Goal: Task Accomplishment & Management: Use online tool/utility

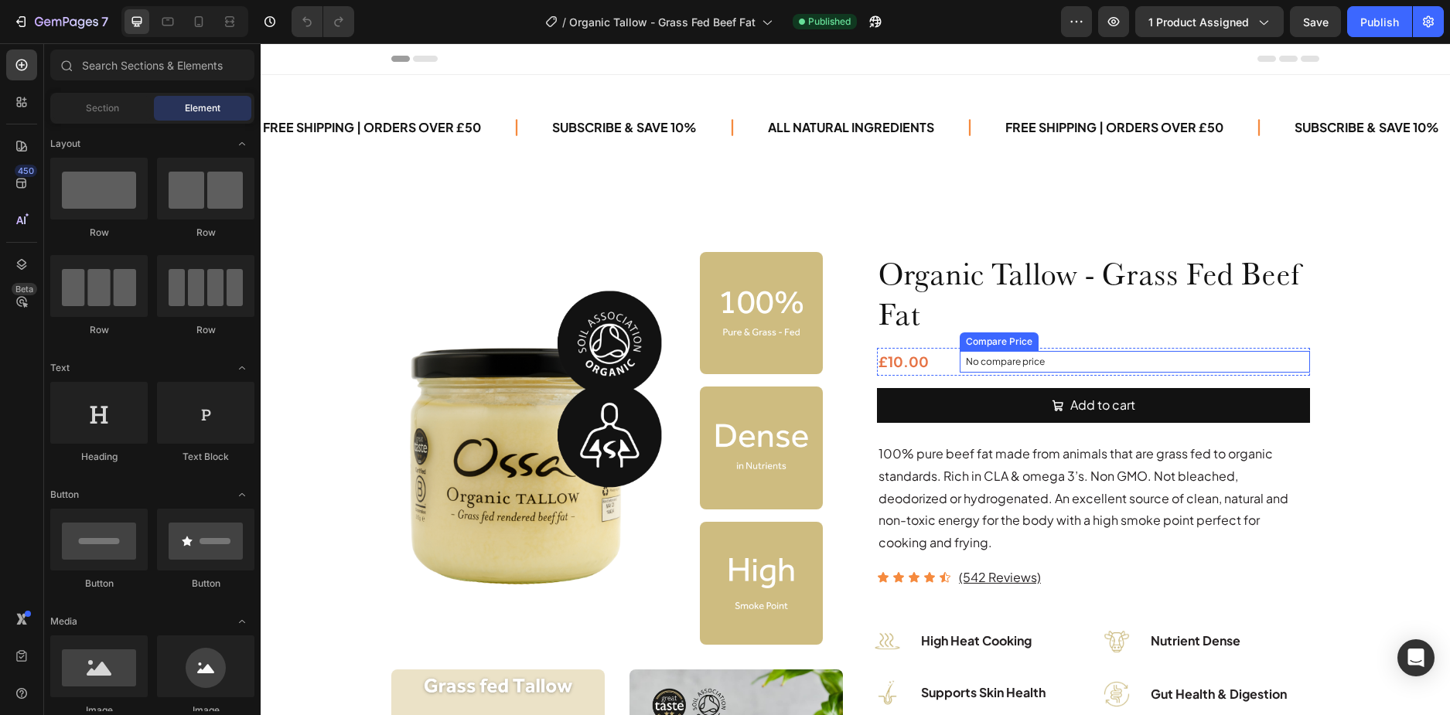
click at [989, 362] on p "No compare price" at bounding box center [1135, 361] width 338 height 9
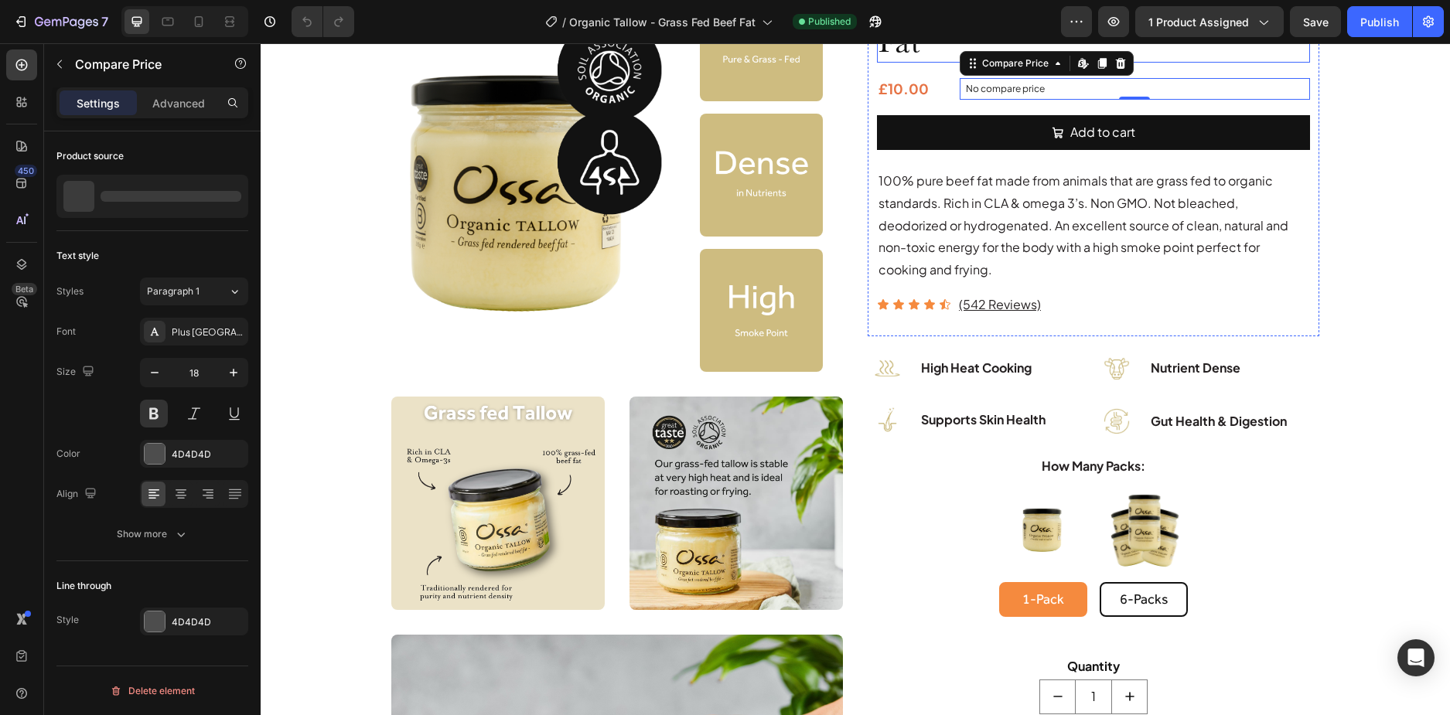
scroll to position [77, 0]
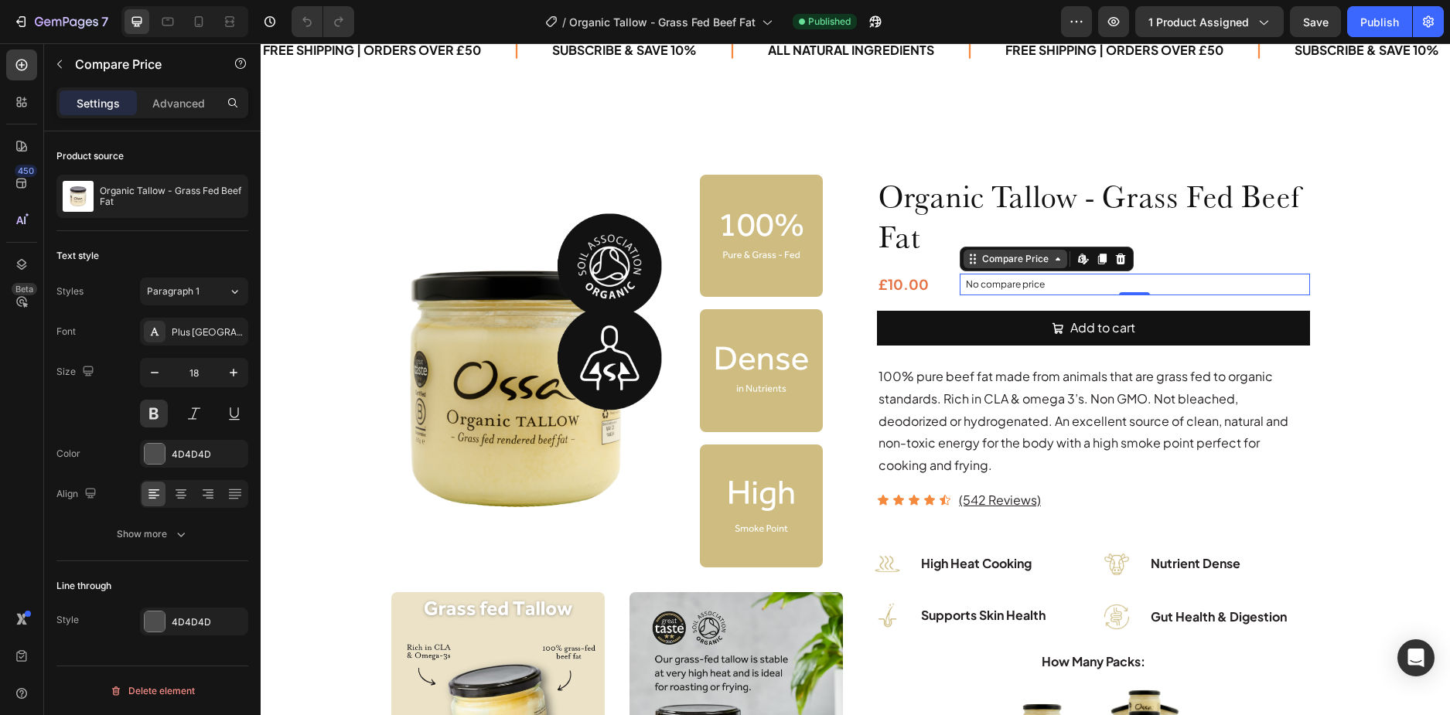
click at [1001, 265] on div "Compare Price" at bounding box center [1015, 259] width 73 height 14
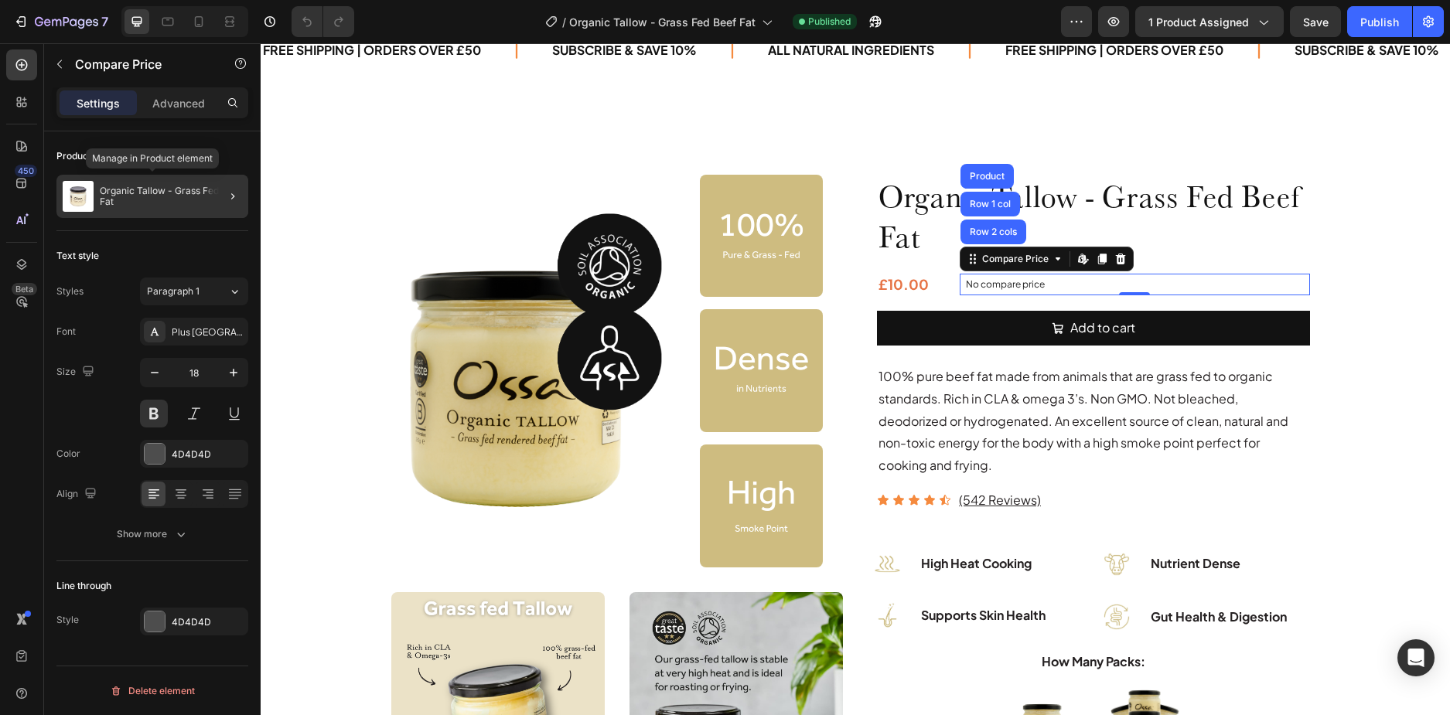
click at [142, 200] on p "Organic Tallow - Grass Fed Beef Fat" at bounding box center [171, 197] width 142 height 22
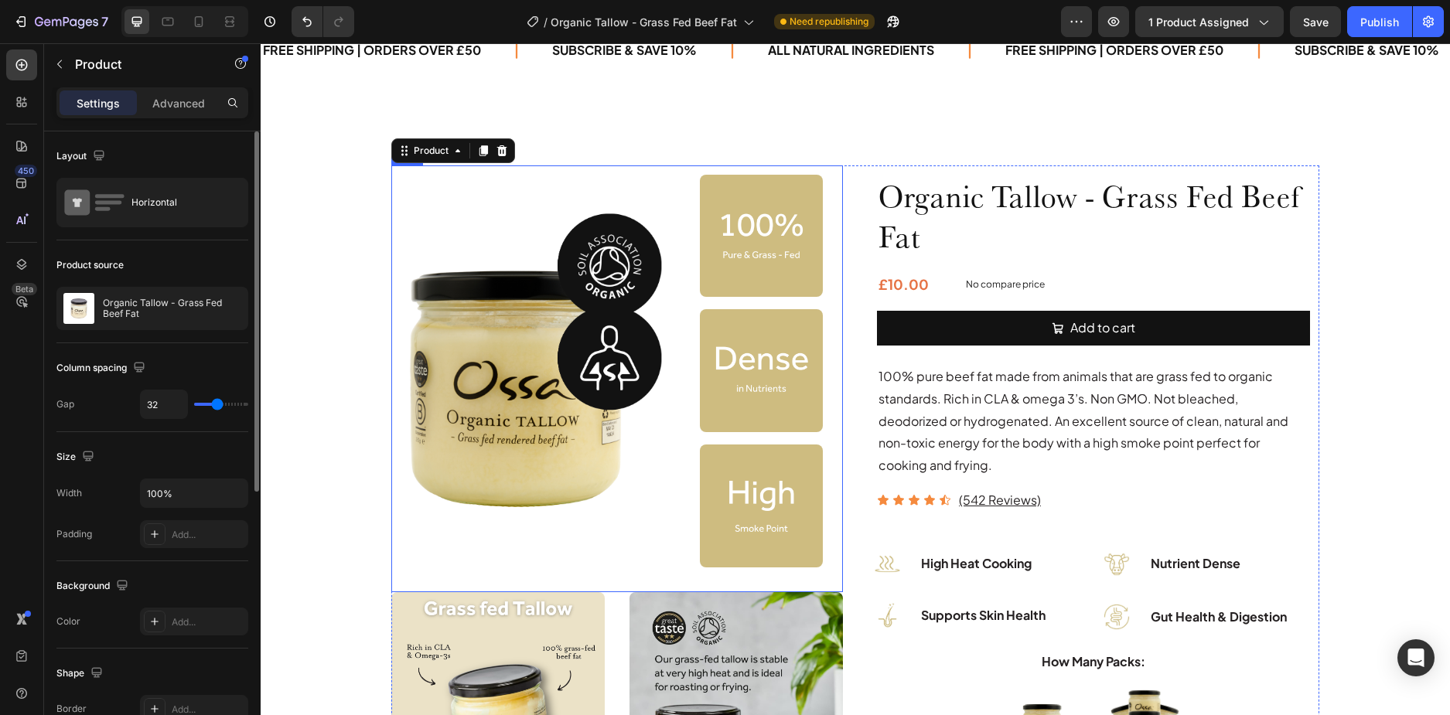
click at [450, 176] on div "Image" at bounding box center [545, 371] width 289 height 393
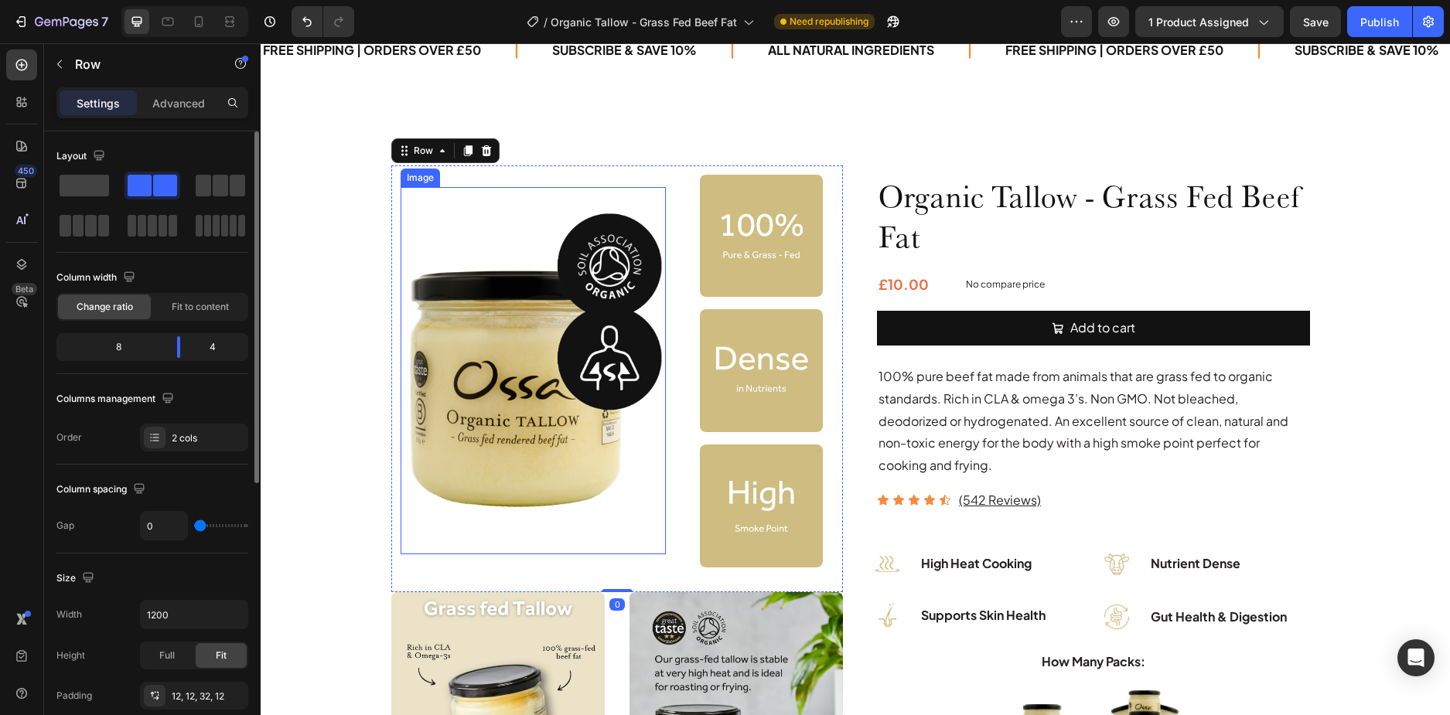
click at [445, 197] on img at bounding box center [533, 370] width 265 height 367
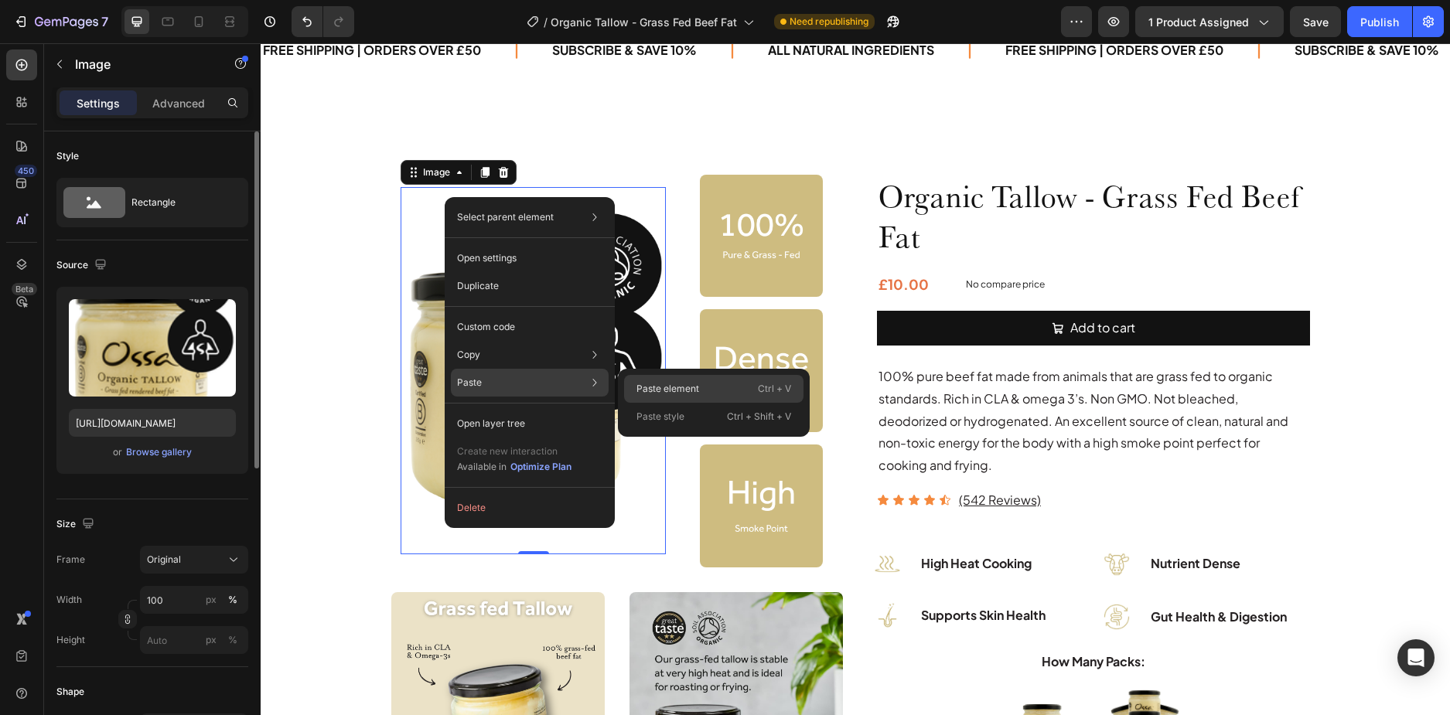
click at [646, 383] on p "Paste element" at bounding box center [668, 389] width 63 height 14
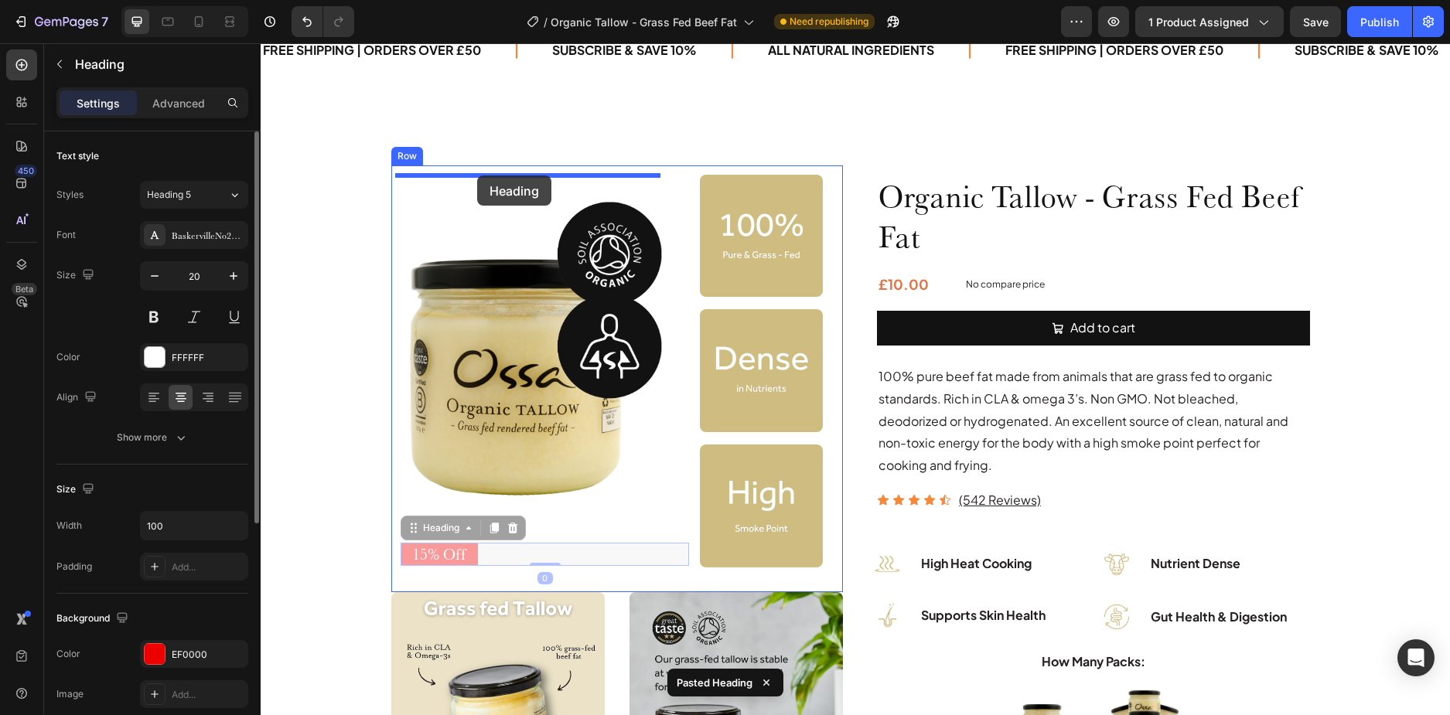
drag, startPoint x: 493, startPoint y: 553, endPoint x: 477, endPoint y: 176, distance: 377.8
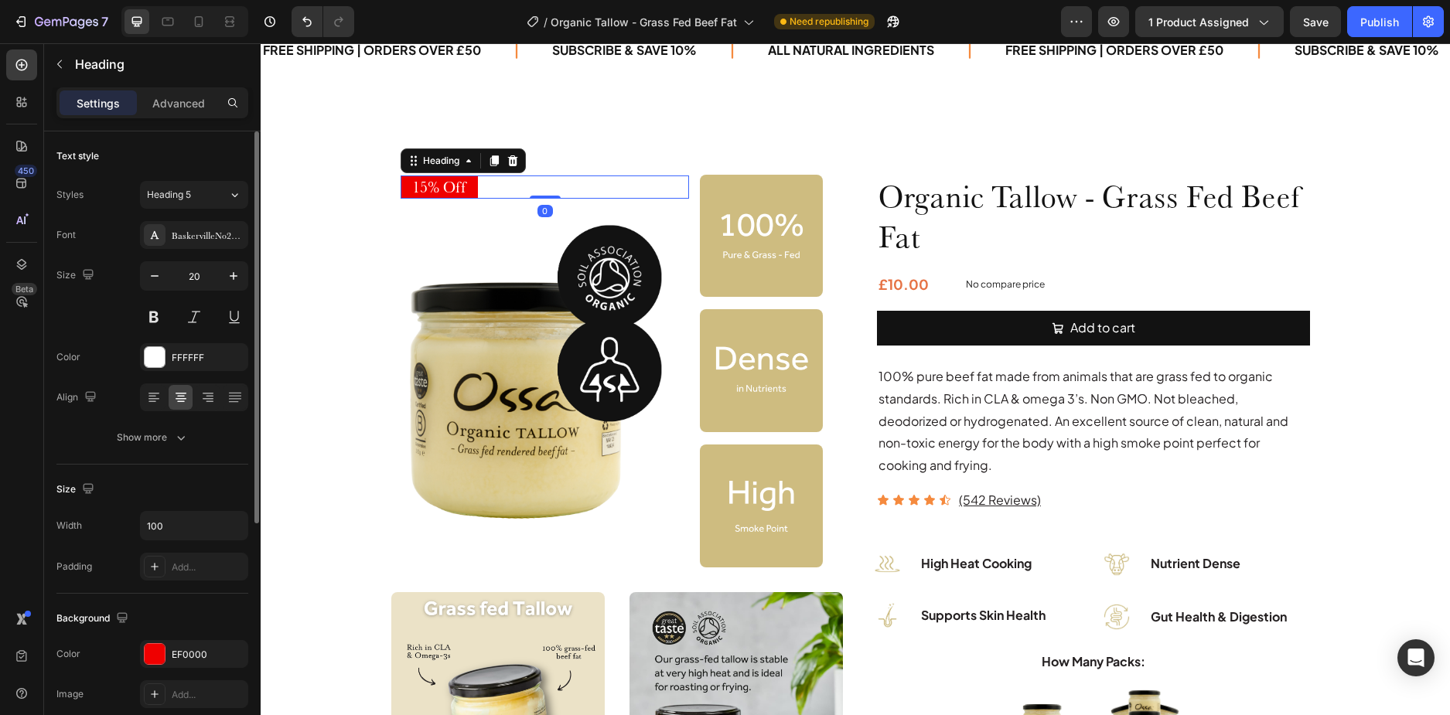
drag, startPoint x: 543, startPoint y: 207, endPoint x: 528, endPoint y: 189, distance: 24.2
click at [539, 189] on div "15% Off Heading 0" at bounding box center [545, 187] width 289 height 23
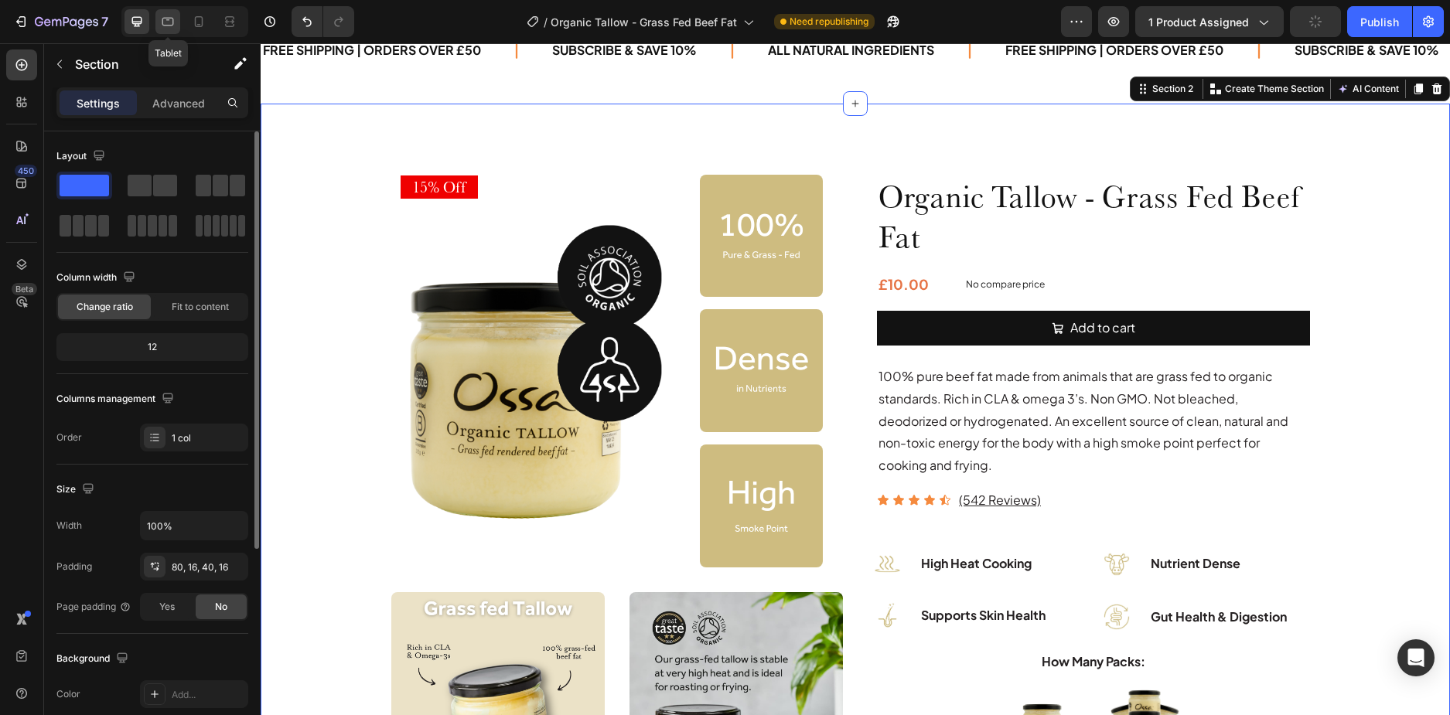
click at [176, 24] on div at bounding box center [167, 21] width 25 height 25
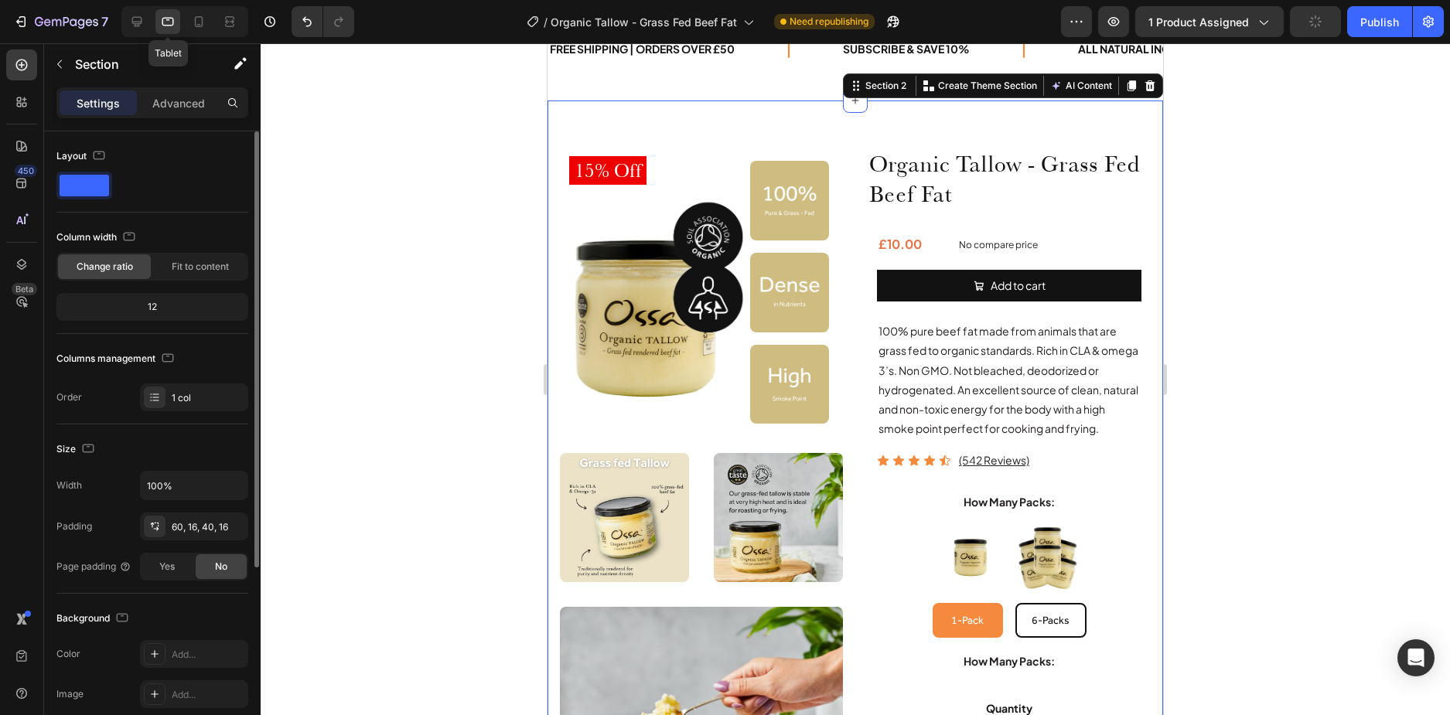
scroll to position [80, 0]
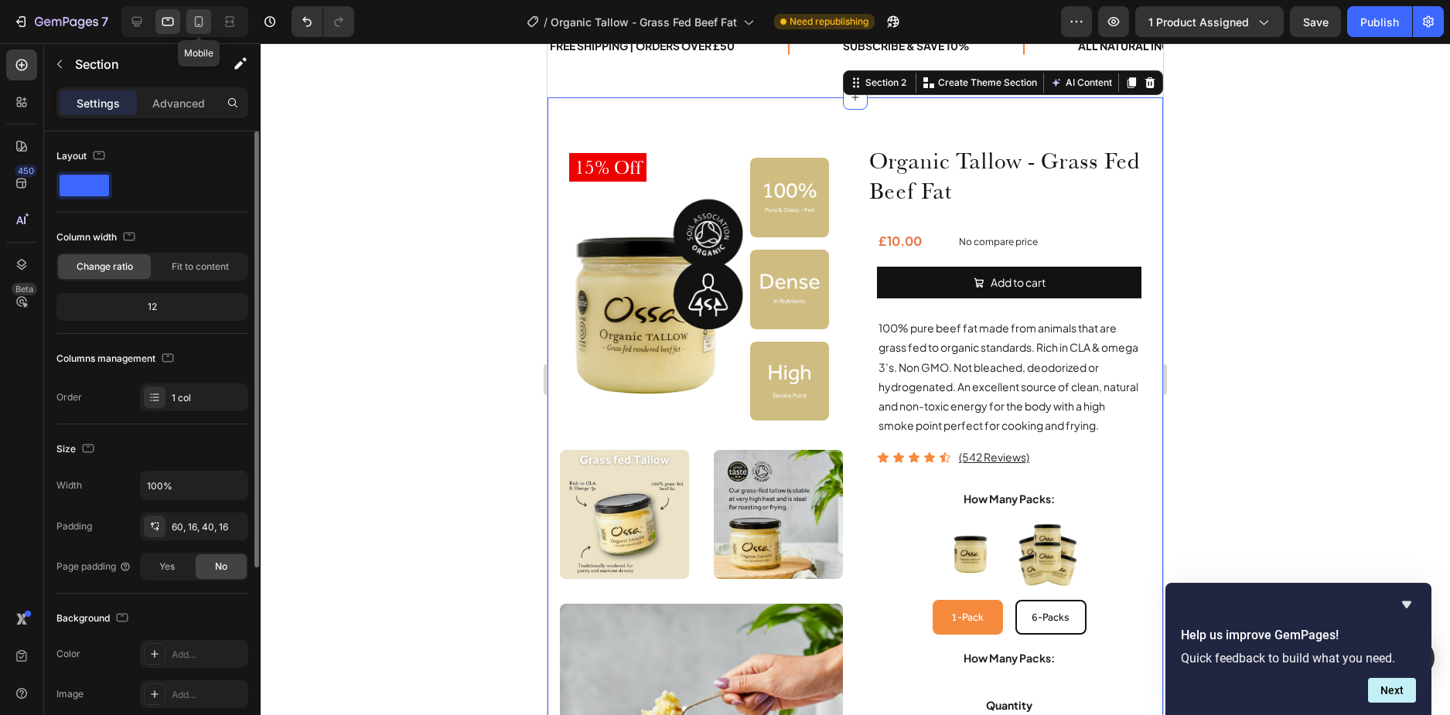
click at [207, 20] on icon at bounding box center [198, 21] width 15 height 15
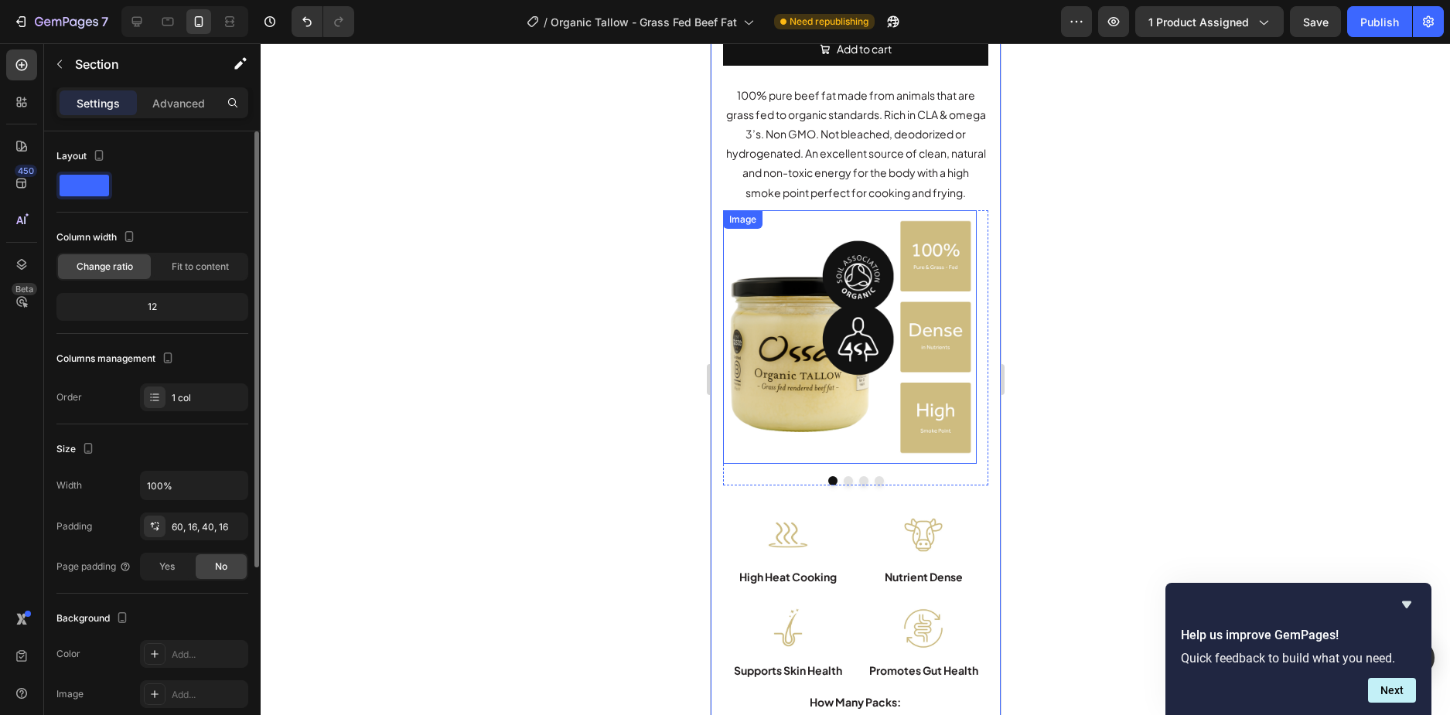
scroll to position [232, 0]
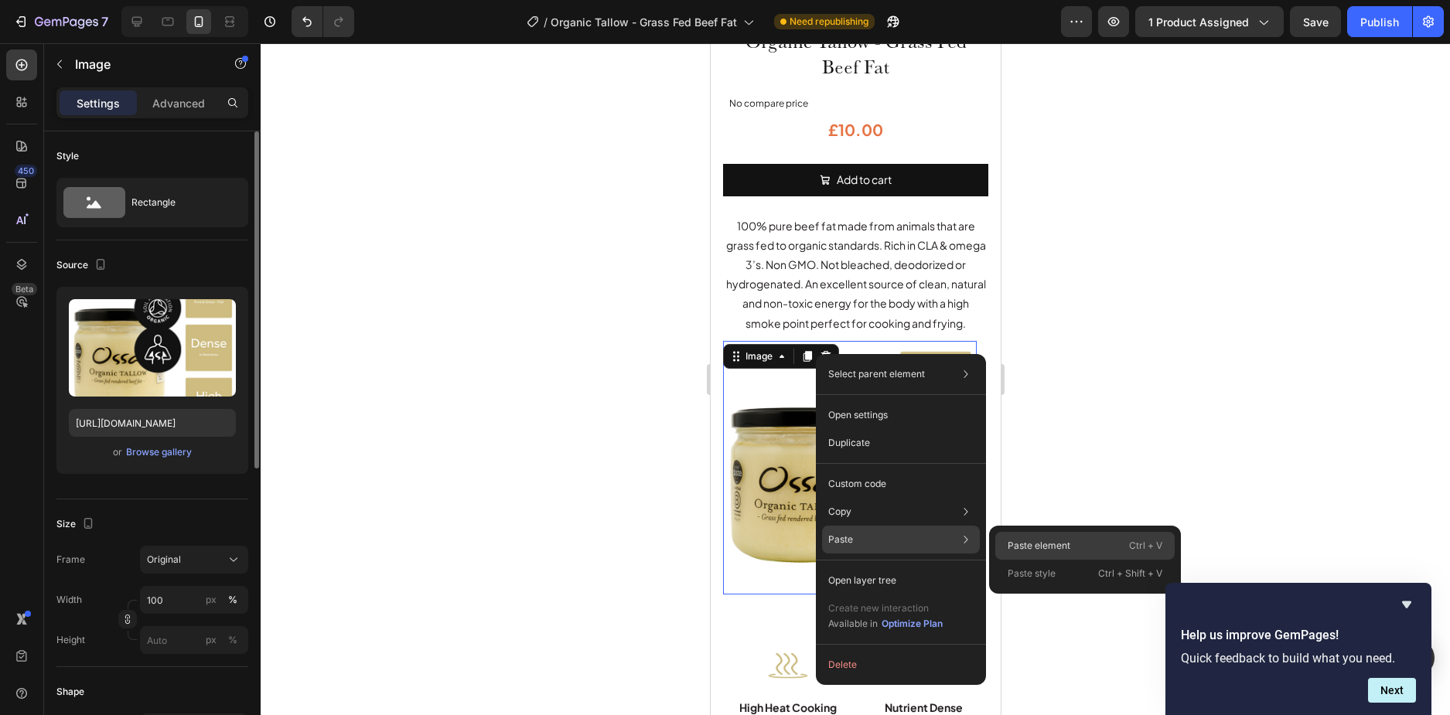
click at [1009, 538] on div "Paste element Ctrl + V" at bounding box center [1084, 546] width 179 height 28
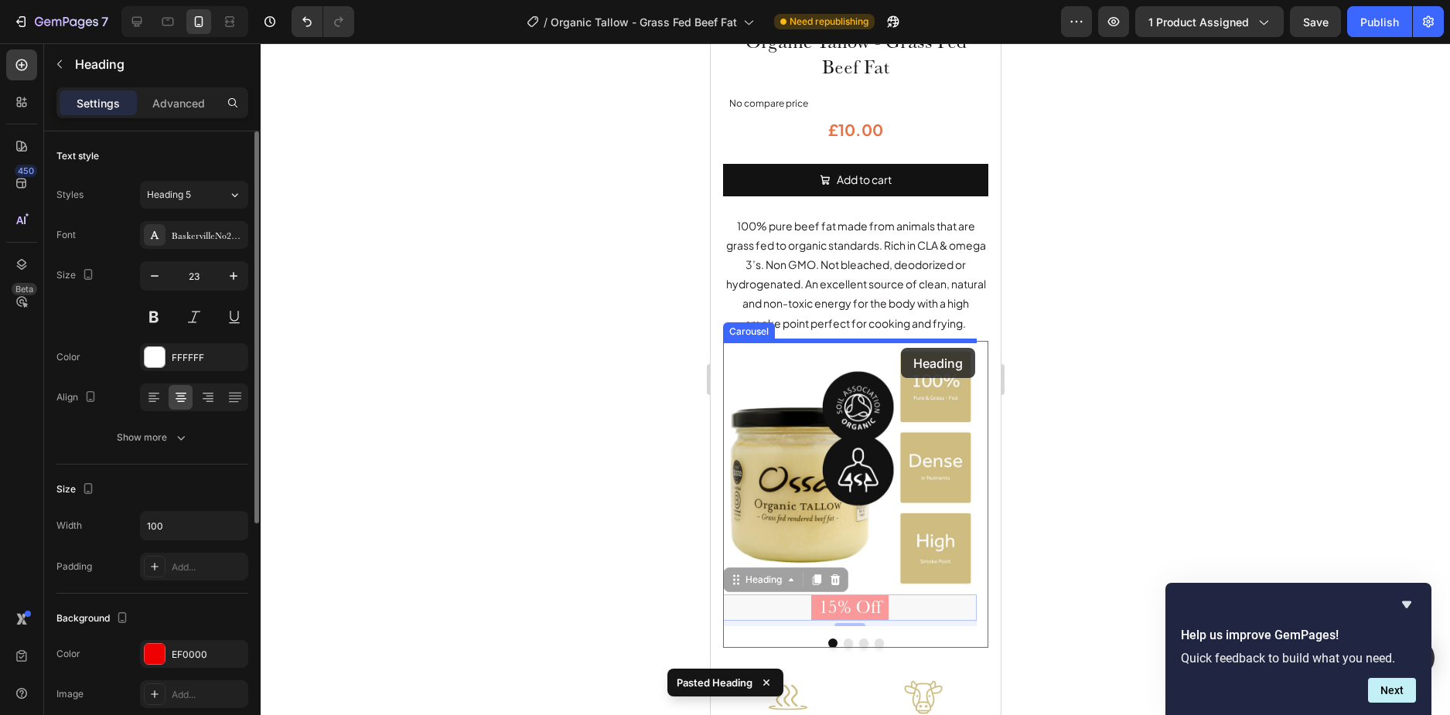
drag, startPoint x: 917, startPoint y: 606, endPoint x: 900, endPoint y: 348, distance: 258.9
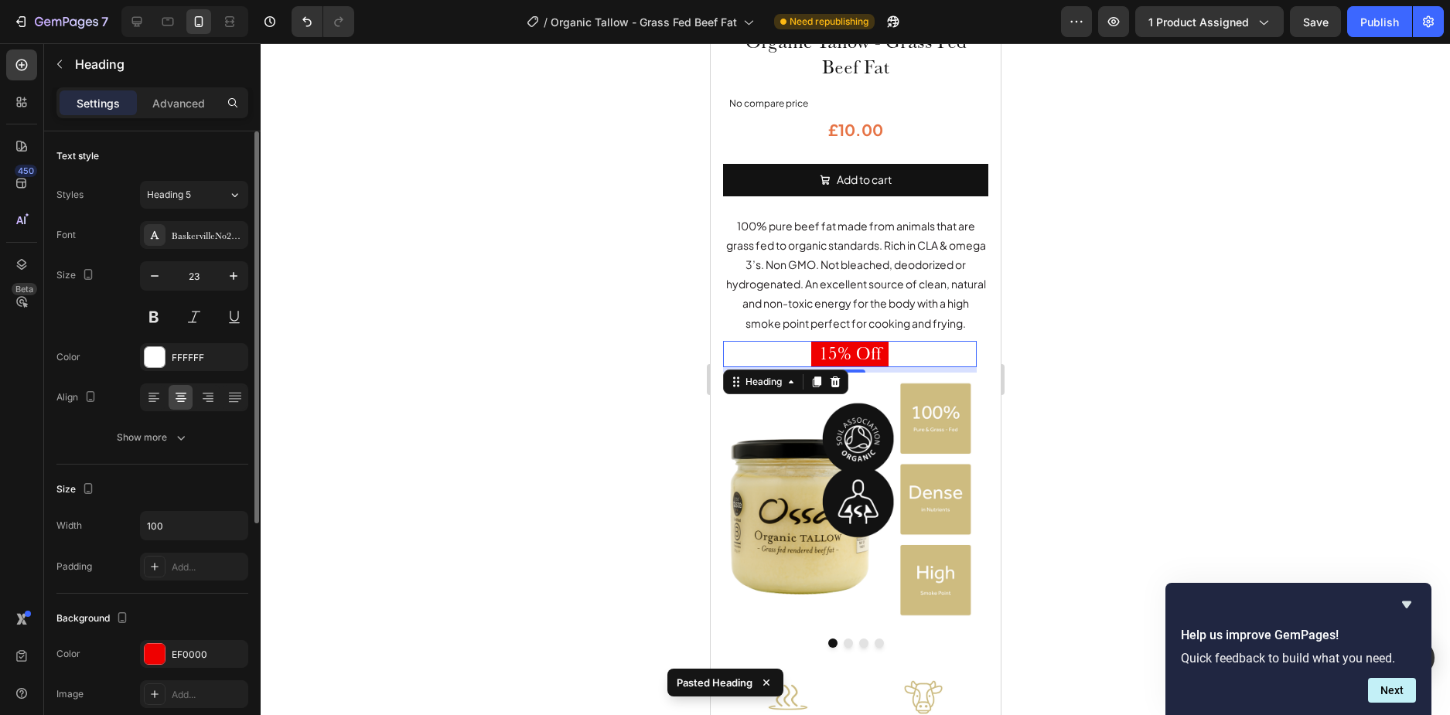
click at [649, 360] on div at bounding box center [856, 379] width 1190 height 672
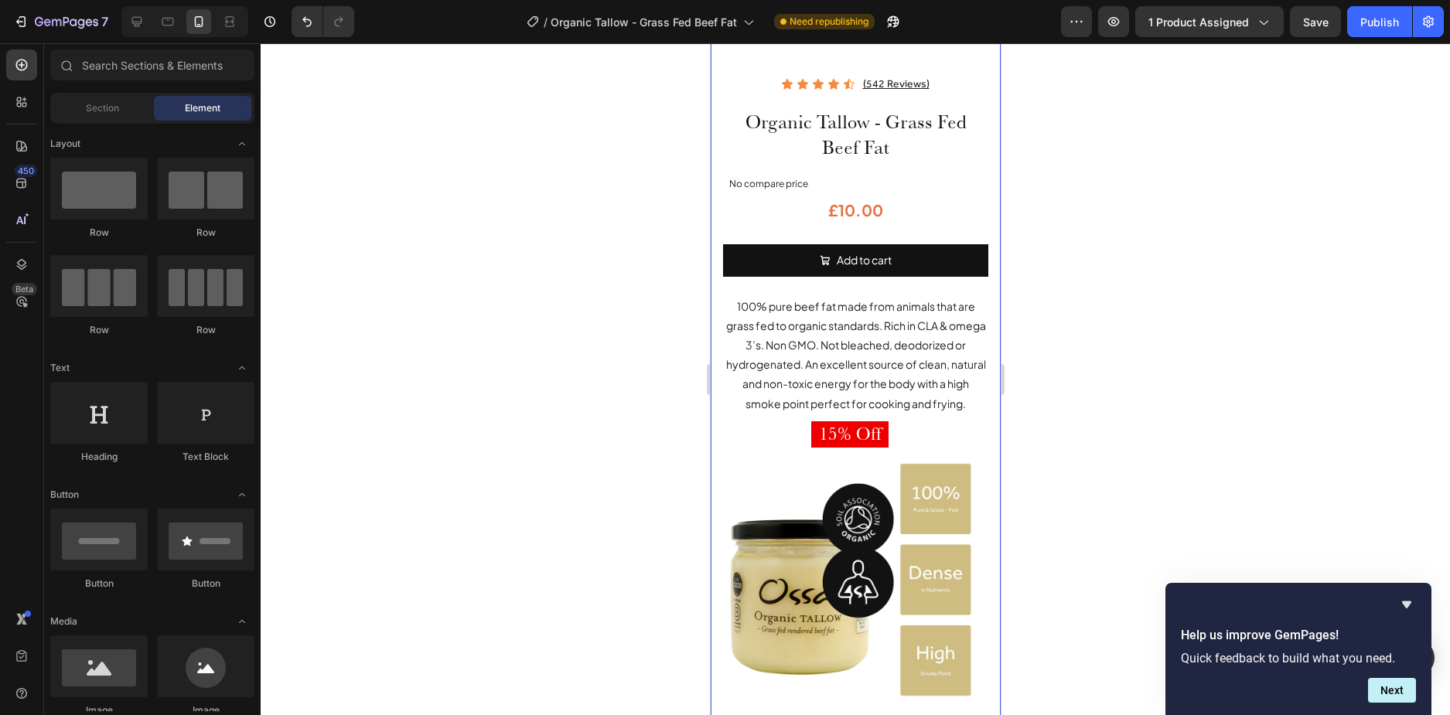
scroll to position [155, 0]
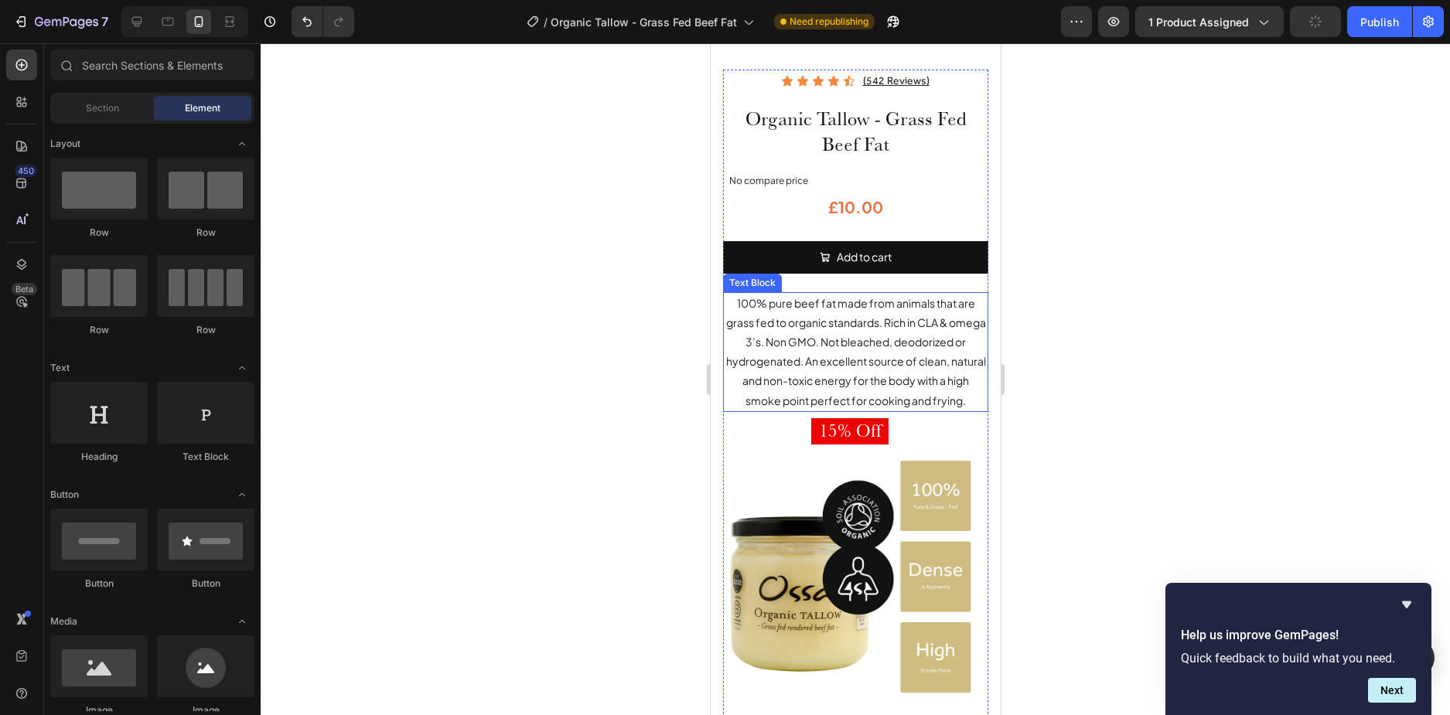
click at [881, 380] on p "100% pure beef fat made from animals that are grass fed to organic standards. R…" at bounding box center [855, 352] width 262 height 117
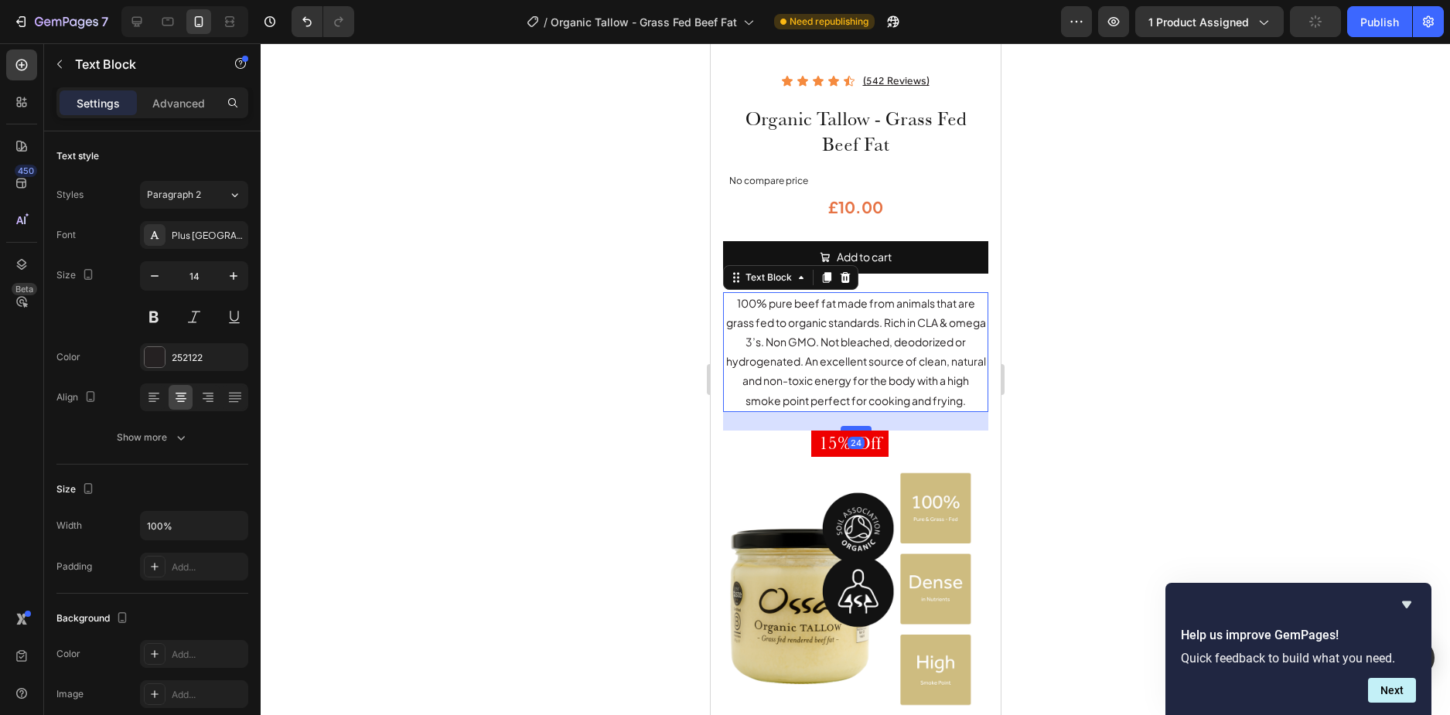
drag, startPoint x: 849, startPoint y: 415, endPoint x: 850, endPoint y: 427, distance: 12.4
click at [850, 427] on div at bounding box center [855, 428] width 31 height 5
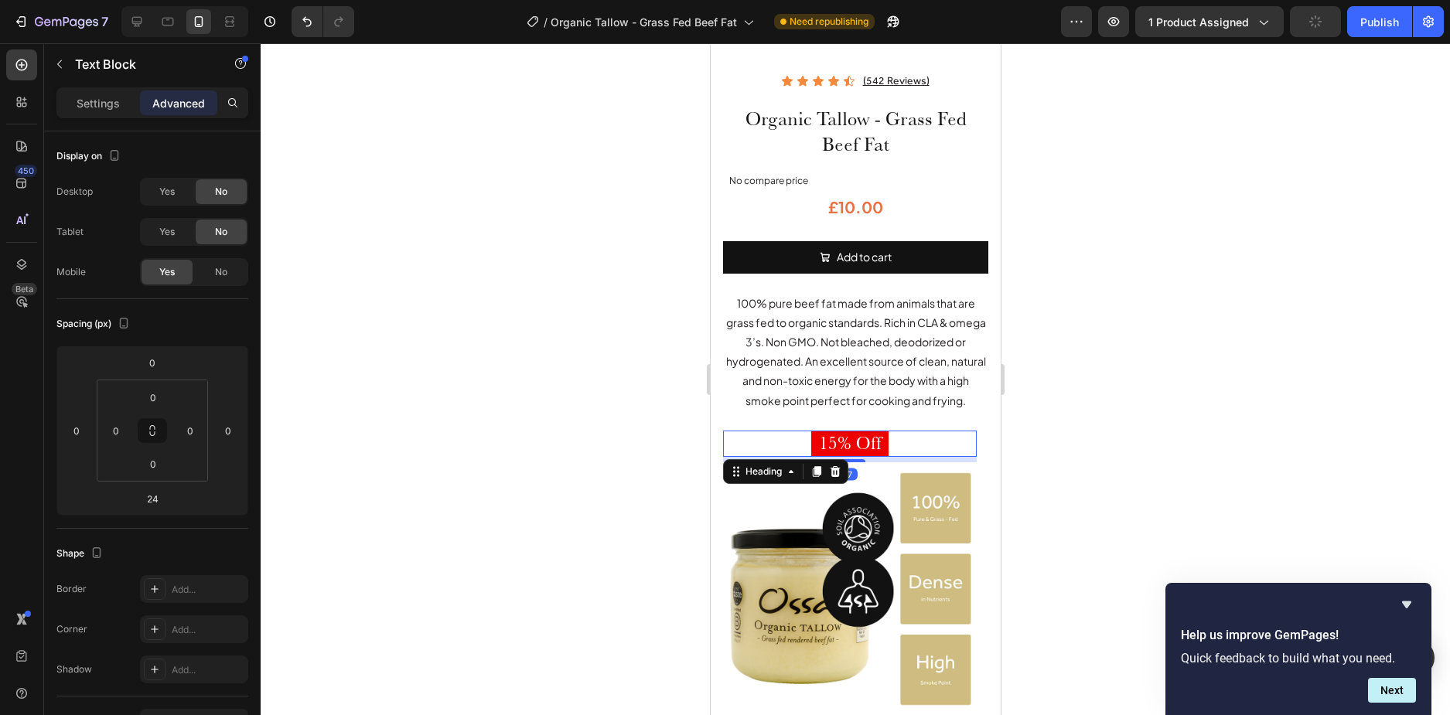
click at [905, 448] on div "15% Off" at bounding box center [849, 444] width 254 height 26
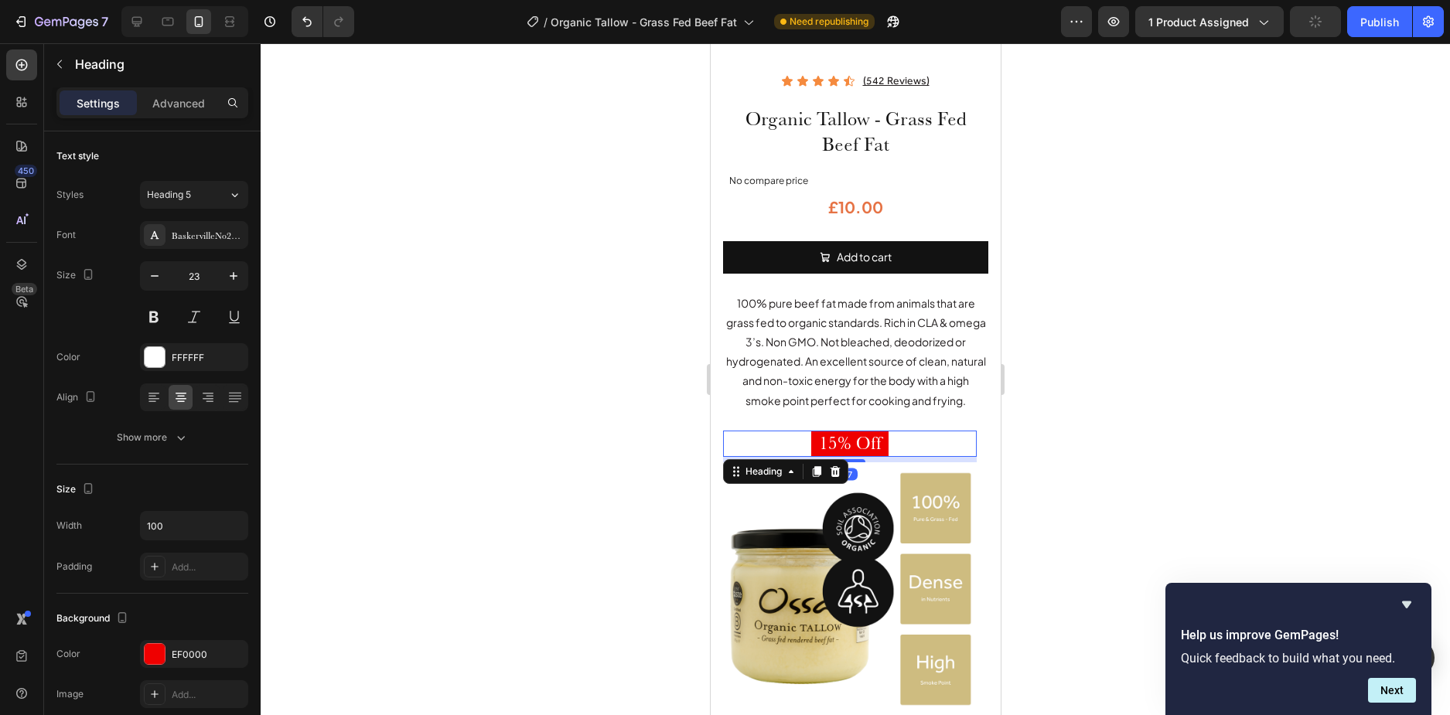
click at [1064, 412] on div at bounding box center [856, 379] width 1190 height 672
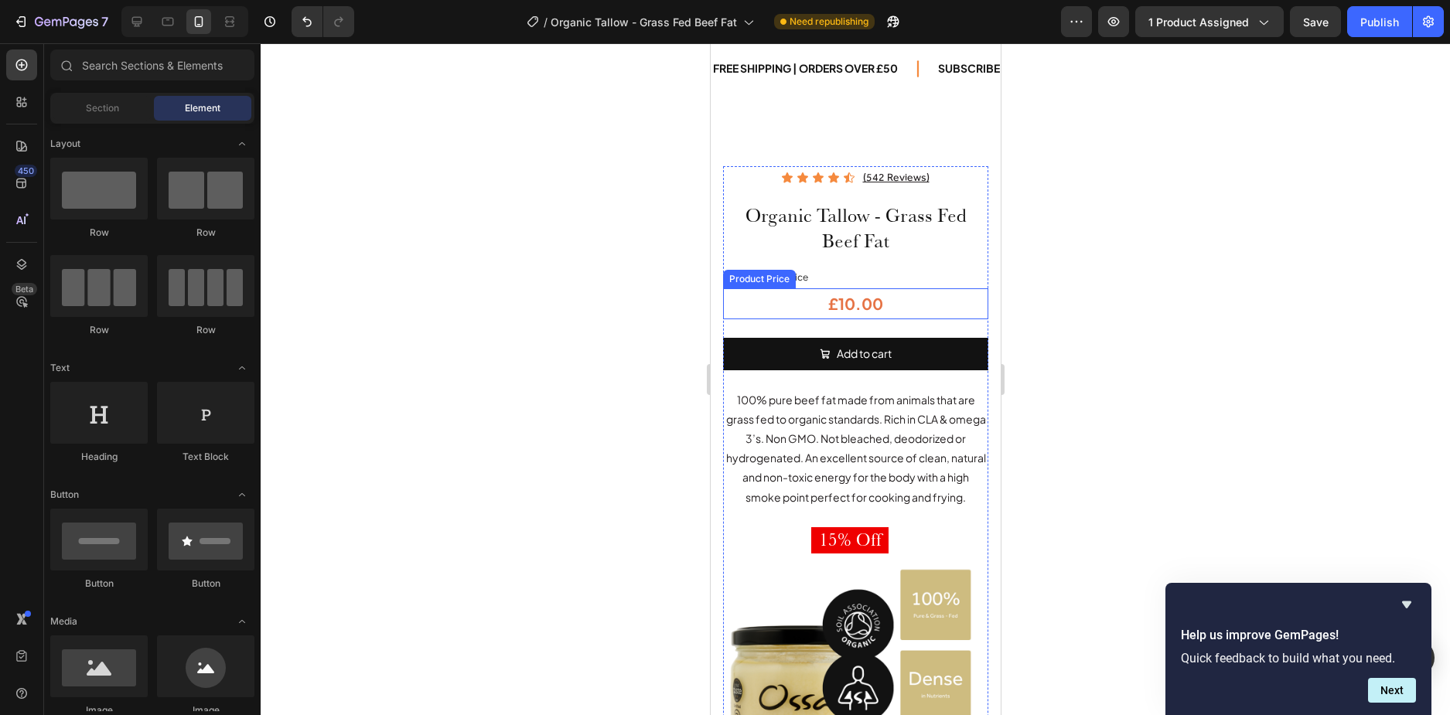
scroll to position [0, 0]
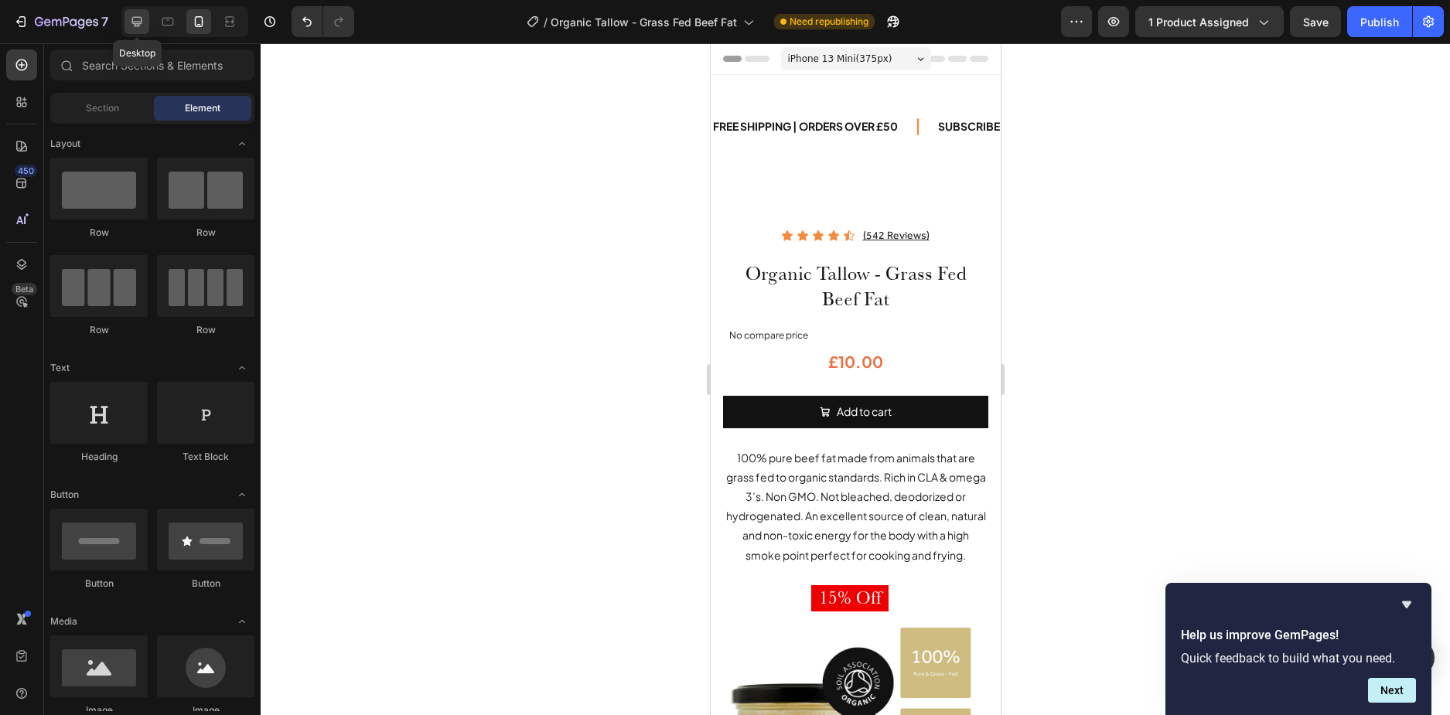
click at [130, 26] on icon at bounding box center [136, 21] width 15 height 15
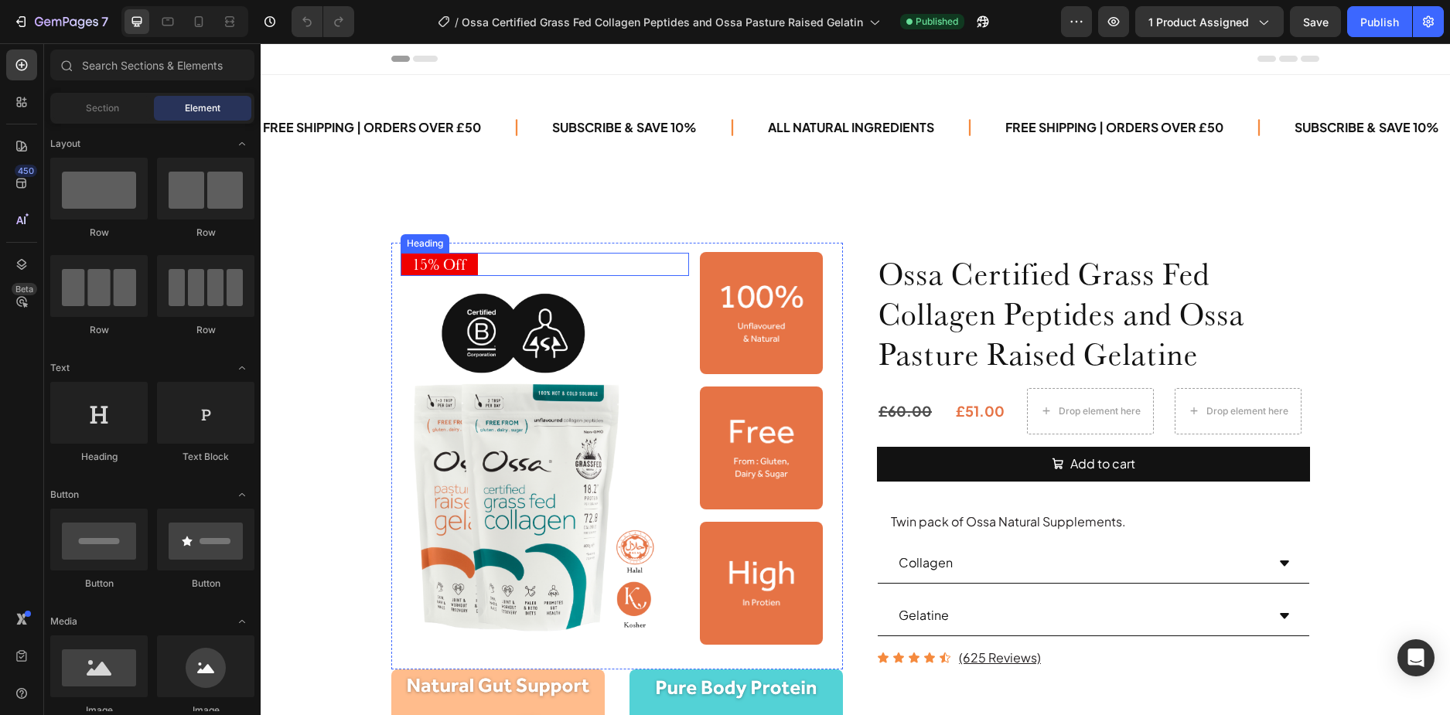
click at [491, 265] on div "15% Off" at bounding box center [545, 264] width 289 height 23
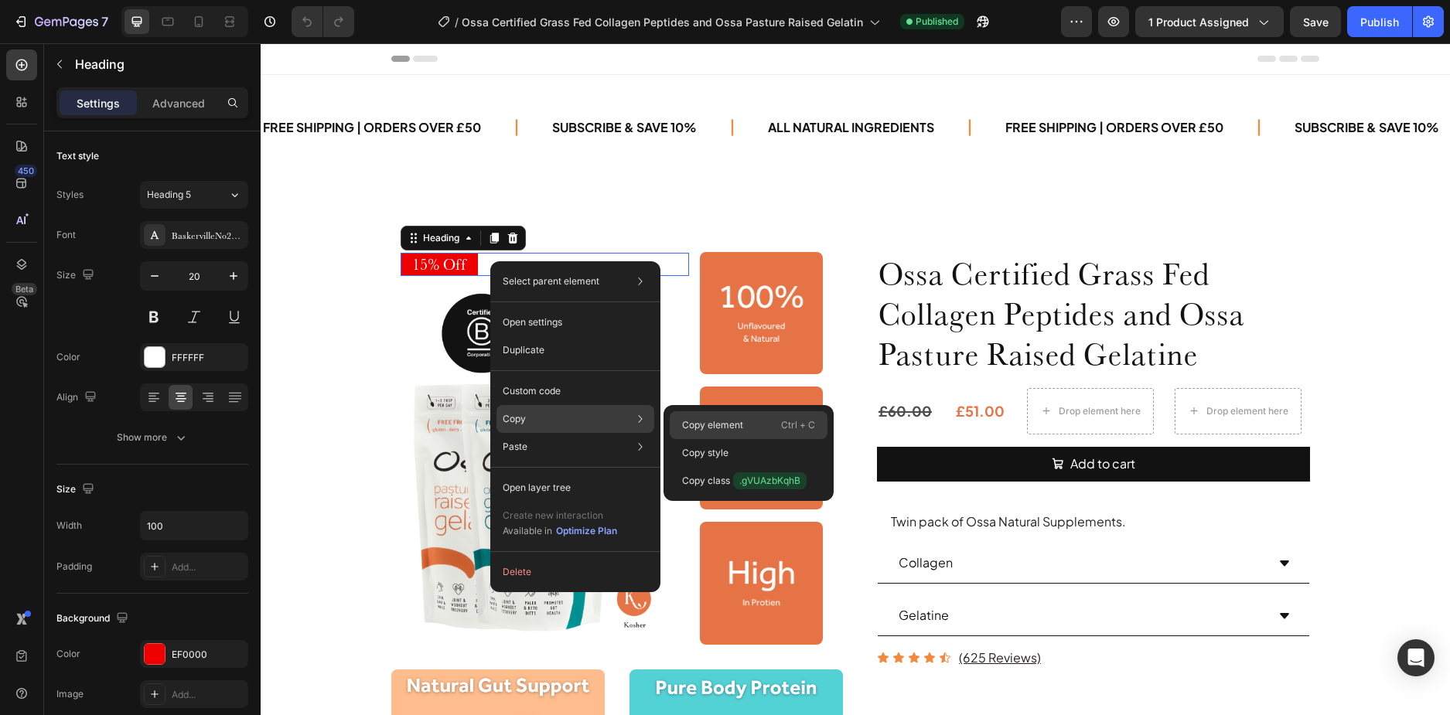
drag, startPoint x: 701, startPoint y: 419, endPoint x: 441, endPoint y: 376, distance: 263.5
click at [701, 419] on p "Copy element" at bounding box center [712, 425] width 61 height 14
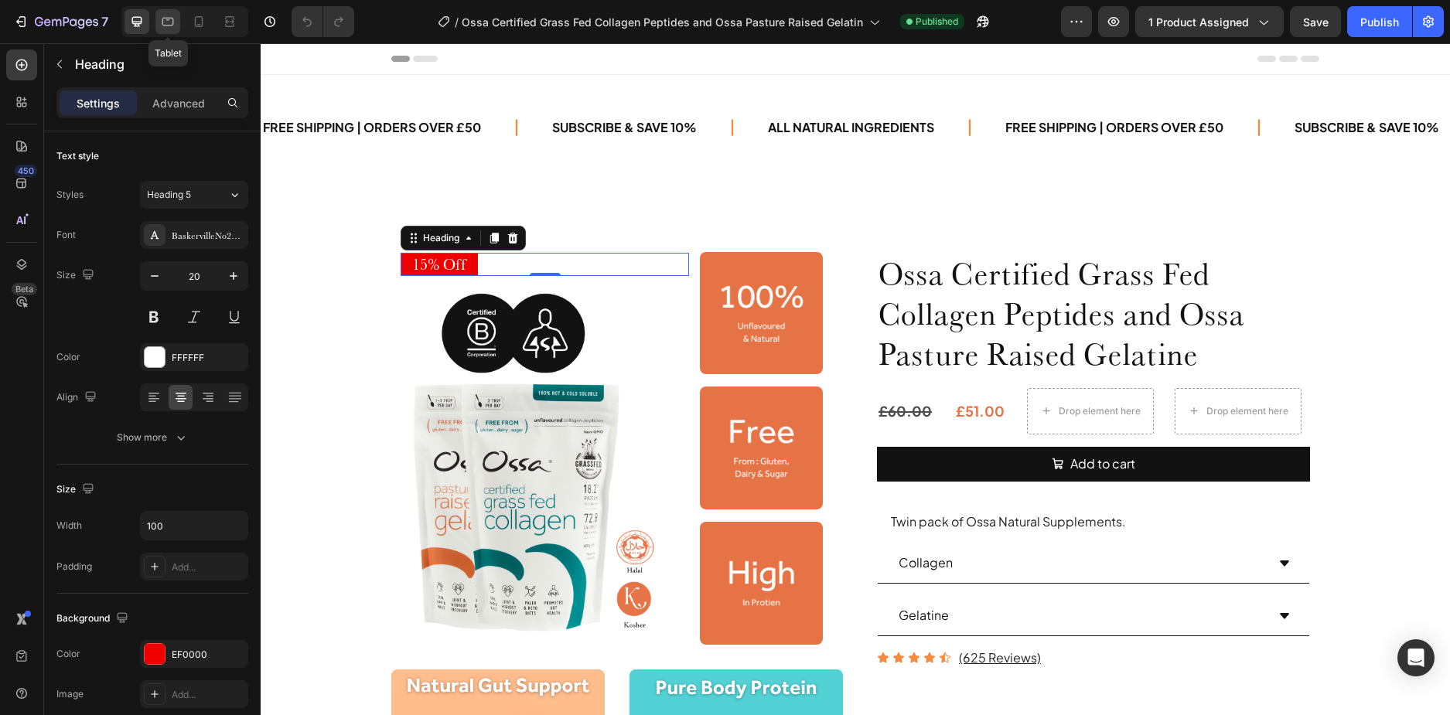
click at [159, 27] on div at bounding box center [167, 21] width 25 height 25
type input "25"
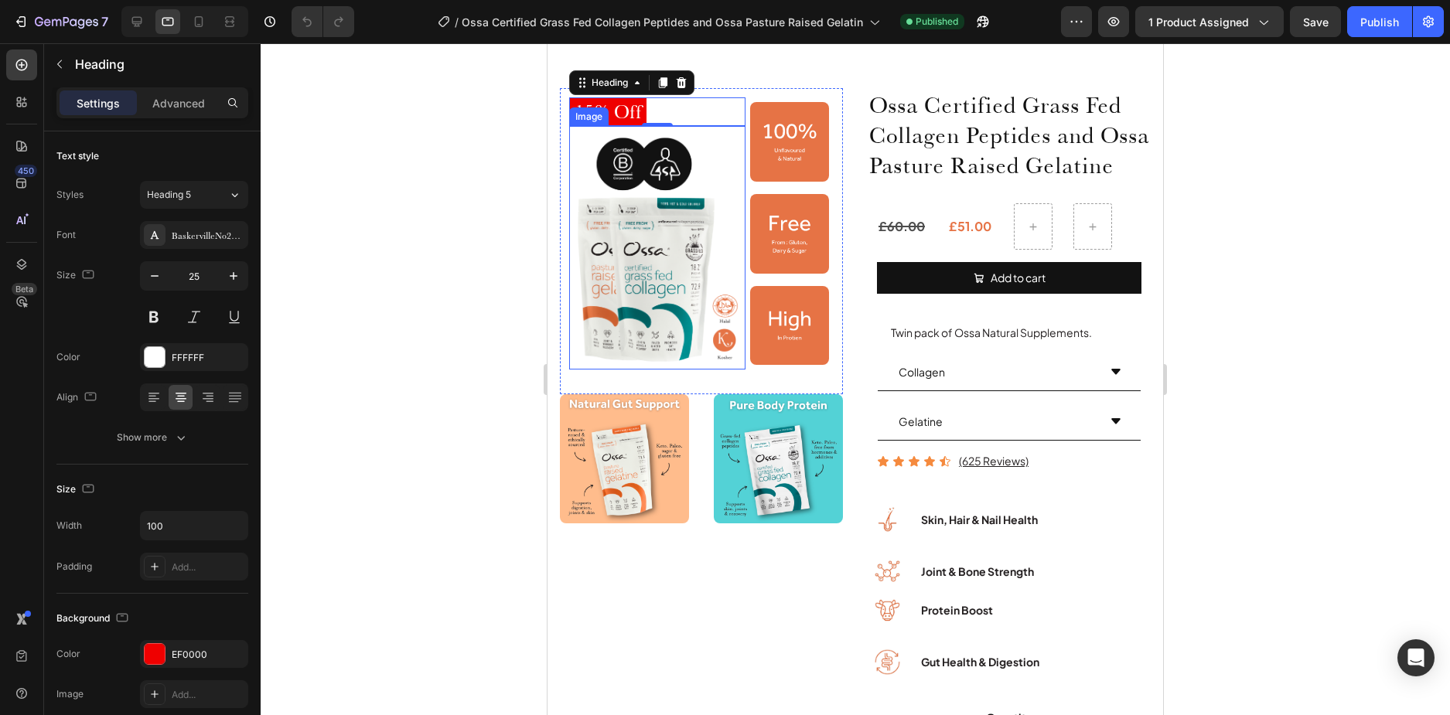
scroll to position [59, 0]
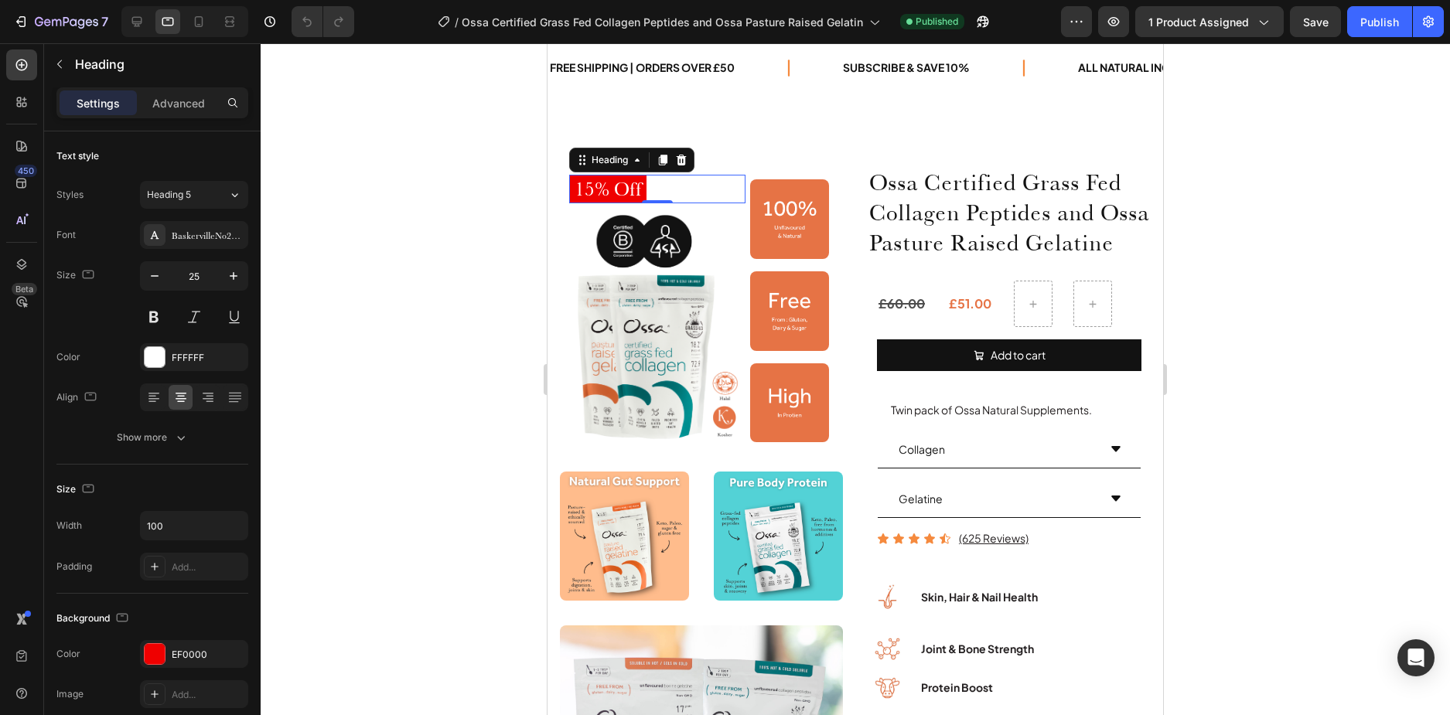
click at [620, 186] on h2 "15% Off" at bounding box center [607, 189] width 77 height 29
click at [620, 186] on p "15% Off" at bounding box center [608, 189] width 74 height 26
click at [620, 187] on p "15% Off" at bounding box center [608, 189] width 74 height 26
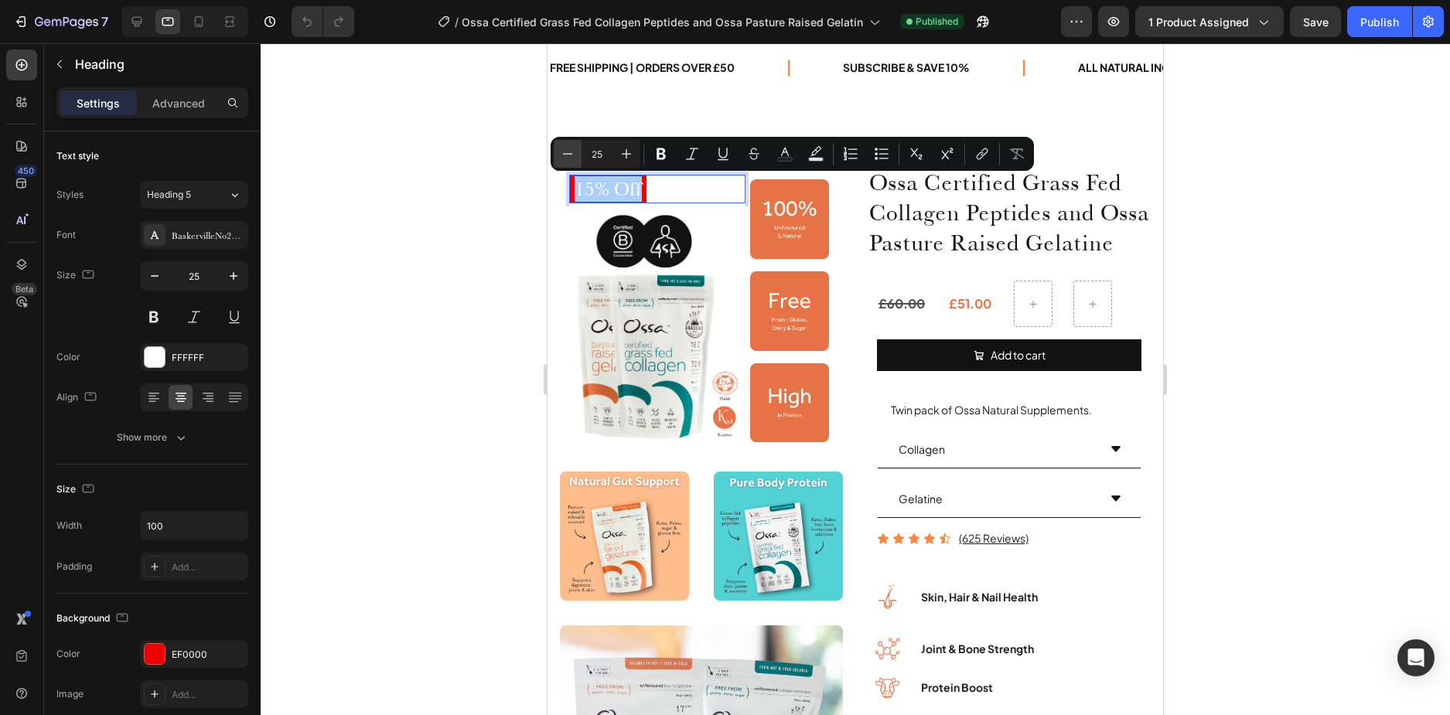
click at [570, 157] on icon "Editor contextual toolbar" at bounding box center [567, 153] width 15 height 15
type input "21"
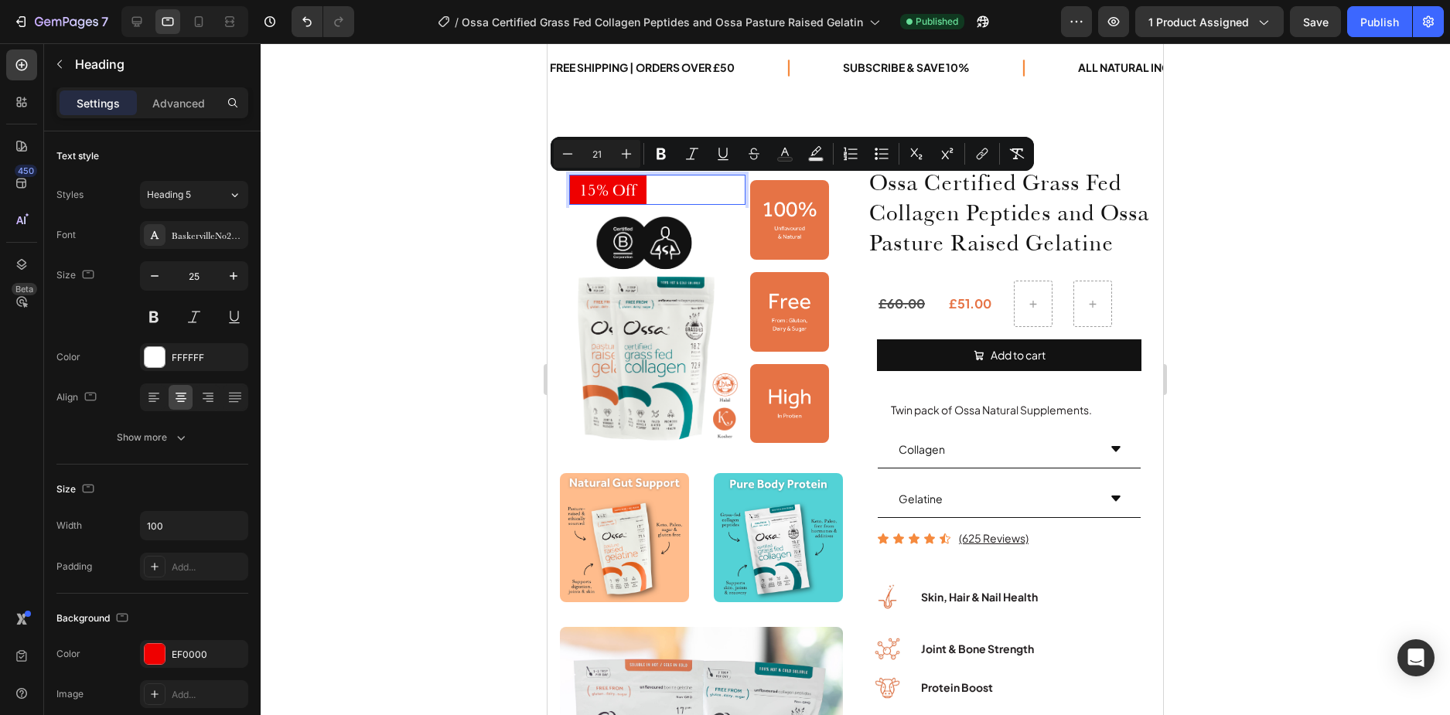
click at [464, 220] on div at bounding box center [856, 379] width 1190 height 672
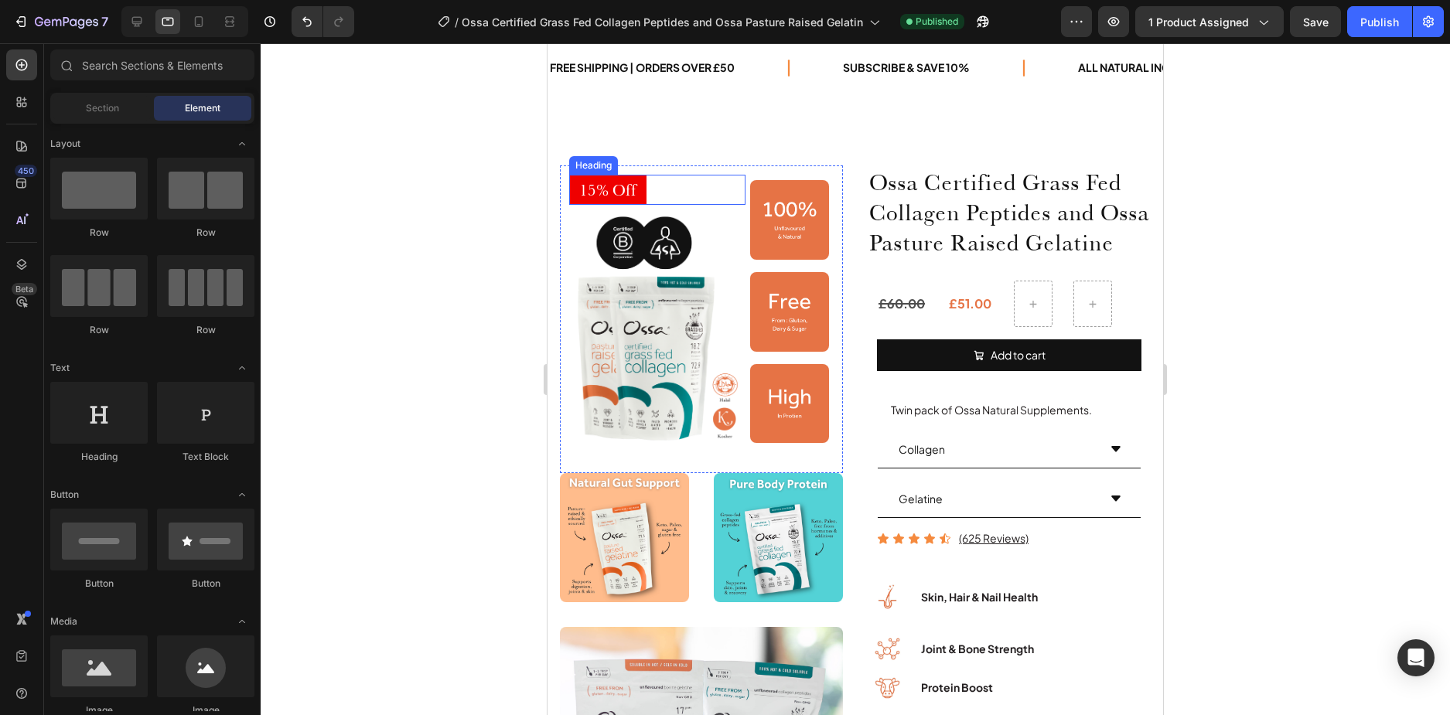
click at [610, 186] on span "15% Off" at bounding box center [607, 189] width 57 height 19
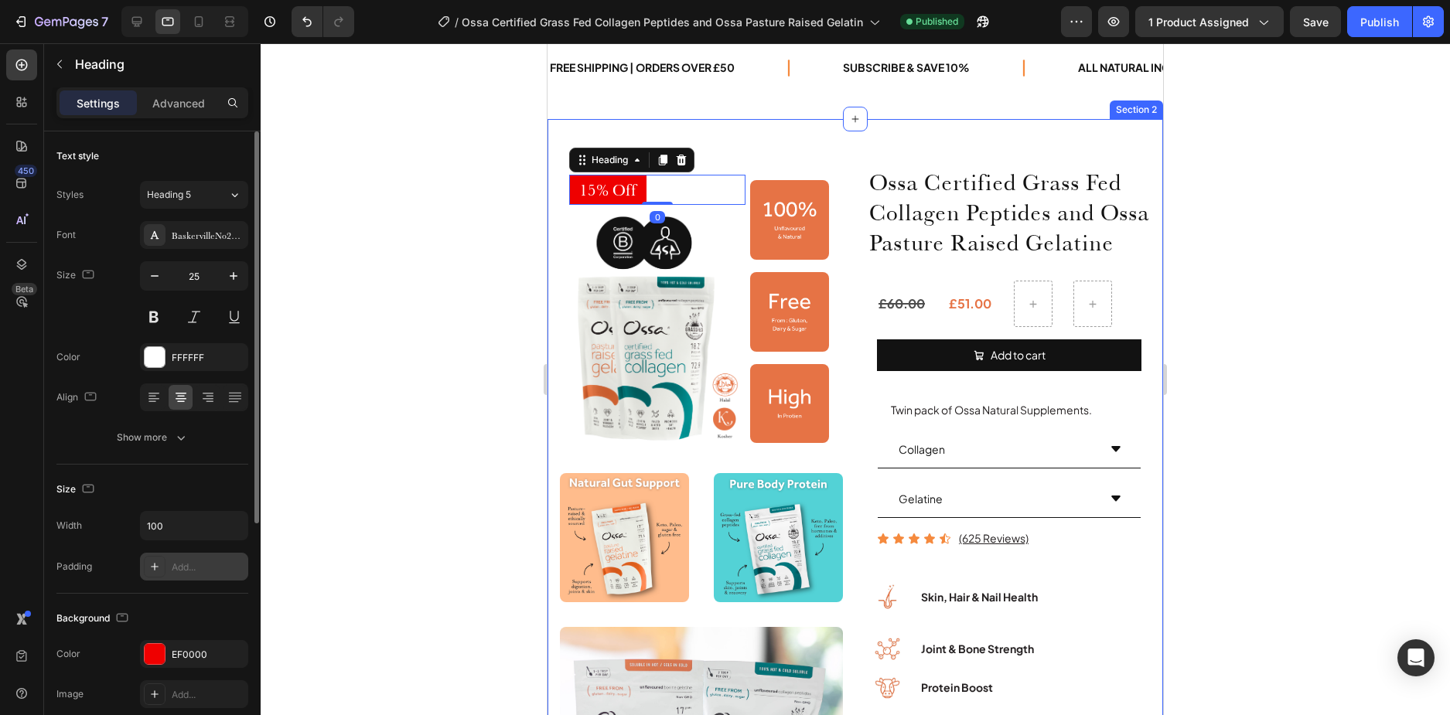
scroll to position [232, 0]
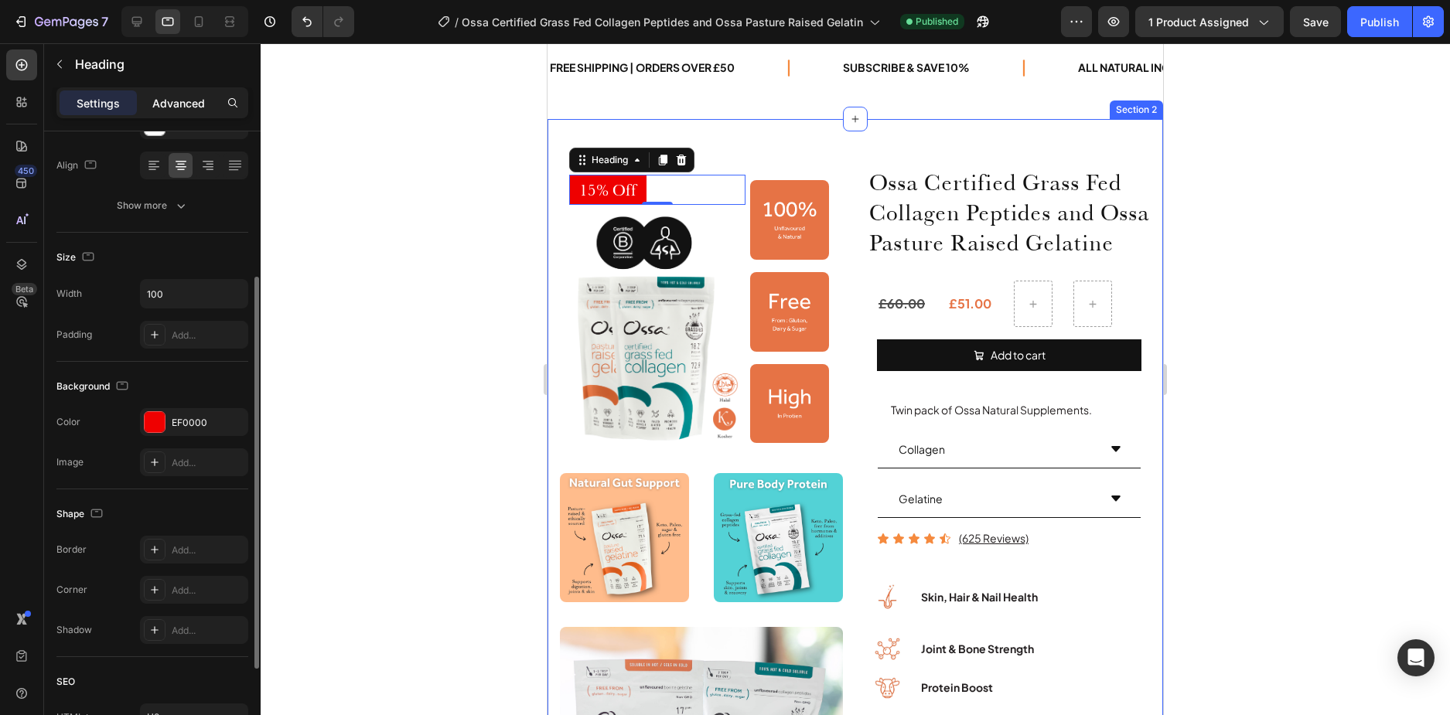
click at [184, 104] on p "Advanced" at bounding box center [178, 103] width 53 height 16
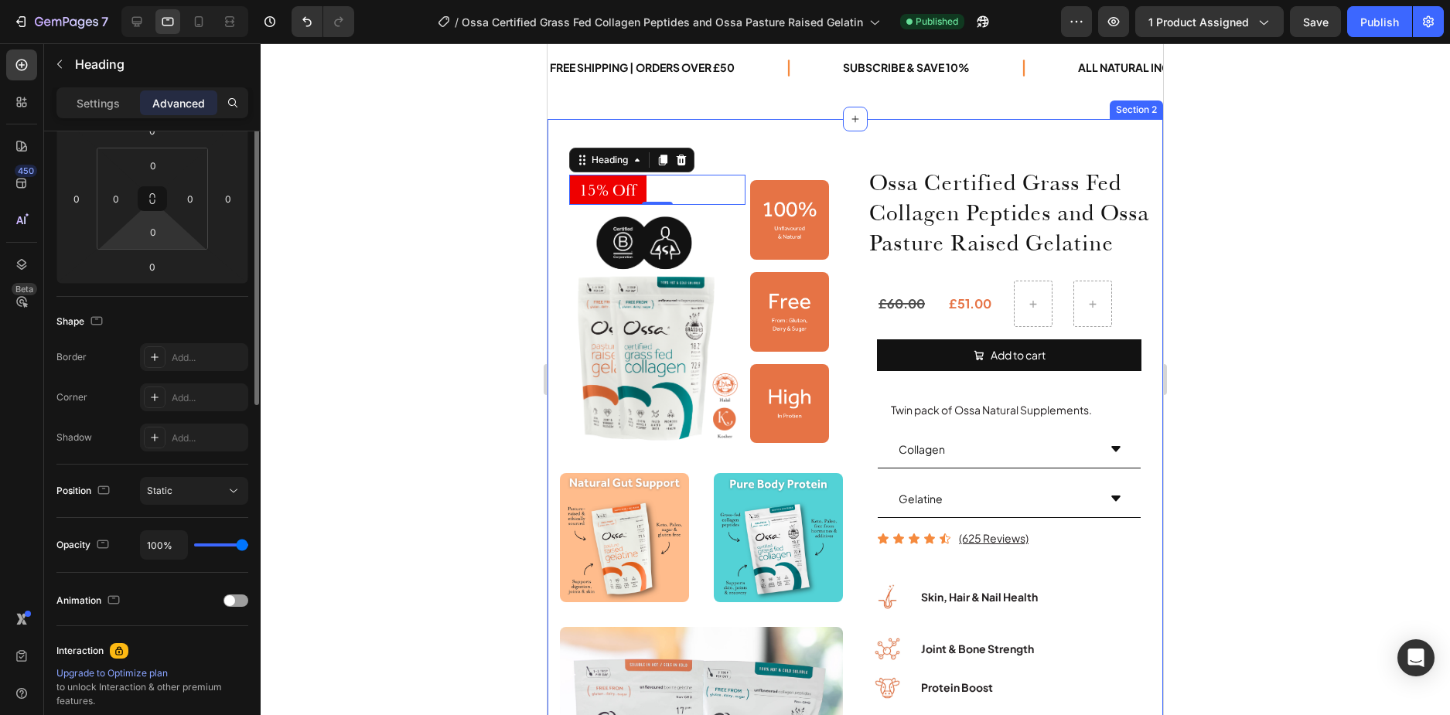
scroll to position [0, 0]
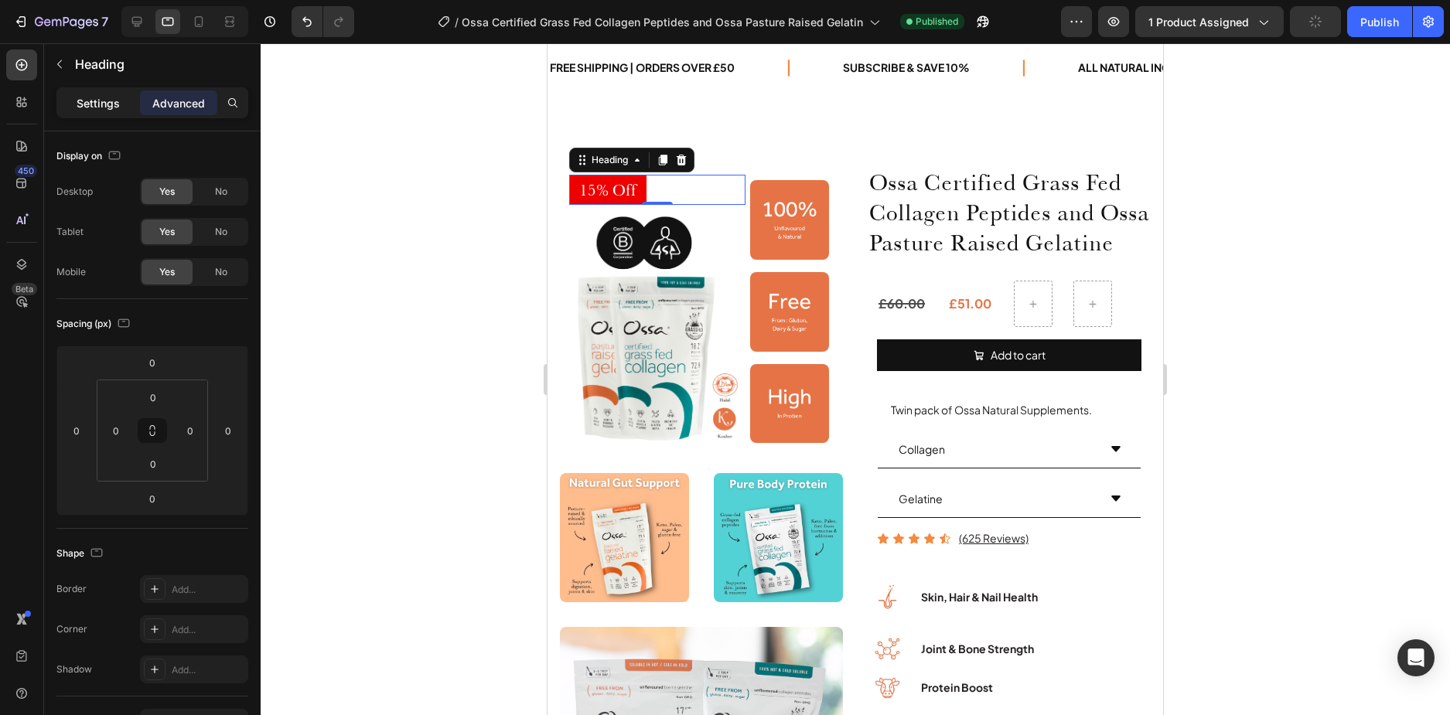
click at [109, 104] on p "Settings" at bounding box center [98, 103] width 43 height 16
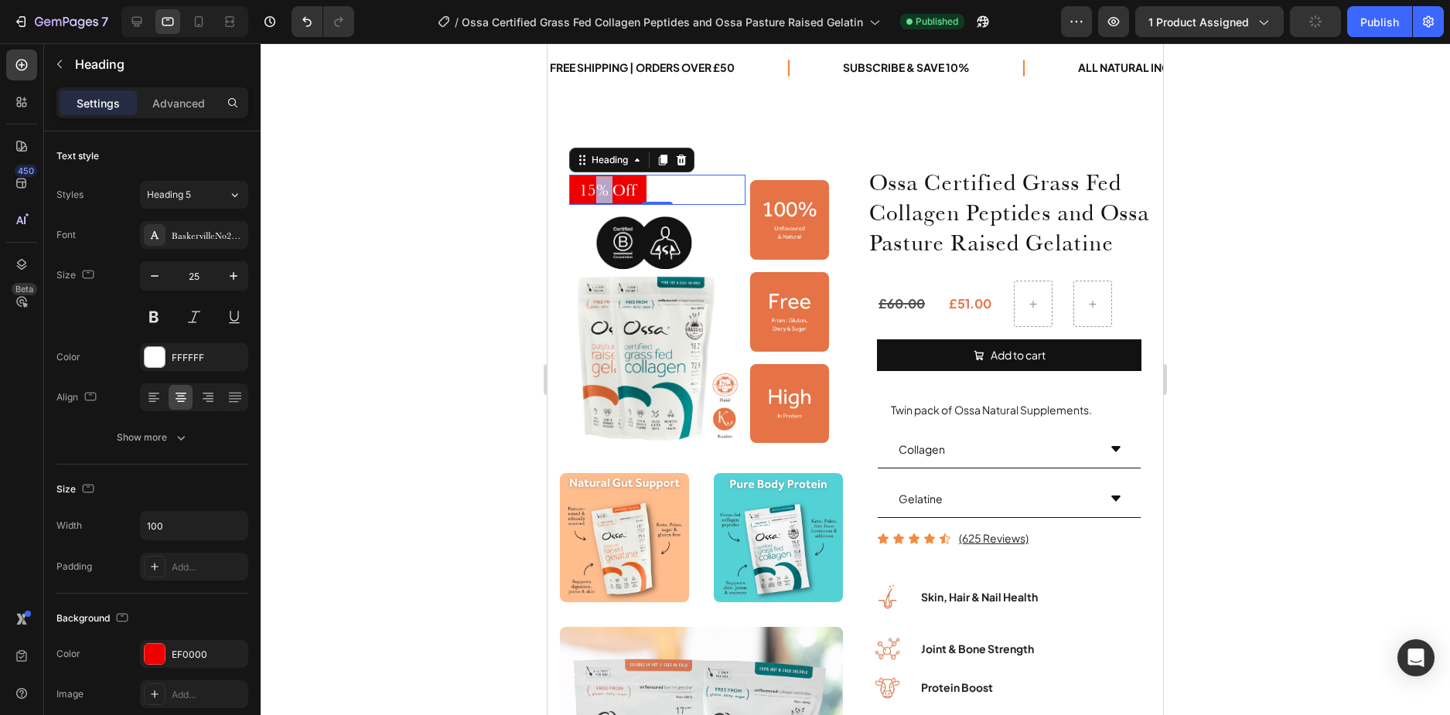
click at [598, 189] on span "15% Off" at bounding box center [607, 189] width 57 height 19
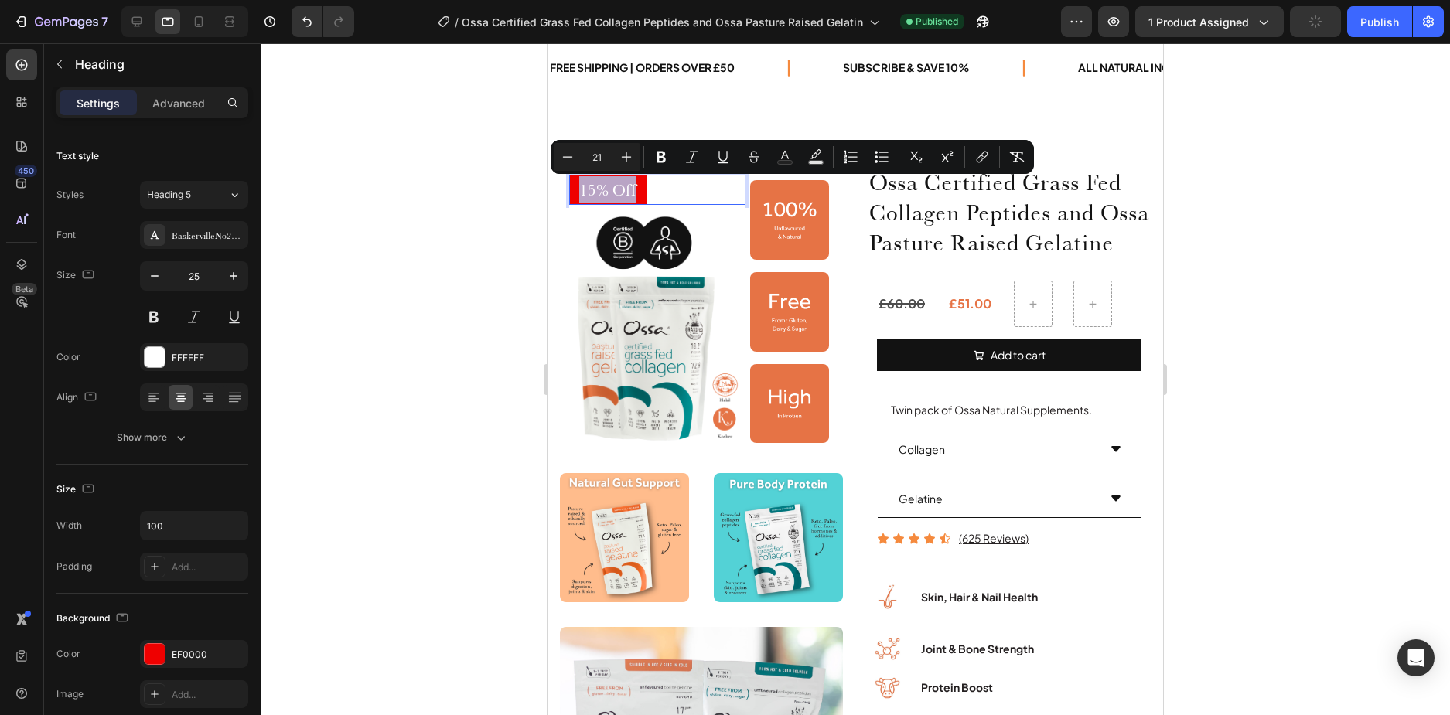
click at [598, 189] on span "15% Off" at bounding box center [607, 189] width 57 height 19
click at [623, 159] on icon "Editor contextual toolbar" at bounding box center [626, 156] width 15 height 15
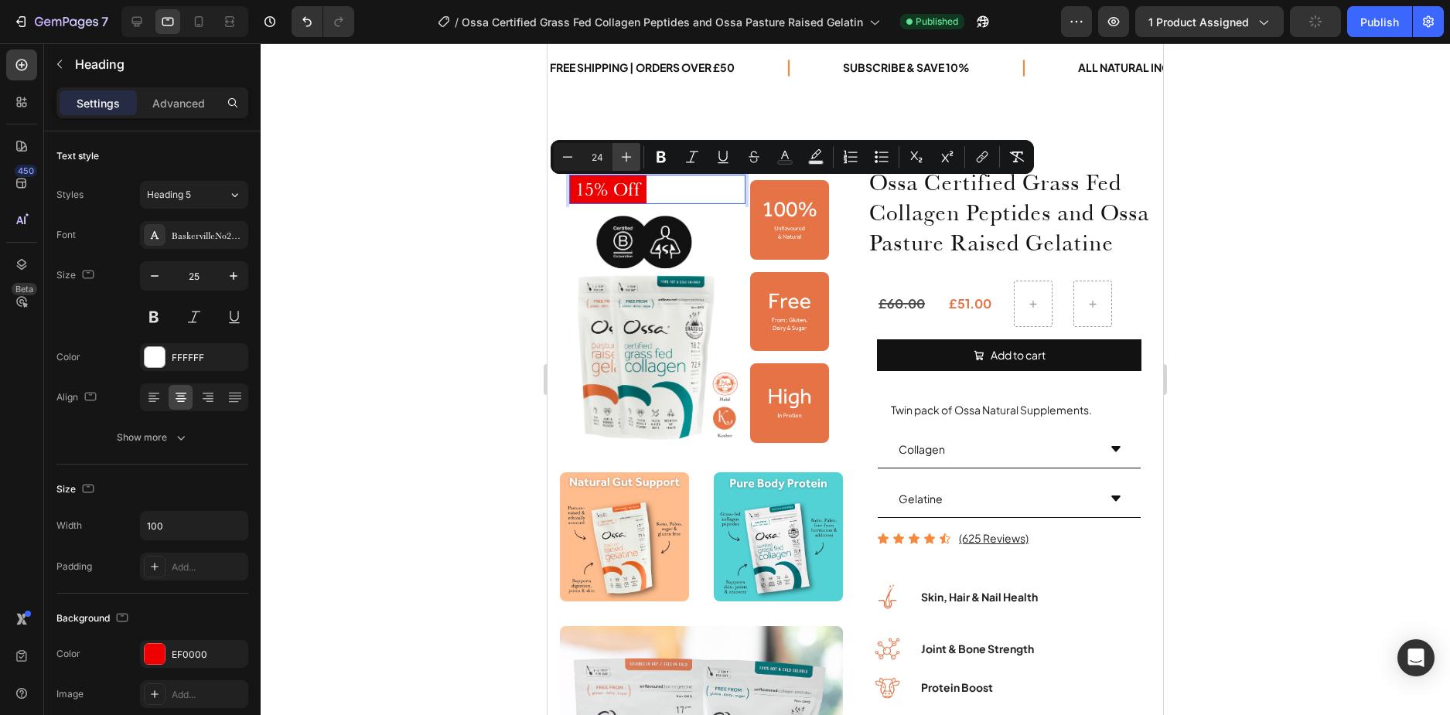
type input "25"
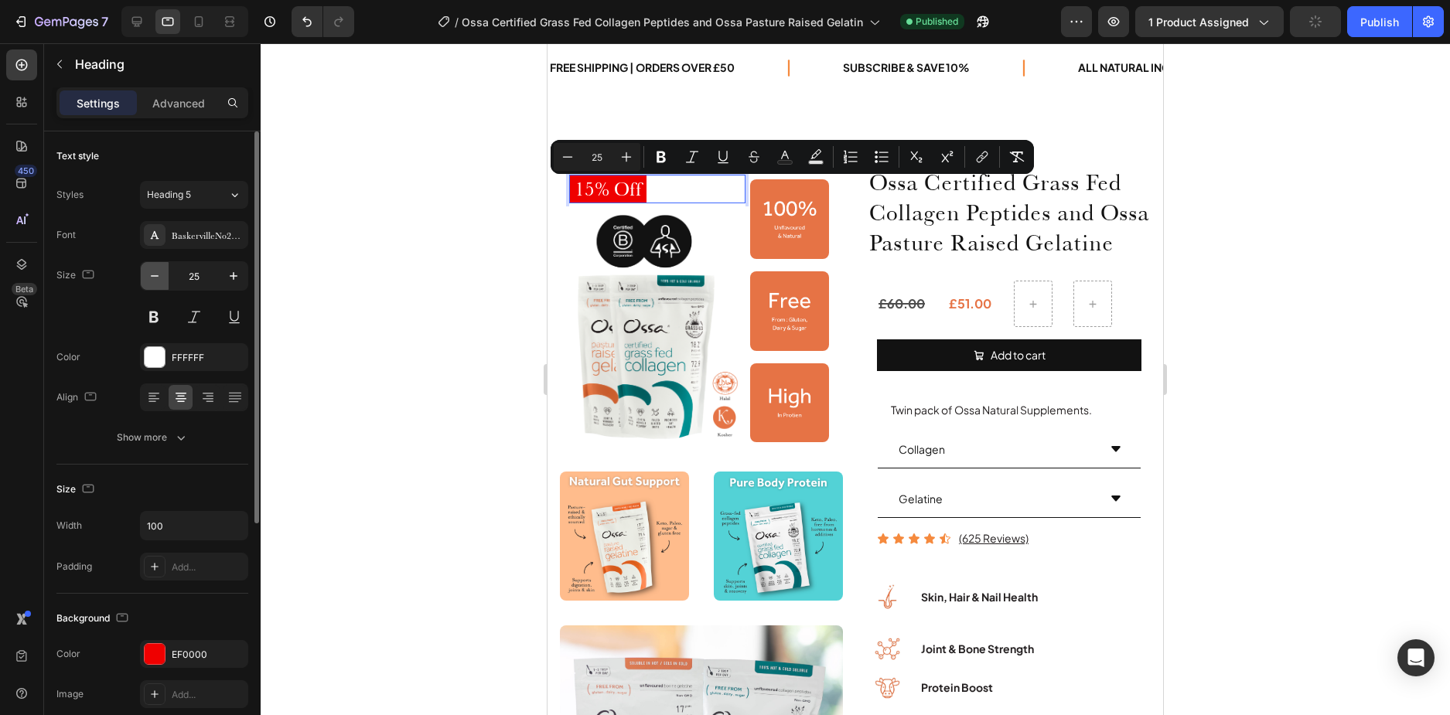
click at [159, 271] on icon "button" at bounding box center [154, 275] width 15 height 15
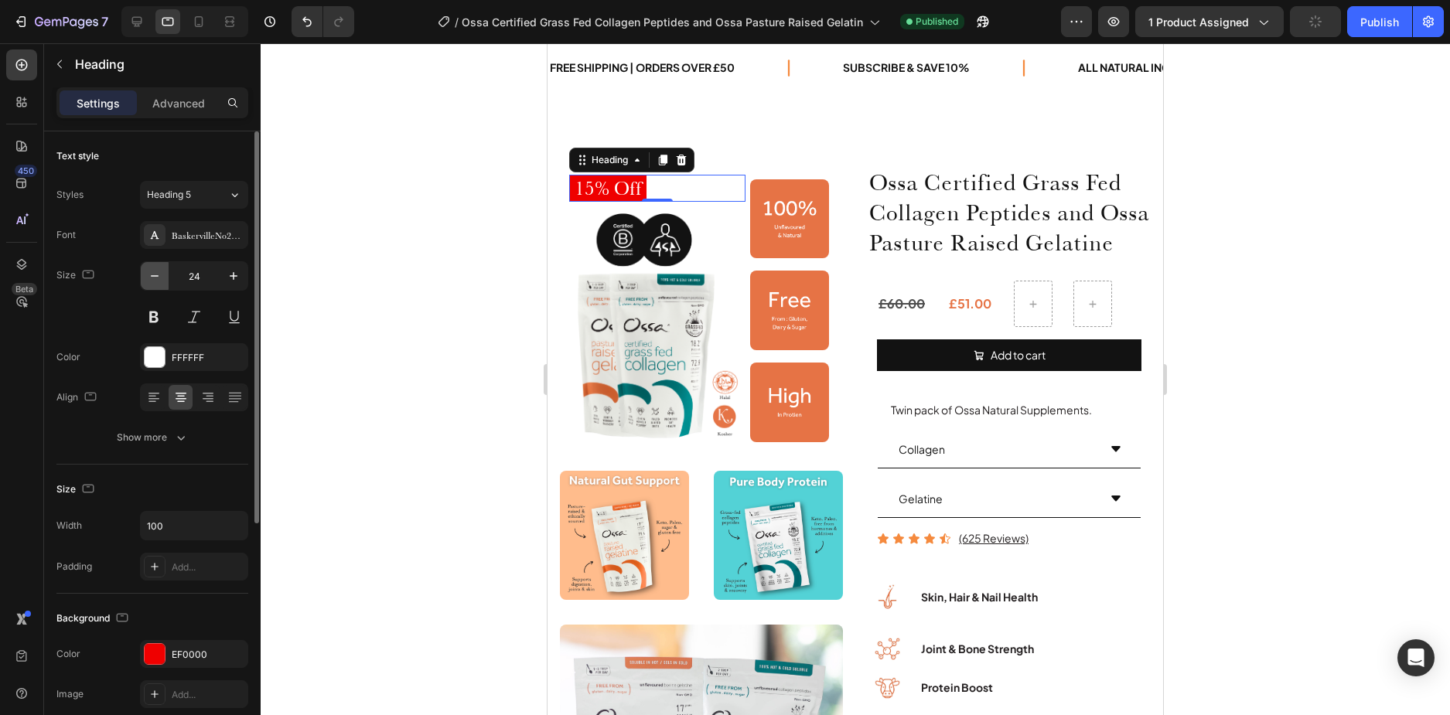
click at [159, 271] on icon "button" at bounding box center [154, 275] width 15 height 15
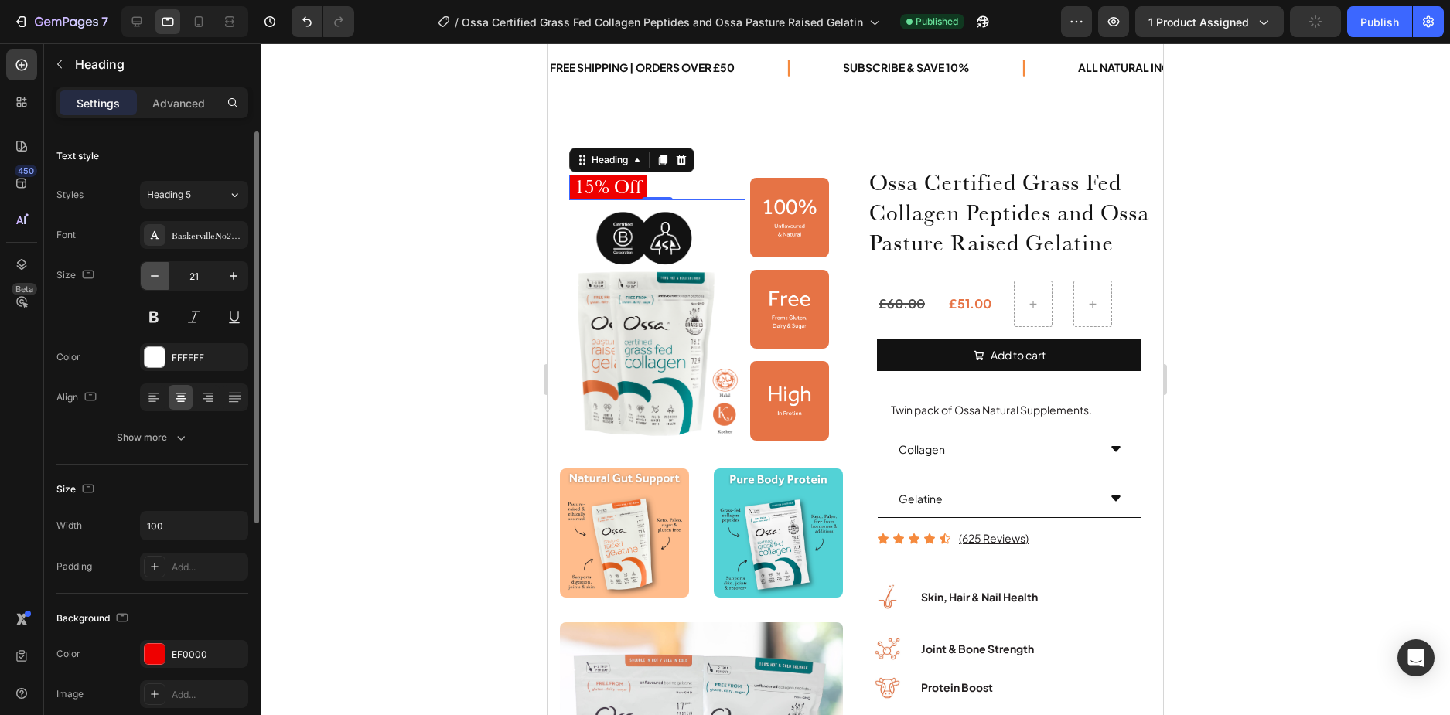
click at [159, 271] on icon "button" at bounding box center [154, 275] width 15 height 15
type input "20"
click at [603, 190] on span "15% Off" at bounding box center [608, 186] width 67 height 23
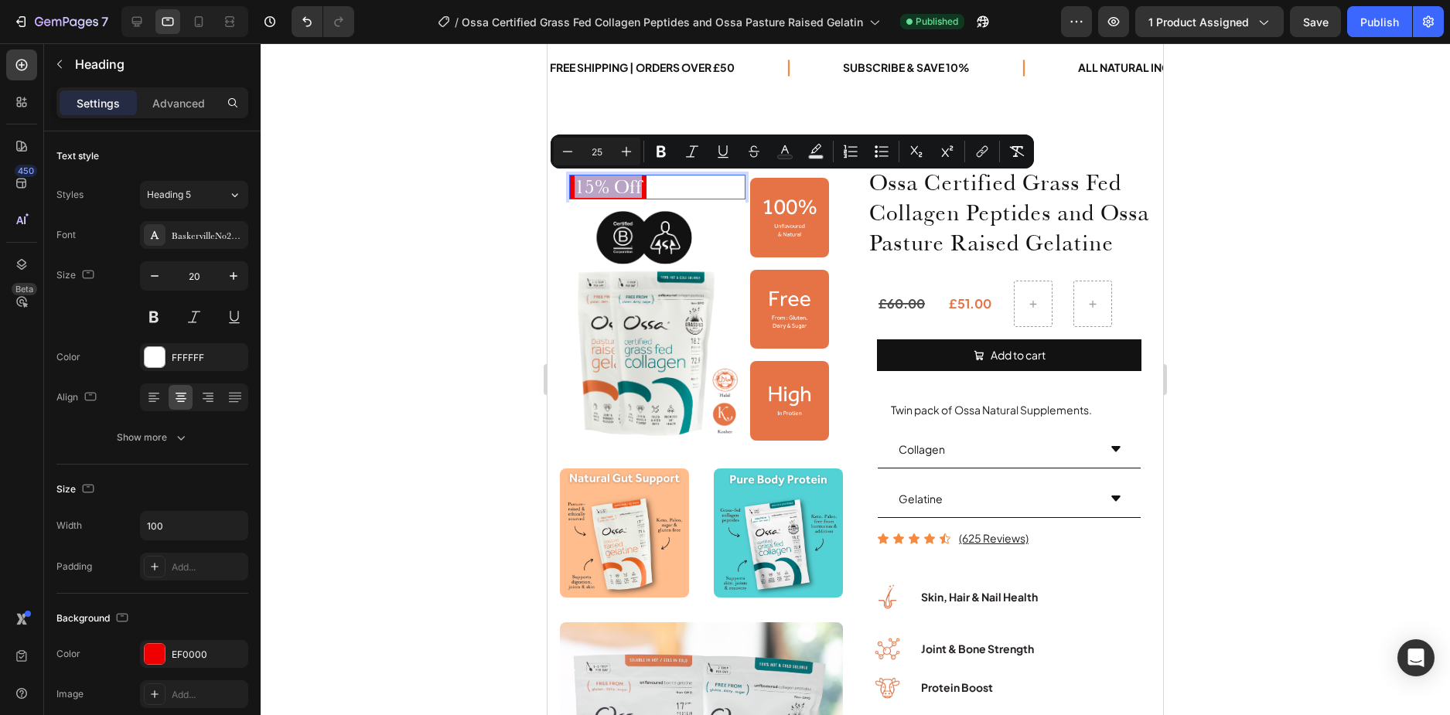
click at [603, 190] on span "15% Off" at bounding box center [608, 186] width 67 height 23
click at [569, 152] on icon "Editor contextual toolbar" at bounding box center [568, 151] width 10 height 1
click at [569, 151] on icon "Editor contextual toolbar" at bounding box center [567, 151] width 15 height 15
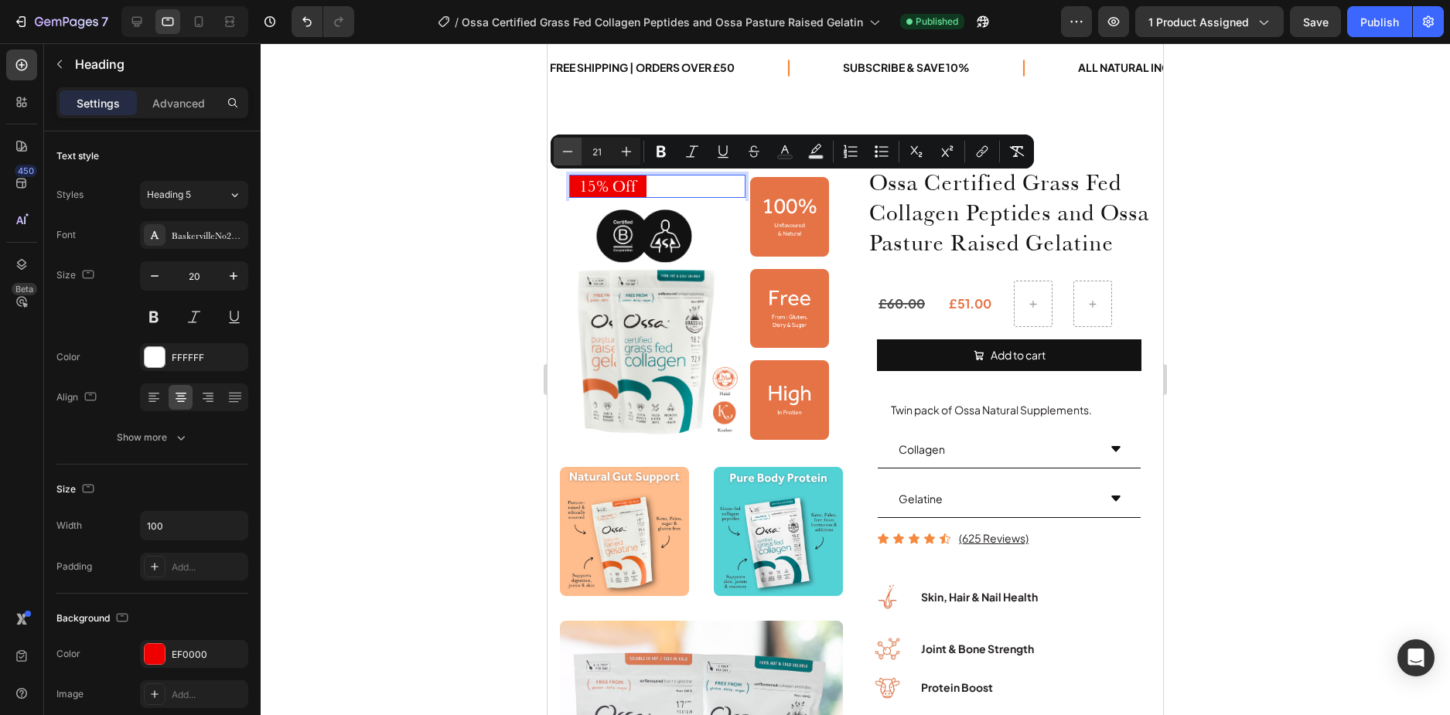
click at [569, 151] on icon "Editor contextual toolbar" at bounding box center [567, 151] width 15 height 15
type input "20"
click at [491, 196] on div at bounding box center [856, 379] width 1190 height 672
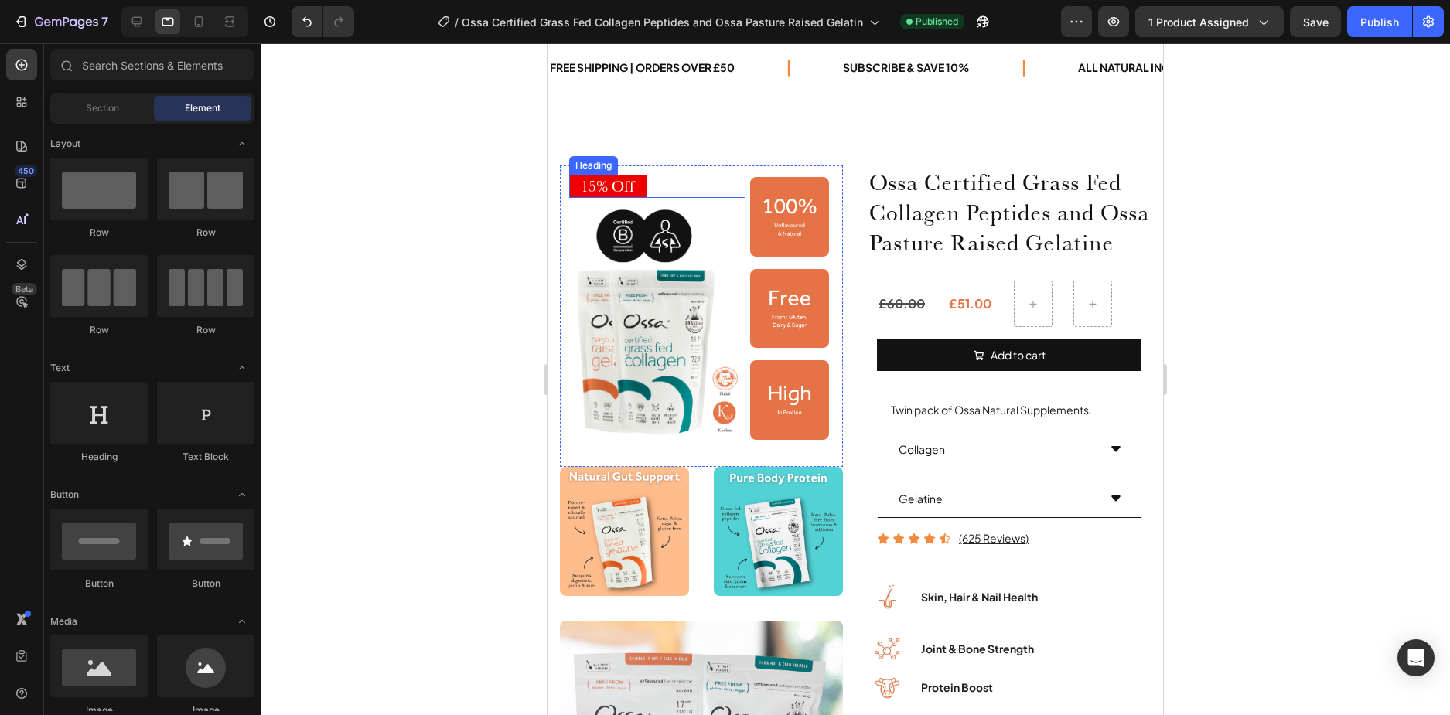
click at [681, 180] on div "⁠⁠⁠⁠⁠⁠⁠ 15% Off" at bounding box center [657, 186] width 176 height 23
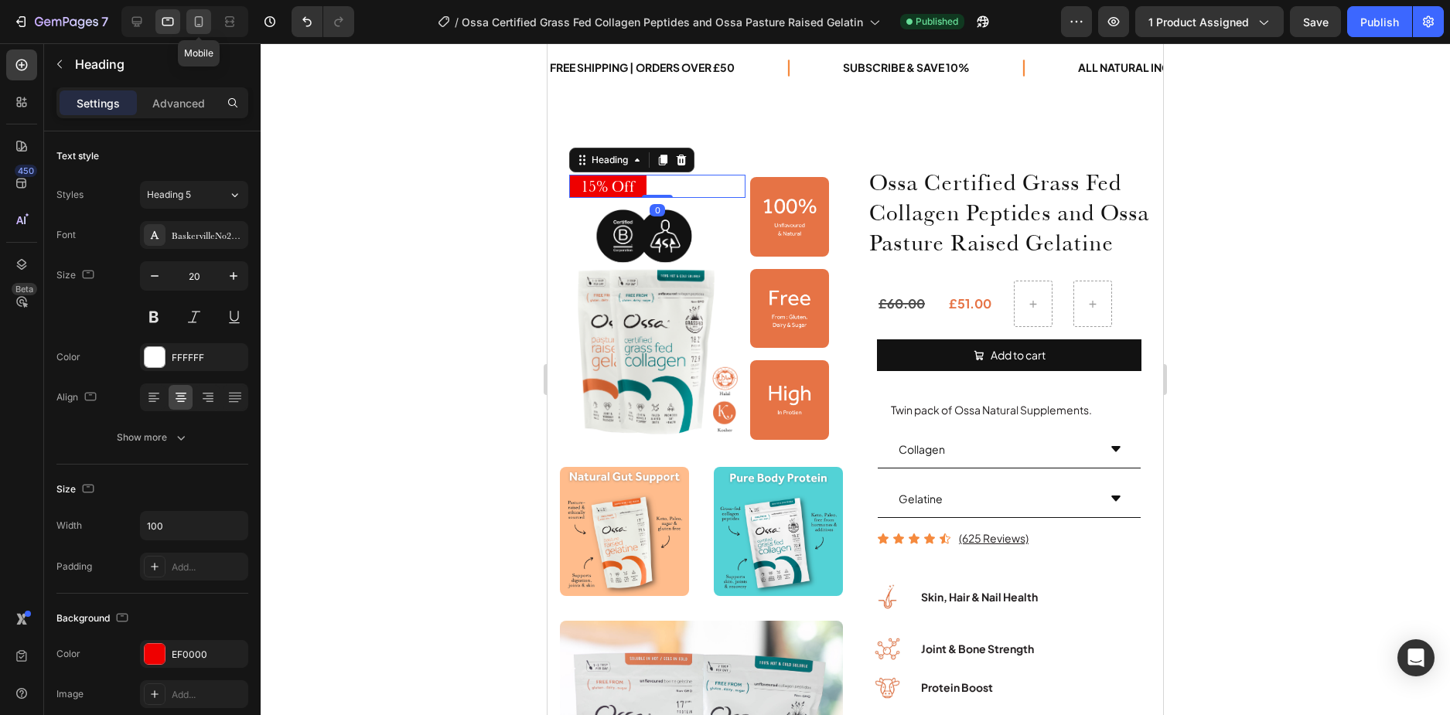
click at [205, 26] on icon at bounding box center [198, 21] width 15 height 15
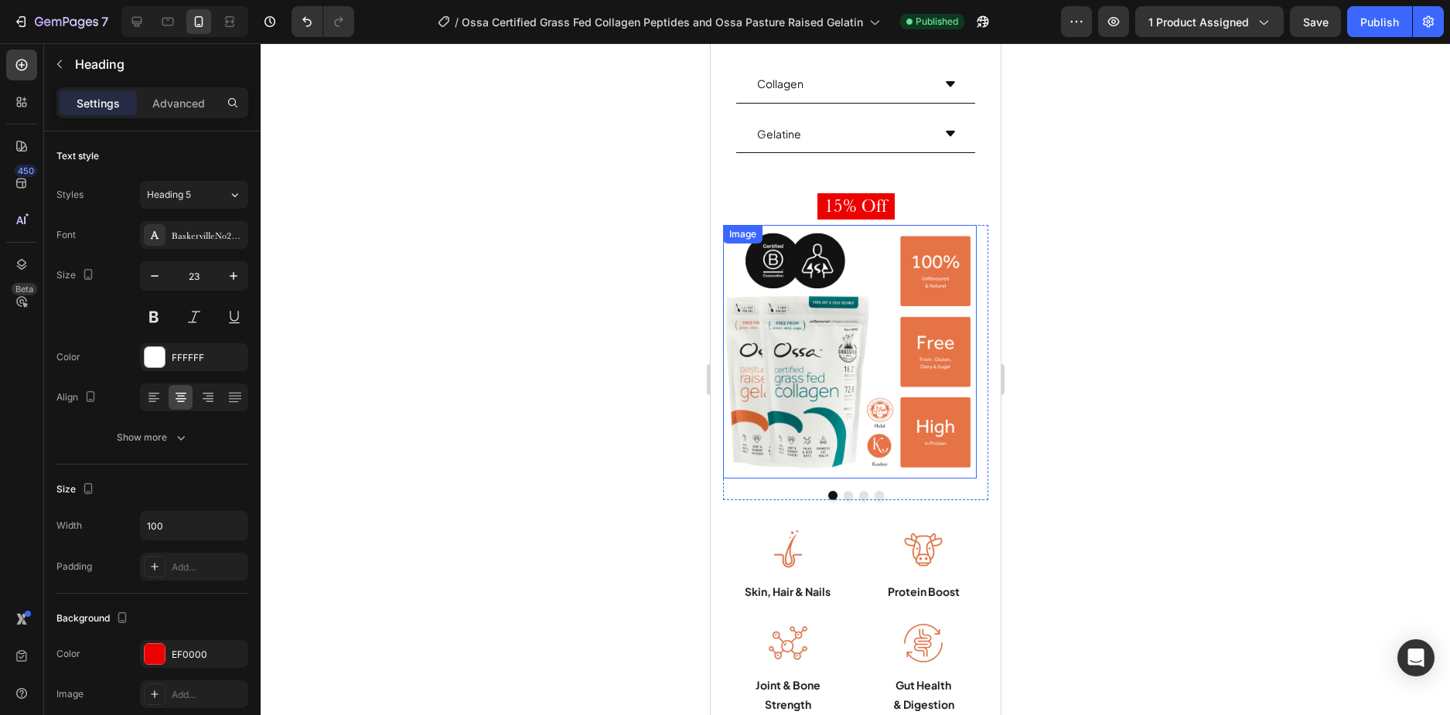
scroll to position [391, 0]
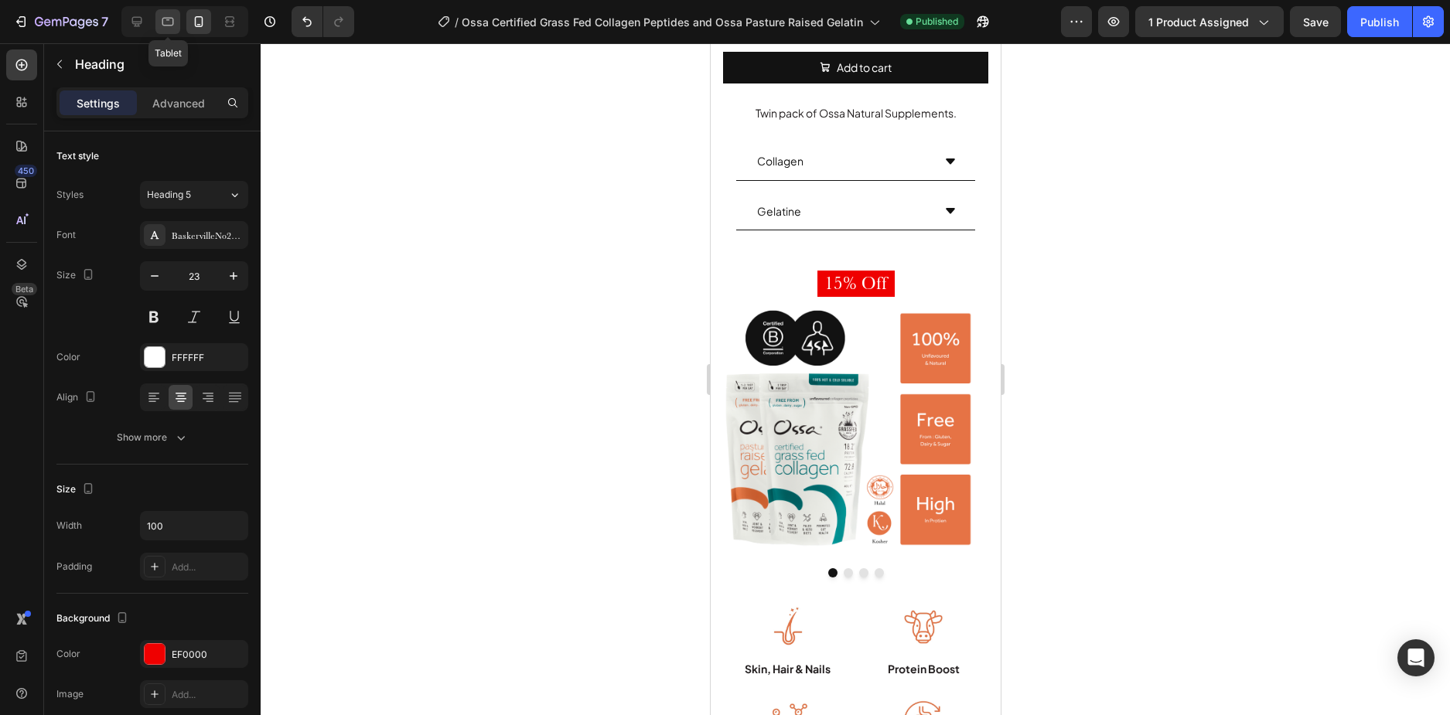
click at [169, 19] on icon at bounding box center [168, 22] width 12 height 9
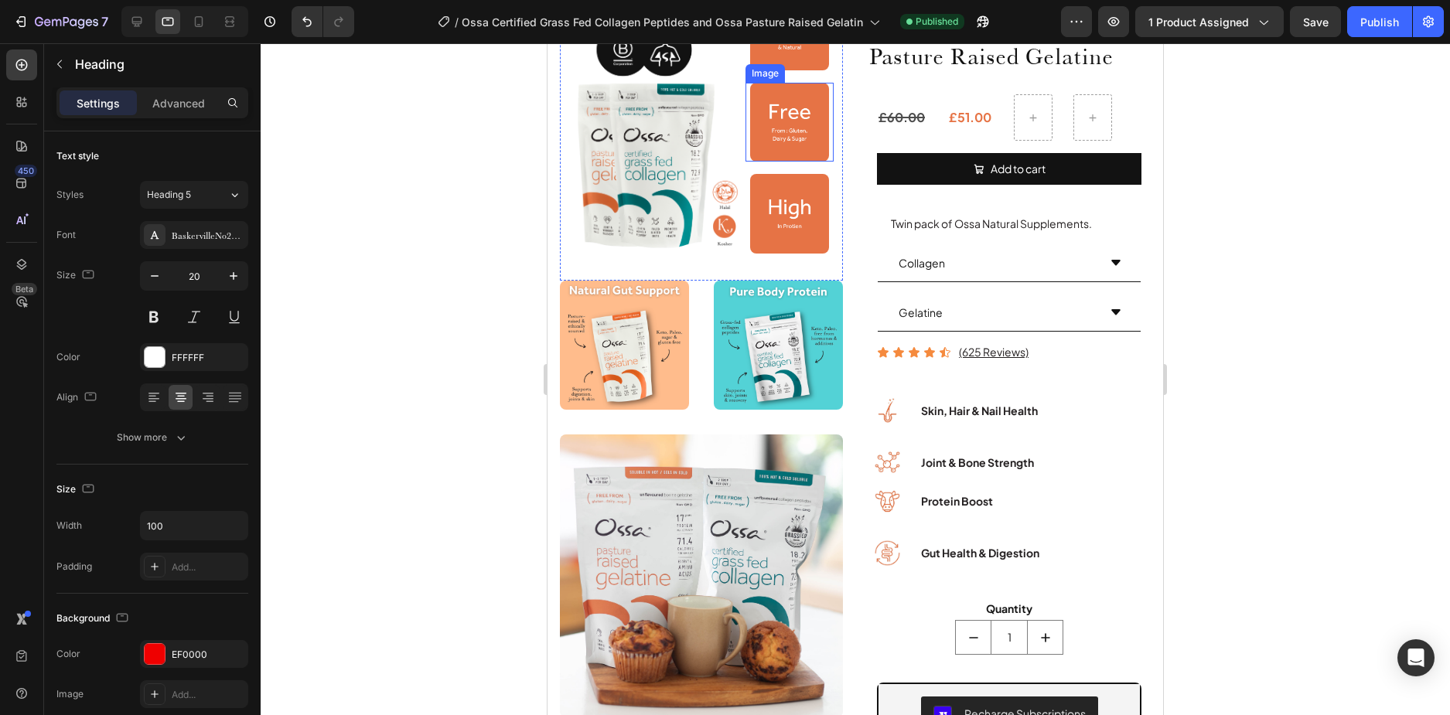
scroll to position [136, 0]
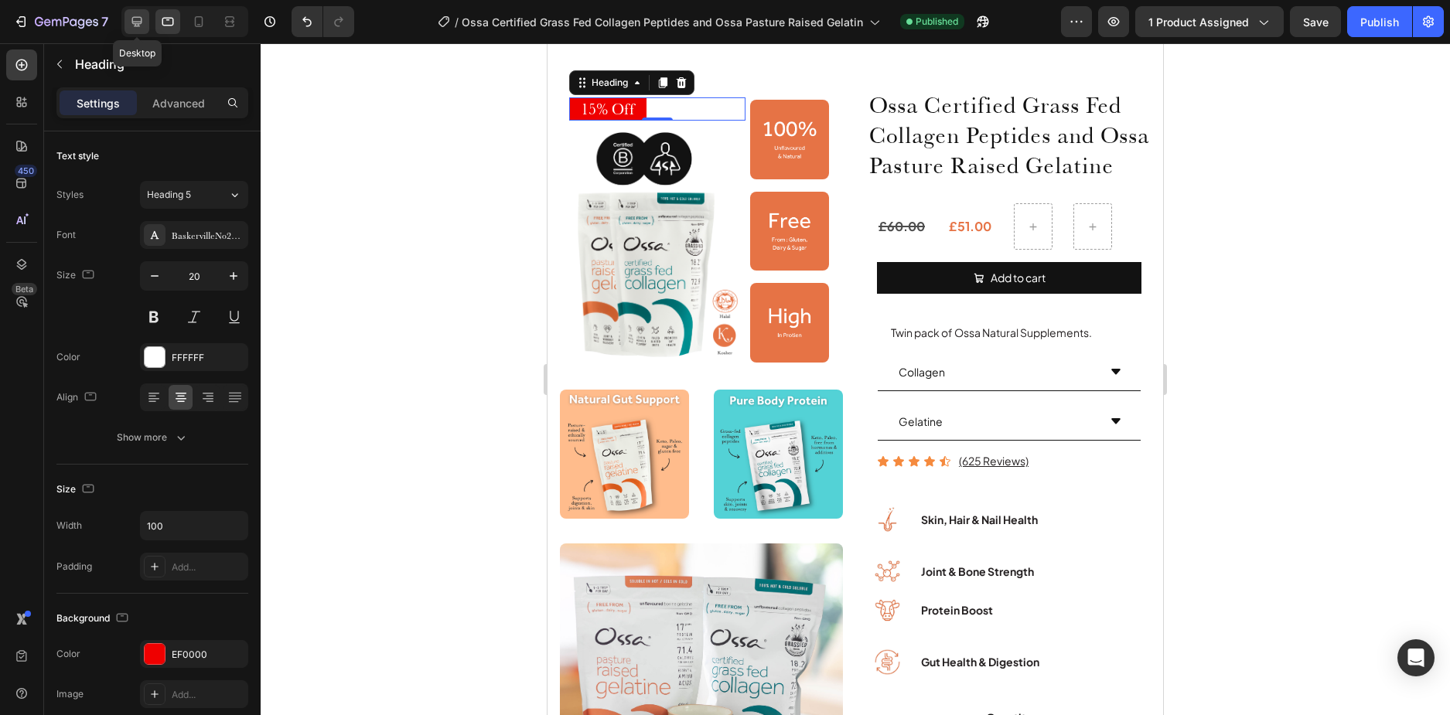
click at [144, 19] on icon at bounding box center [136, 21] width 15 height 15
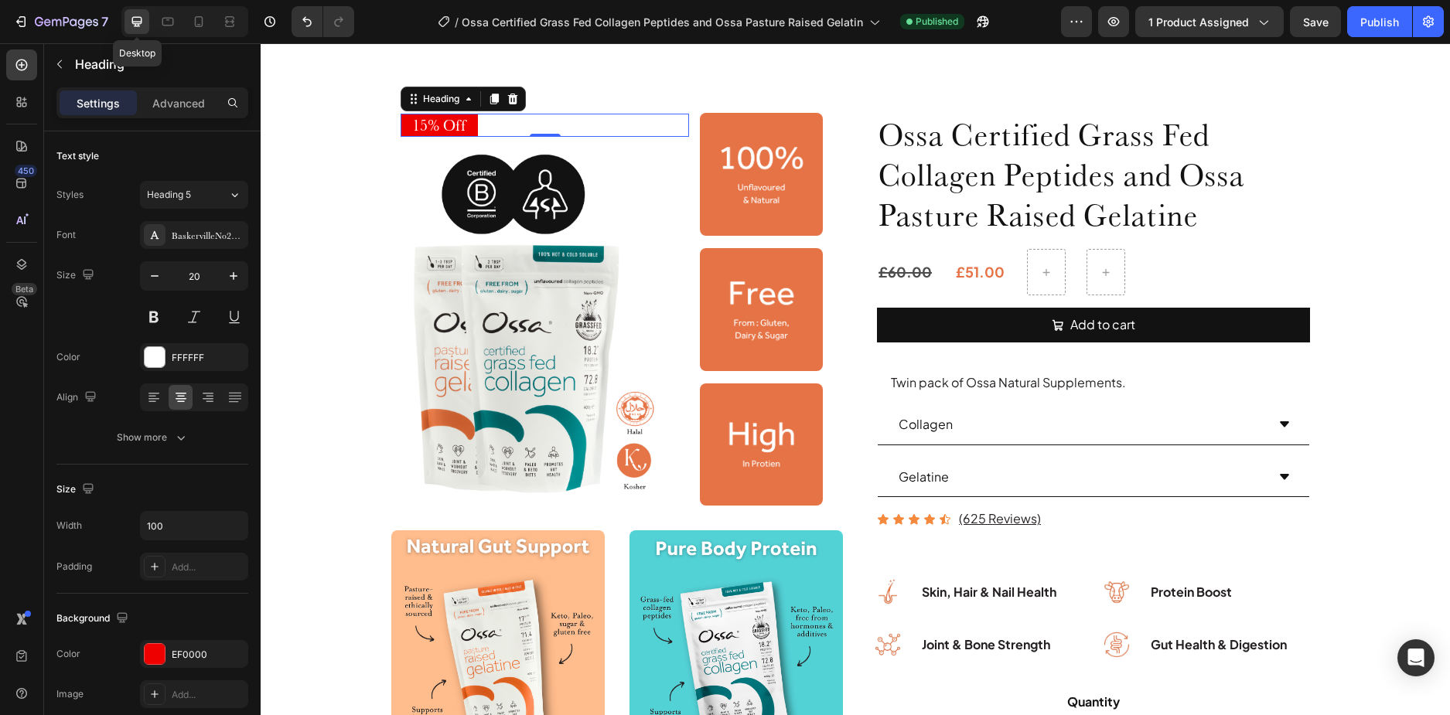
scroll to position [153, 0]
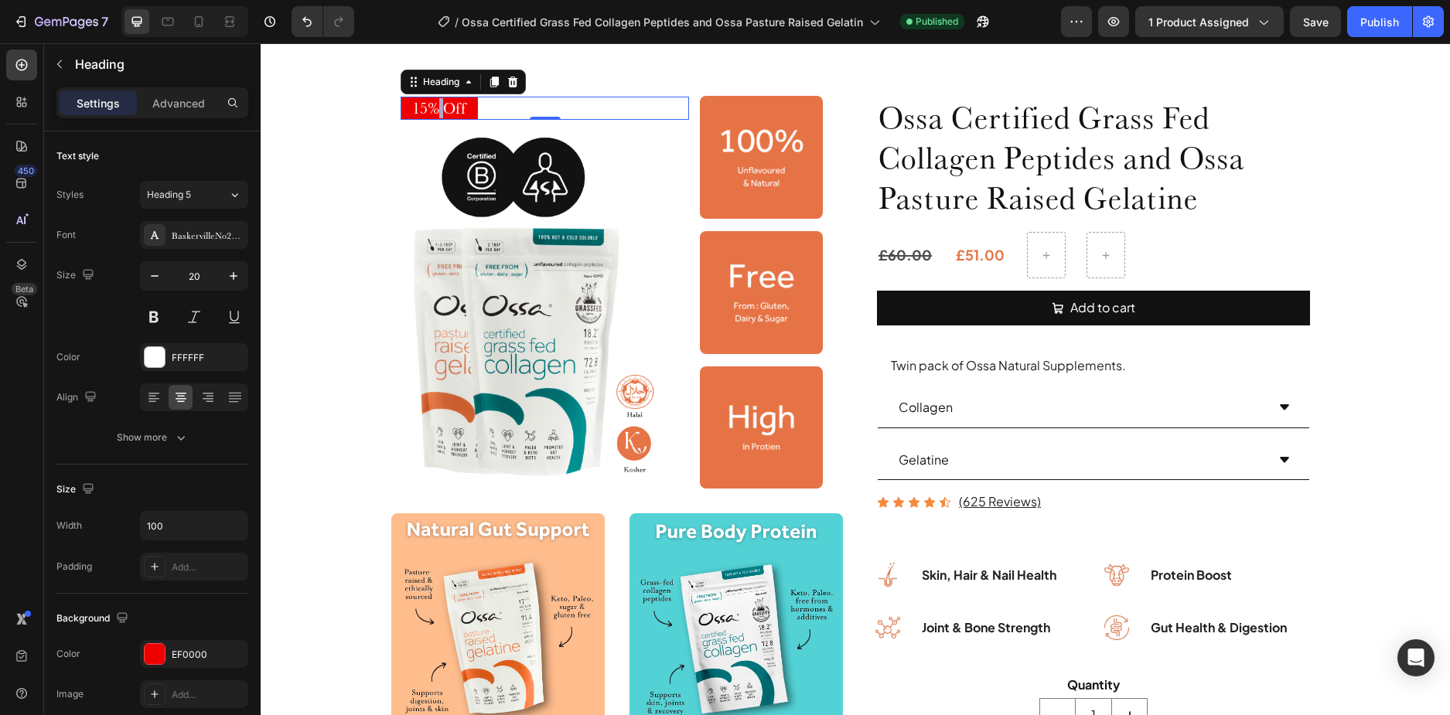
click at [432, 107] on span "15% Off" at bounding box center [439, 108] width 54 height 19
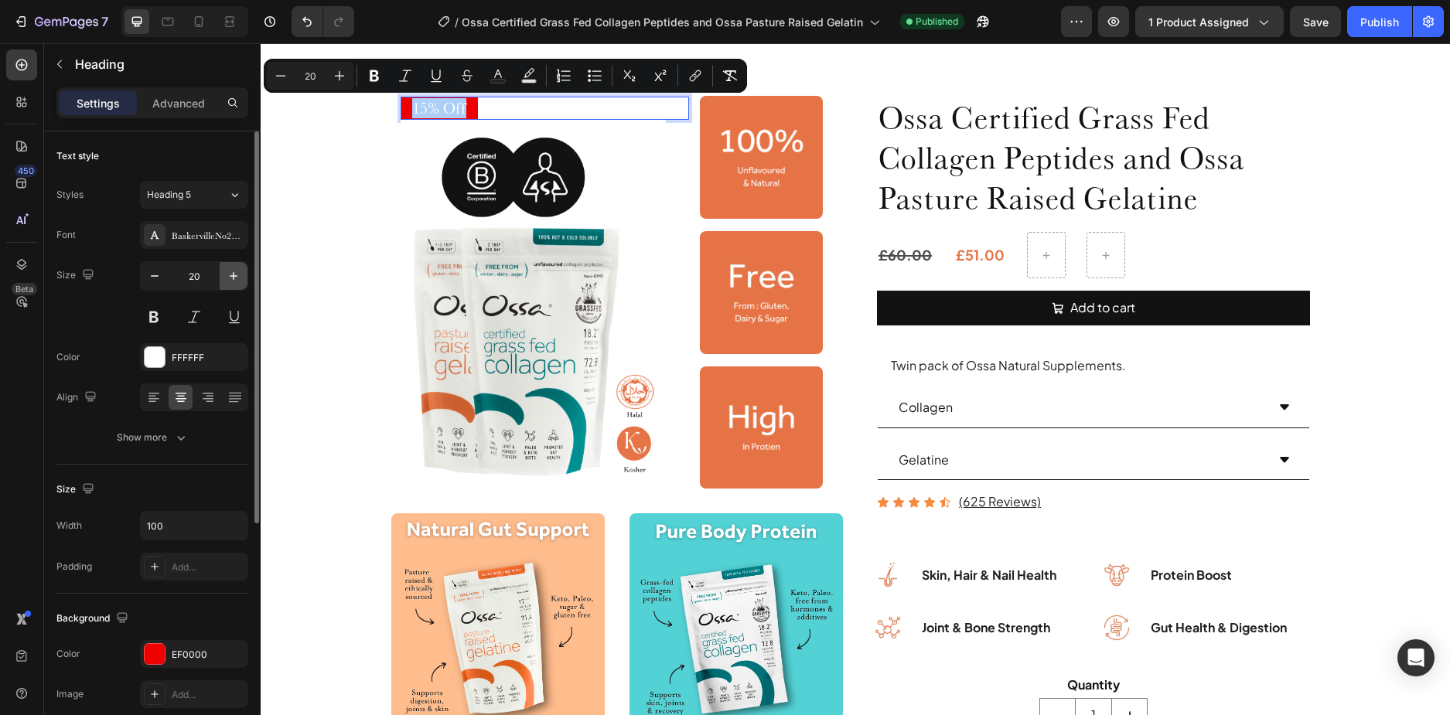
click at [240, 278] on icon "button" at bounding box center [233, 275] width 15 height 15
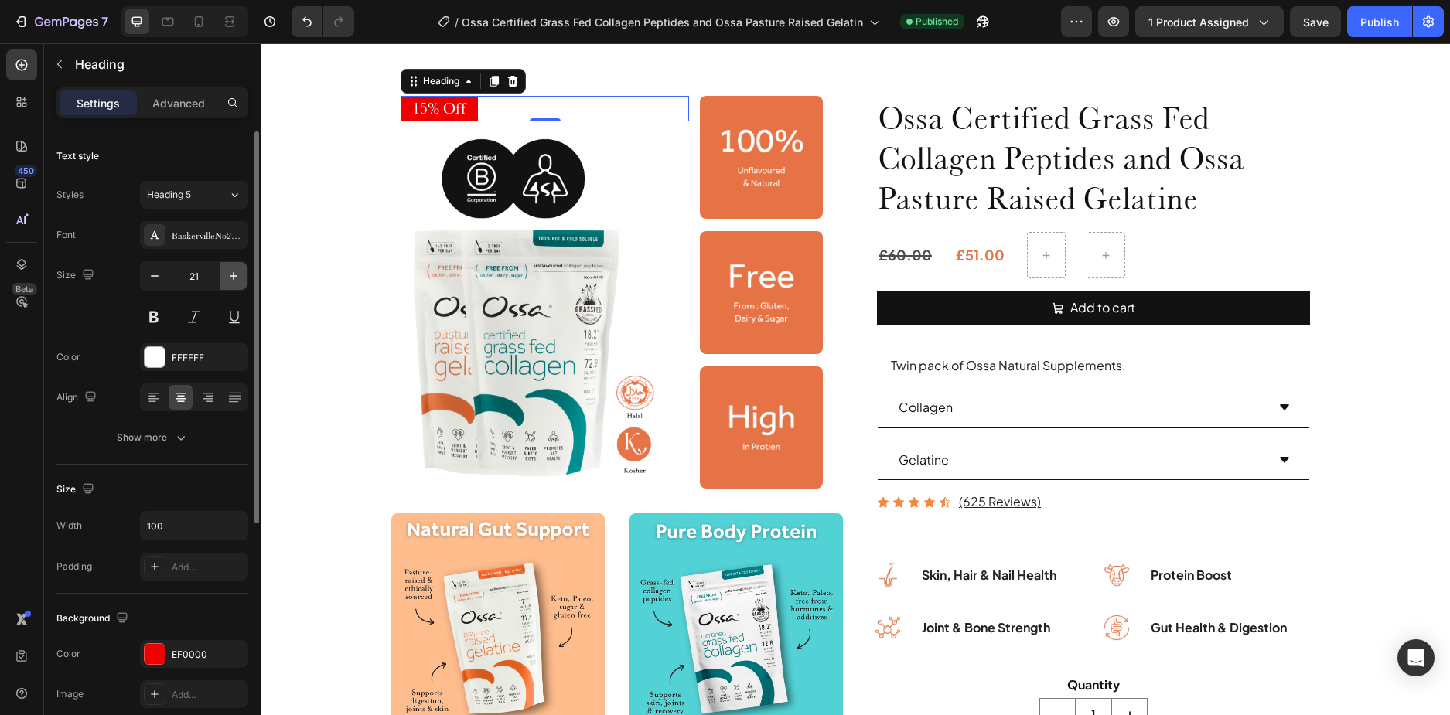
click at [240, 278] on icon "button" at bounding box center [233, 275] width 15 height 15
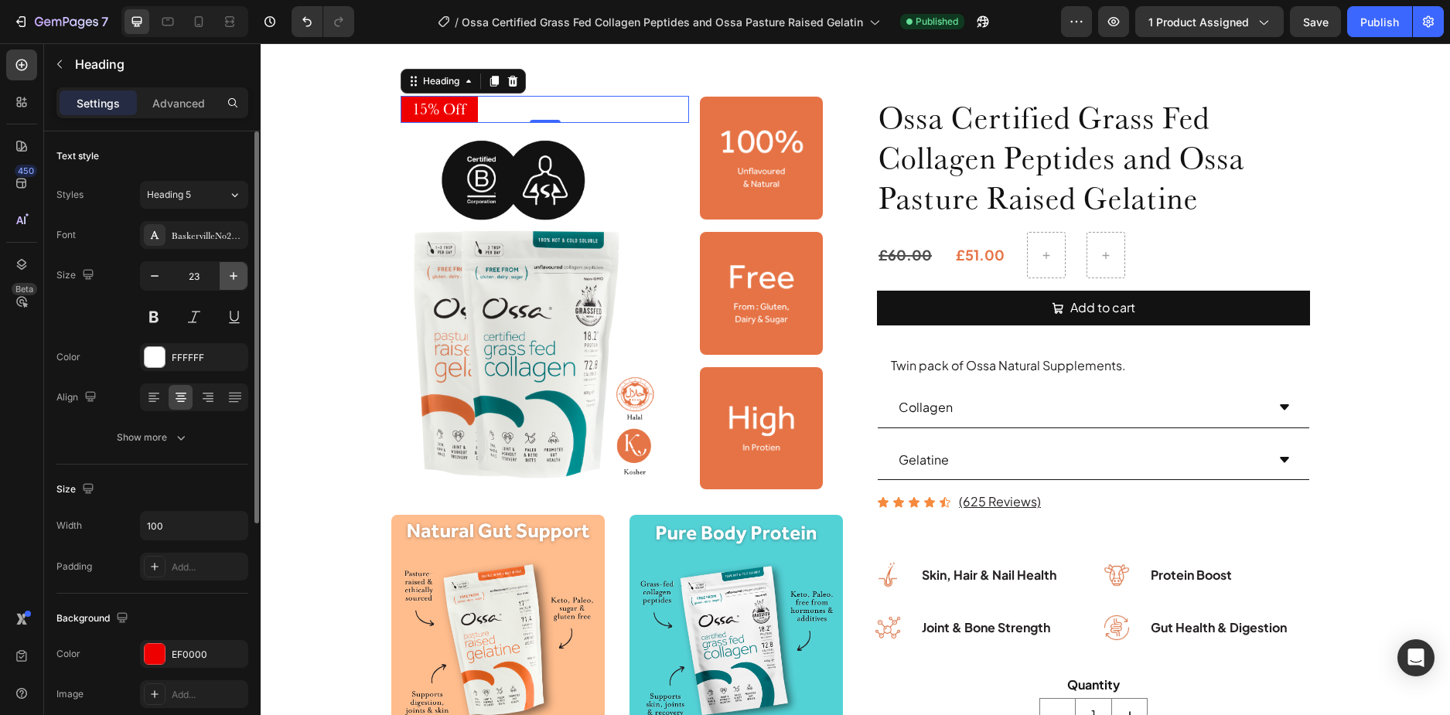
click at [240, 278] on icon "button" at bounding box center [233, 275] width 15 height 15
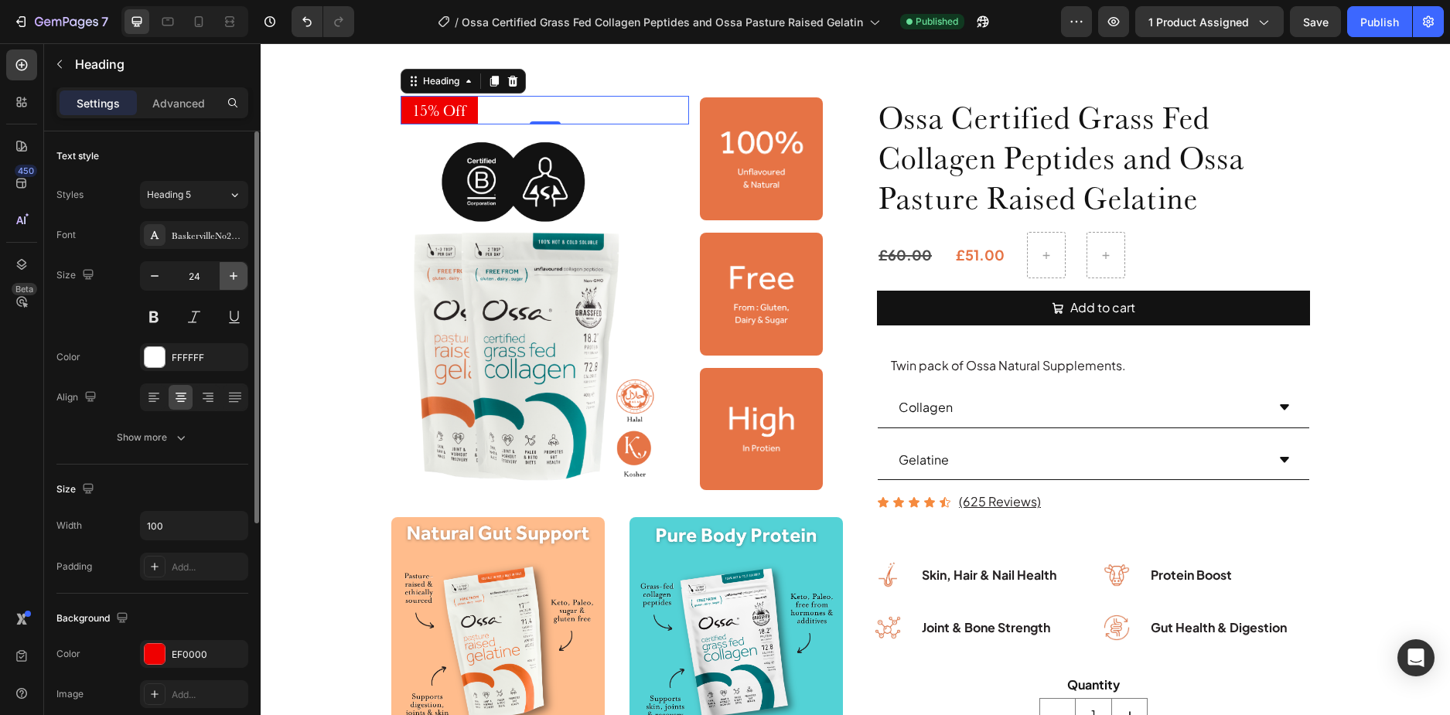
click at [240, 278] on icon "button" at bounding box center [233, 275] width 15 height 15
type input "25"
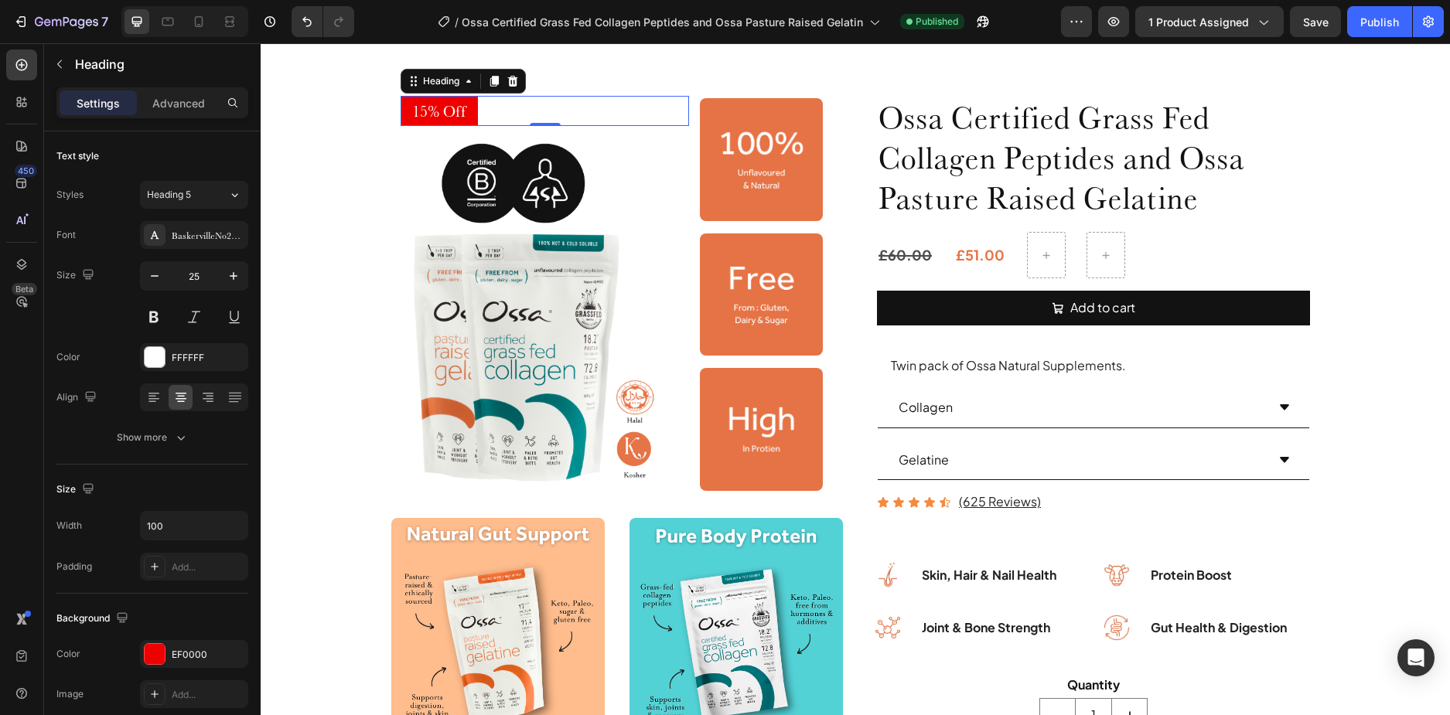
click at [437, 113] on span "15% Off" at bounding box center [439, 111] width 54 height 19
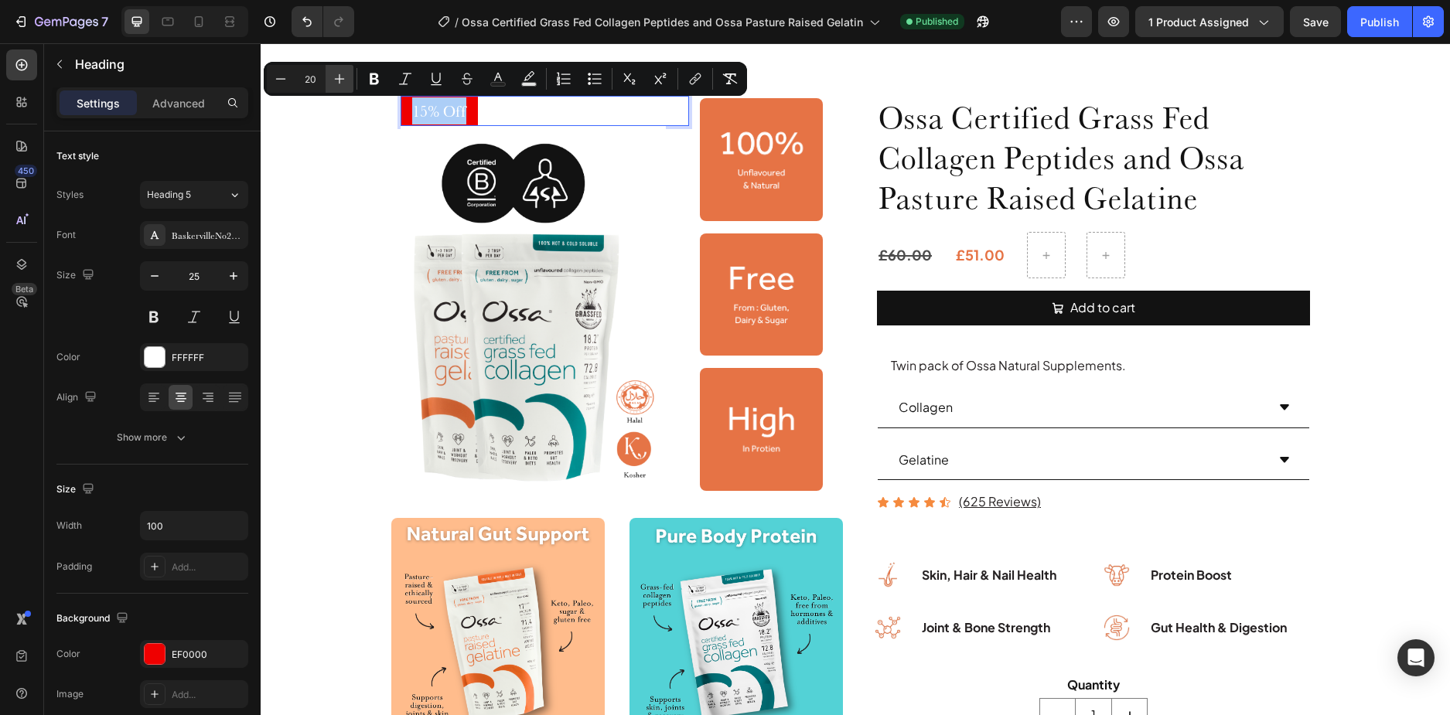
click at [348, 80] on button "Plus" at bounding box center [340, 79] width 28 height 28
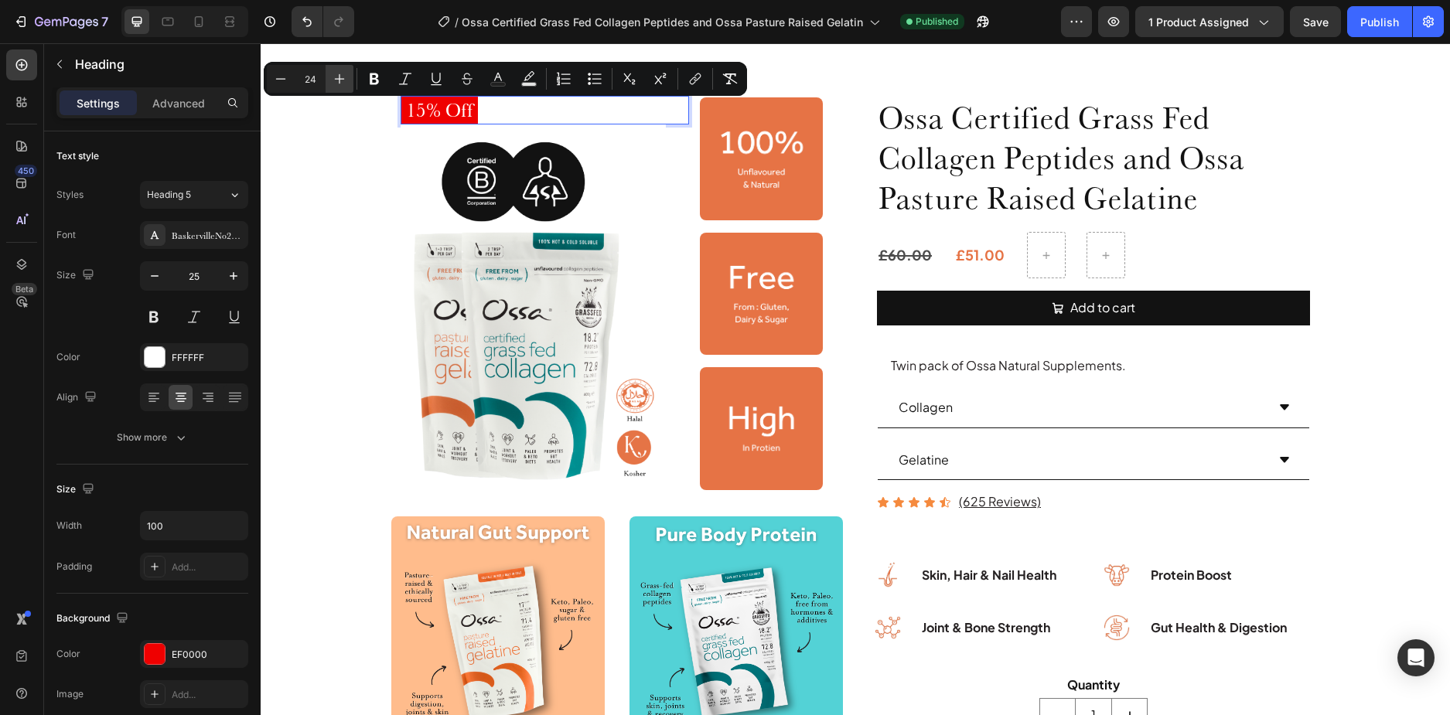
type input "25"
click at [163, 22] on icon at bounding box center [168, 22] width 12 height 9
type input "20"
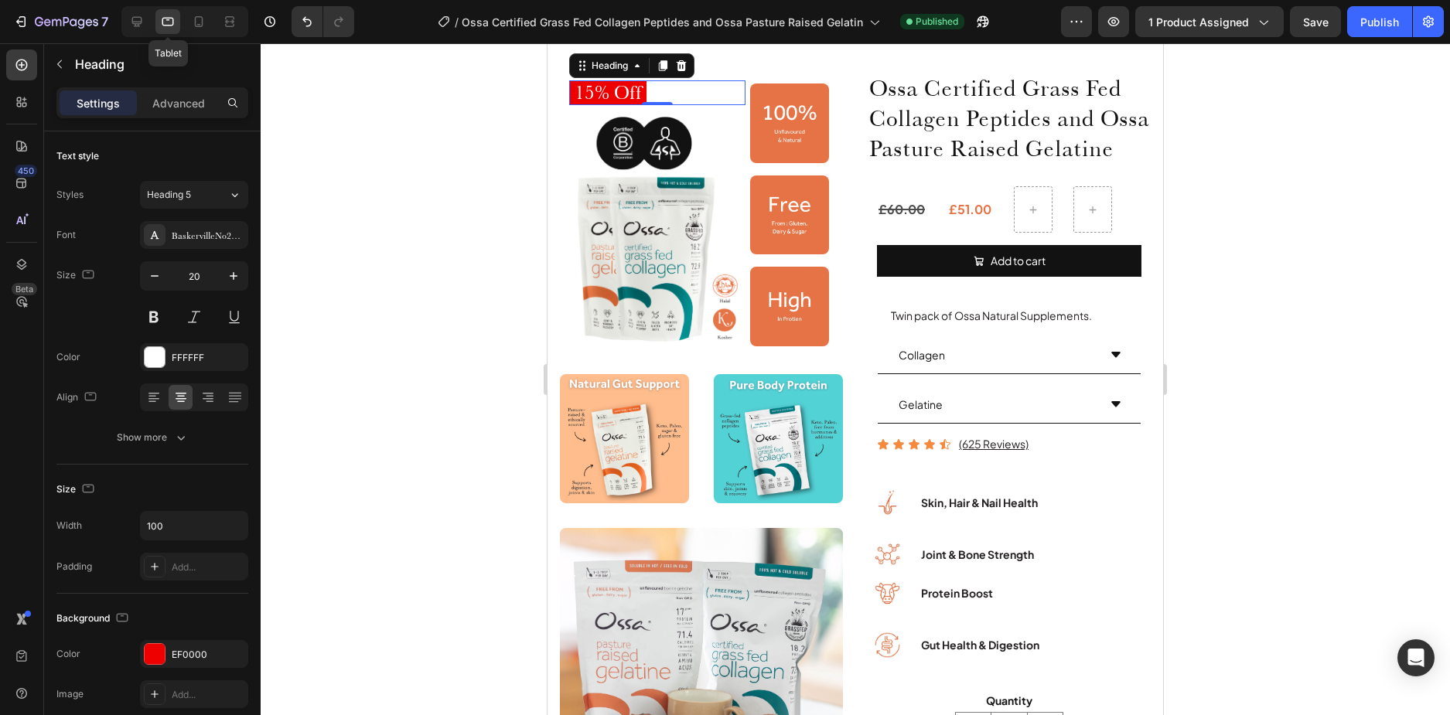
scroll to position [136, 0]
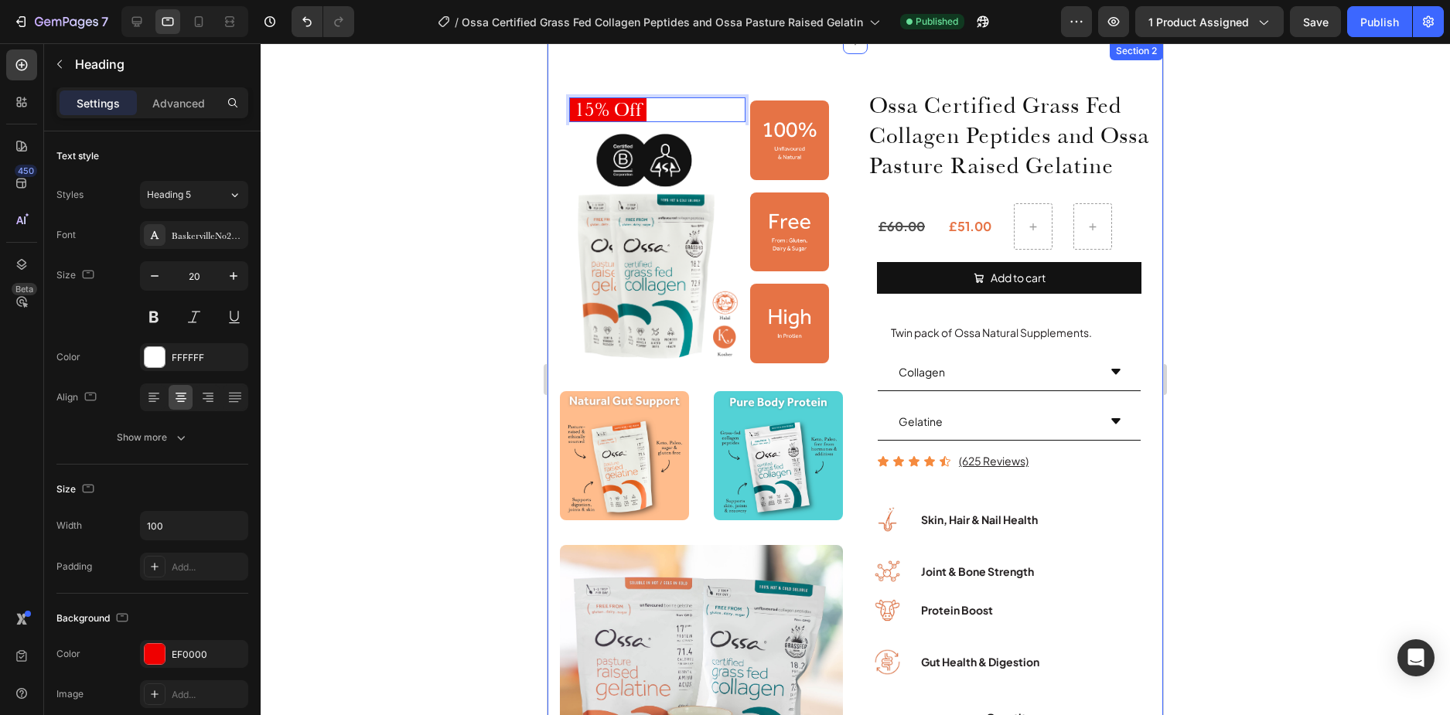
click at [499, 118] on div at bounding box center [856, 379] width 1190 height 672
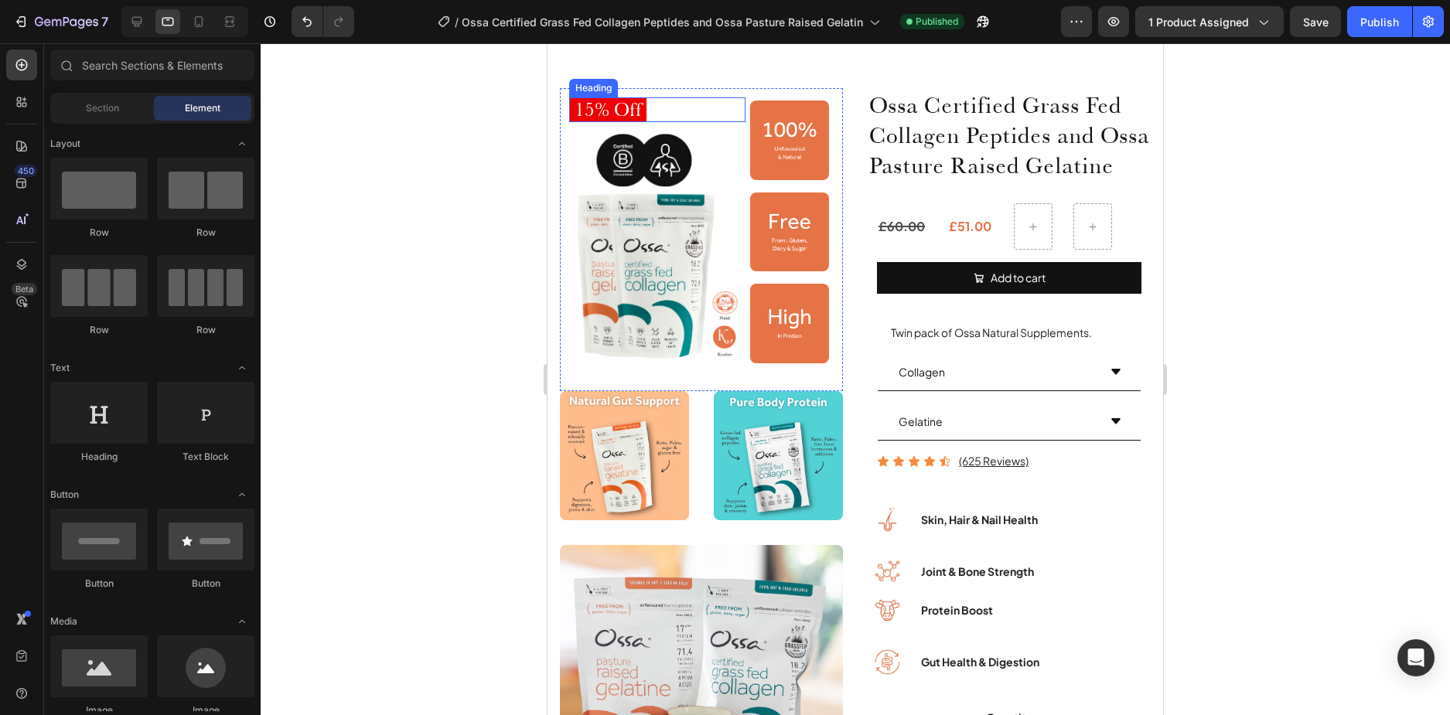
click at [608, 108] on span "15% Off" at bounding box center [608, 108] width 67 height 23
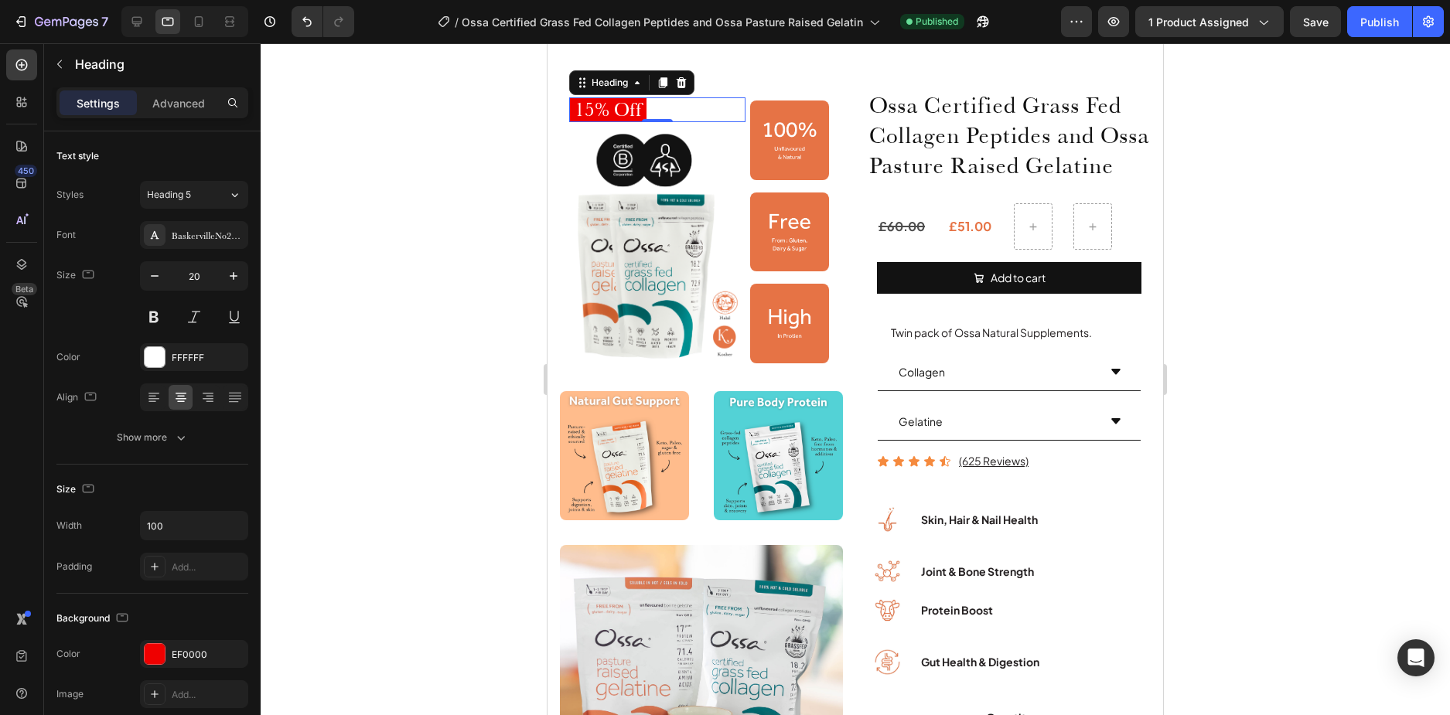
click at [593, 113] on span "15% Off" at bounding box center [608, 108] width 67 height 23
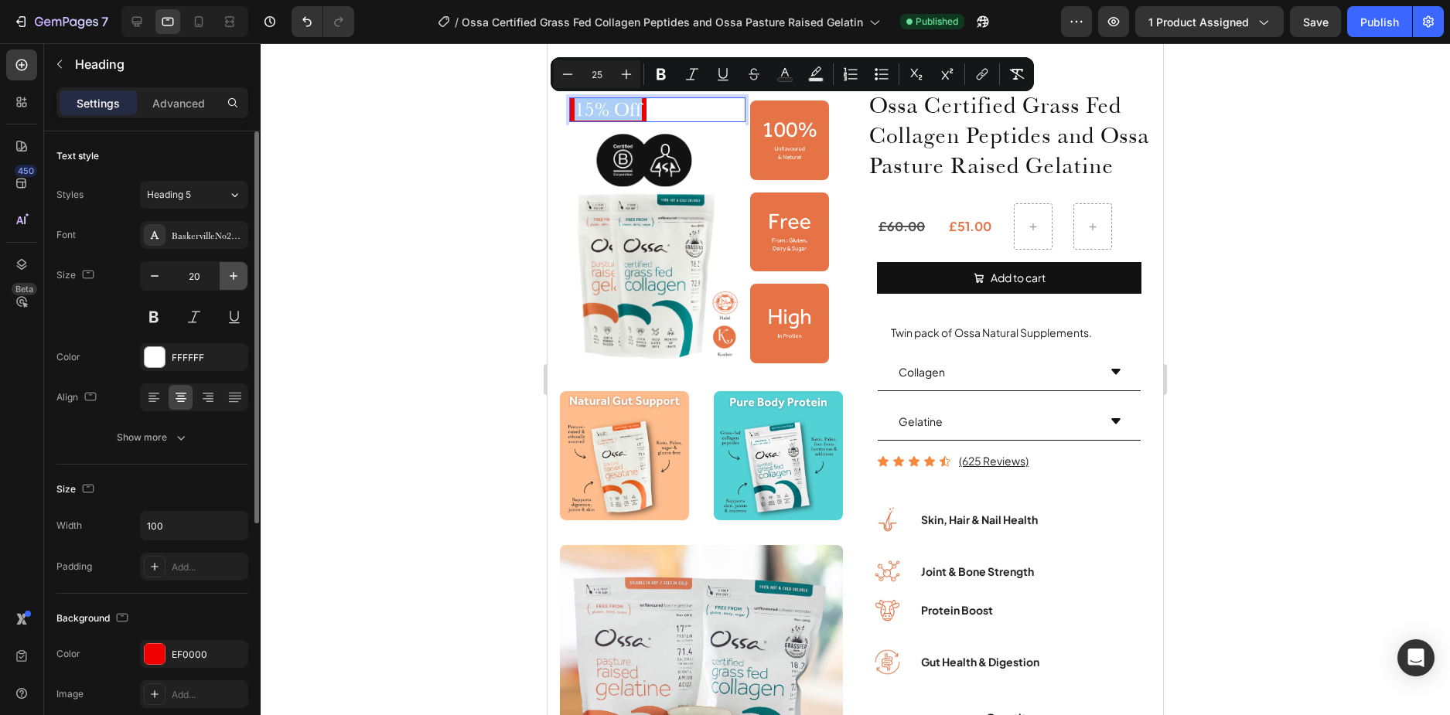
click at [234, 274] on icon "button" at bounding box center [234, 276] width 8 height 8
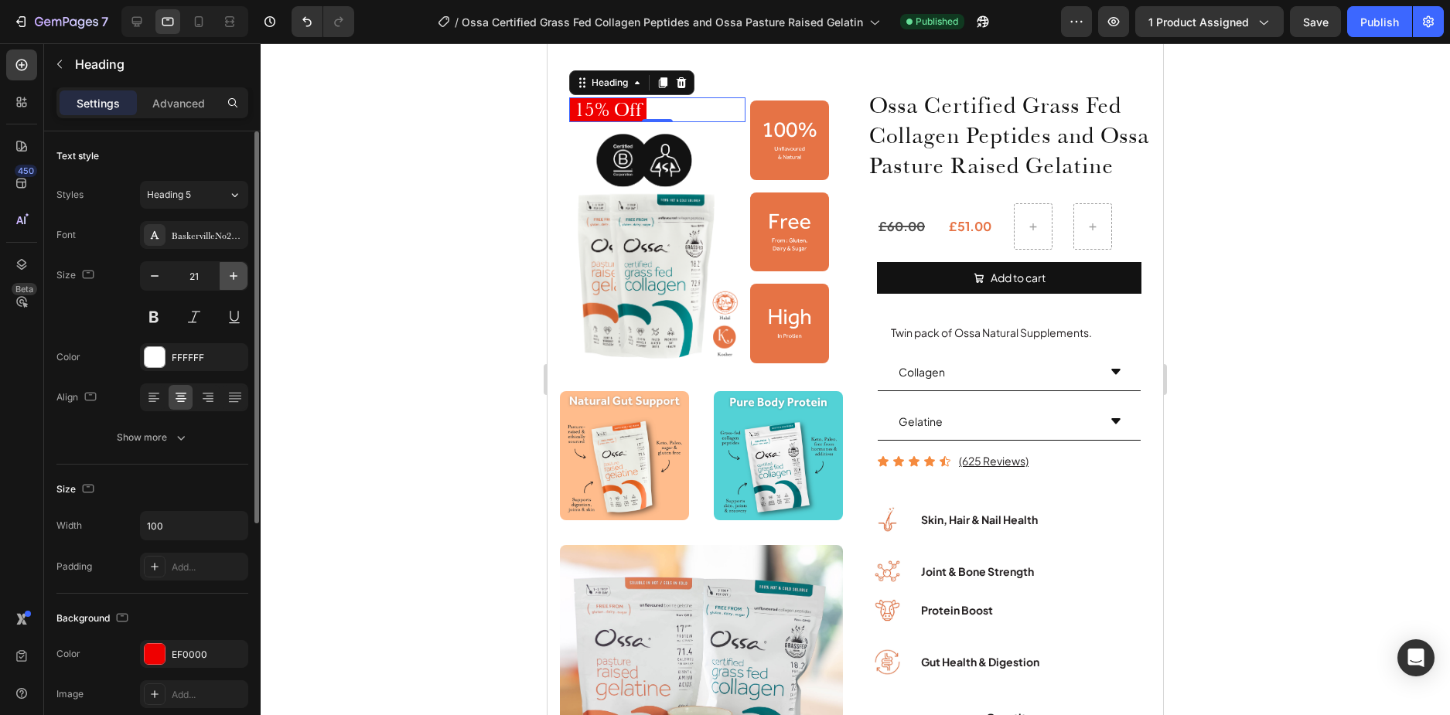
click at [234, 274] on icon "button" at bounding box center [234, 276] width 8 height 8
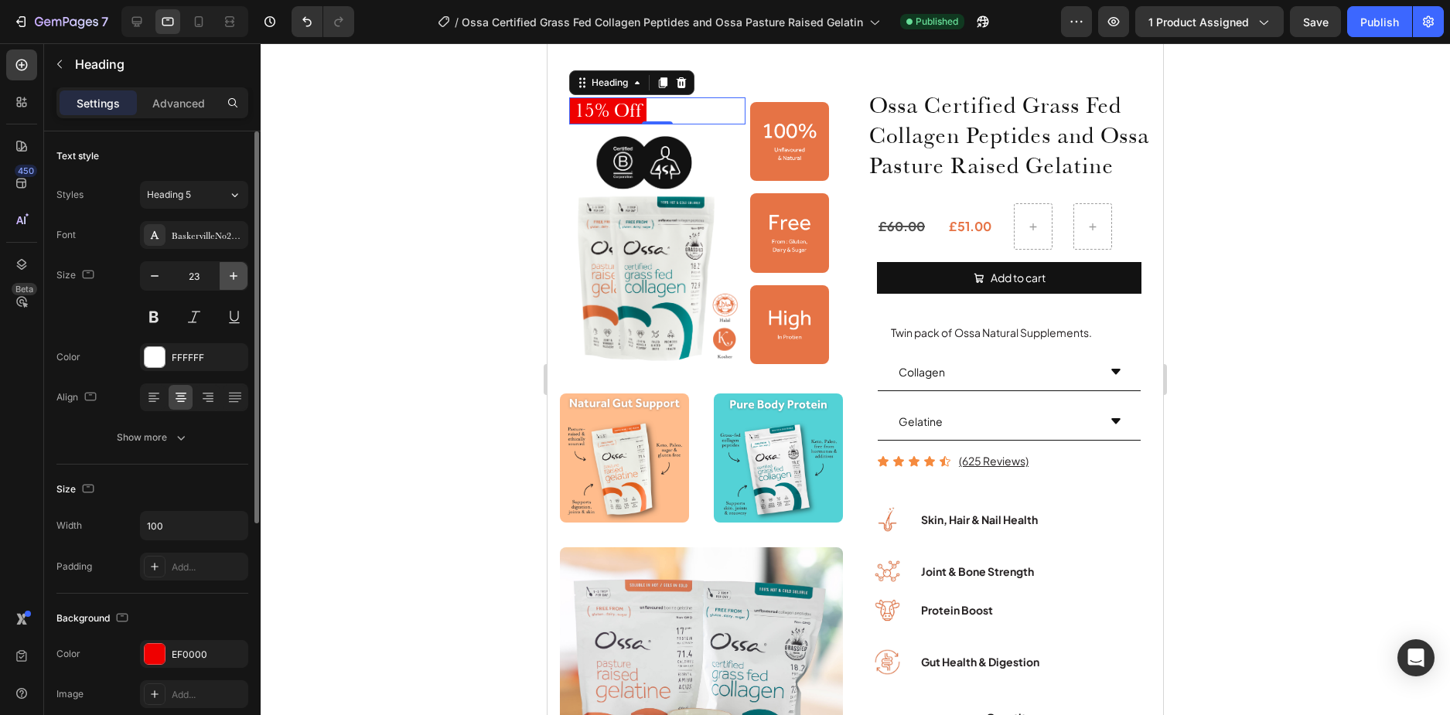
click at [234, 274] on icon "button" at bounding box center [234, 276] width 8 height 8
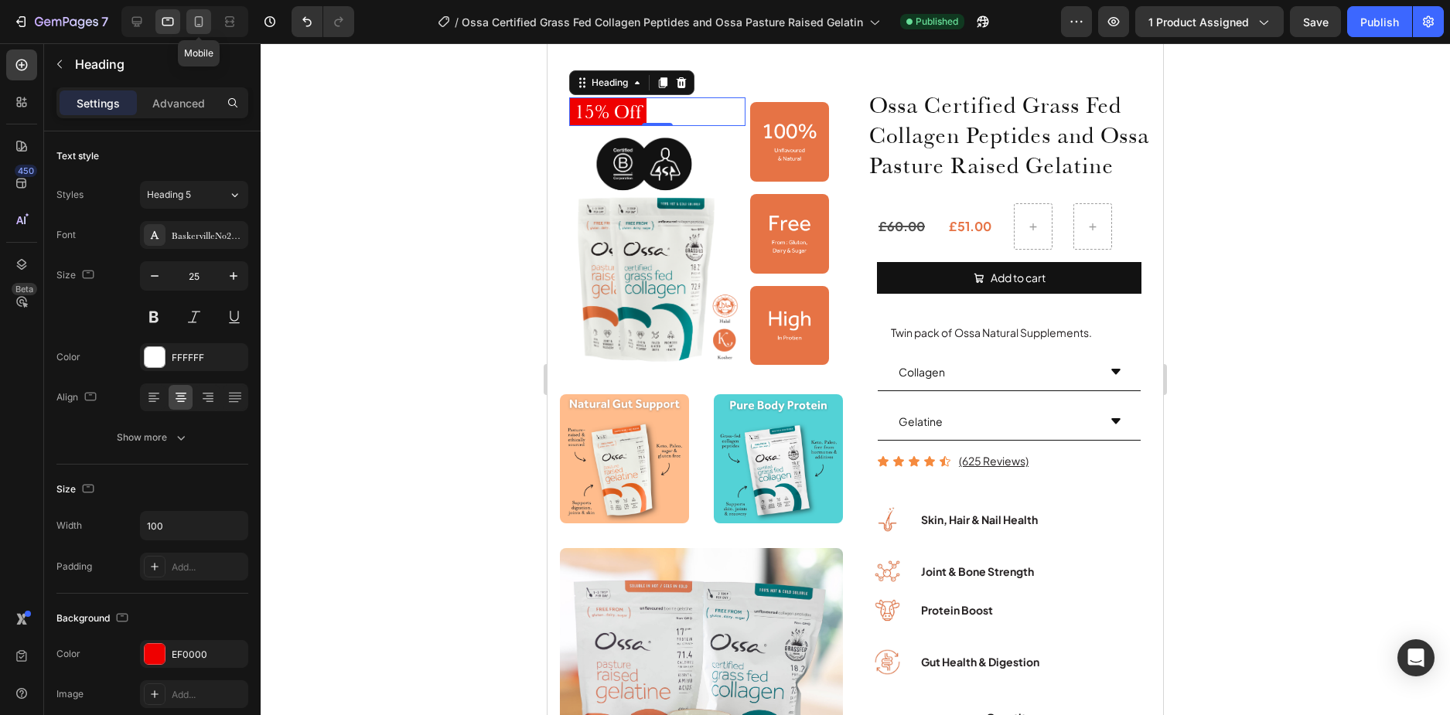
click at [198, 29] on div at bounding box center [198, 21] width 25 height 25
type input "23"
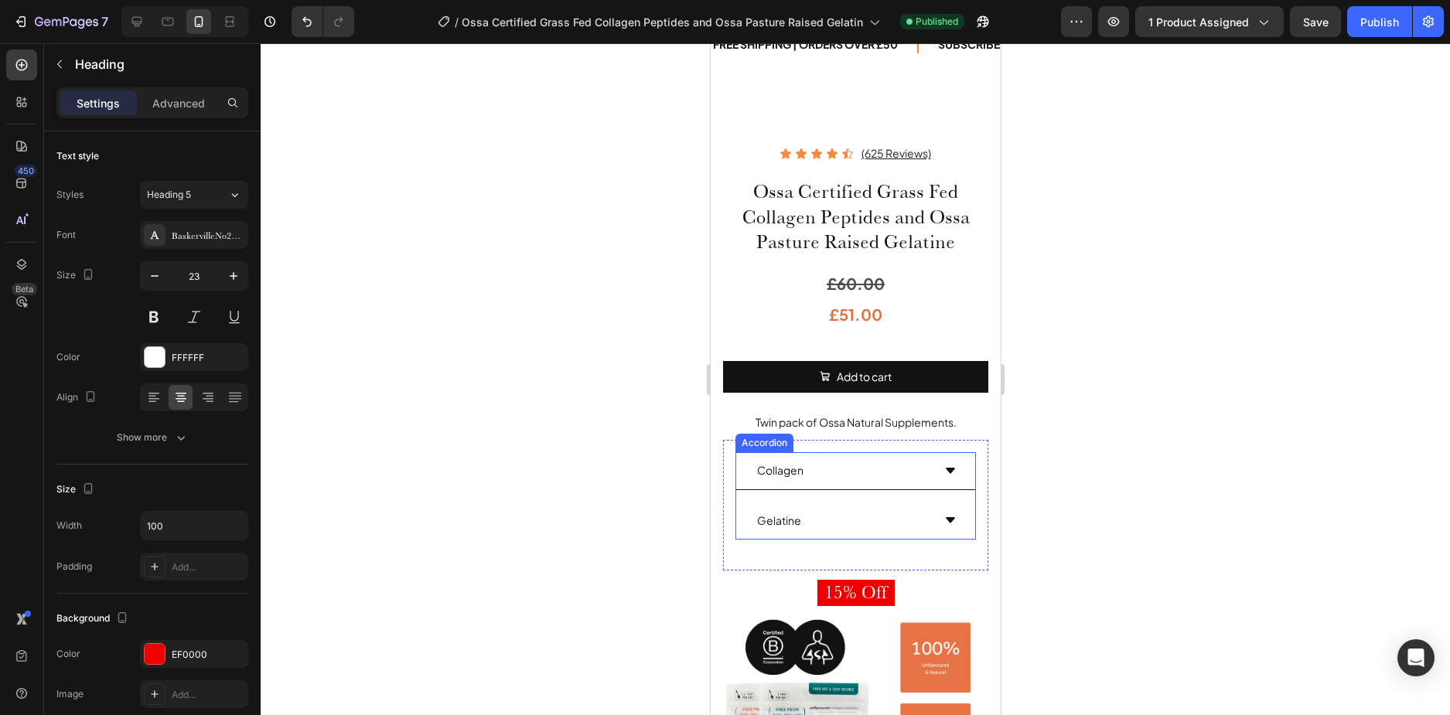
scroll to position [237, 0]
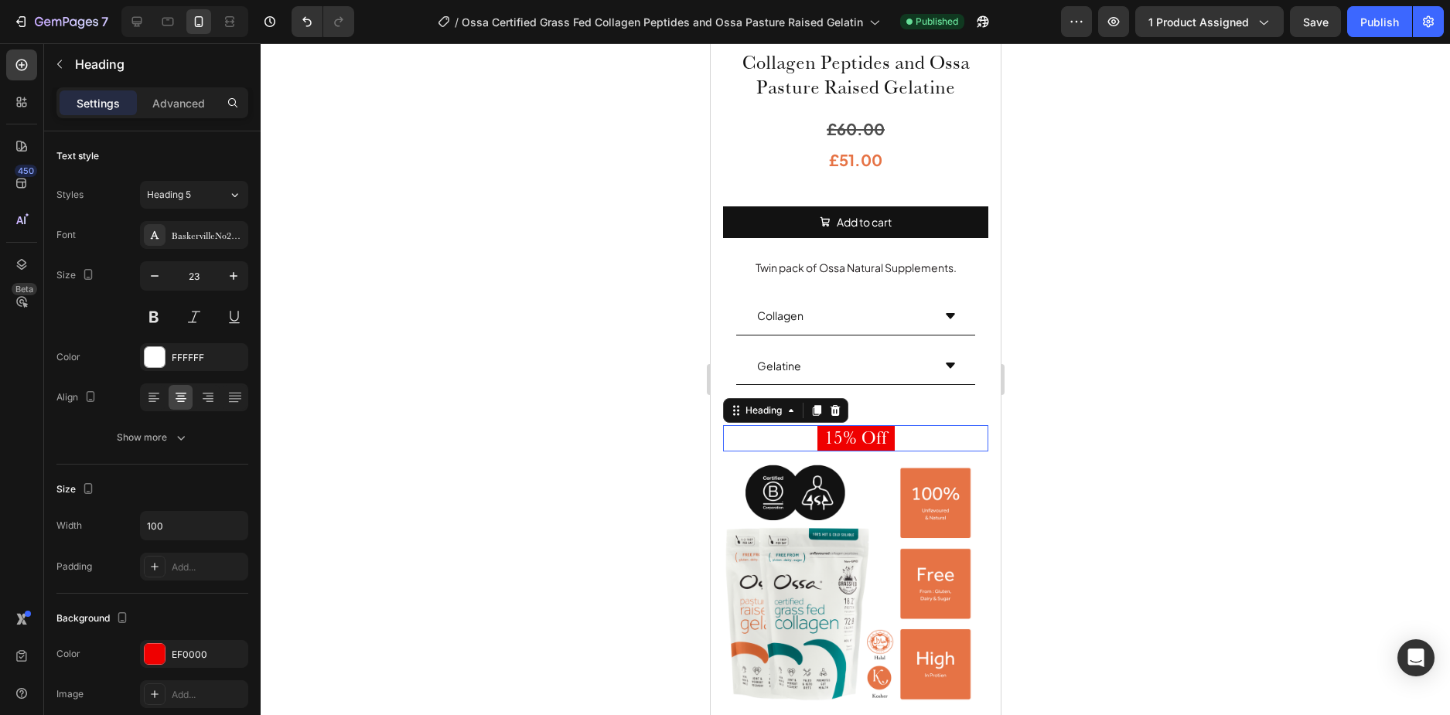
click at [920, 432] on div "15% Off" at bounding box center [854, 438] width 265 height 26
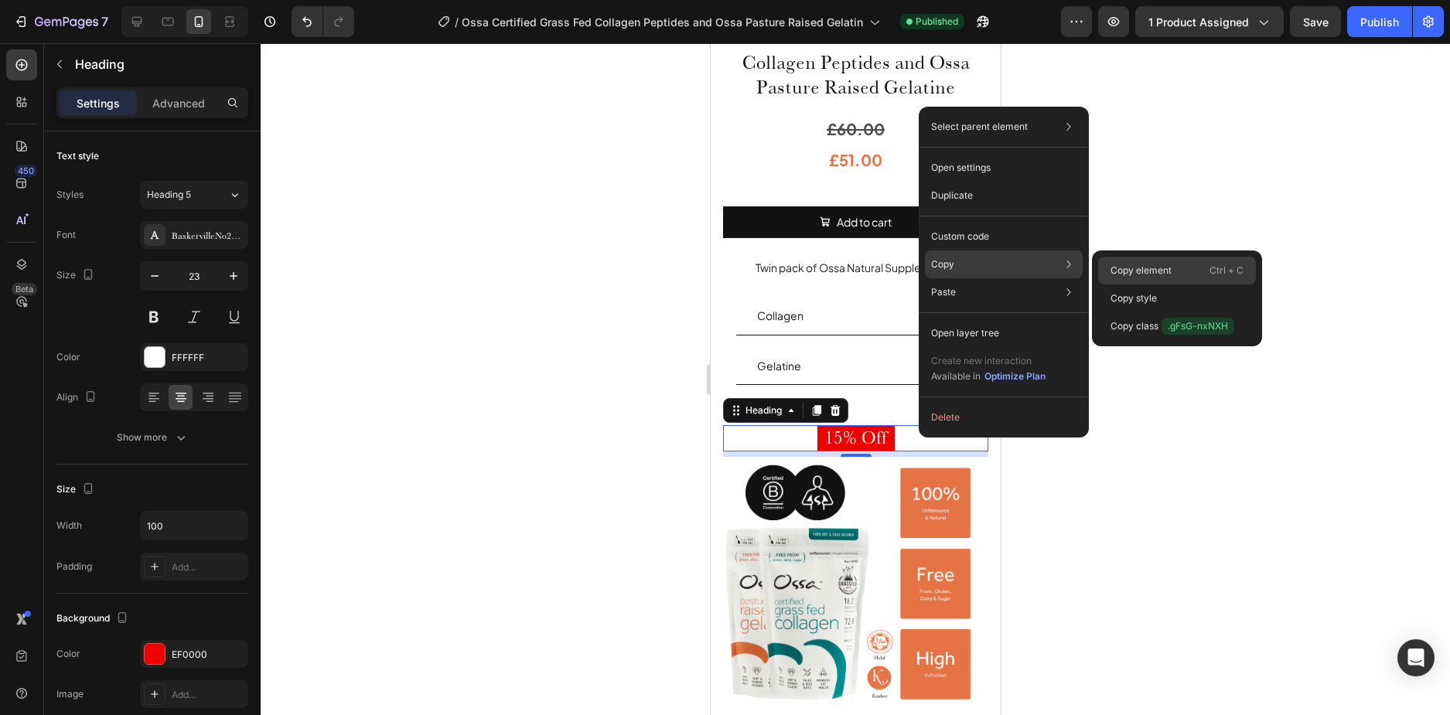
click at [1129, 263] on div "Copy element Ctrl + C" at bounding box center [1177, 271] width 158 height 28
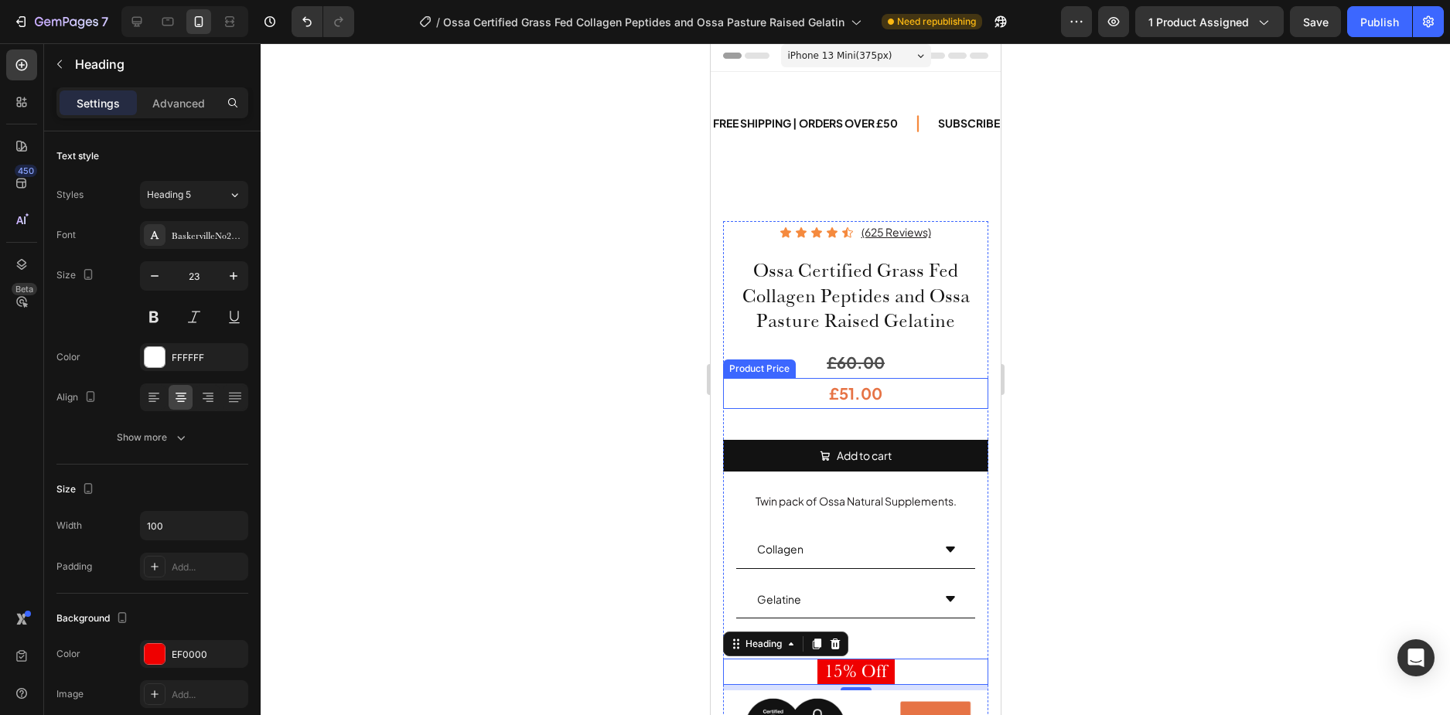
scroll to position [232, 0]
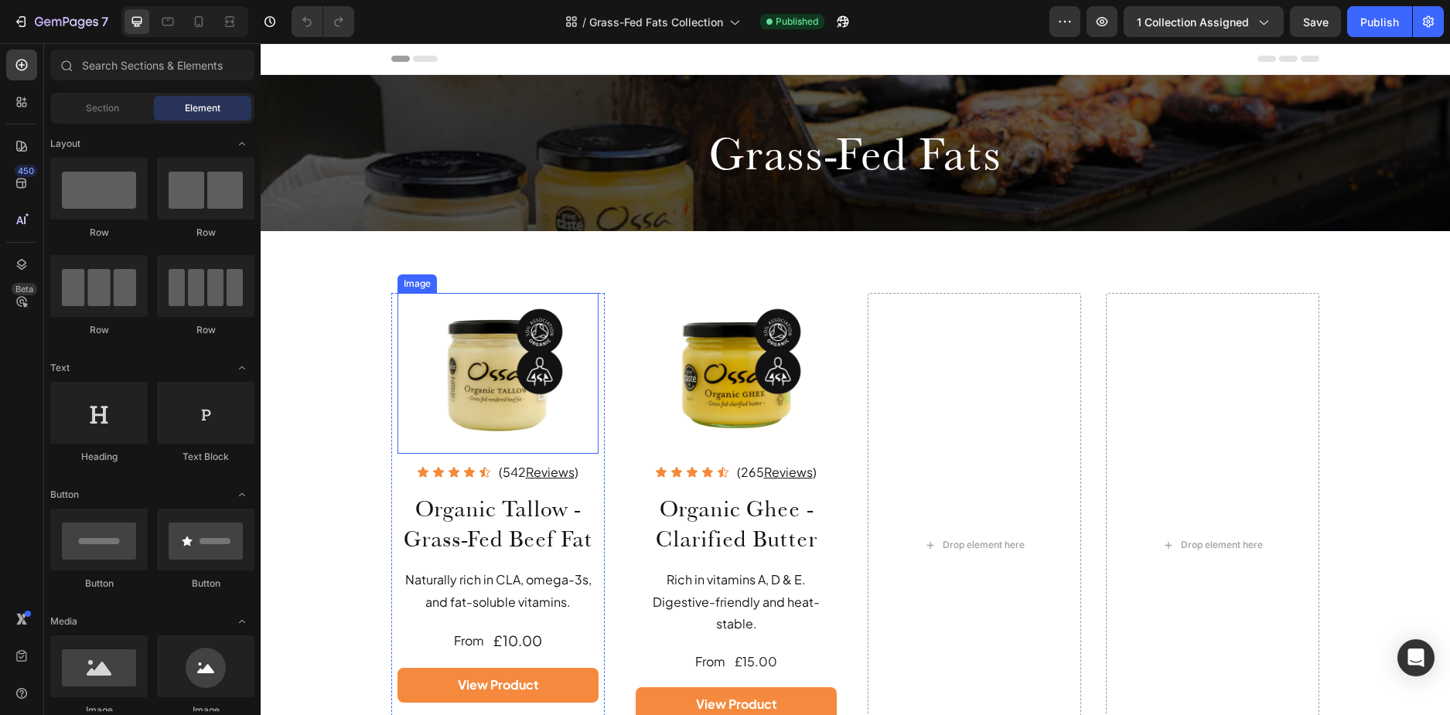
click at [403, 308] on link at bounding box center [498, 373] width 201 height 161
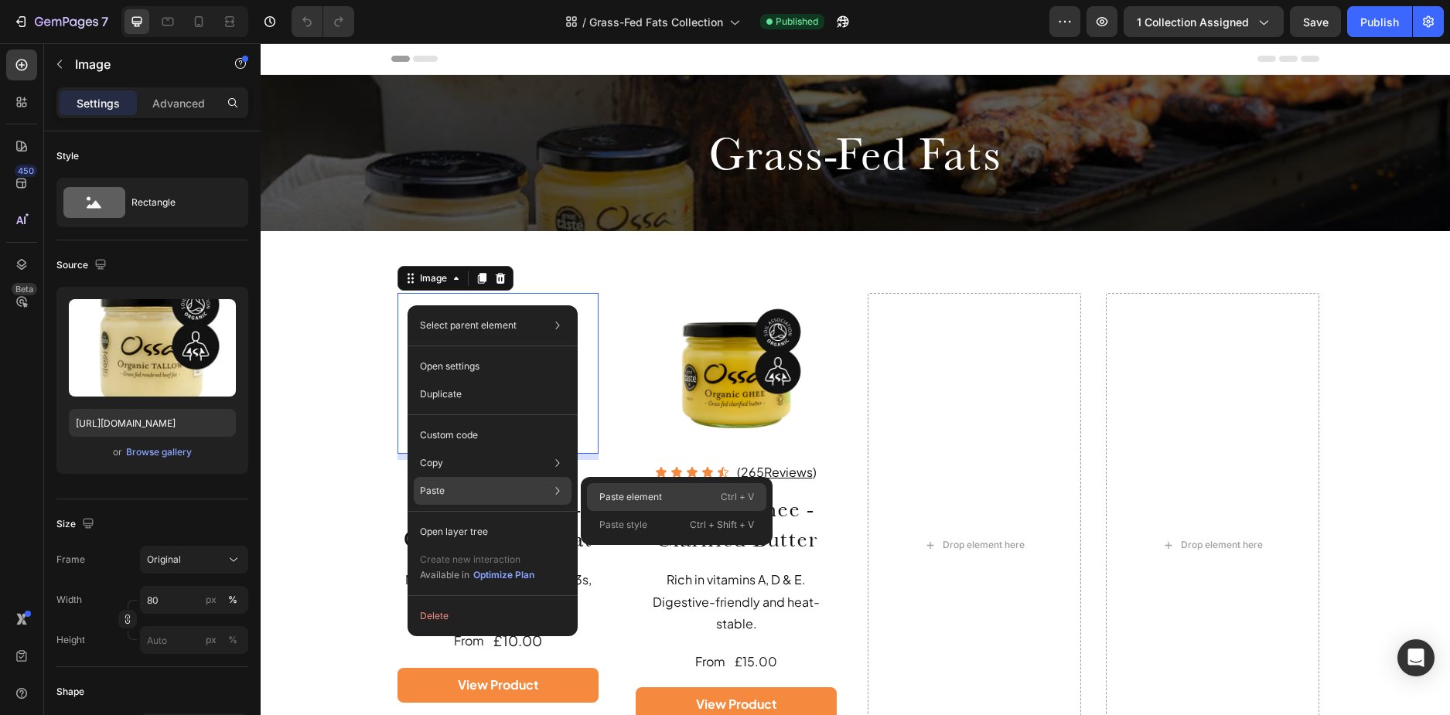
click at [661, 494] on p "Paste element" at bounding box center [630, 497] width 63 height 14
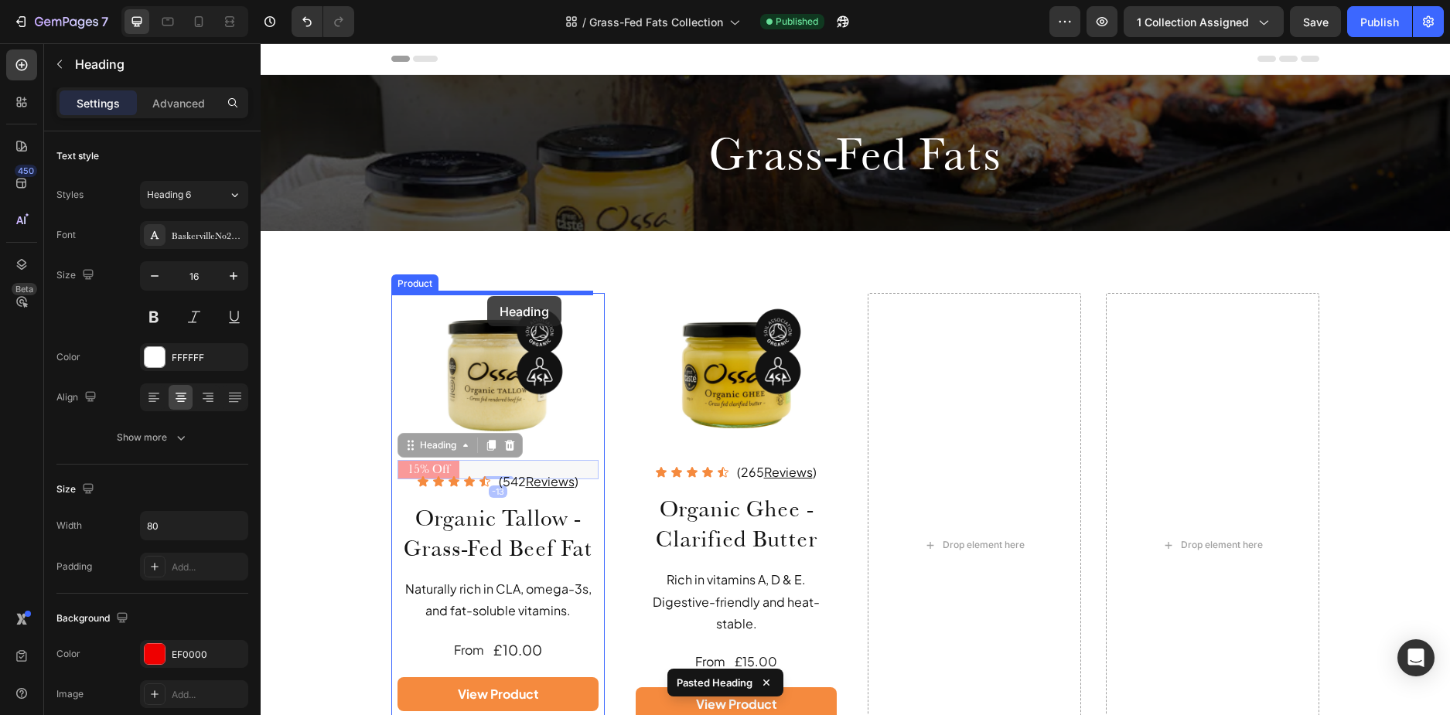
drag, startPoint x: 490, startPoint y: 465, endPoint x: 487, endPoint y: 296, distance: 168.6
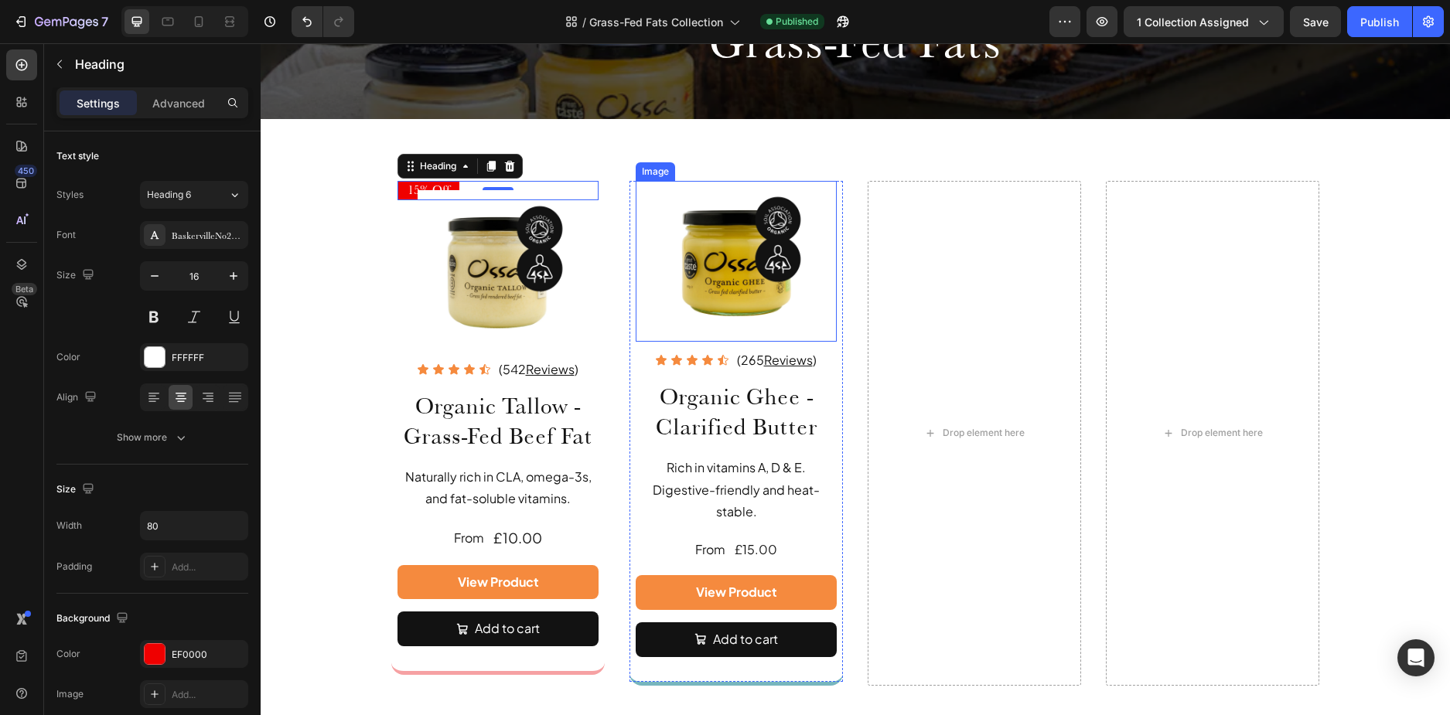
scroll to position [155, 0]
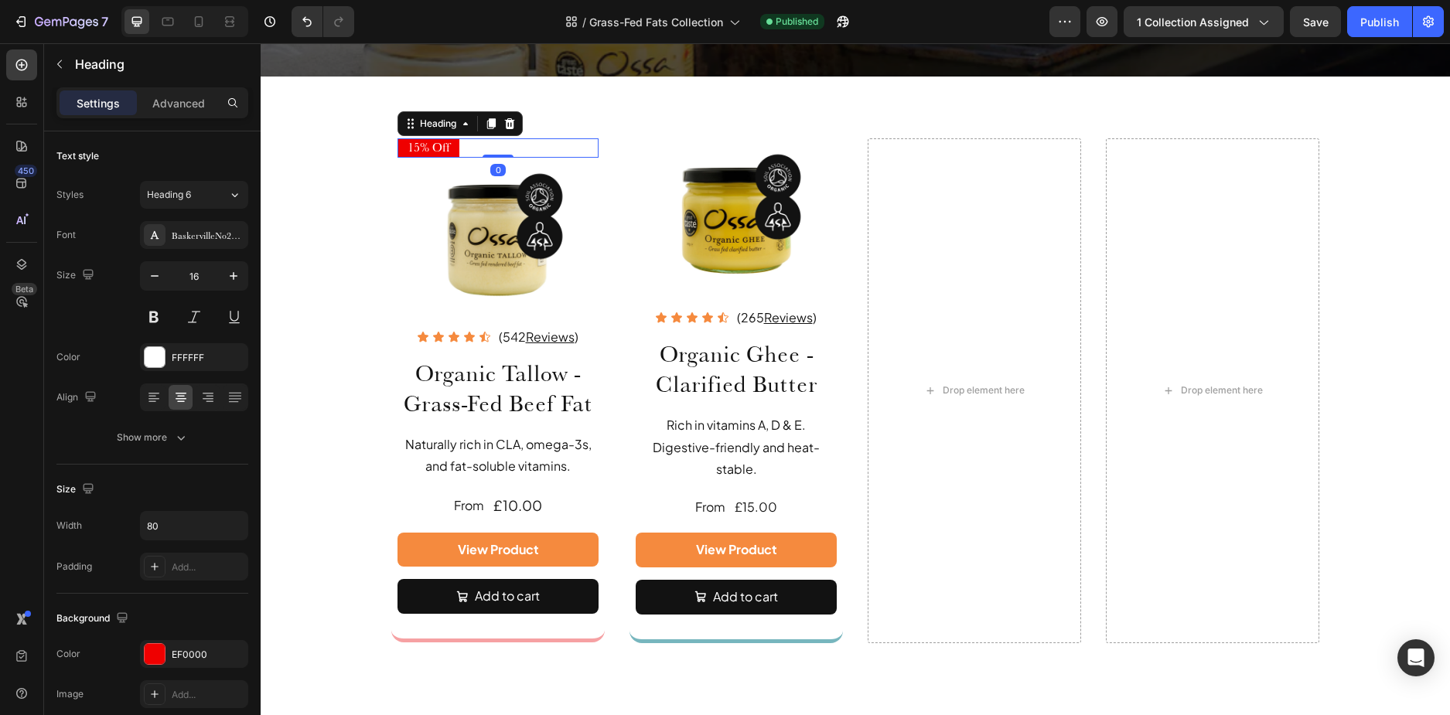
click at [491, 149] on div "15% Off Heading 0" at bounding box center [498, 147] width 201 height 19
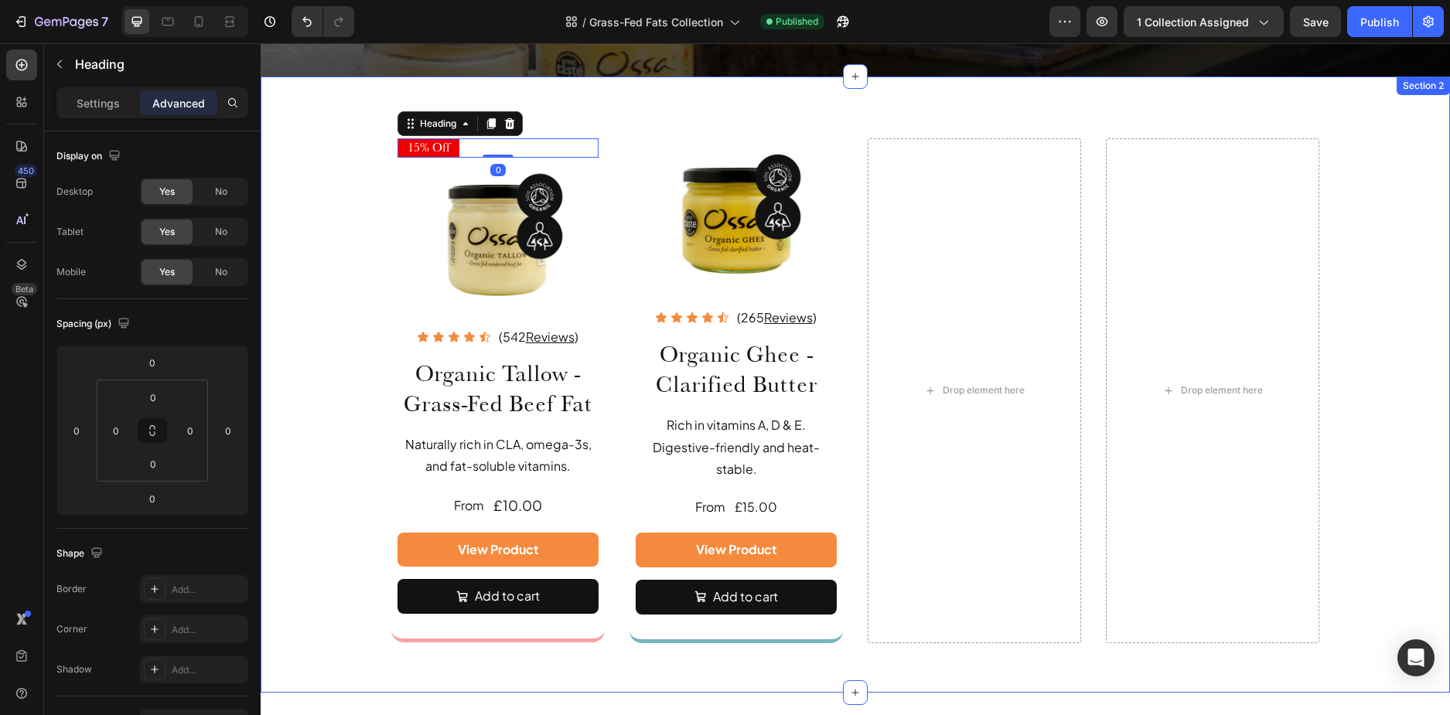
click at [330, 169] on div "15% Off Heading 0 Image Icon Icon Icon Icon Icon Icon List (542 Reviews ) Text …" at bounding box center [856, 403] width 1190 height 530
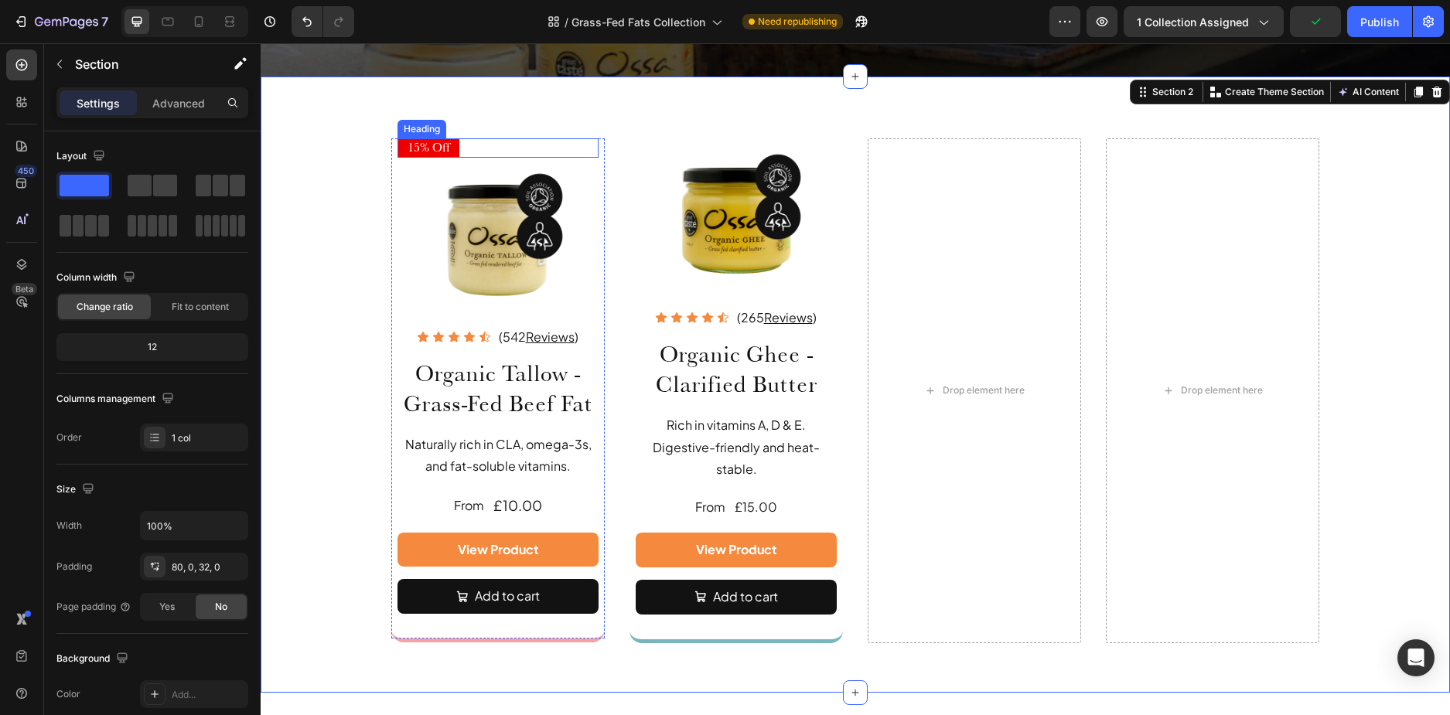
click at [476, 150] on div "15% Off" at bounding box center [498, 147] width 201 height 19
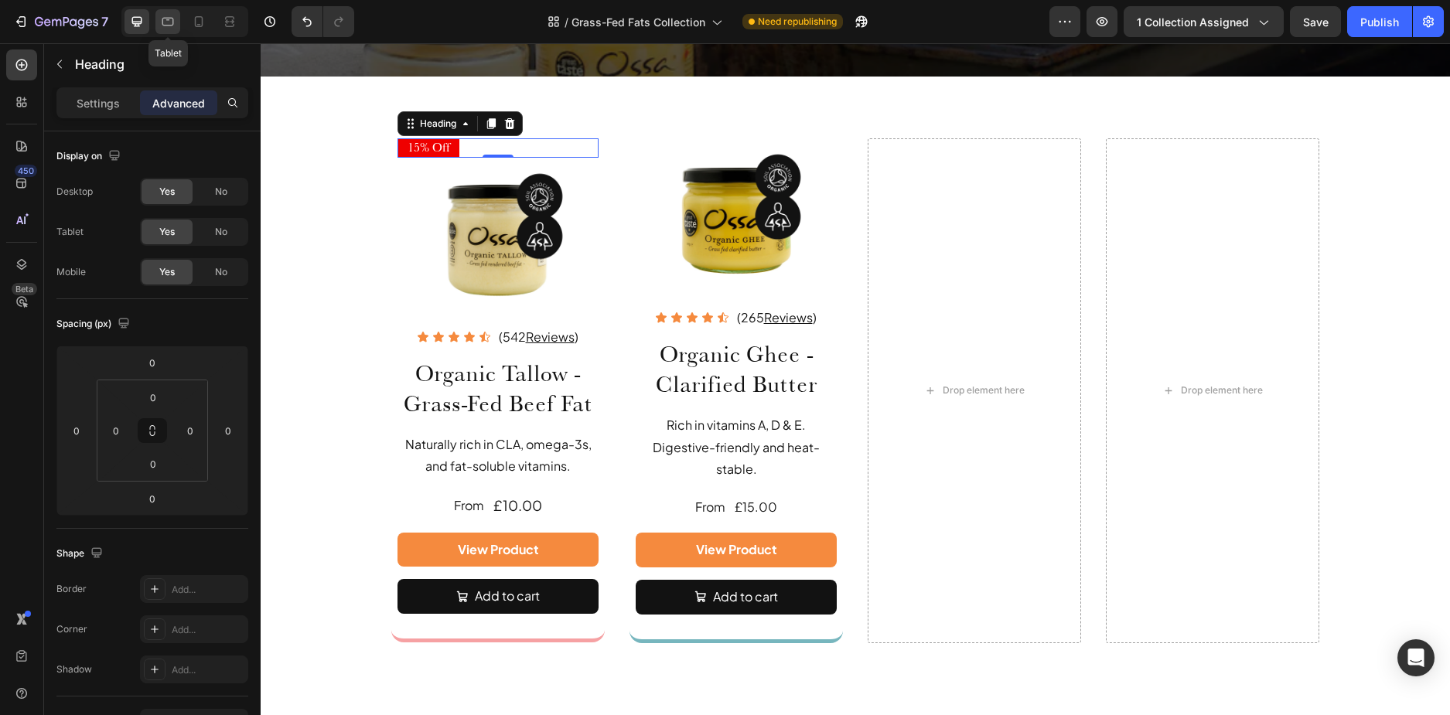
click at [171, 26] on icon at bounding box center [167, 21] width 15 height 15
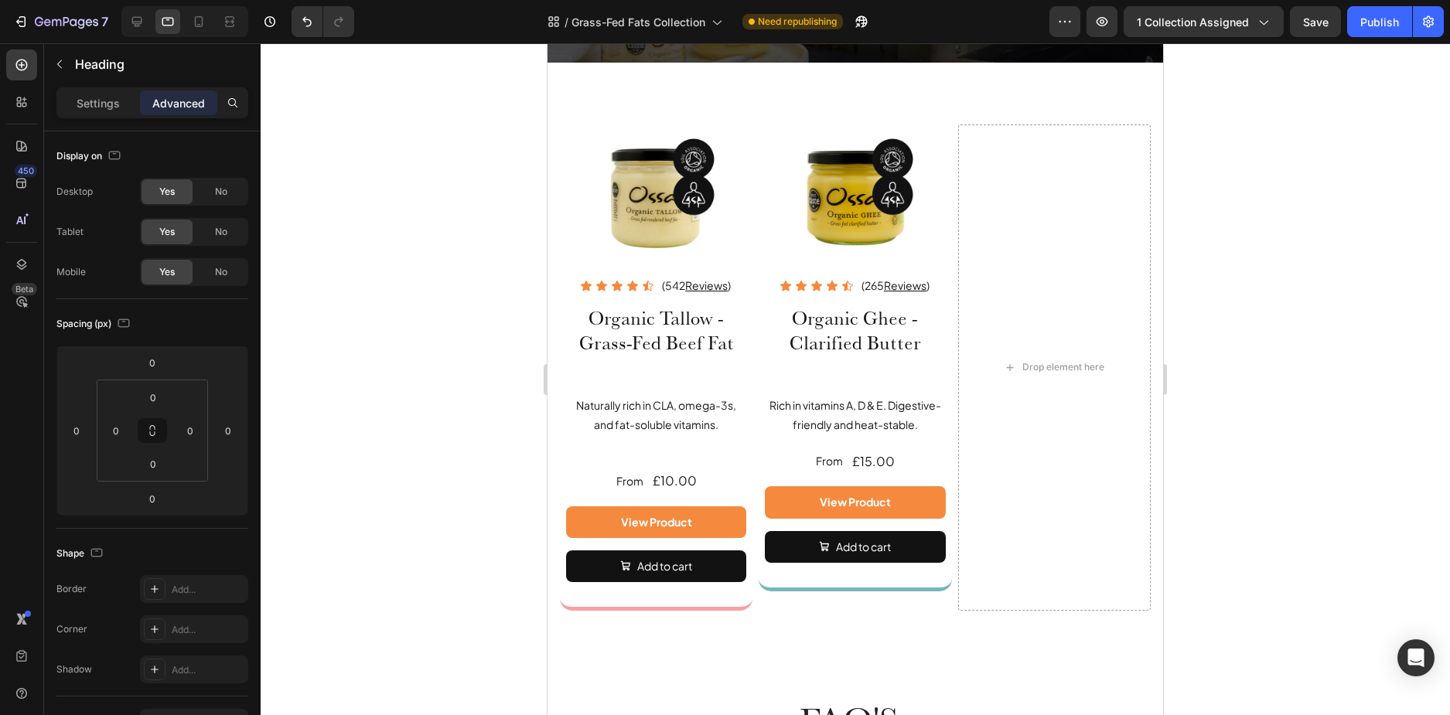
scroll to position [101, 0]
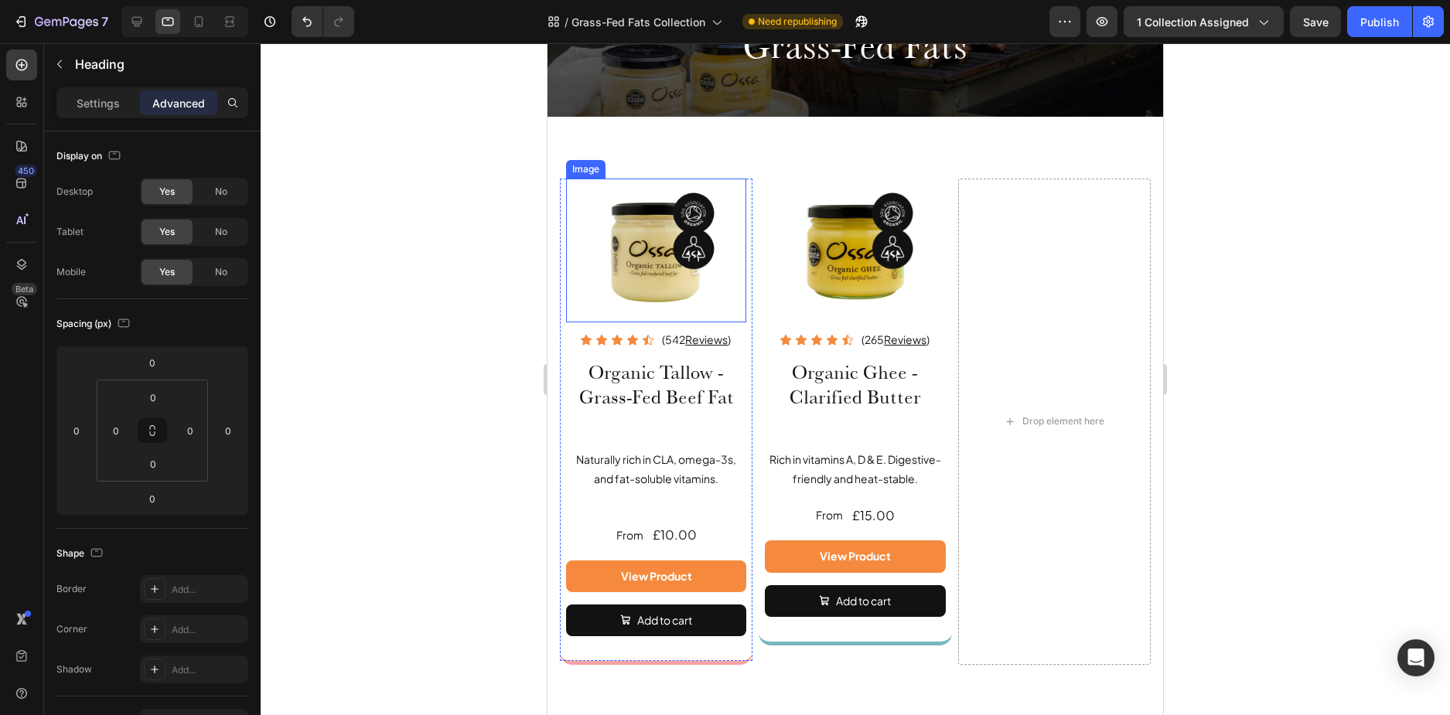
click at [588, 191] on img at bounding box center [656, 251] width 145 height 145
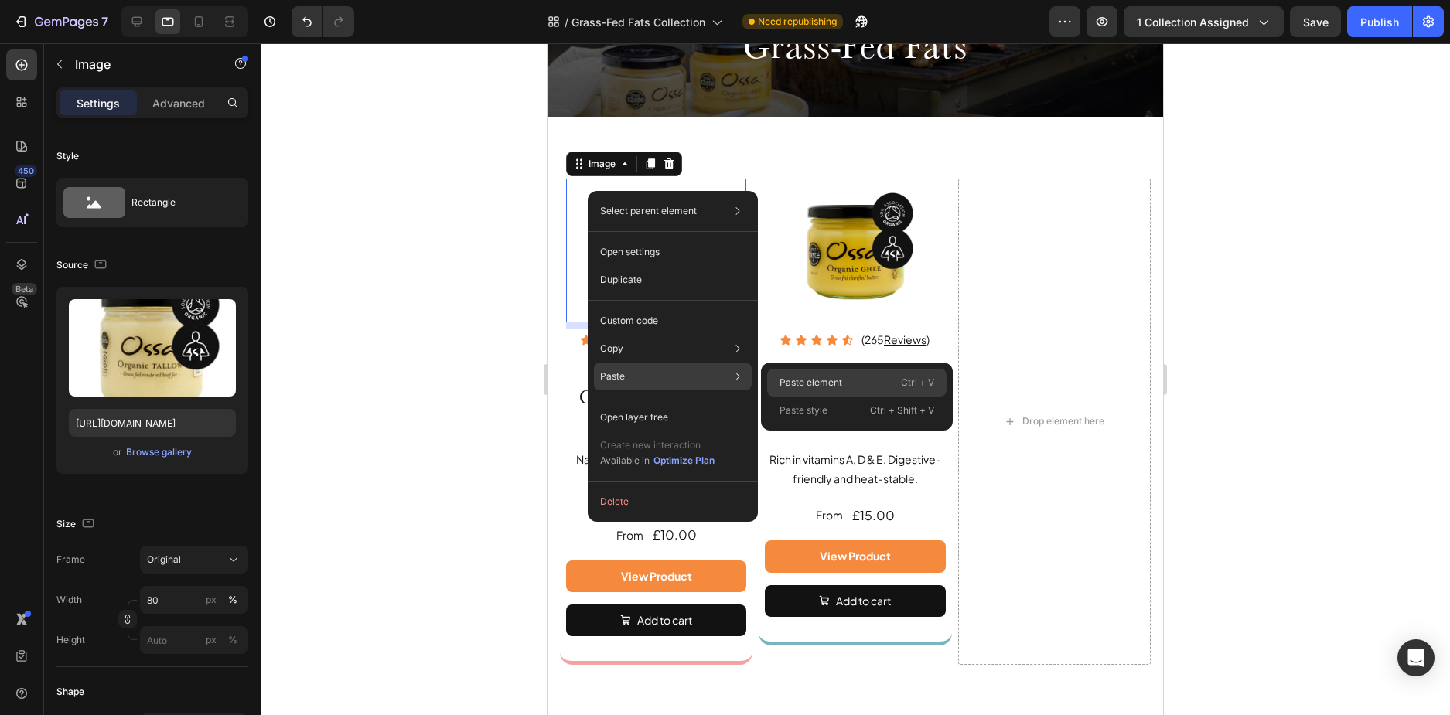
drag, startPoint x: 787, startPoint y: 386, endPoint x: 234, endPoint y: 339, distance: 555.1
click at [787, 387] on p "Paste element" at bounding box center [811, 383] width 63 height 14
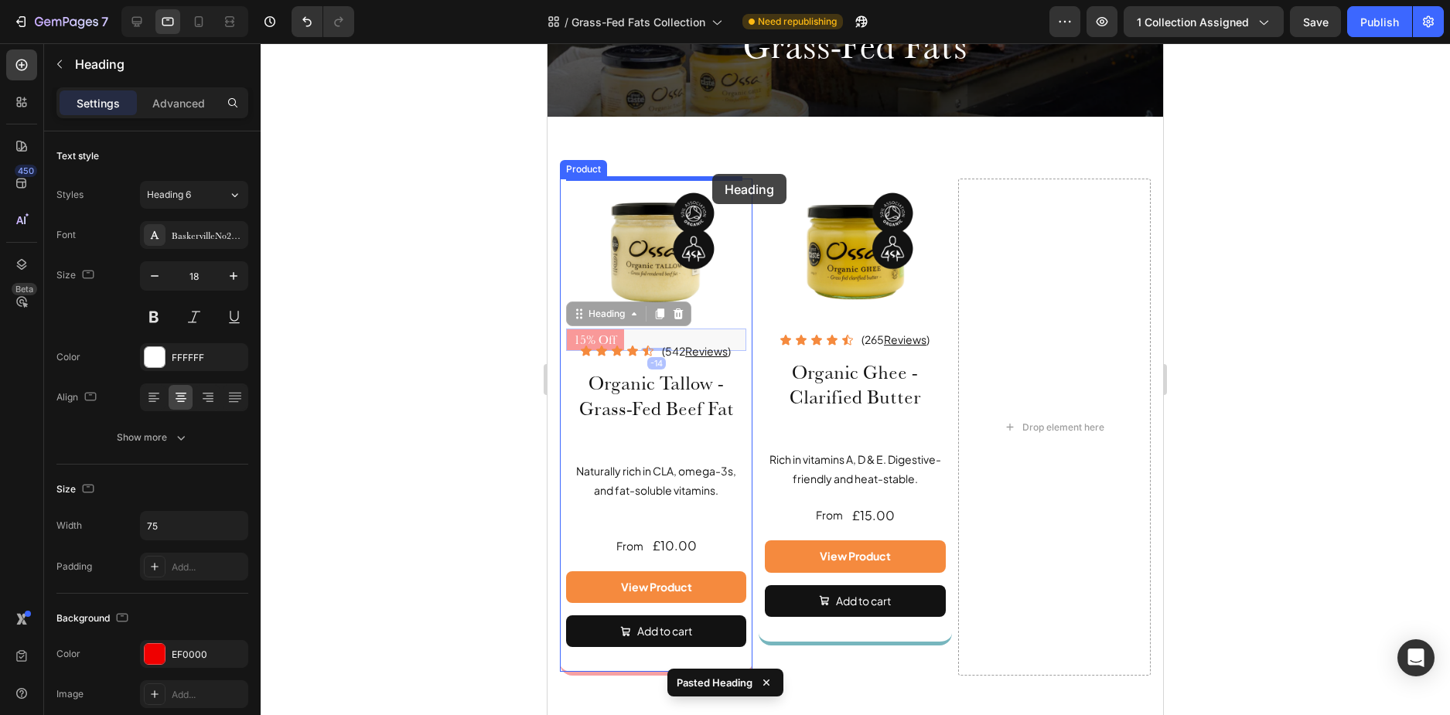
drag, startPoint x: 734, startPoint y: 335, endPoint x: 712, endPoint y: 174, distance: 162.3
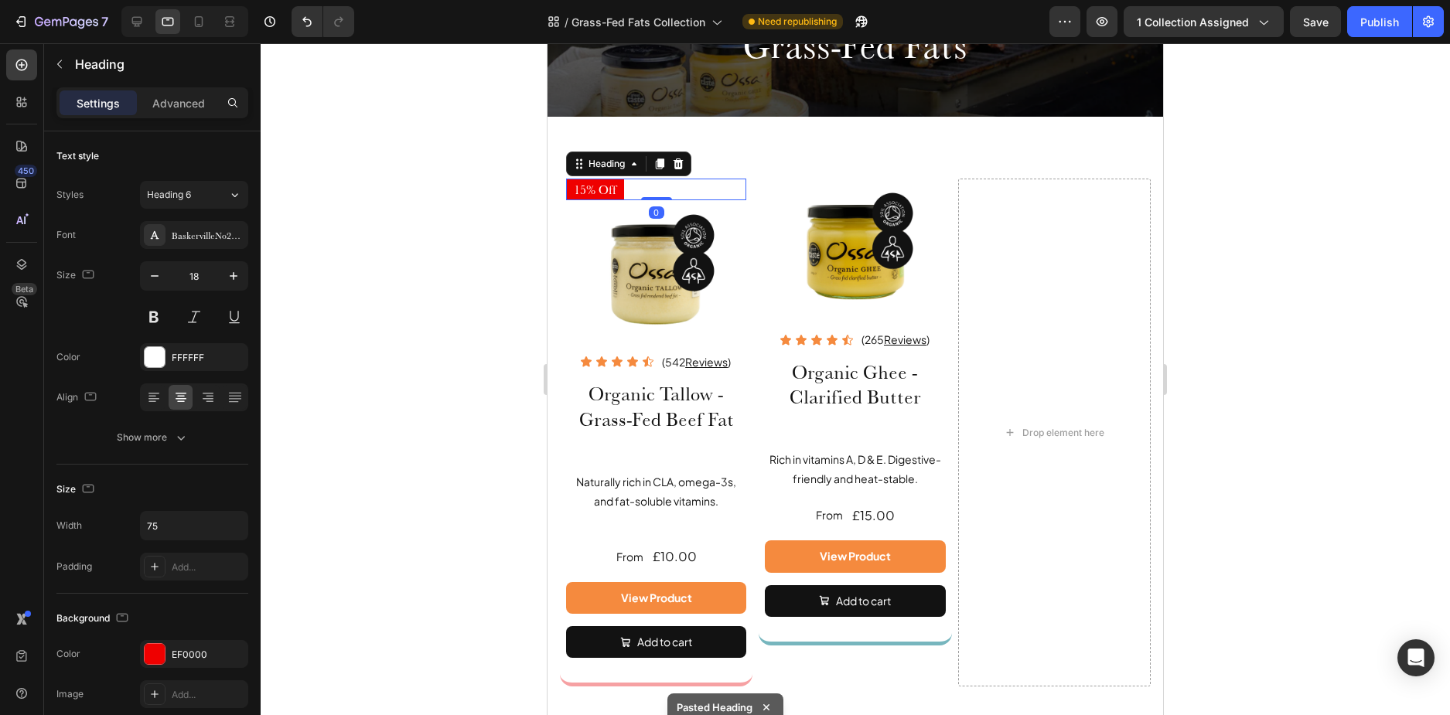
click at [653, 193] on div "15% Off Heading 0" at bounding box center [656, 190] width 180 height 22
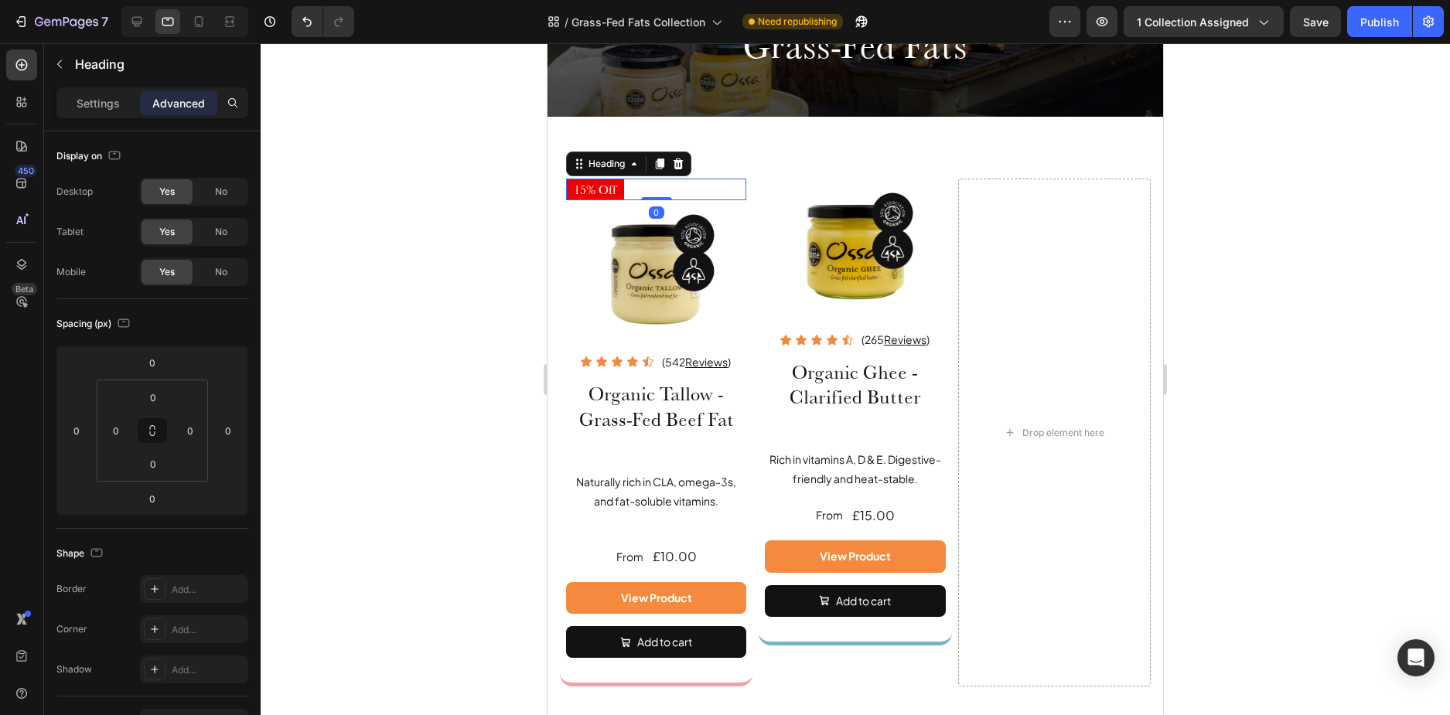
click at [463, 210] on div at bounding box center [856, 379] width 1190 height 672
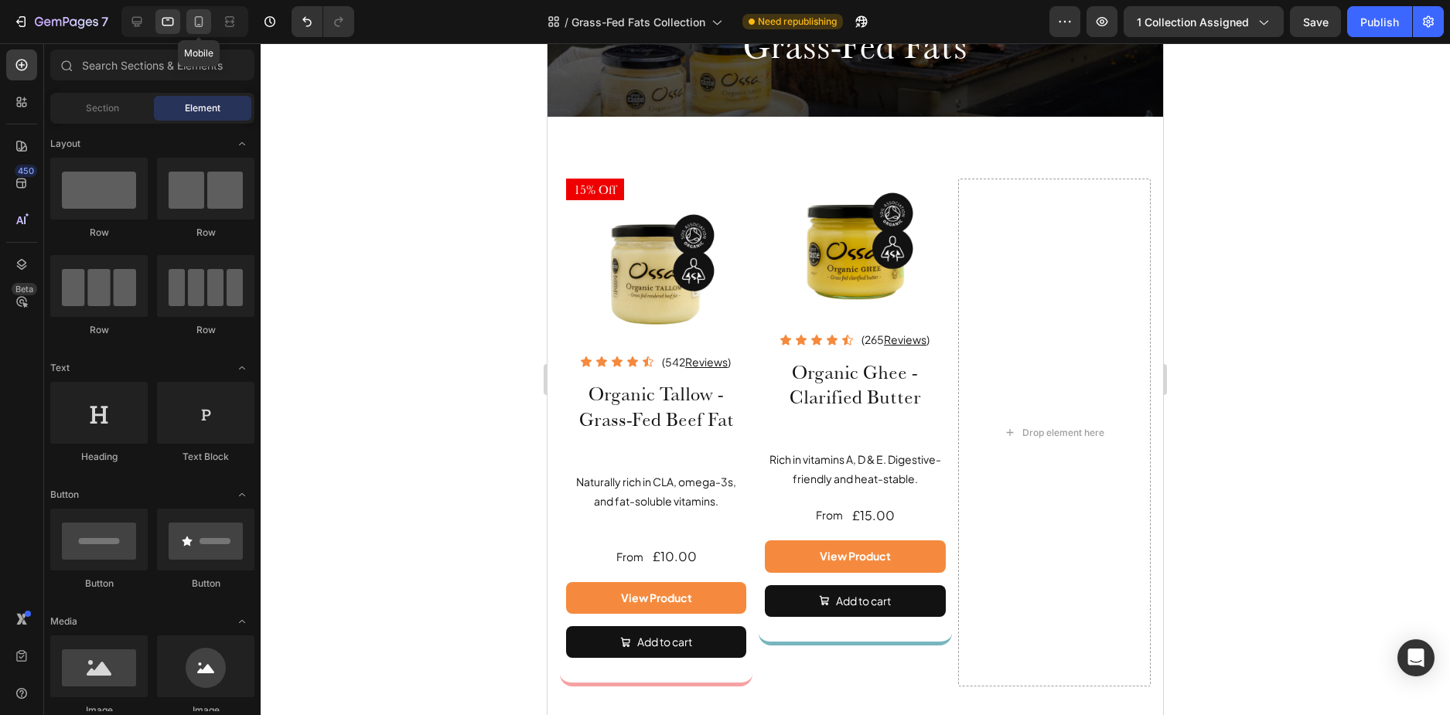
click at [199, 26] on icon at bounding box center [199, 21] width 9 height 11
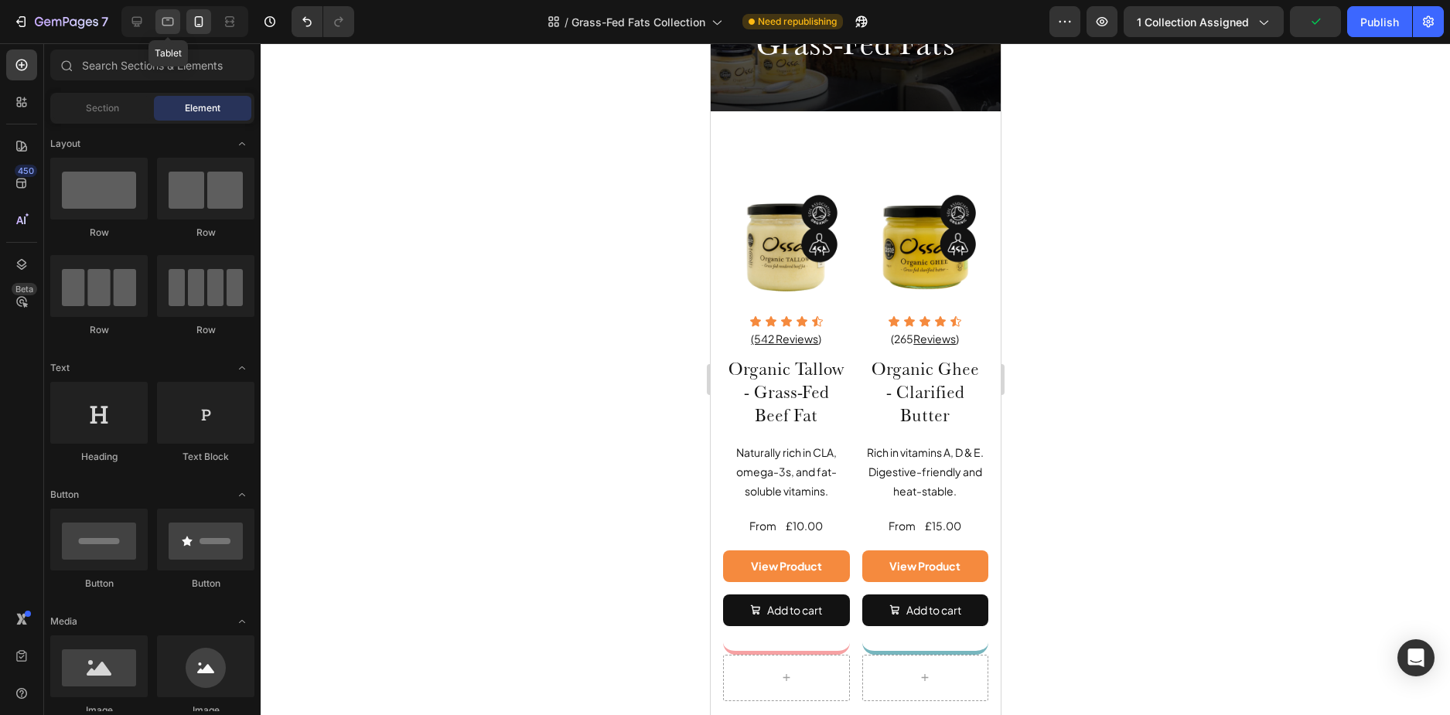
click at [176, 19] on div at bounding box center [167, 21] width 25 height 25
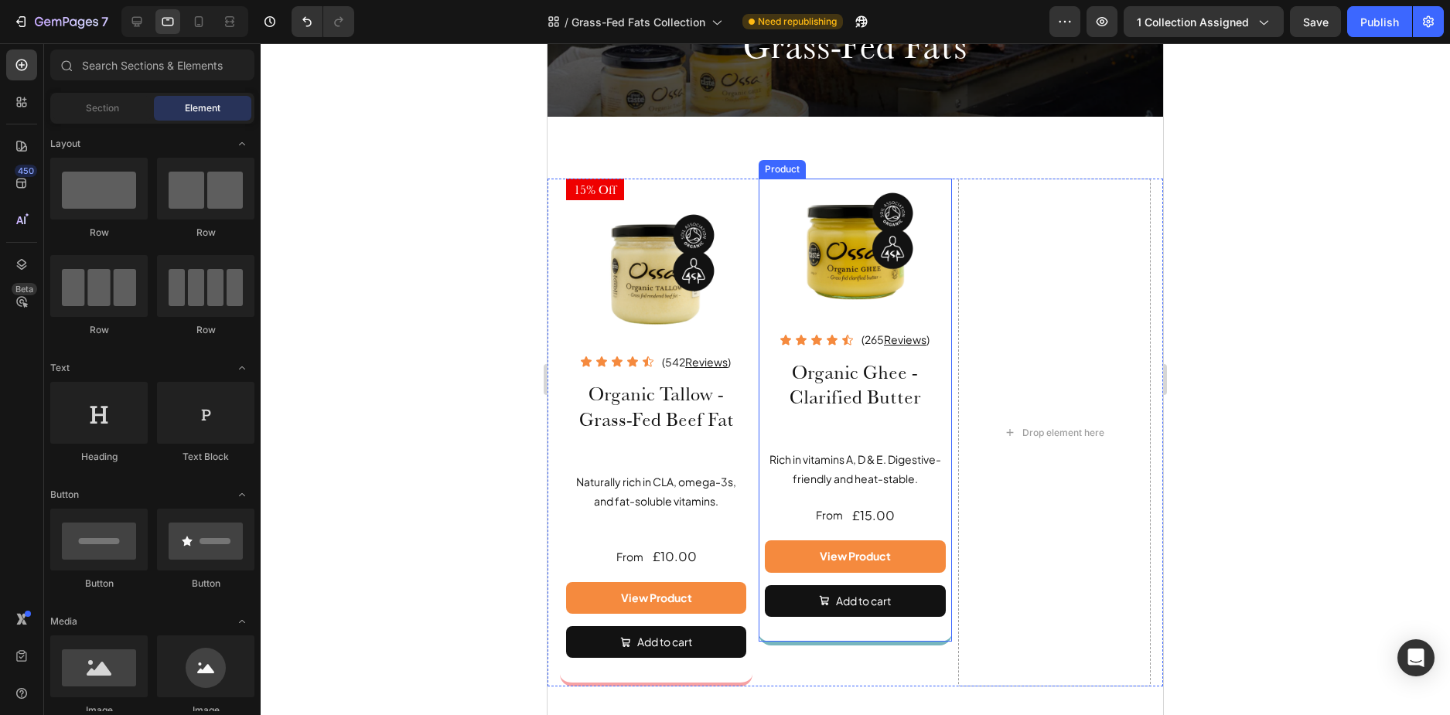
click at [759, 186] on div "Image Icon Icon Icon Icon Icon Icon List (265 Reviews ) Text Block Row Organic …" at bounding box center [855, 412] width 193 height 467
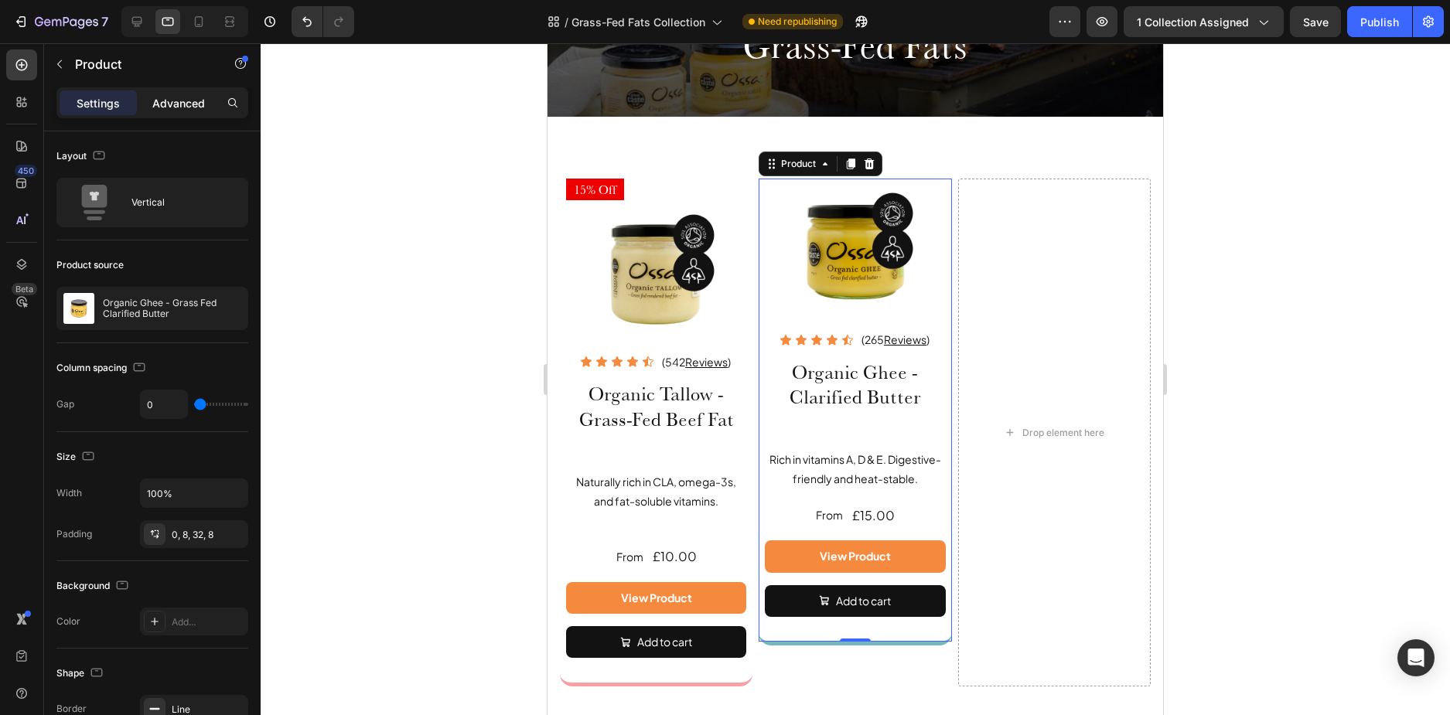
click at [177, 102] on p "Advanced" at bounding box center [178, 103] width 53 height 16
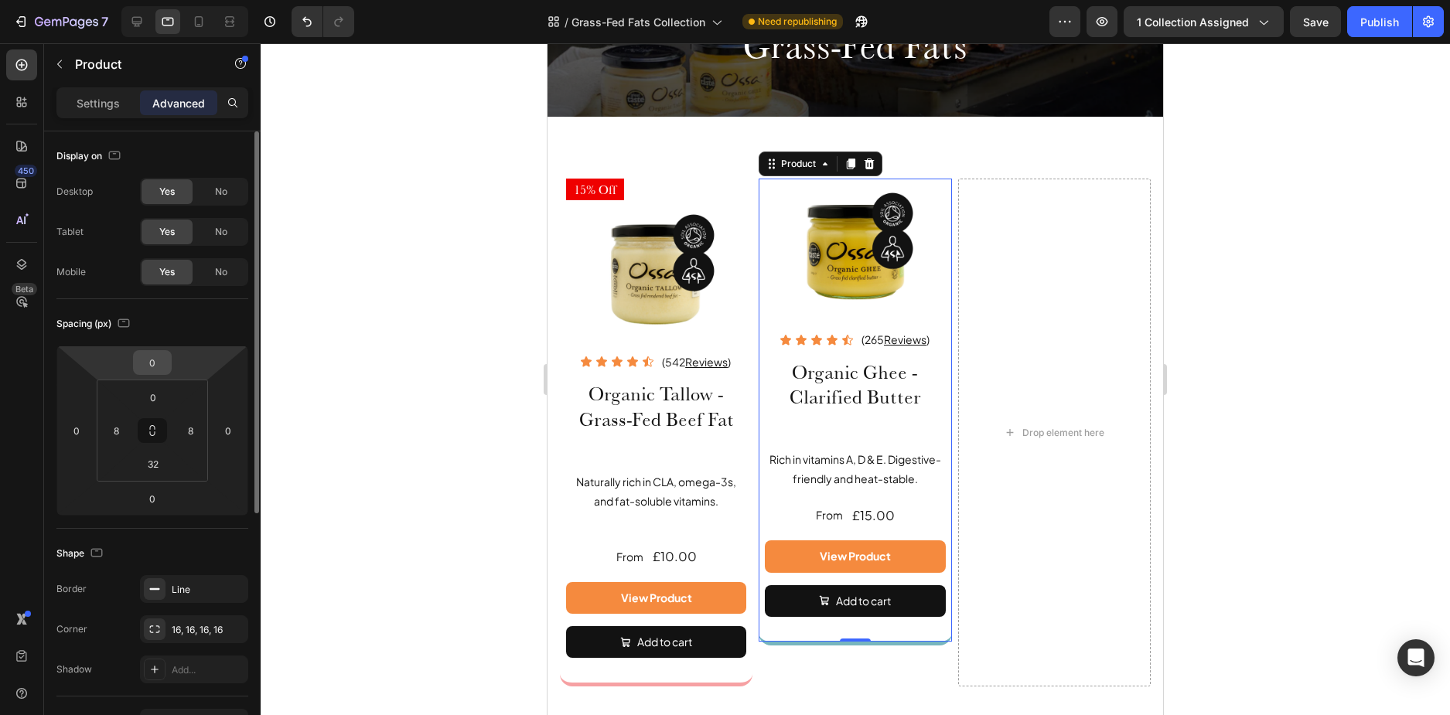
click at [156, 364] on input "0" at bounding box center [152, 362] width 31 height 23
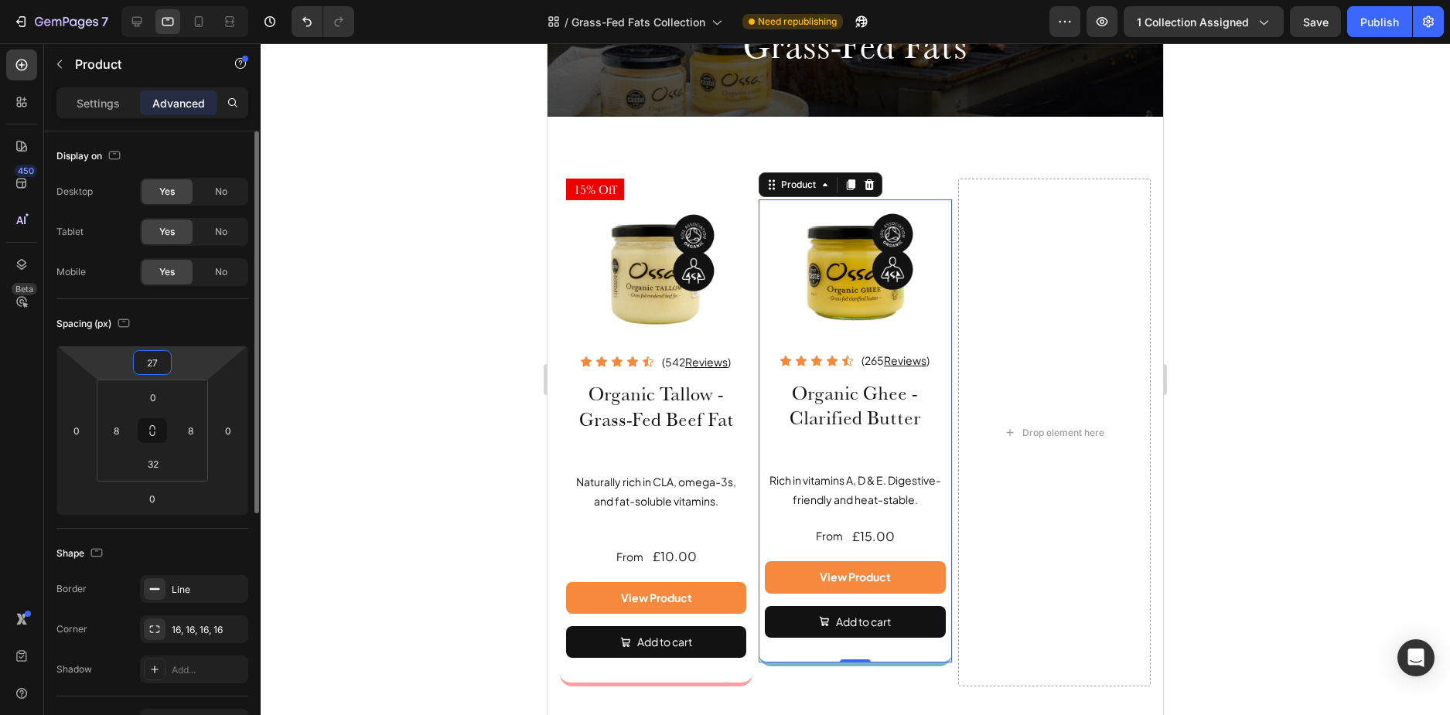
type input "28"
click at [480, 431] on div at bounding box center [856, 379] width 1190 height 672
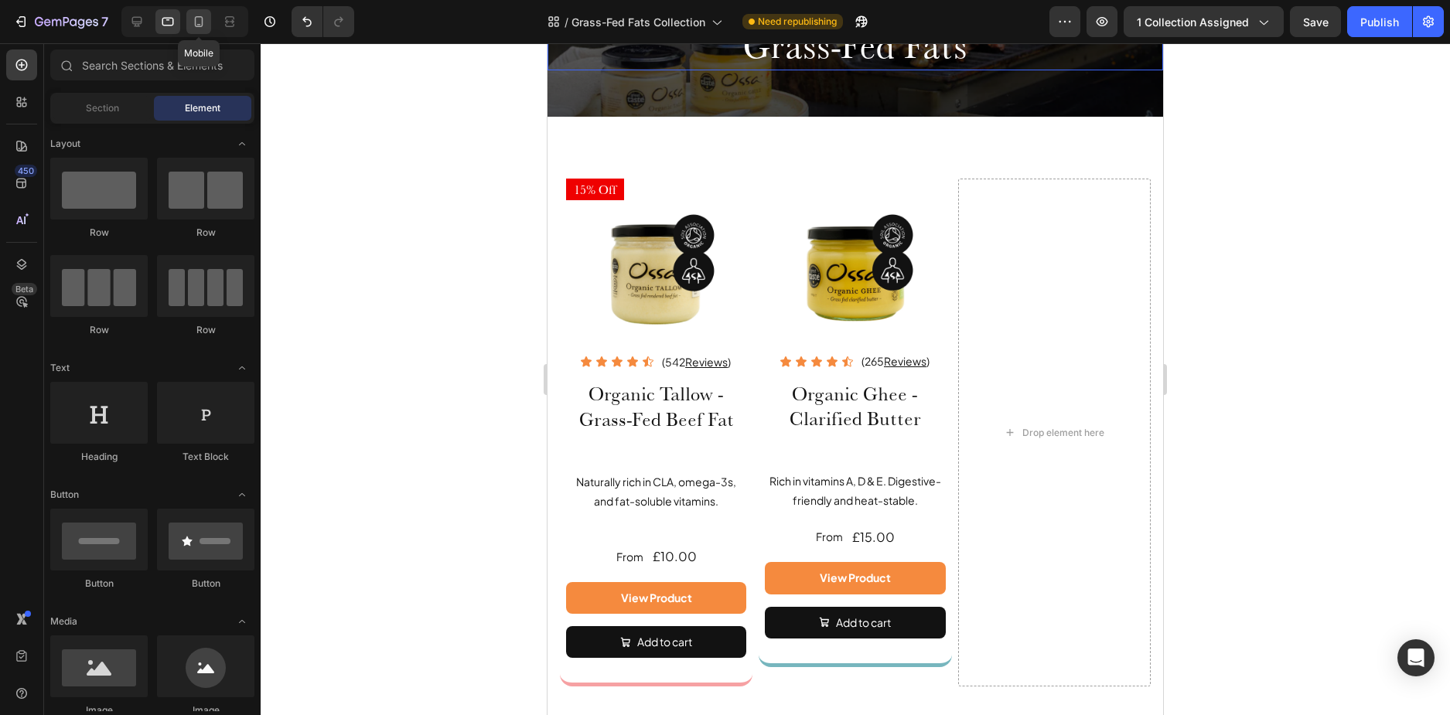
click at [205, 25] on icon at bounding box center [198, 21] width 15 height 15
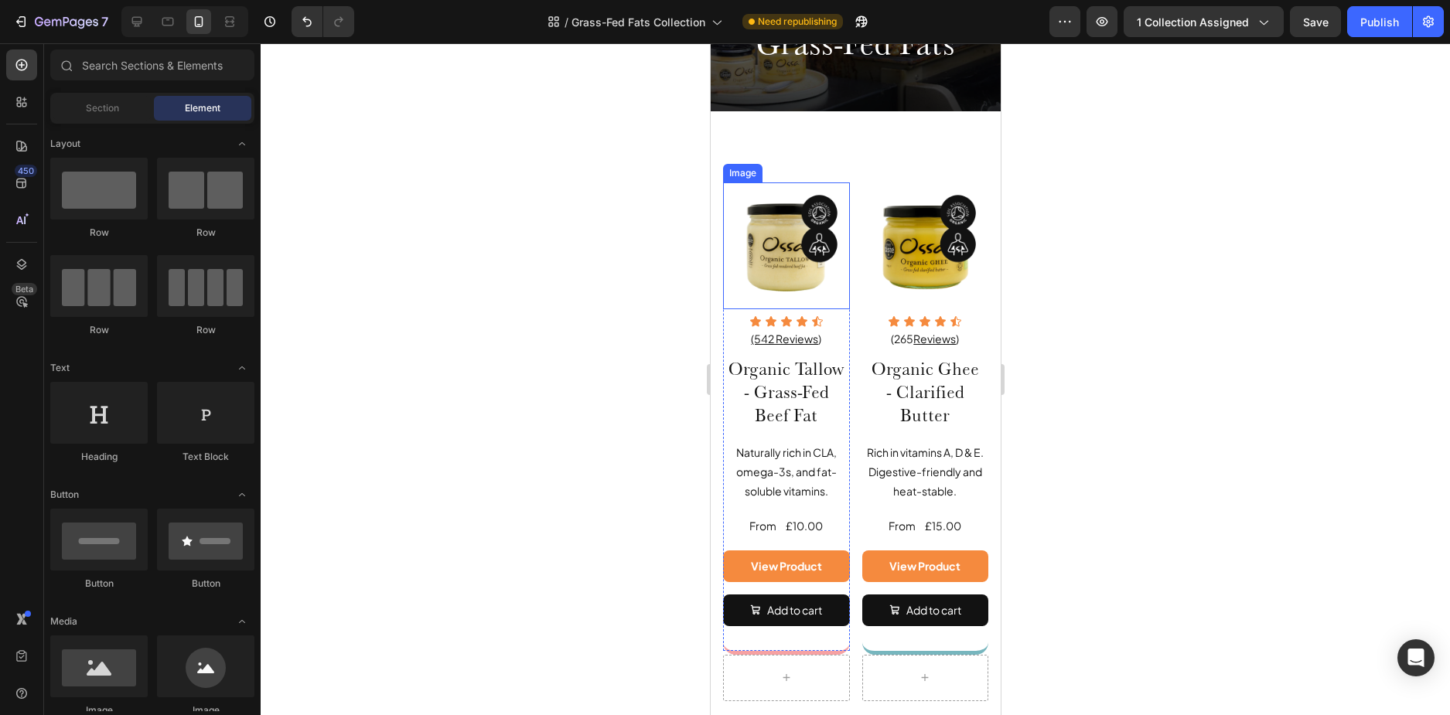
click at [737, 188] on img at bounding box center [785, 246] width 127 height 127
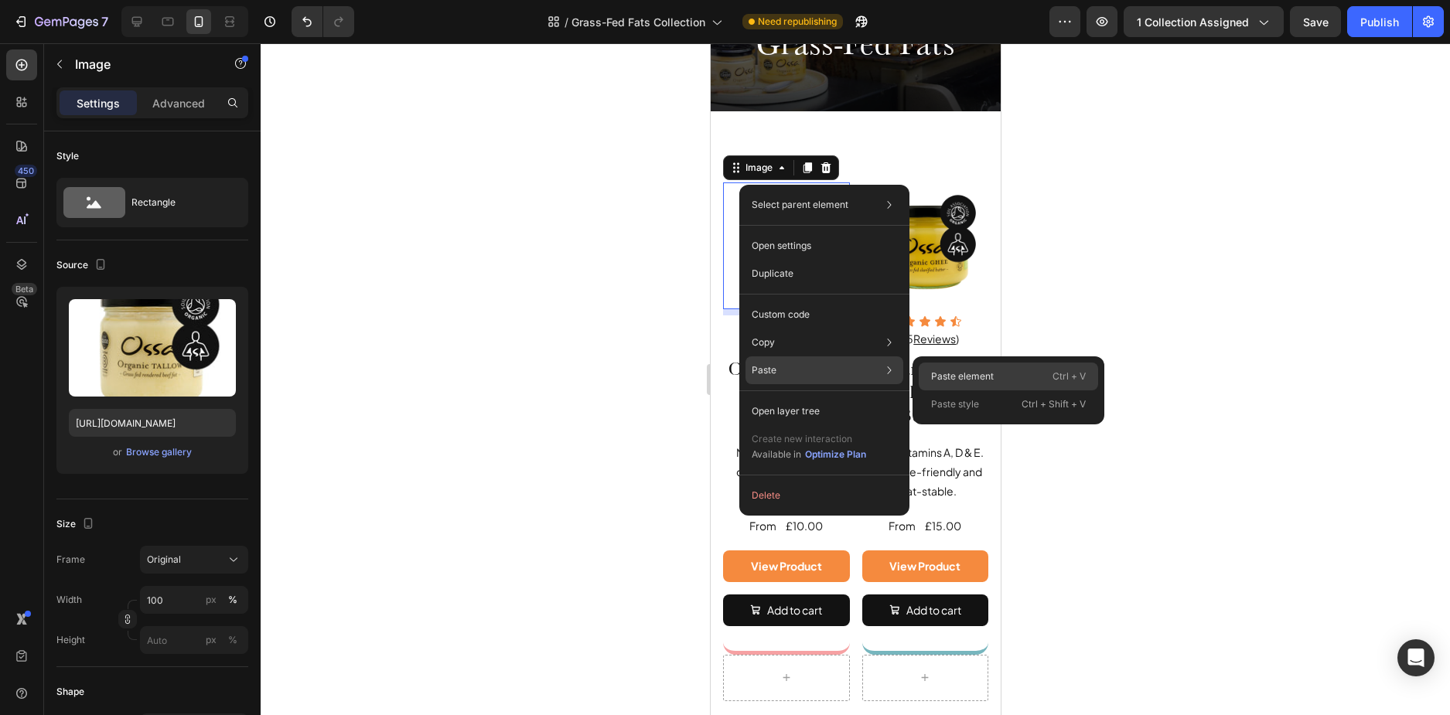
click at [937, 365] on div "Paste element Ctrl + V" at bounding box center [1008, 377] width 179 height 28
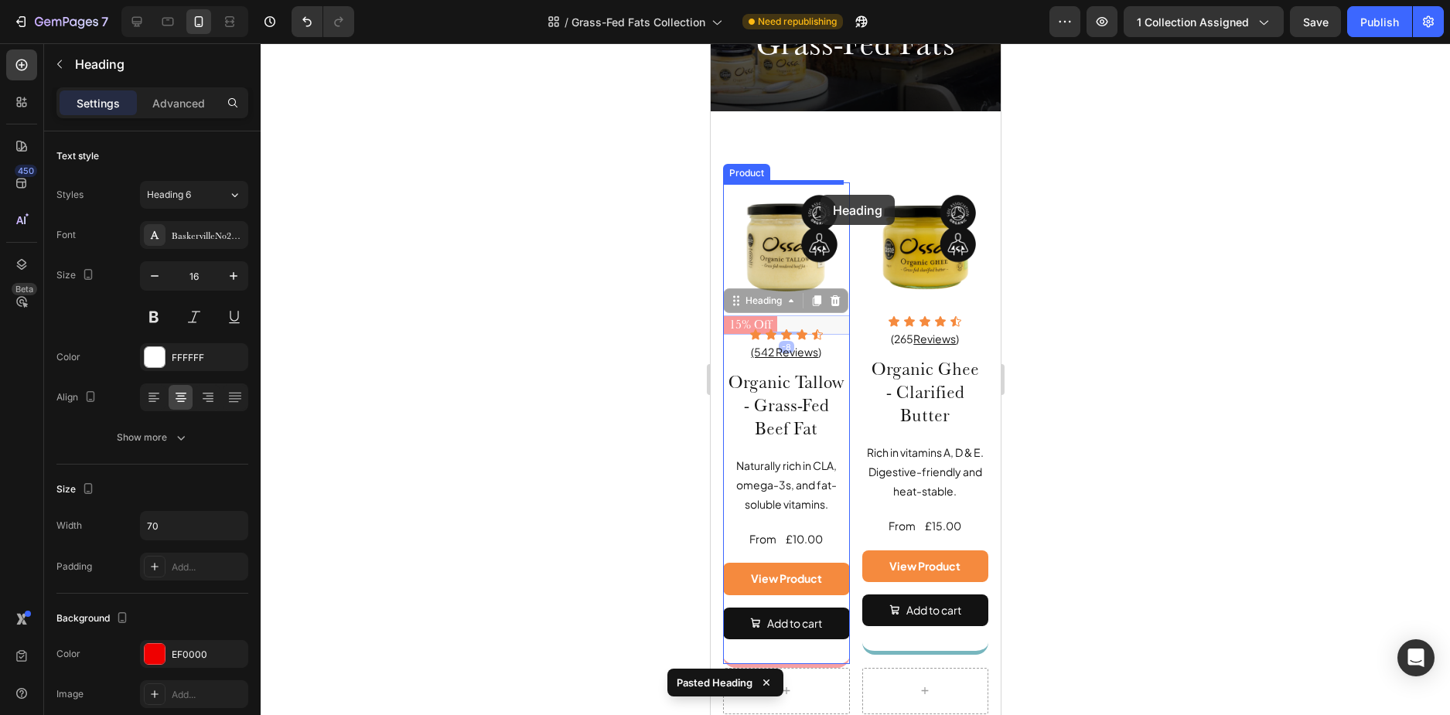
drag, startPoint x: 833, startPoint y: 316, endPoint x: 820, endPoint y: 193, distance: 124.5
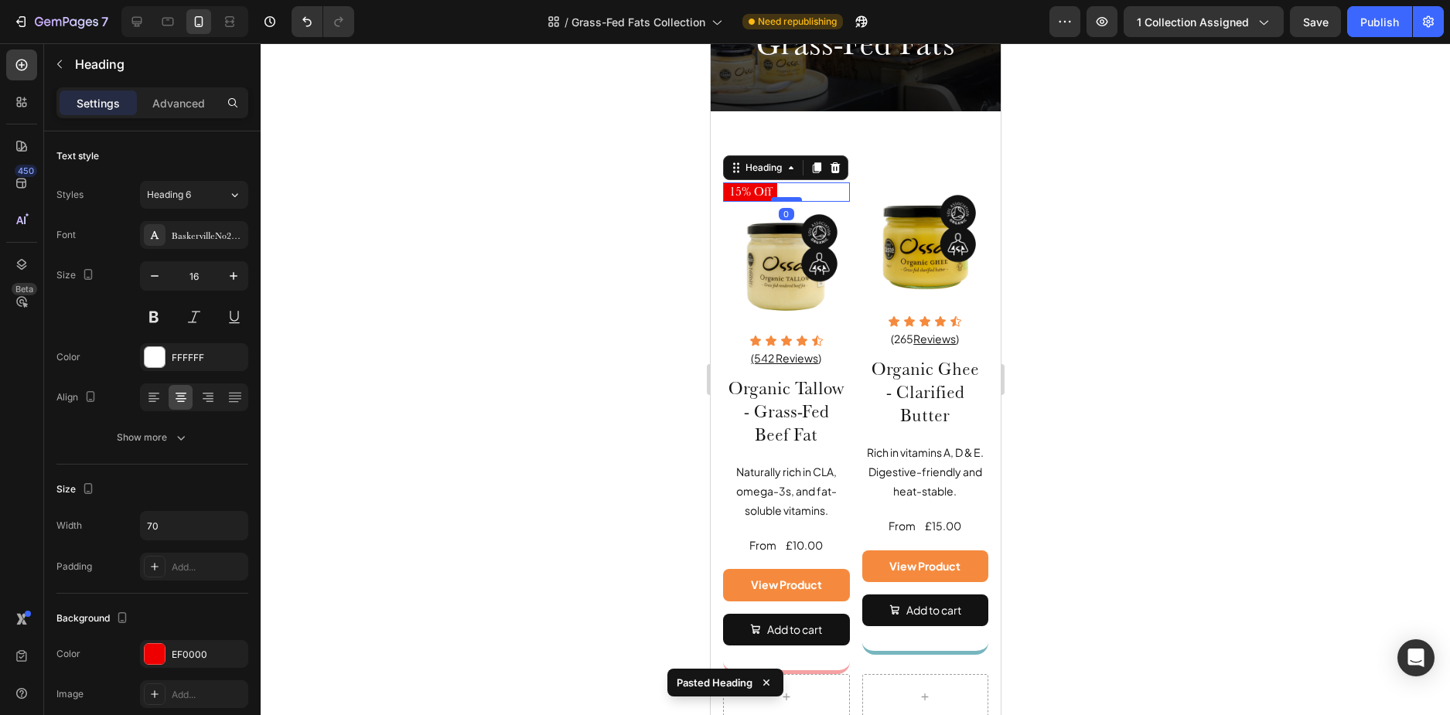
click at [791, 200] on div at bounding box center [785, 199] width 31 height 5
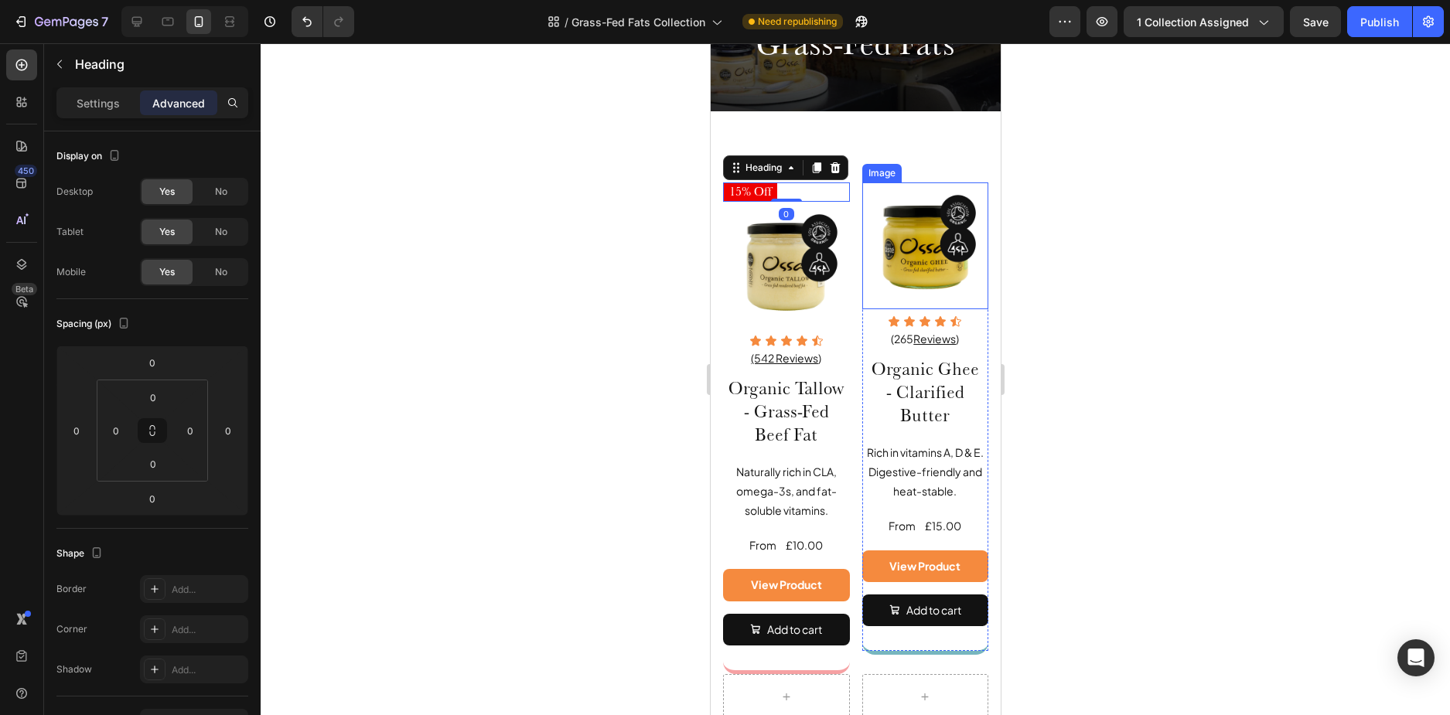
click at [883, 187] on img at bounding box center [925, 246] width 127 height 127
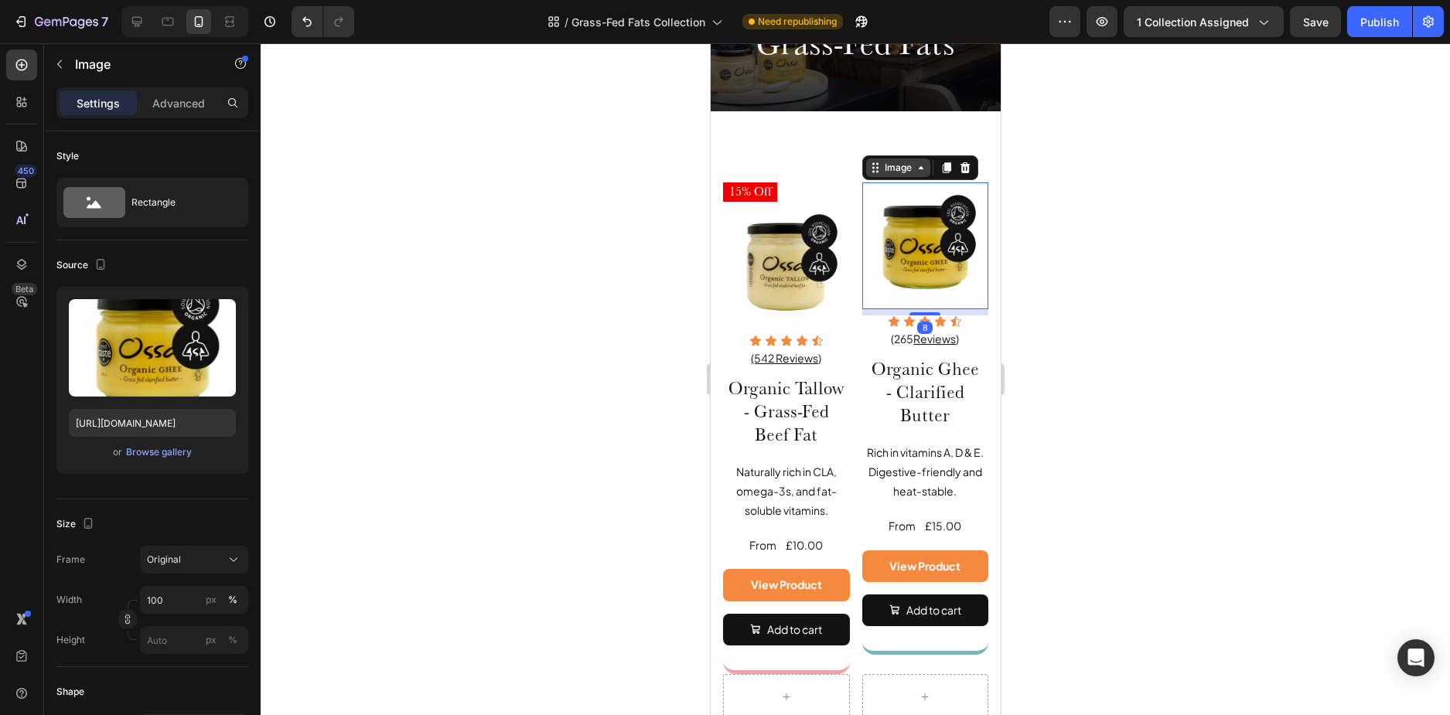
click at [887, 165] on div "Image" at bounding box center [897, 168] width 33 height 14
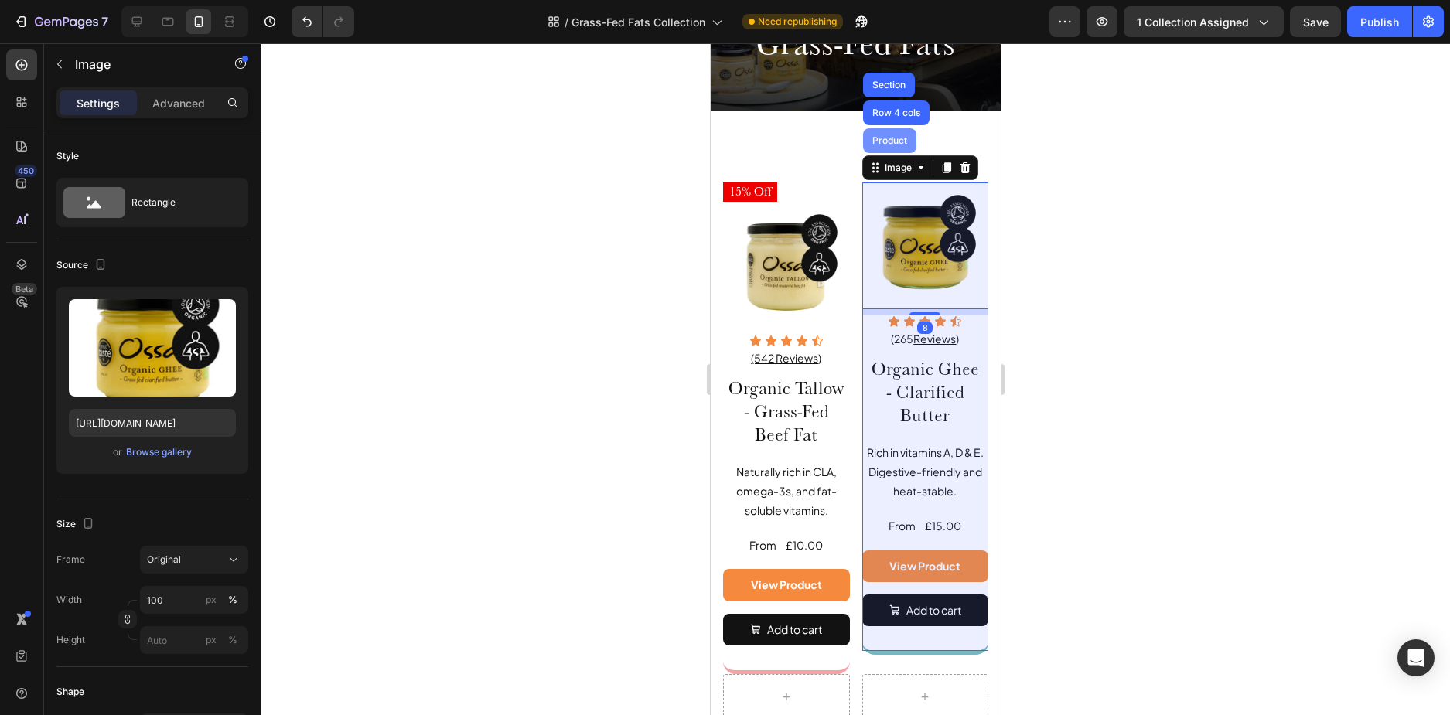
click at [884, 149] on div "Product" at bounding box center [888, 140] width 53 height 25
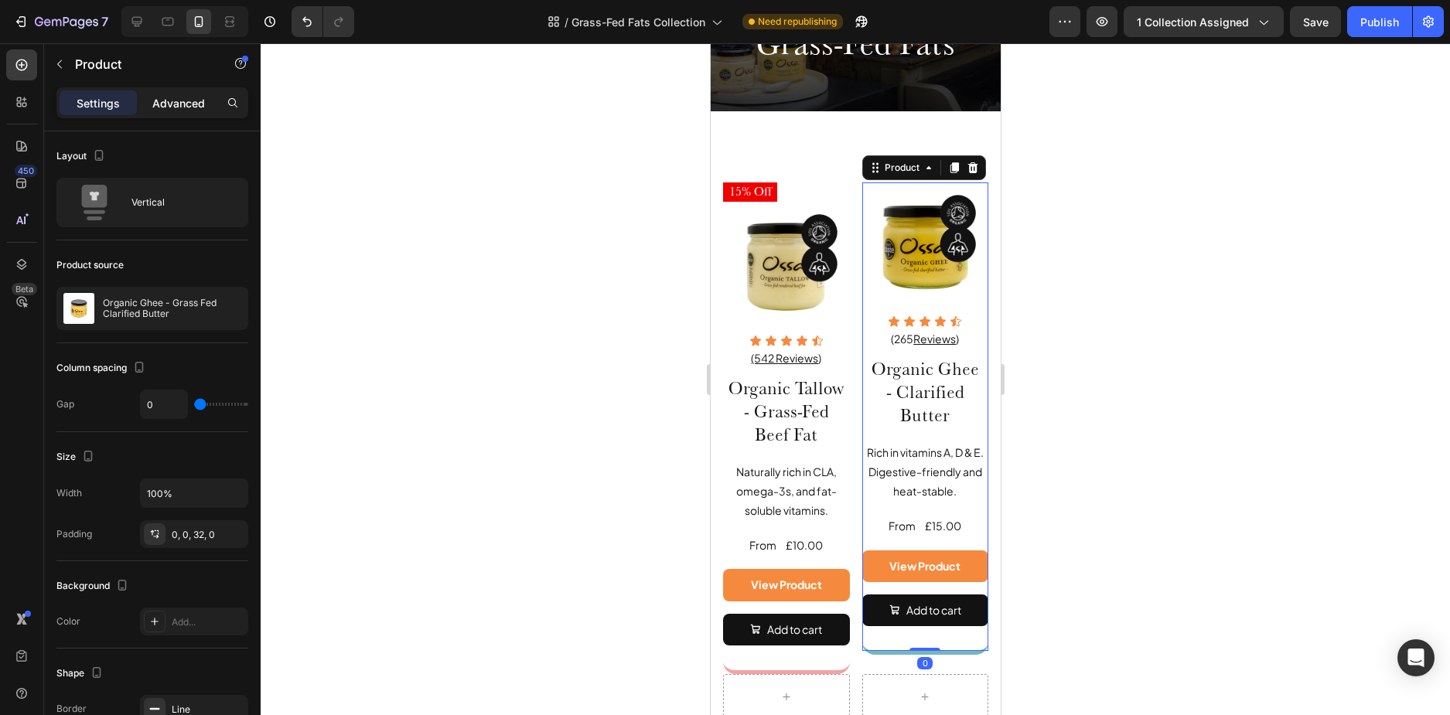
click at [190, 105] on p "Advanced" at bounding box center [178, 103] width 53 height 16
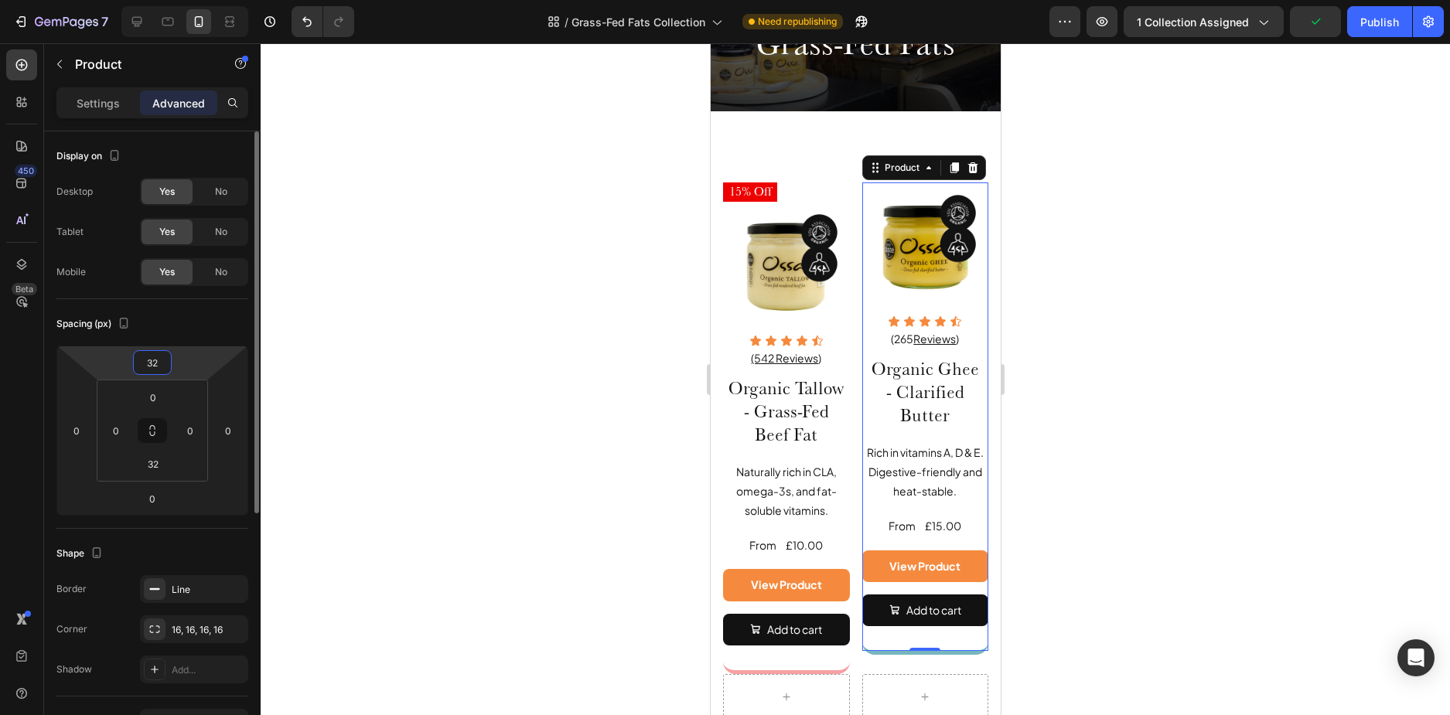
click at [156, 362] on input "32" at bounding box center [152, 362] width 31 height 23
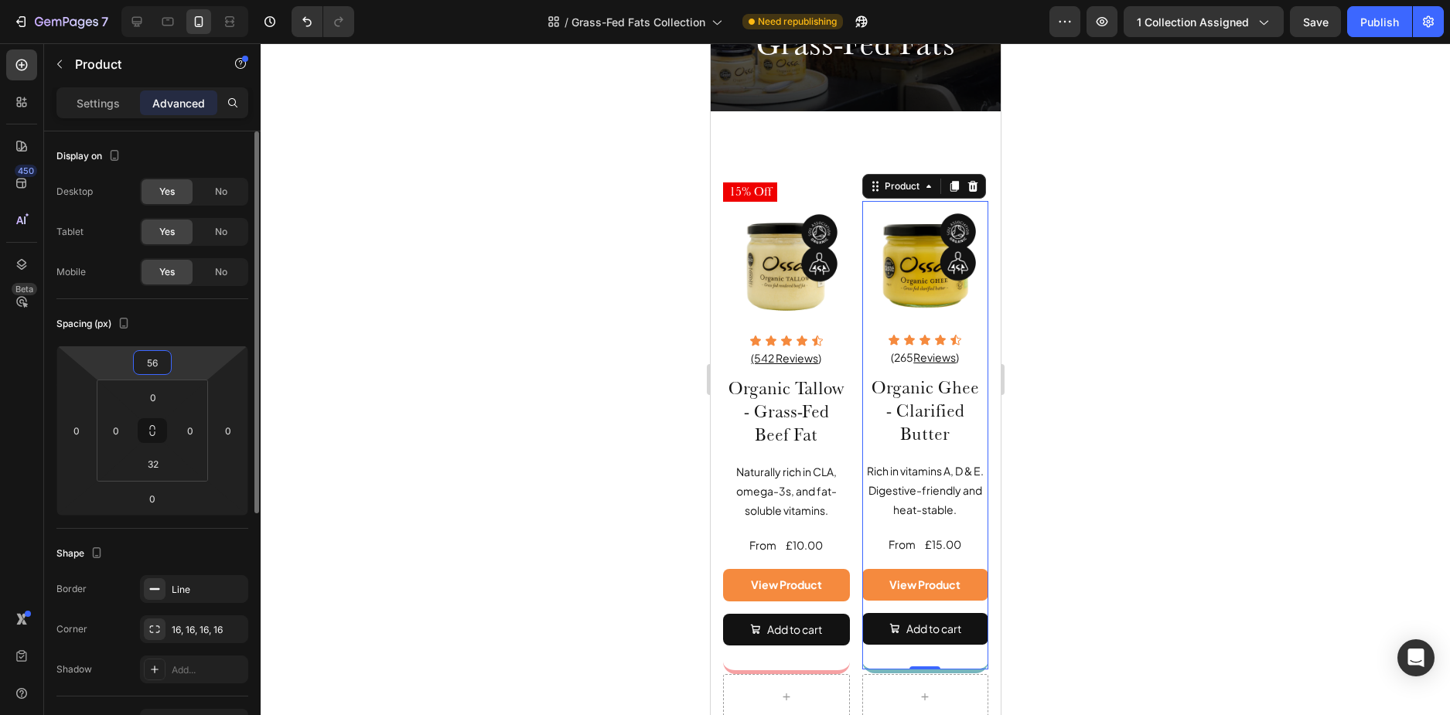
type input "57"
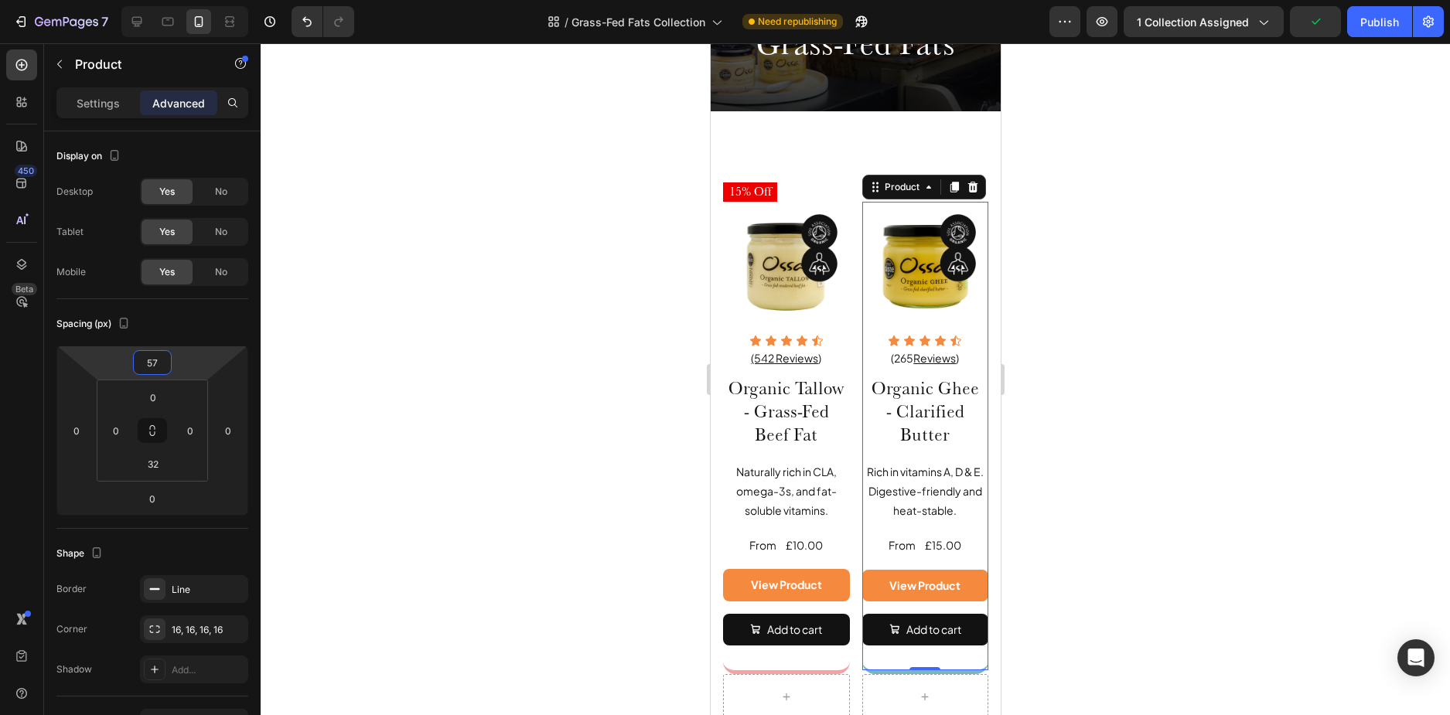
click at [1064, 334] on div at bounding box center [856, 379] width 1190 height 672
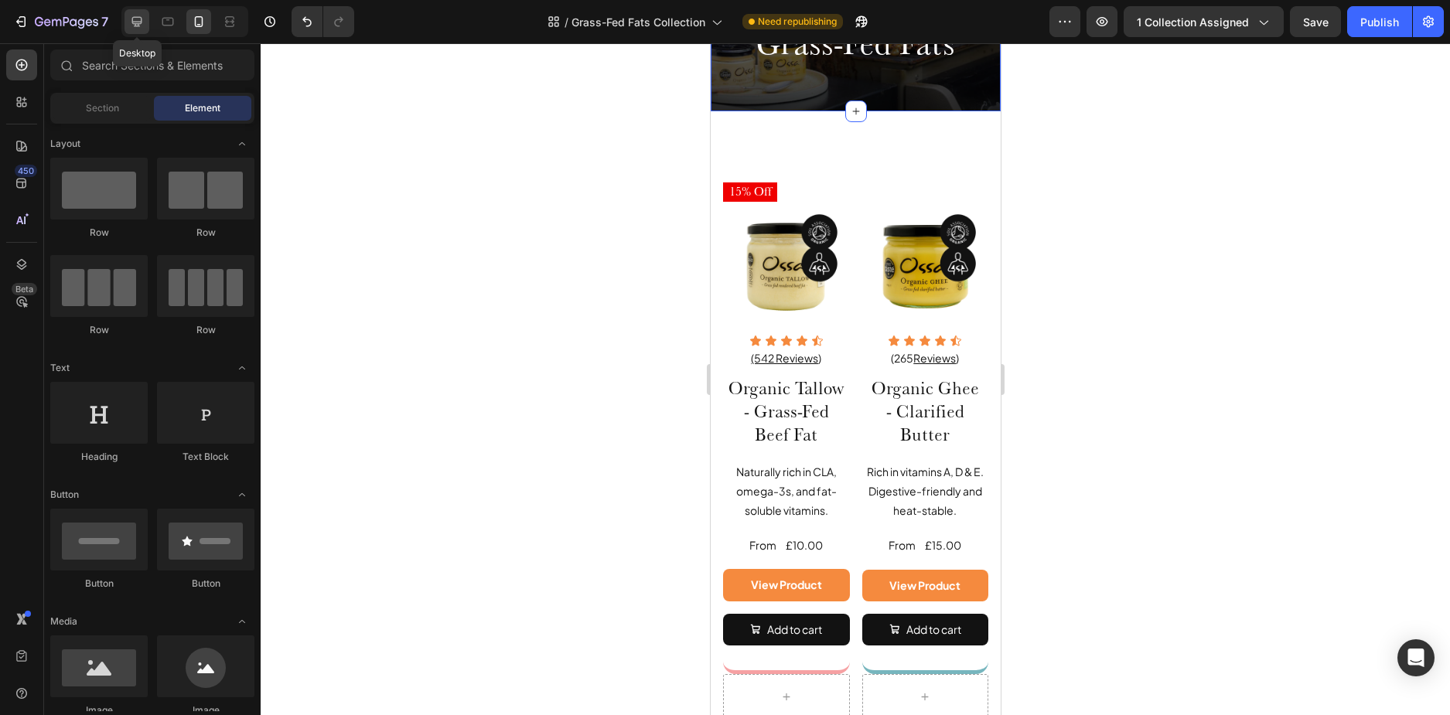
click at [138, 19] on icon at bounding box center [136, 21] width 15 height 15
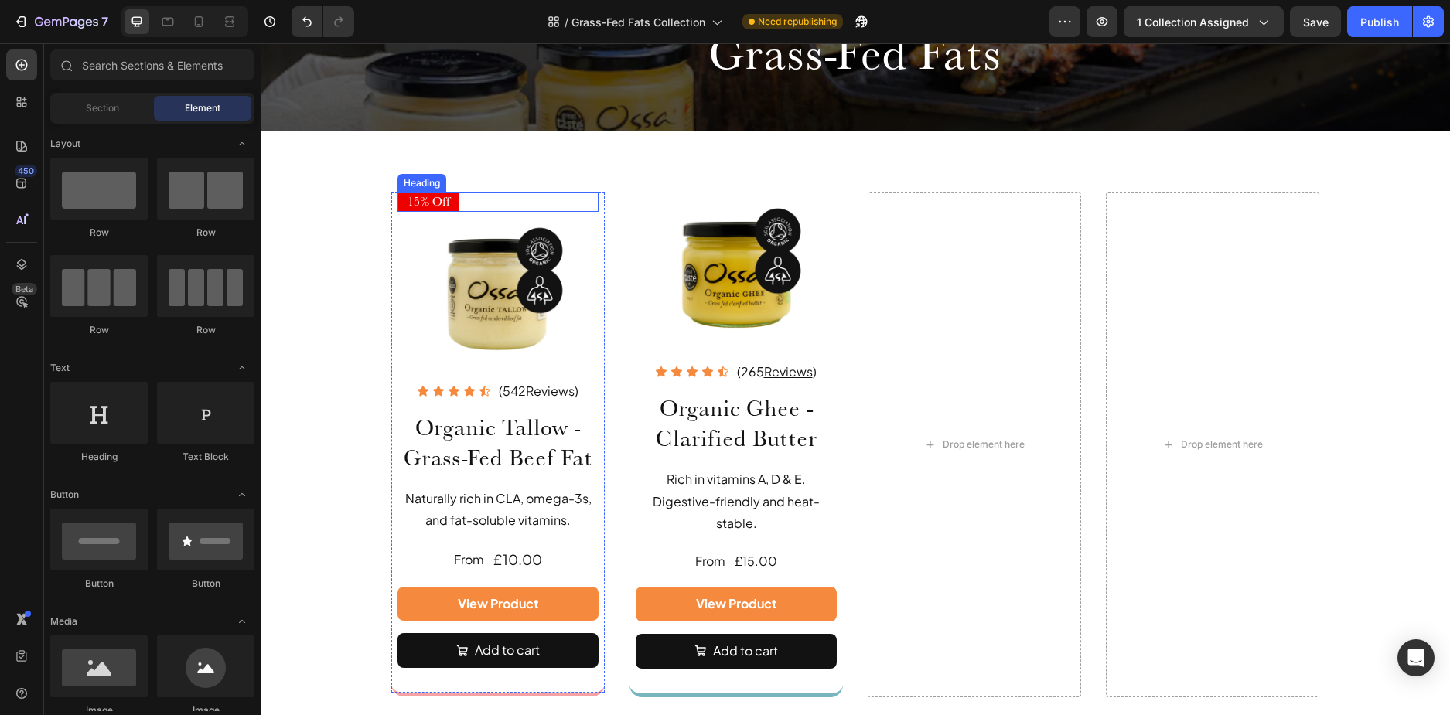
click at [468, 203] on div "15% Off" at bounding box center [498, 202] width 201 height 19
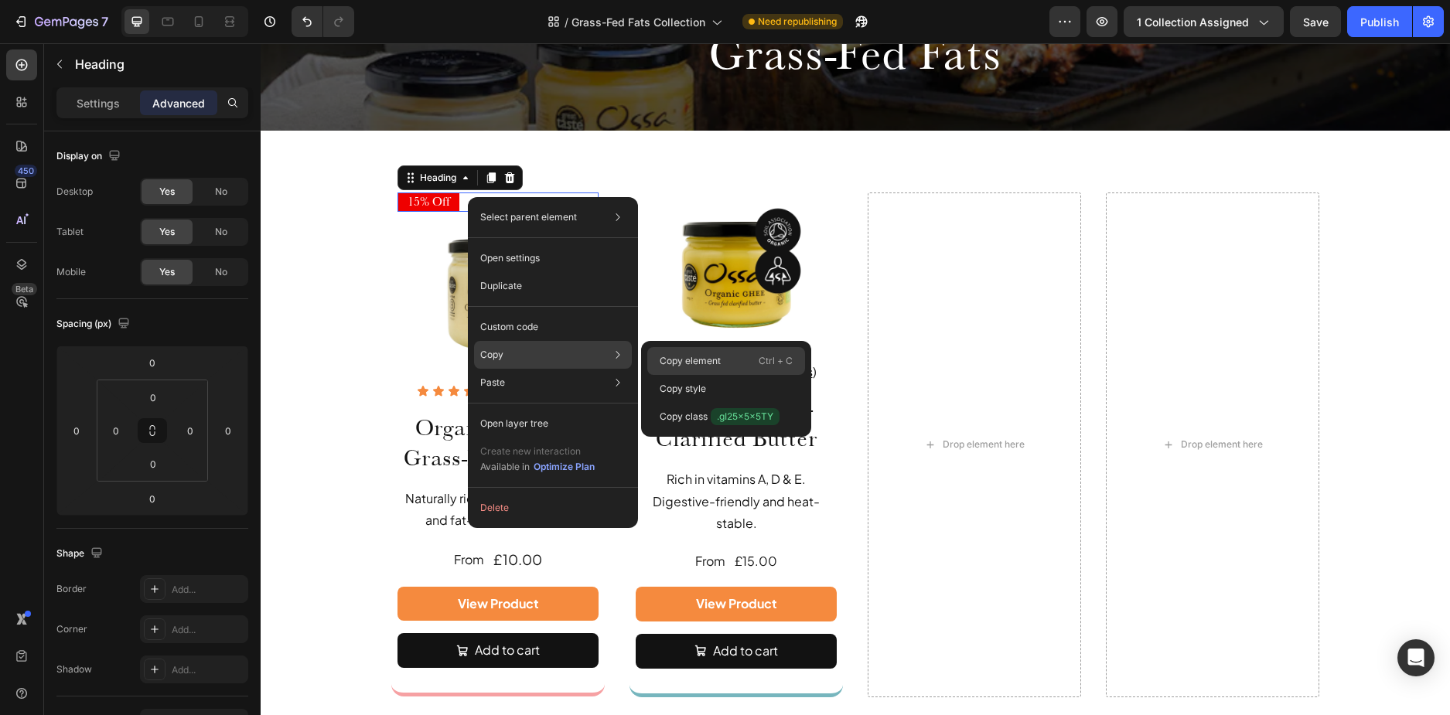
click at [692, 367] on p "Copy element" at bounding box center [690, 361] width 61 height 14
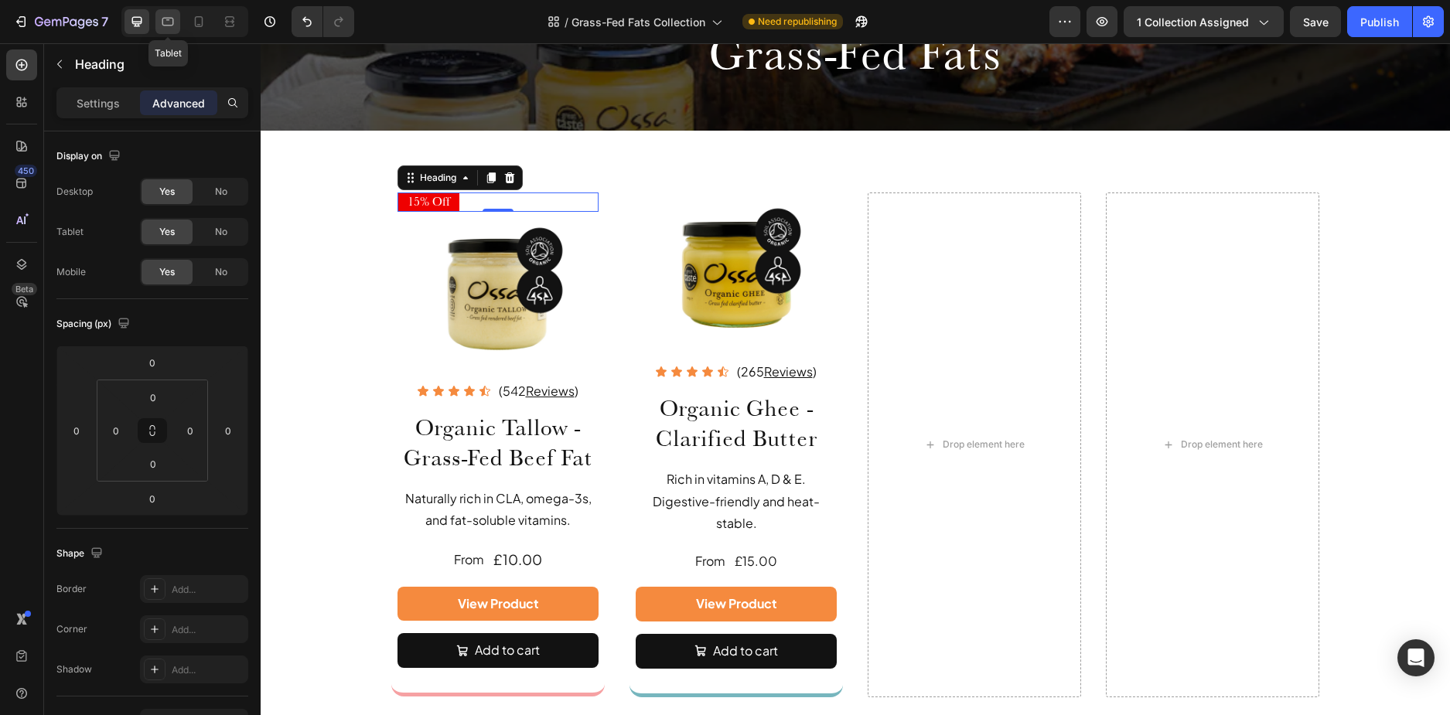
click at [162, 15] on icon at bounding box center [167, 21] width 15 height 15
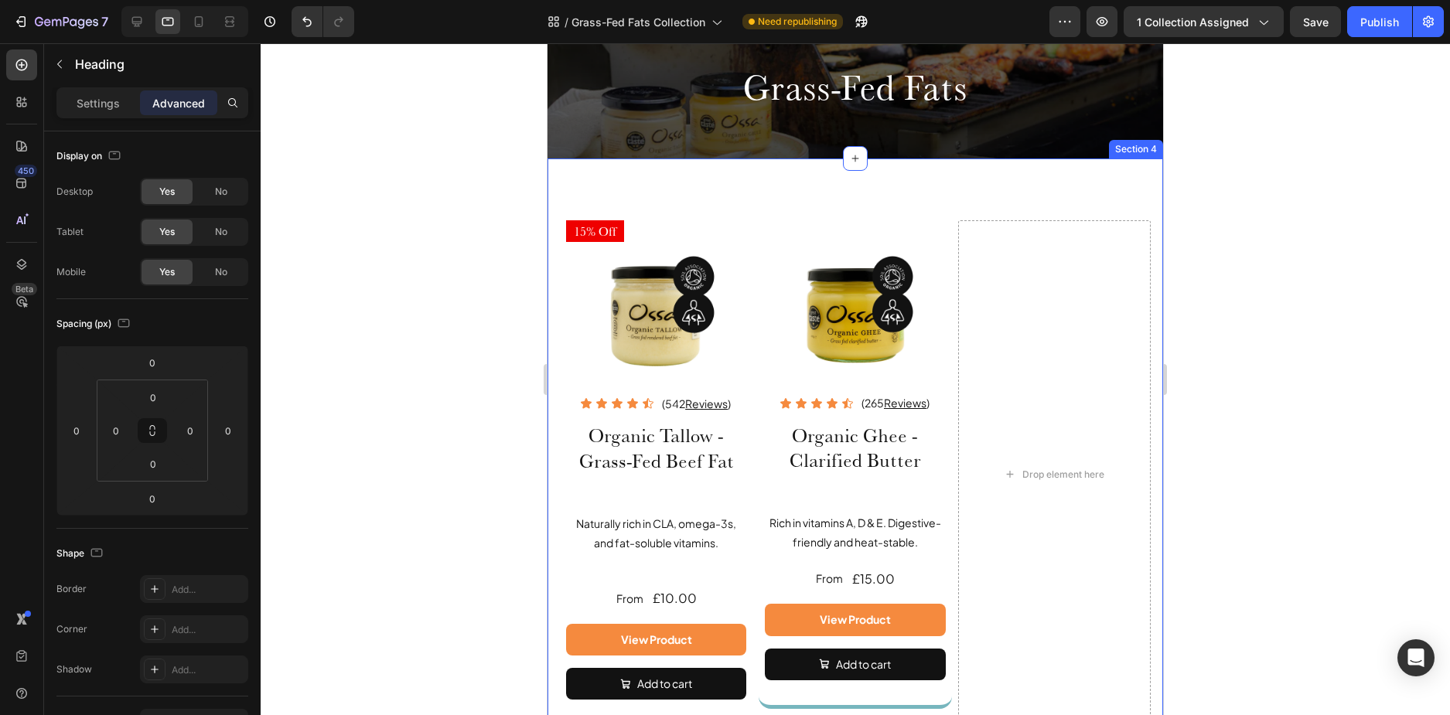
scroll to position [46, 0]
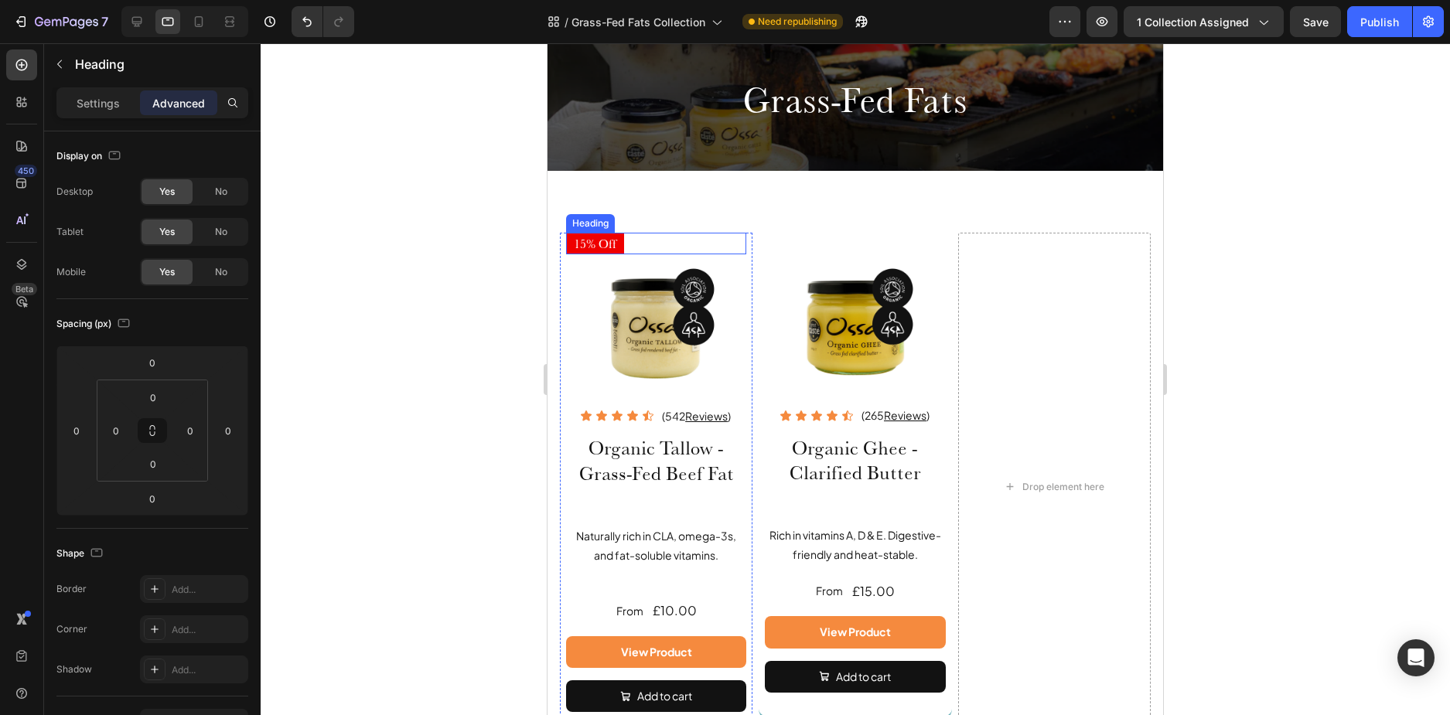
click at [641, 242] on div "15% Off" at bounding box center [656, 244] width 180 height 22
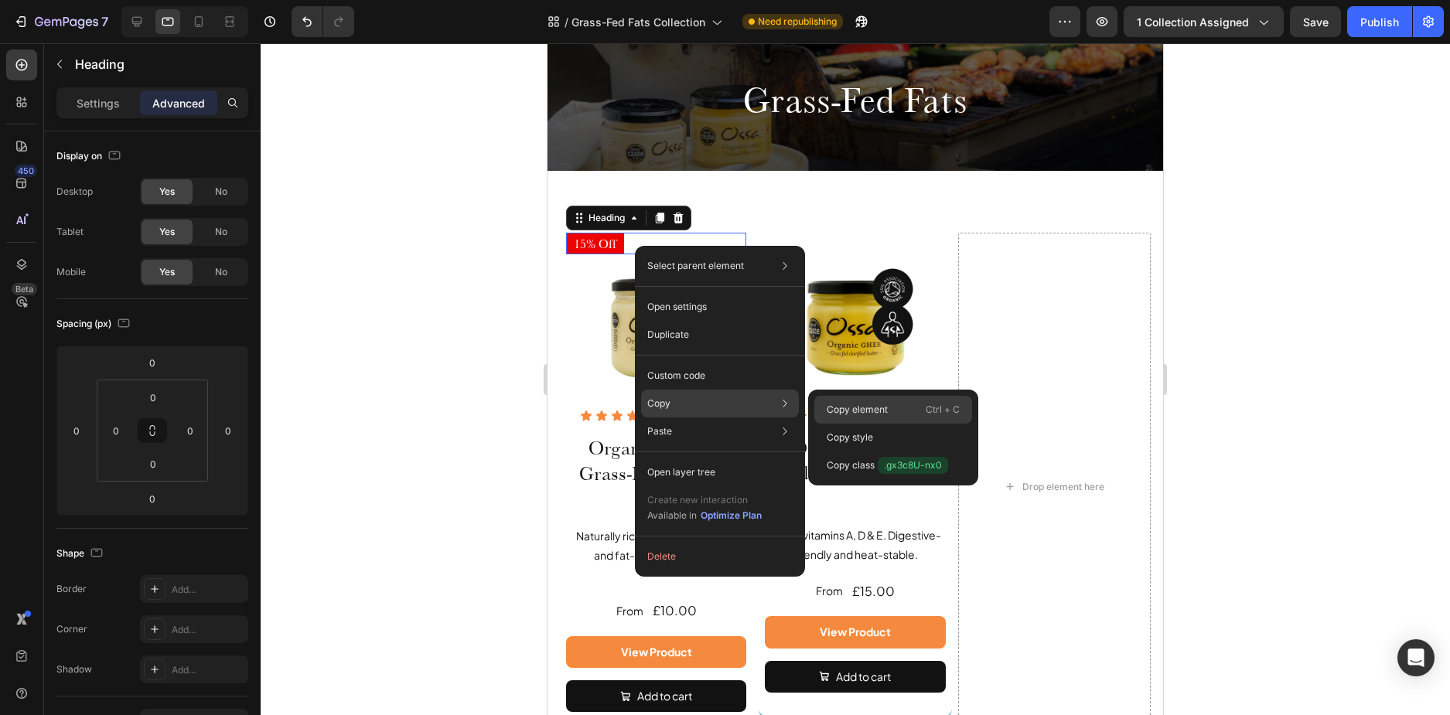
click at [840, 401] on div "Copy element Ctrl + C" at bounding box center [893, 410] width 158 height 28
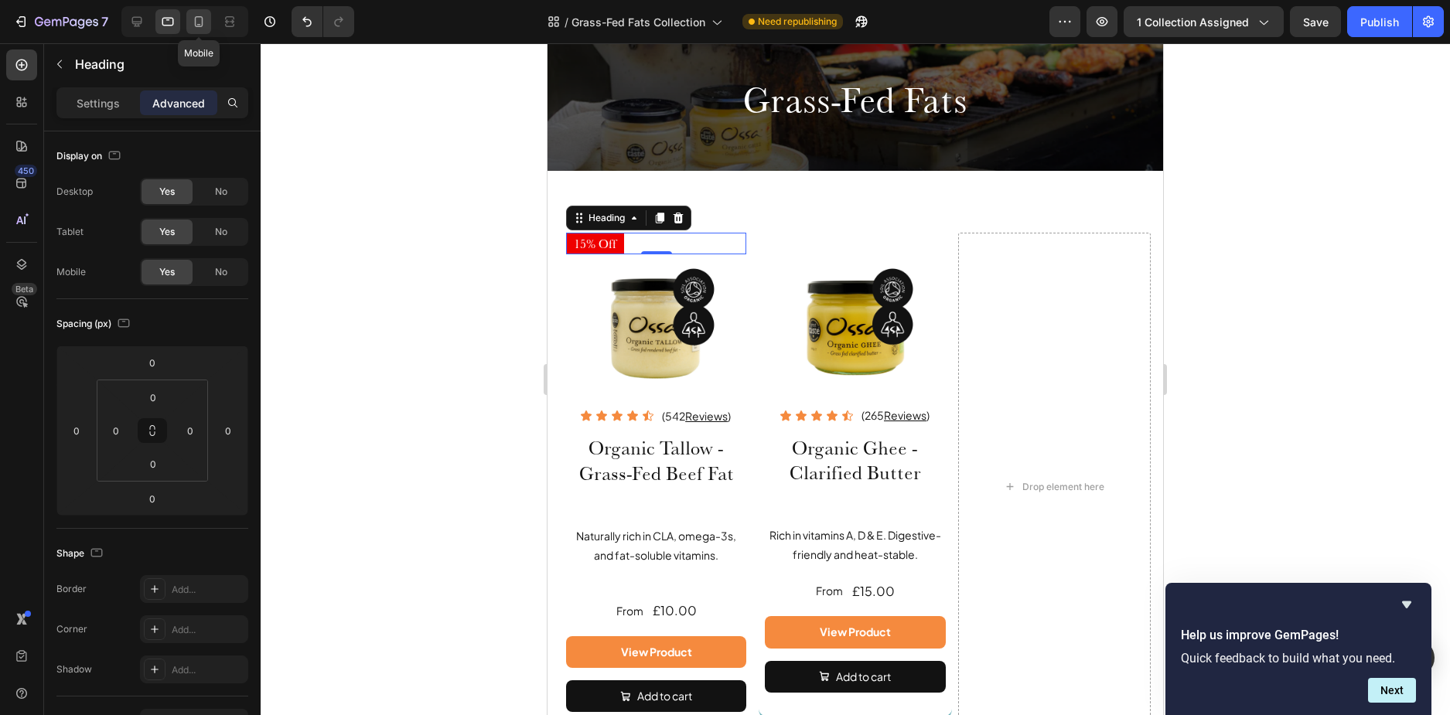
click at [196, 25] on icon at bounding box center [198, 21] width 15 height 15
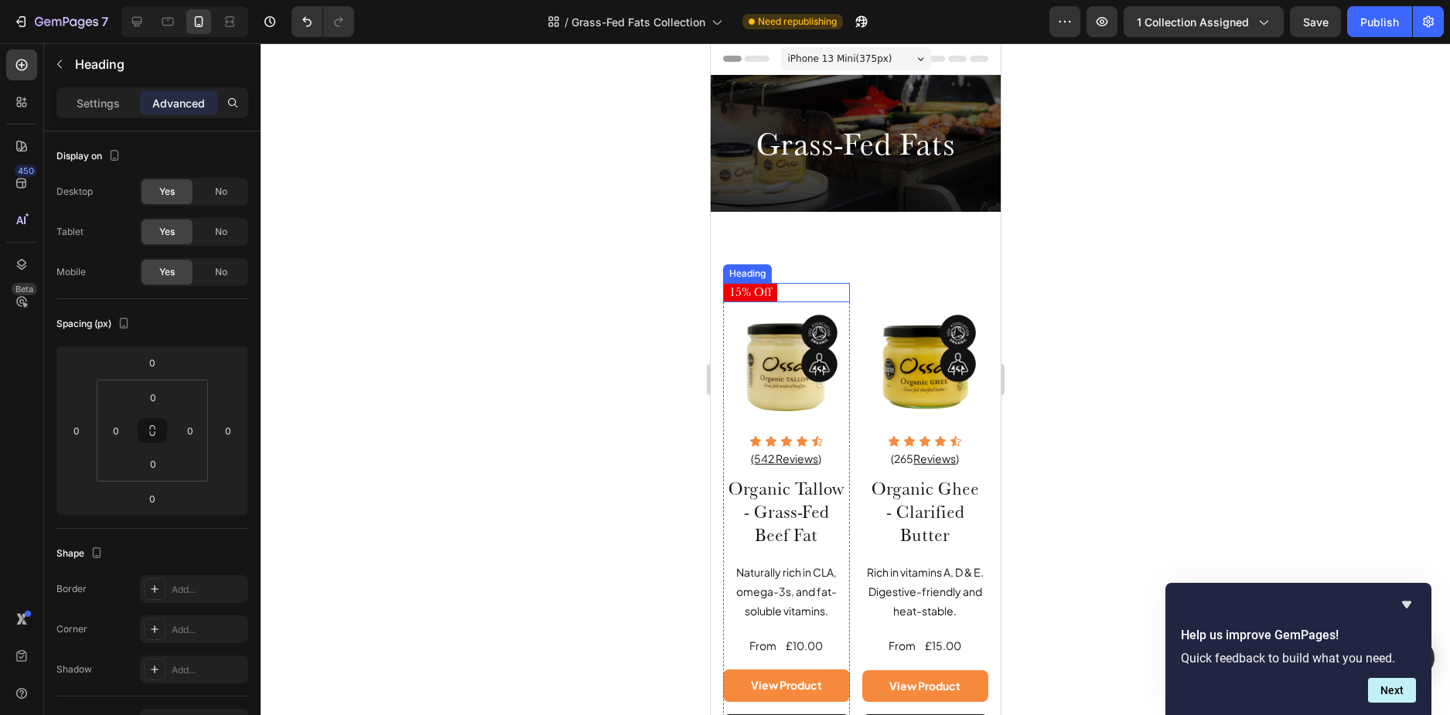
click at [791, 292] on div "15% Off" at bounding box center [785, 292] width 127 height 19
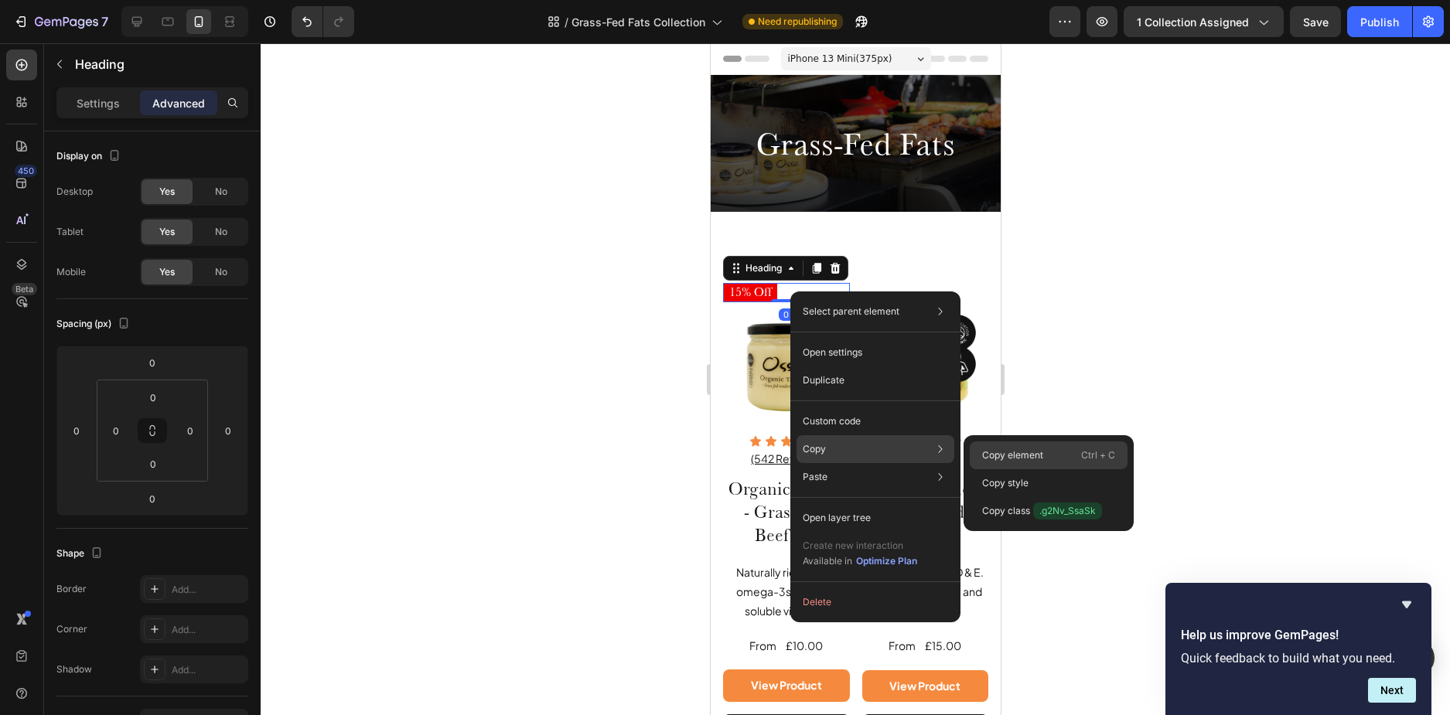
click at [1002, 456] on p "Copy element" at bounding box center [1012, 456] width 61 height 14
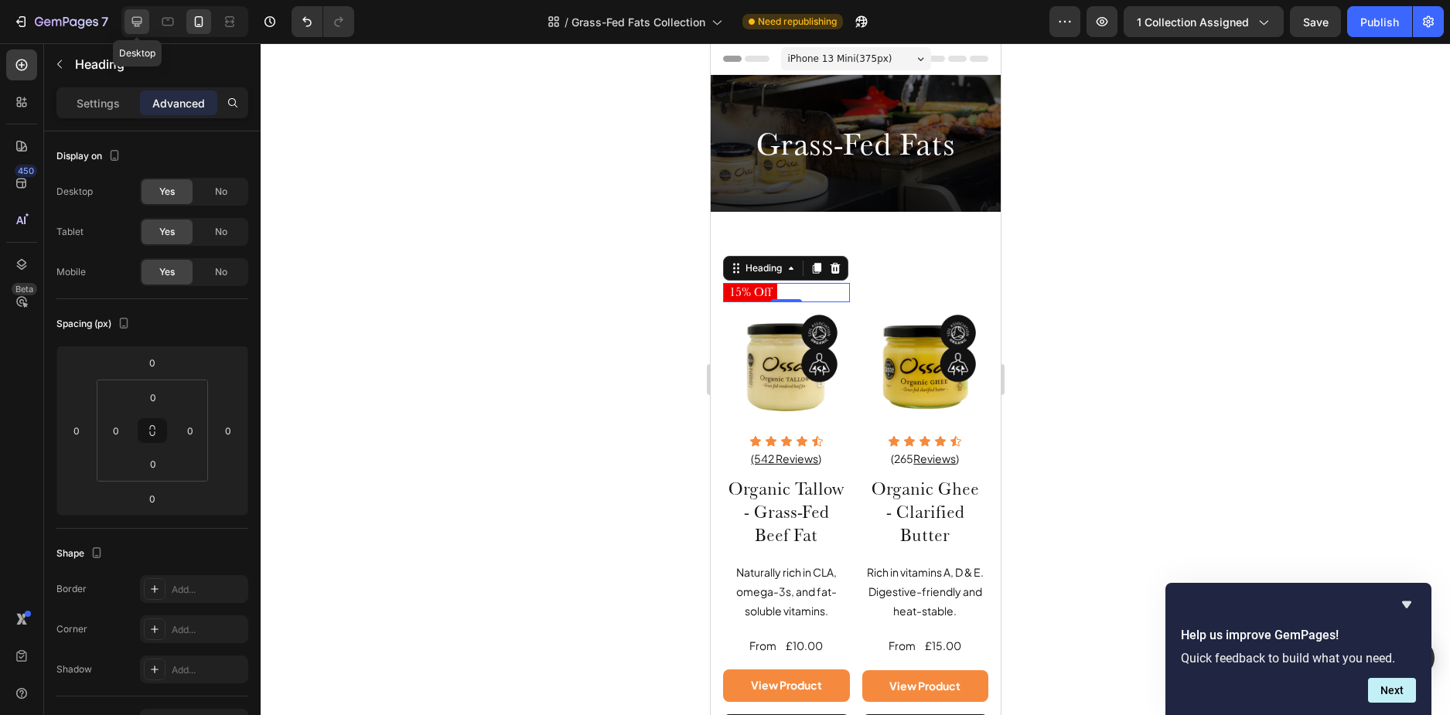
click at [141, 17] on icon at bounding box center [137, 22] width 10 height 10
type input "-14"
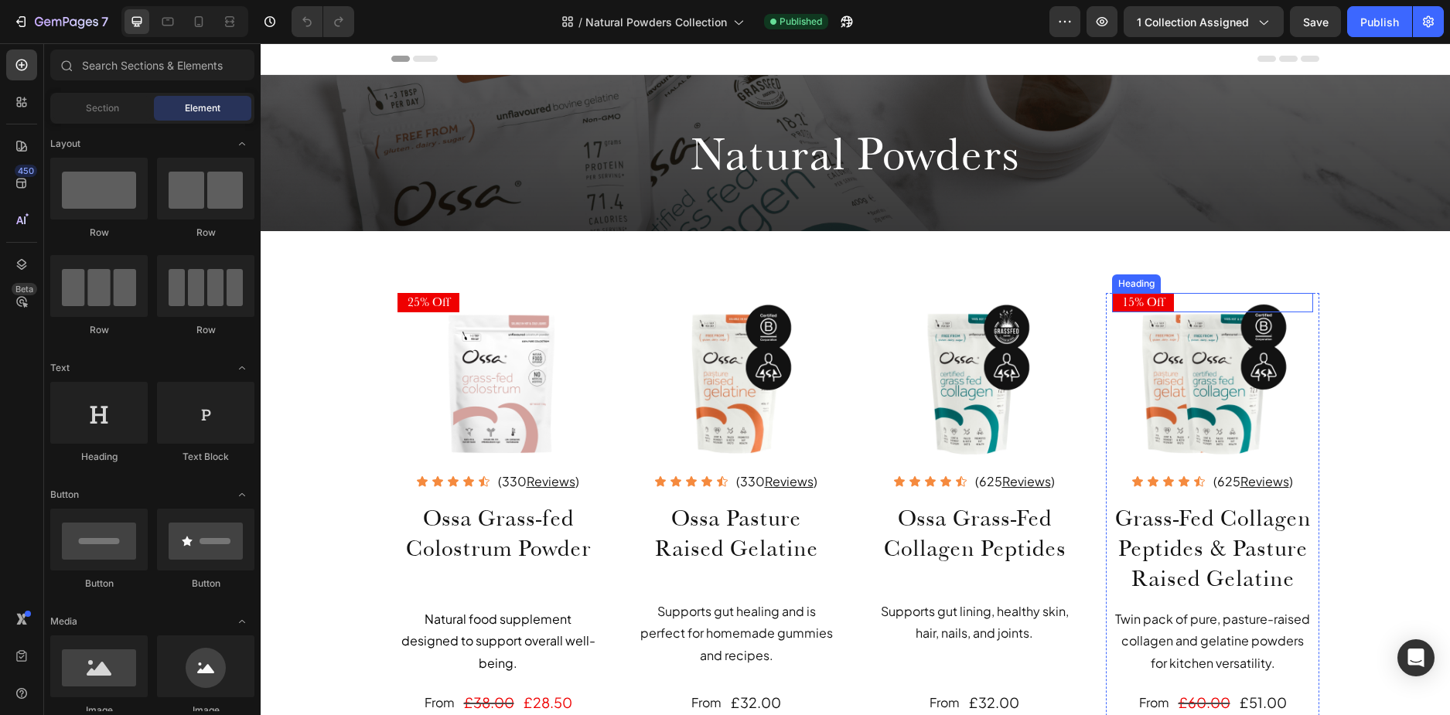
click at [1190, 300] on div "15% Off" at bounding box center [1212, 302] width 201 height 19
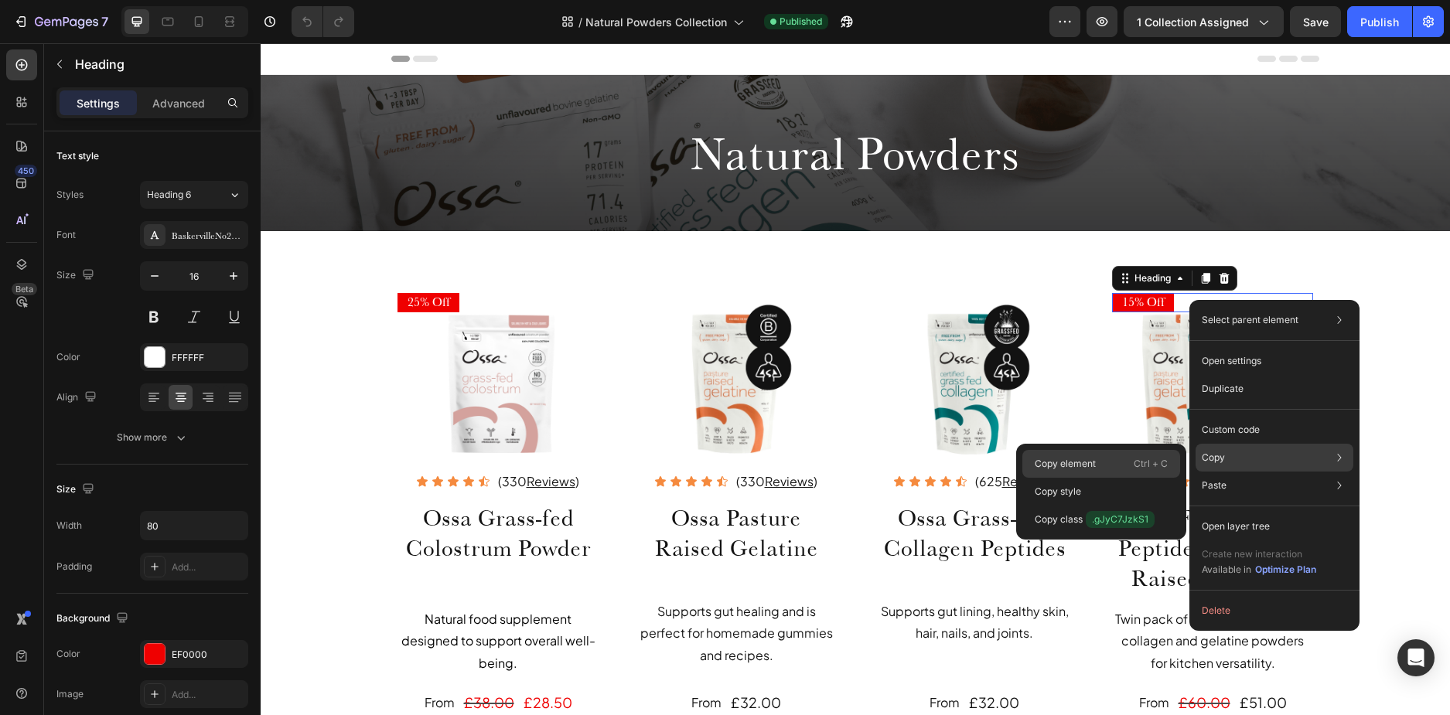
click at [1133, 462] on div "Copy element Ctrl + C" at bounding box center [1102, 464] width 158 height 28
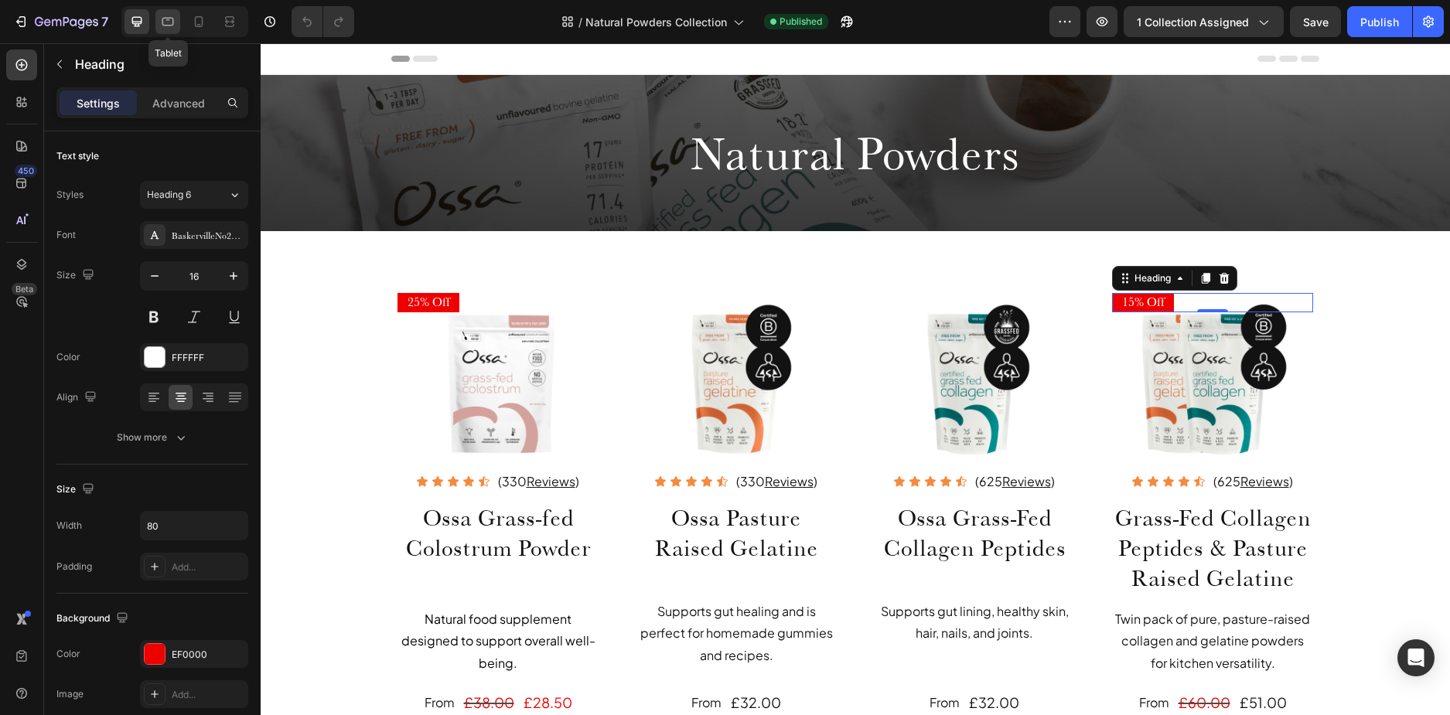
click at [174, 24] on icon at bounding box center [167, 21] width 15 height 15
type input "18"
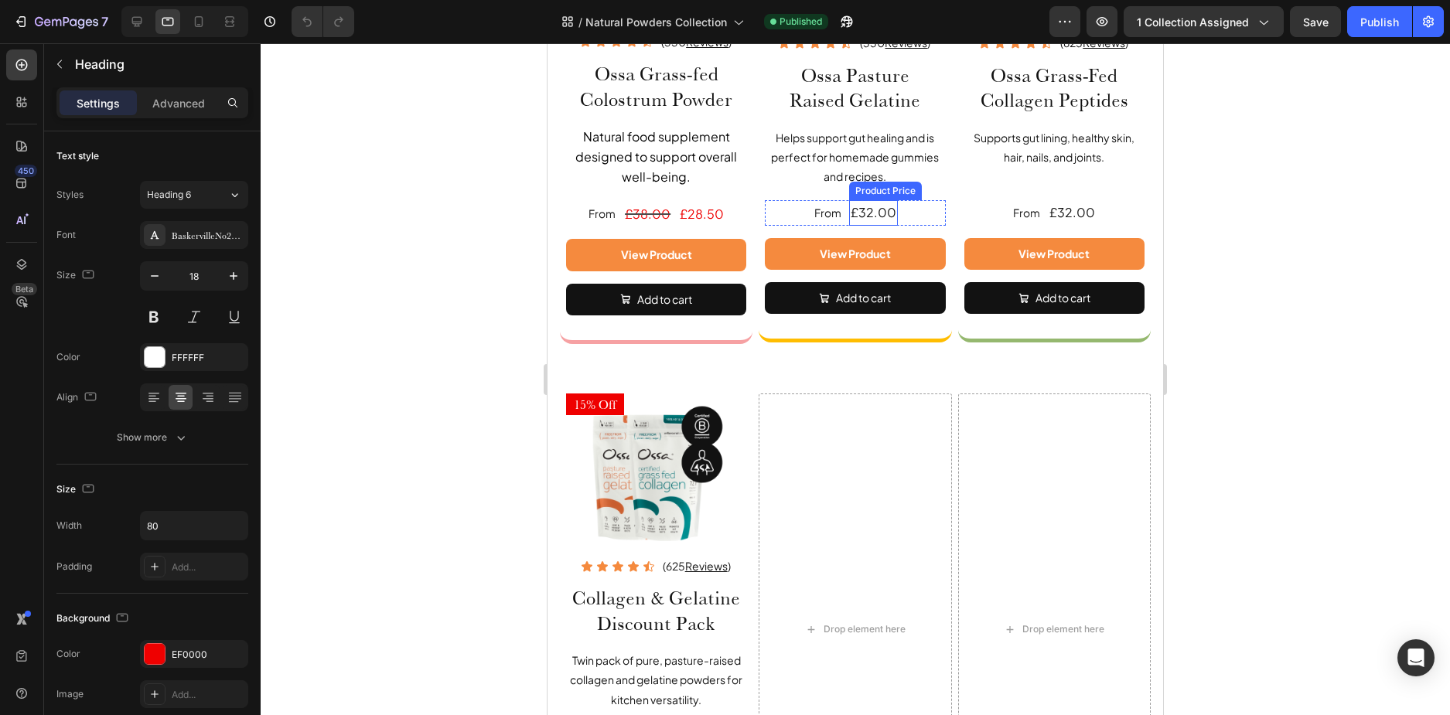
scroll to position [541, 0]
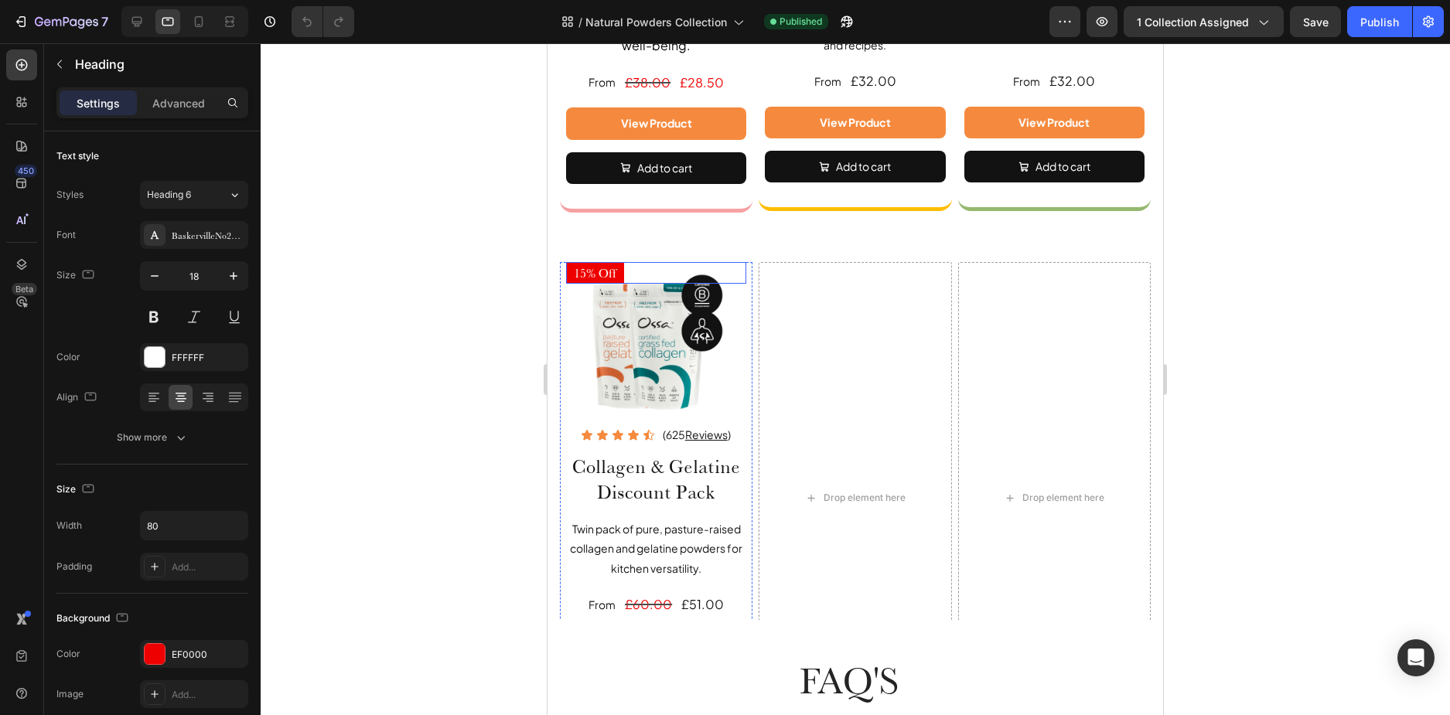
click at [649, 265] on div "15% Off" at bounding box center [656, 273] width 180 height 22
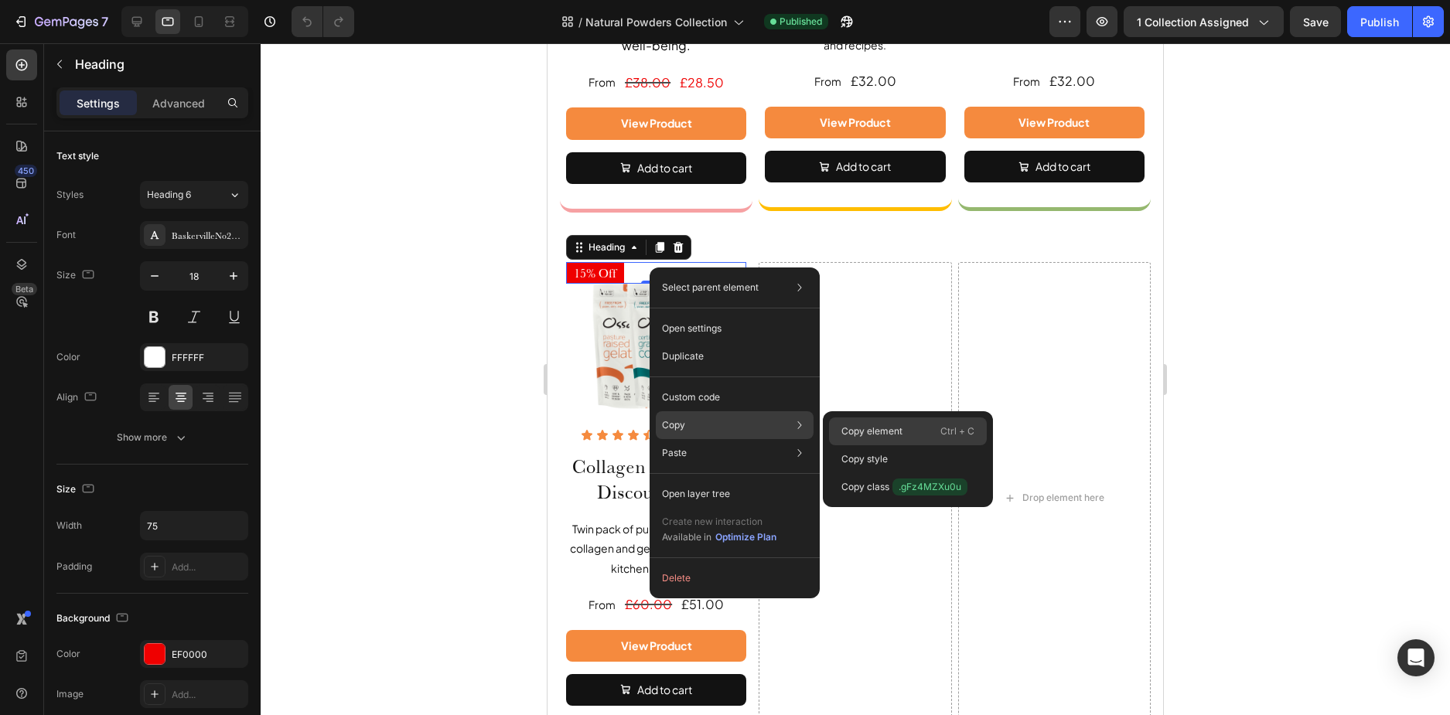
click at [852, 431] on p "Copy element" at bounding box center [872, 432] width 61 height 14
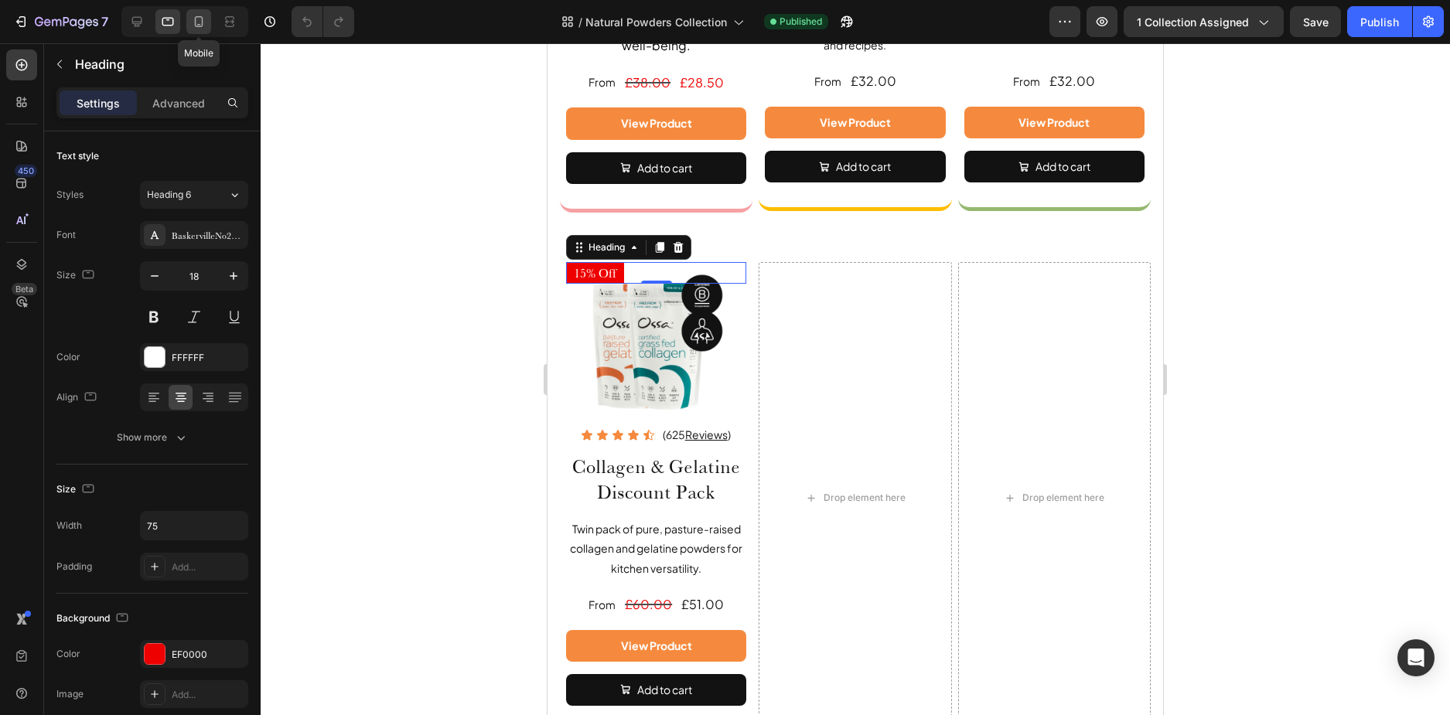
click at [198, 22] on icon at bounding box center [198, 21] width 15 height 15
type input "16"
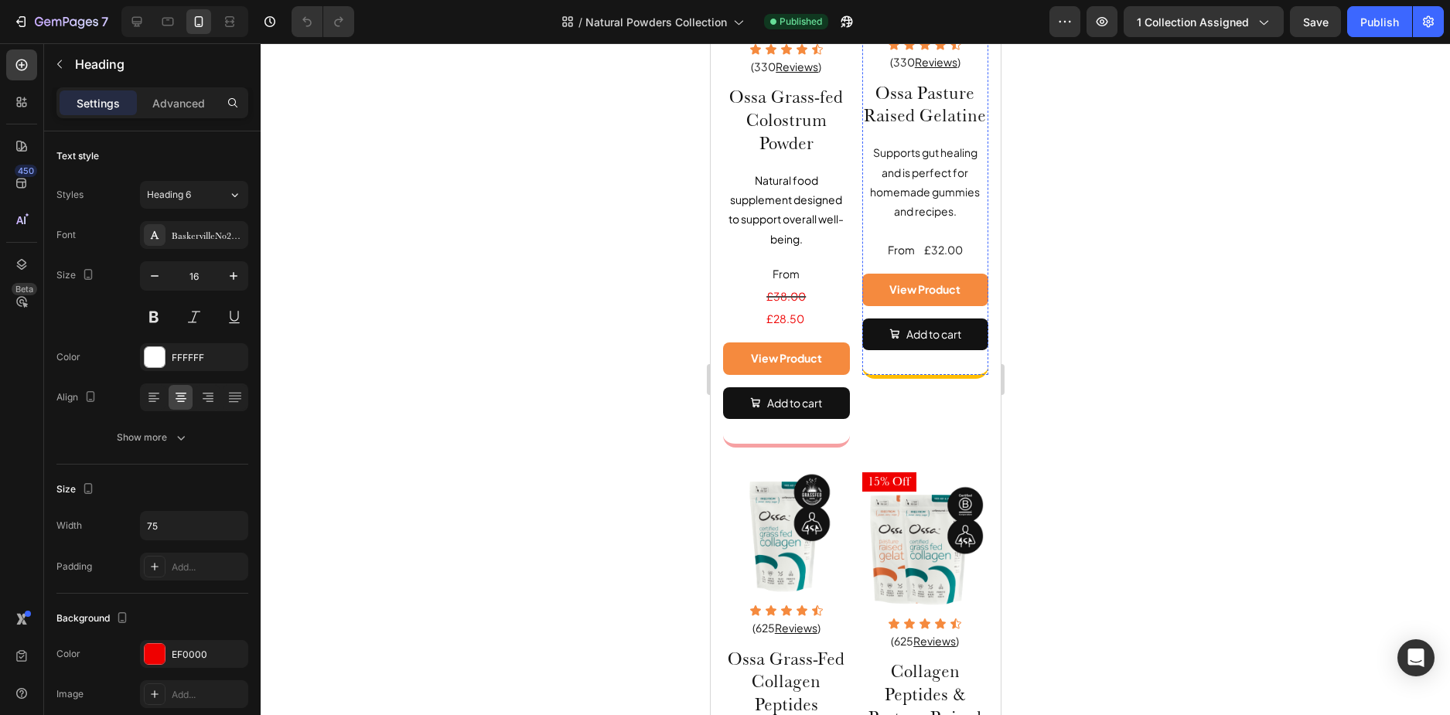
scroll to position [387, 0]
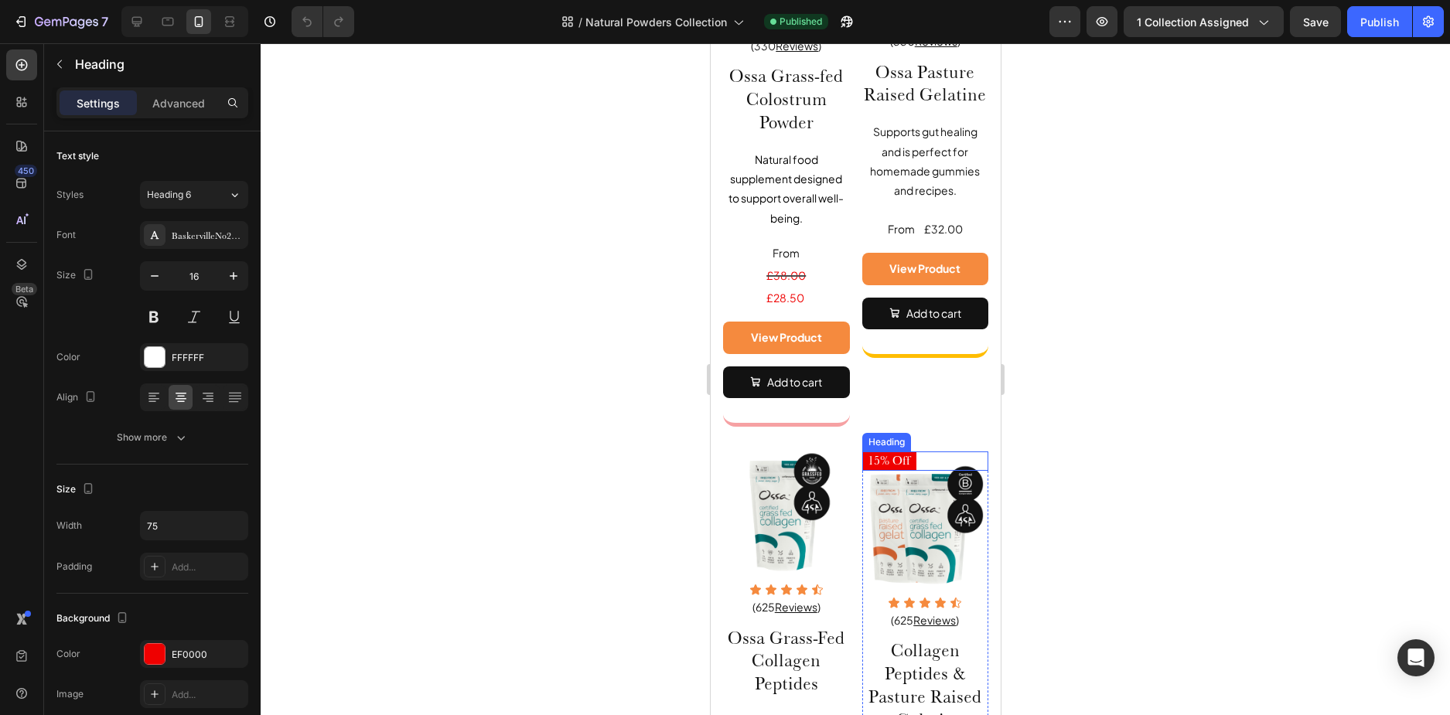
click at [917, 452] on div "15% Off" at bounding box center [925, 461] width 127 height 19
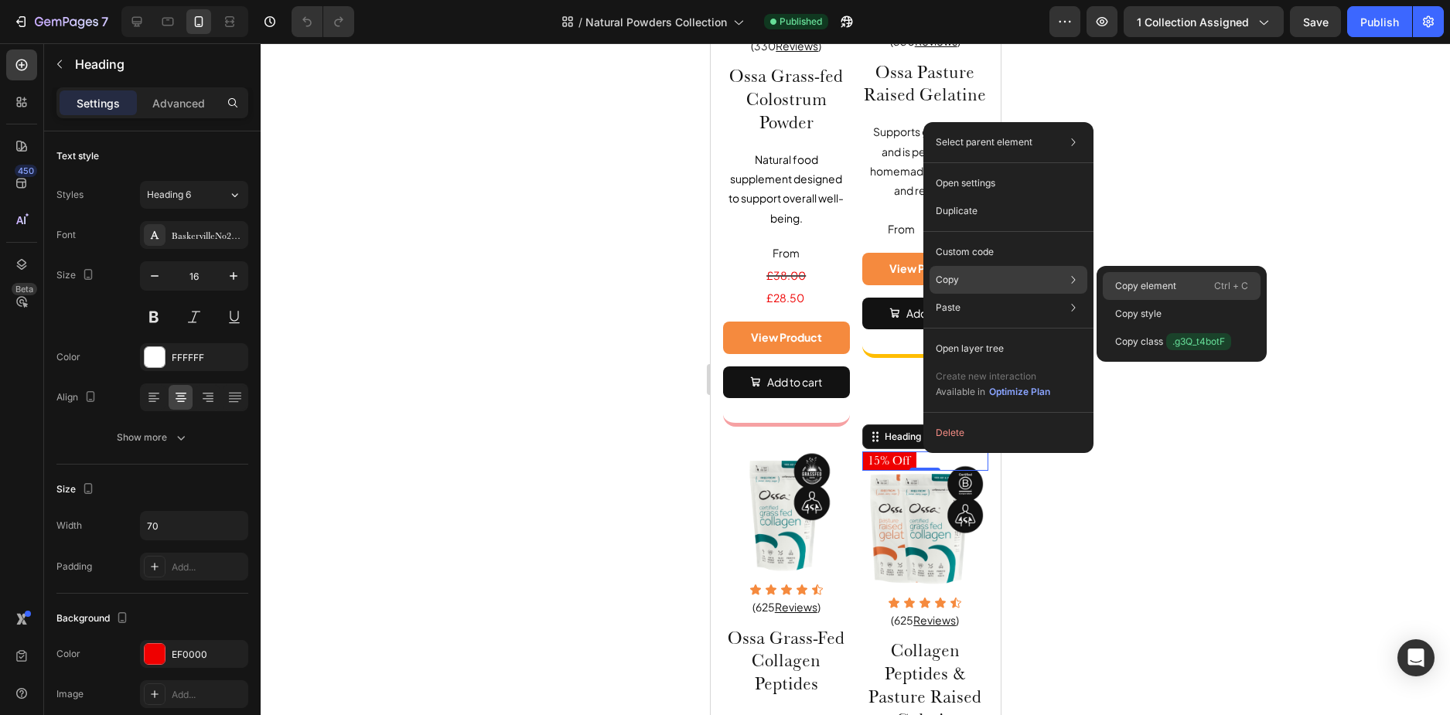
click at [1122, 277] on div "Copy element Ctrl + C" at bounding box center [1182, 286] width 158 height 28
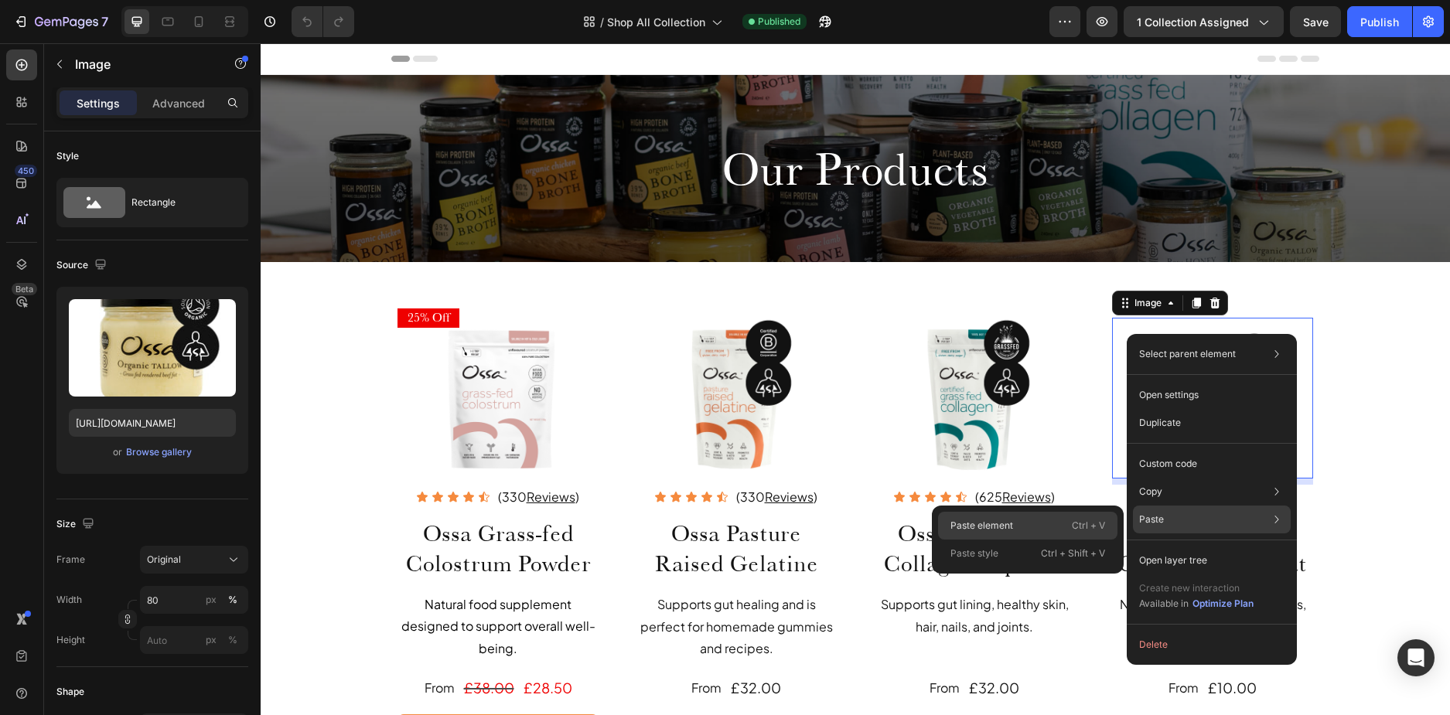
click at [1081, 520] on p "Ctrl + V" at bounding box center [1088, 525] width 33 height 15
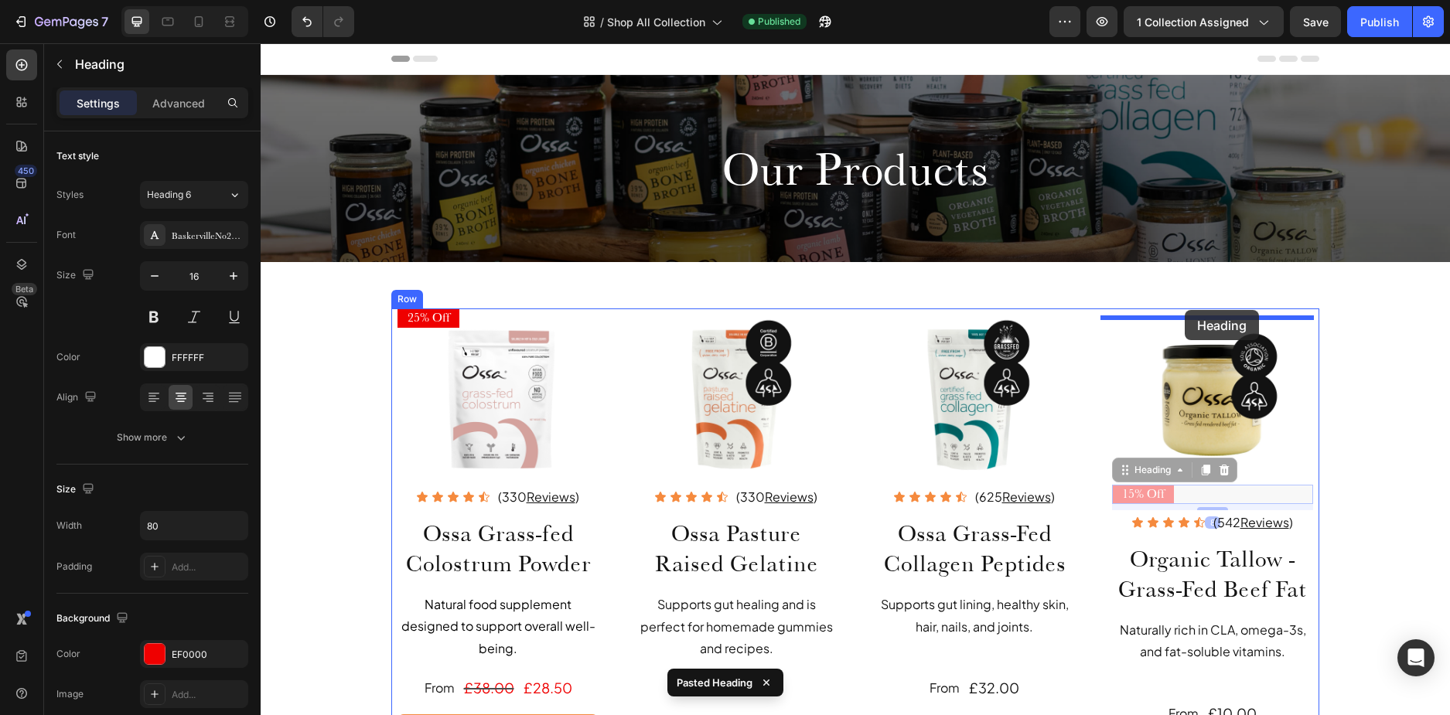
drag, startPoint x: 1192, startPoint y: 496, endPoint x: 1185, endPoint y: 310, distance: 185.8
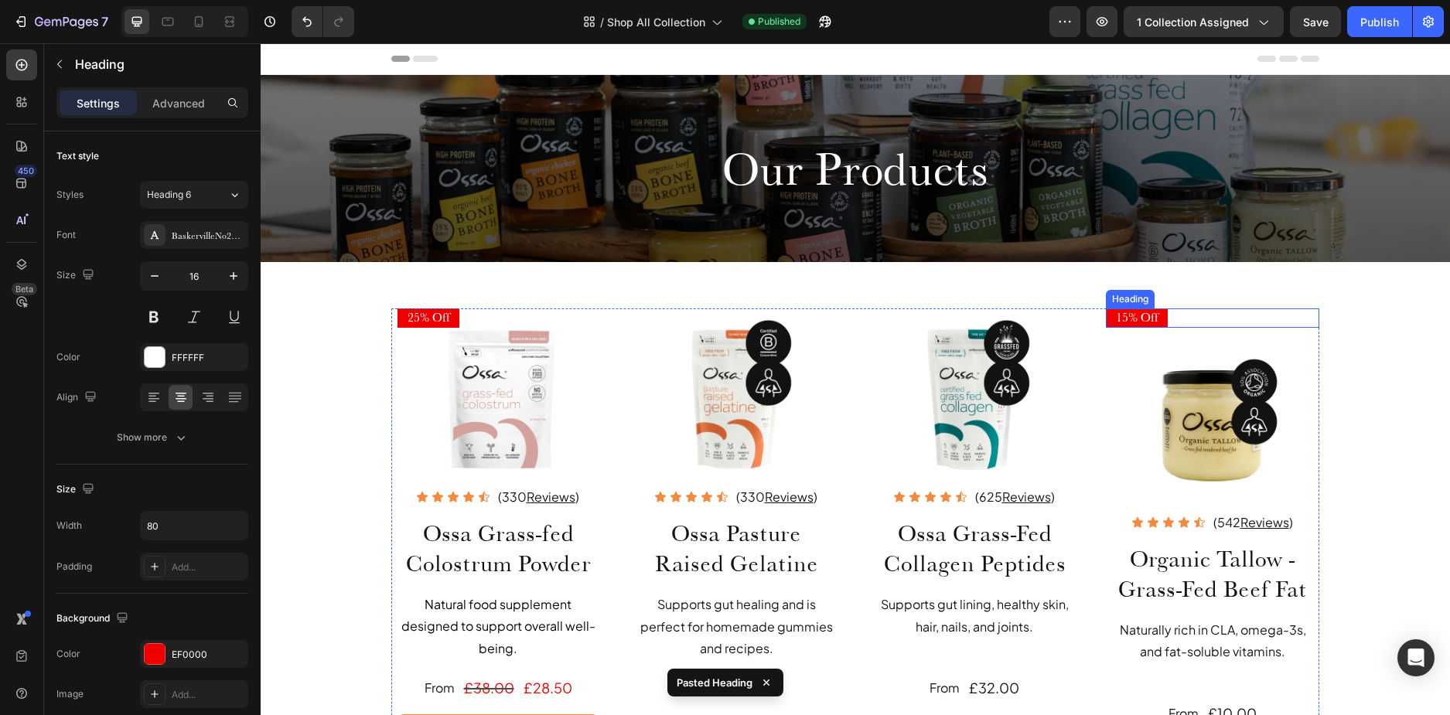
click at [1178, 318] on div "15% Off" at bounding box center [1212, 318] width 213 height 19
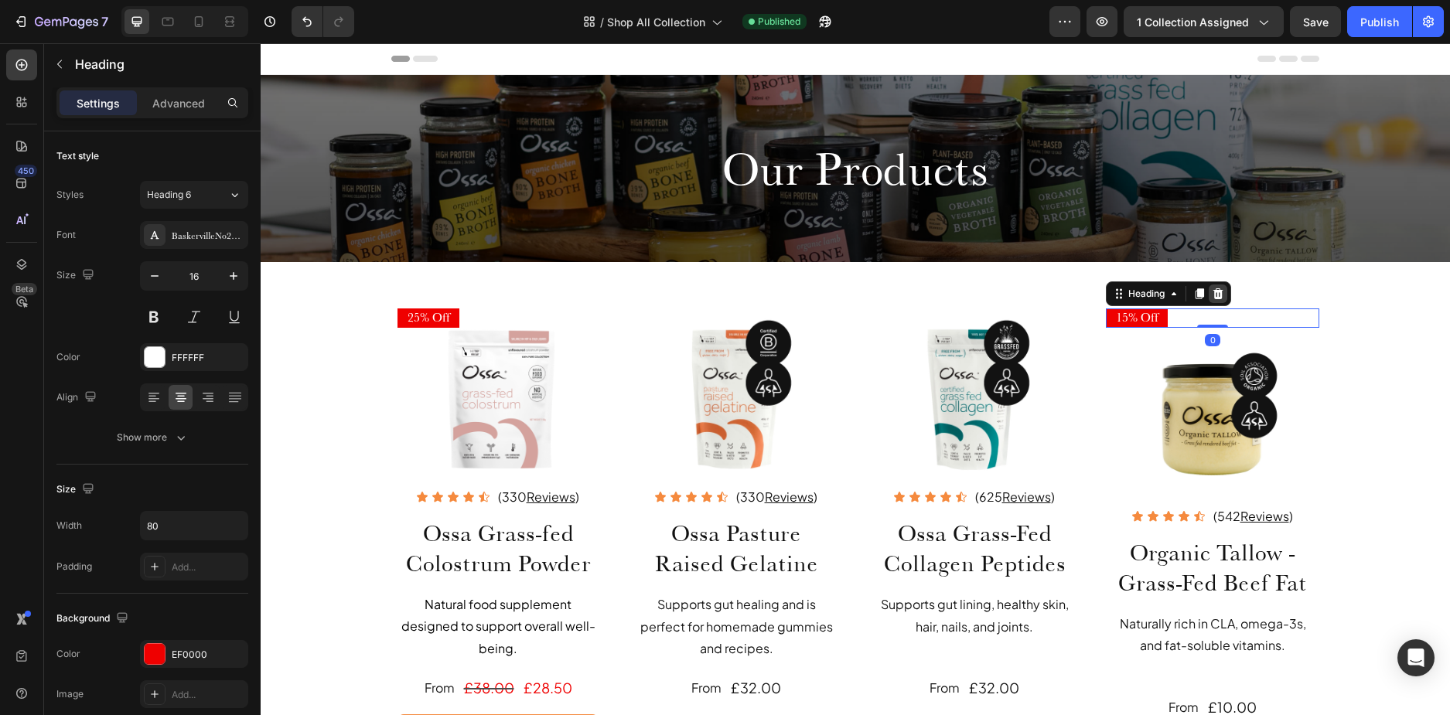
drag, startPoint x: 1211, startPoint y: 333, endPoint x: 1214, endPoint y: 285, distance: 48.1
click at [1215, 309] on div "15% Off Heading 0" at bounding box center [1212, 318] width 213 height 19
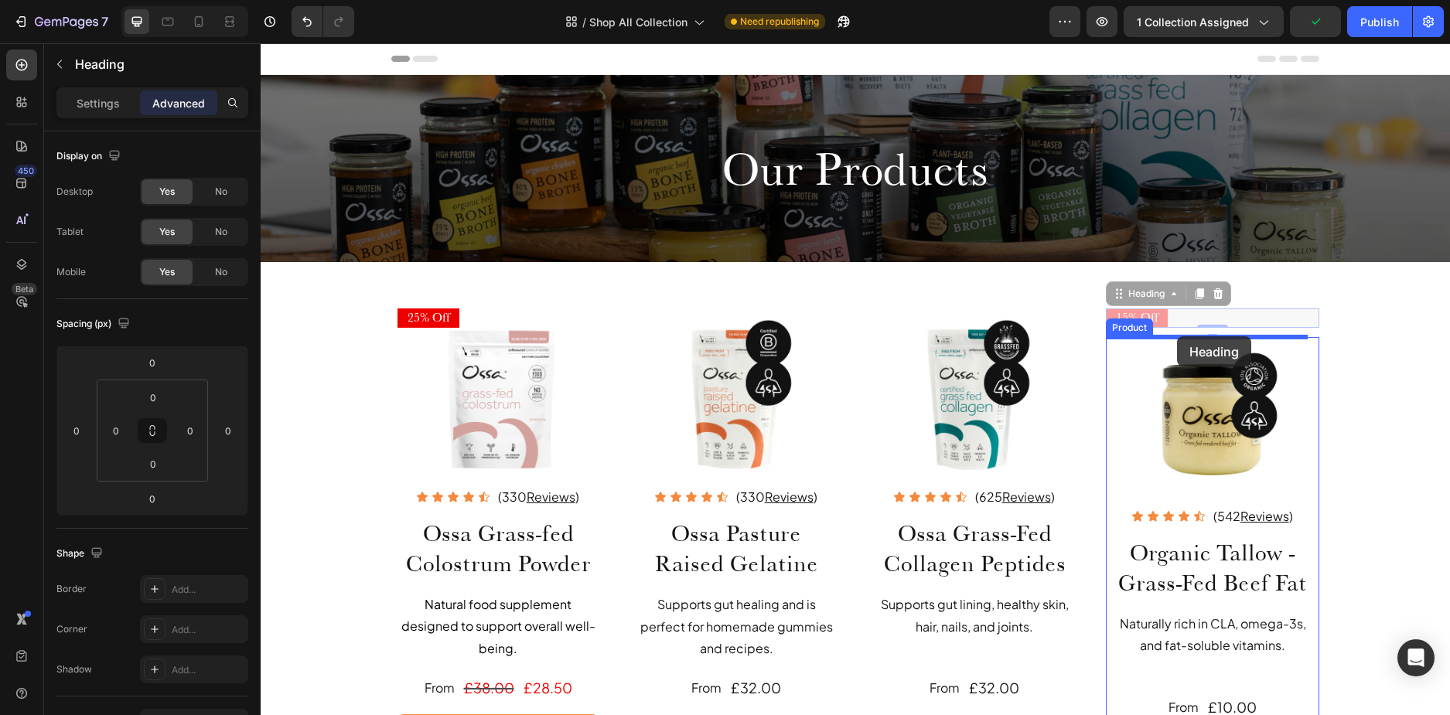
drag, startPoint x: 1177, startPoint y: 326, endPoint x: 1177, endPoint y: 336, distance: 10.1
drag, startPoint x: 1213, startPoint y: 341, endPoint x: 1194, endPoint y: 299, distance: 45.7
type input "0"
click at [1106, 357] on div "15% Off Heading 0 Image Icon Icon Icon Icon Icon Icon List (542 Reviews ) Text …" at bounding box center [1212, 581] width 213 height 527
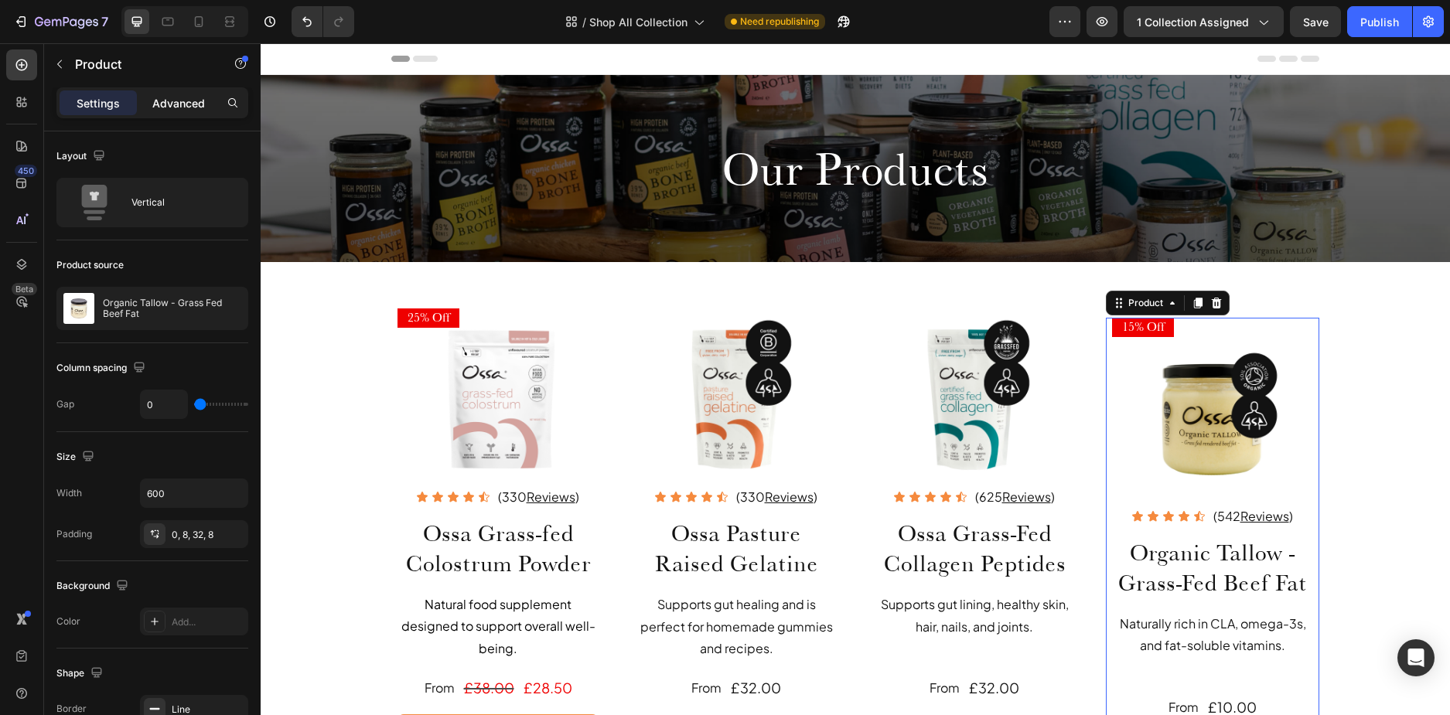
click at [170, 97] on p "Advanced" at bounding box center [178, 103] width 53 height 16
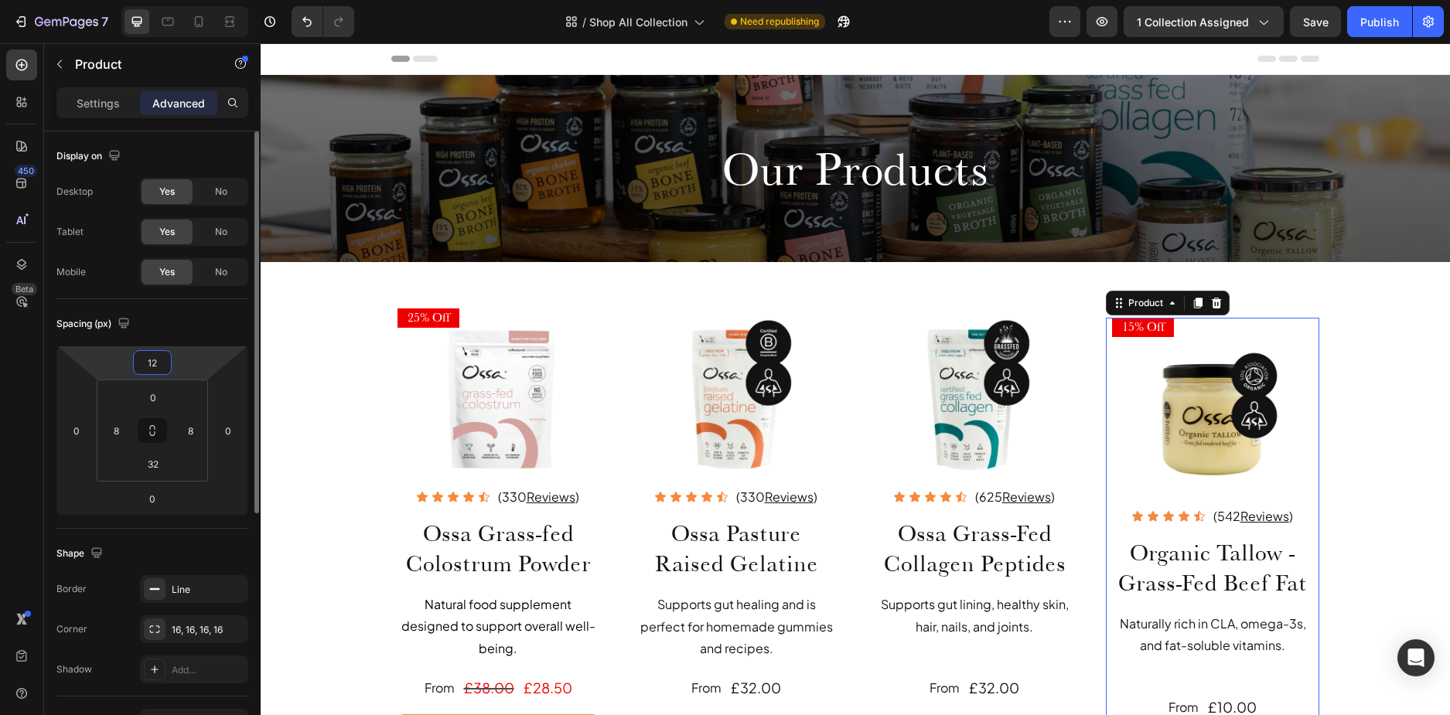
click at [148, 367] on input "12" at bounding box center [152, 362] width 31 height 23
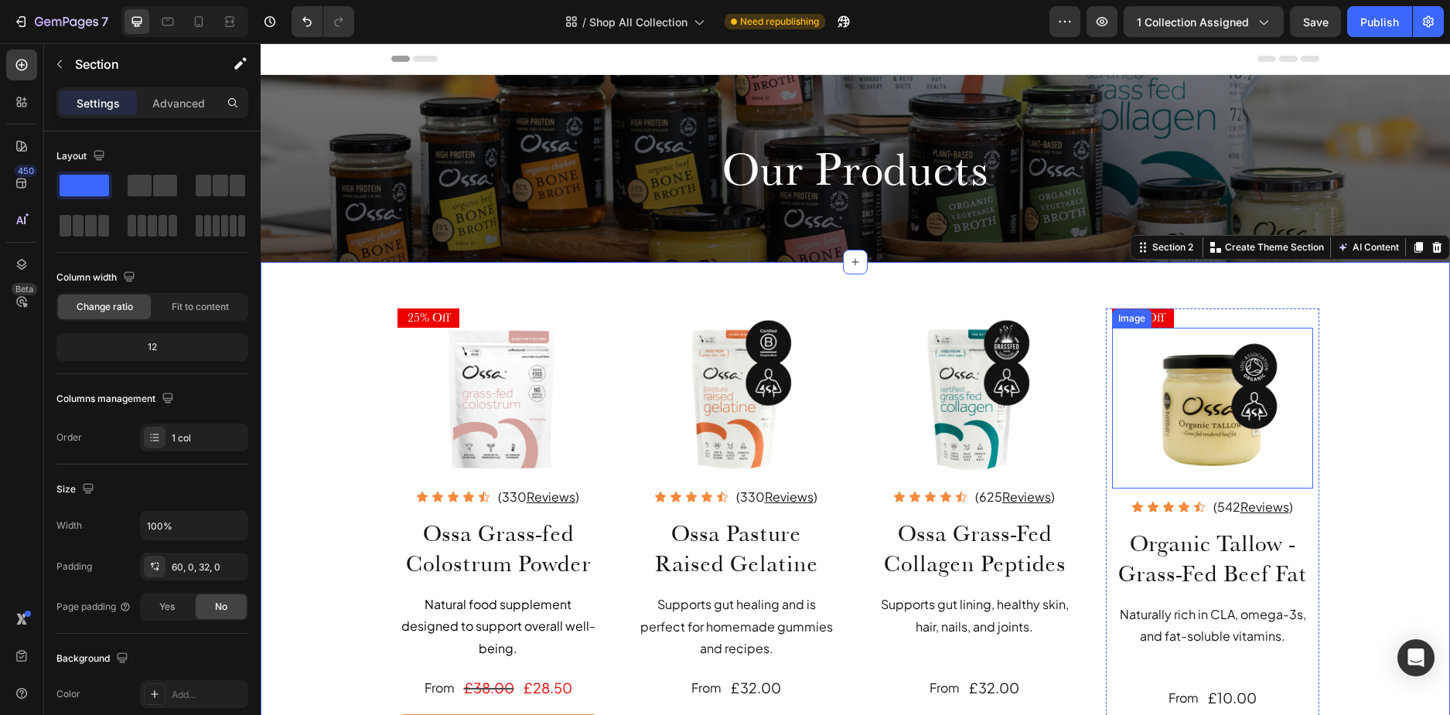
click at [1206, 397] on img at bounding box center [1212, 408] width 161 height 161
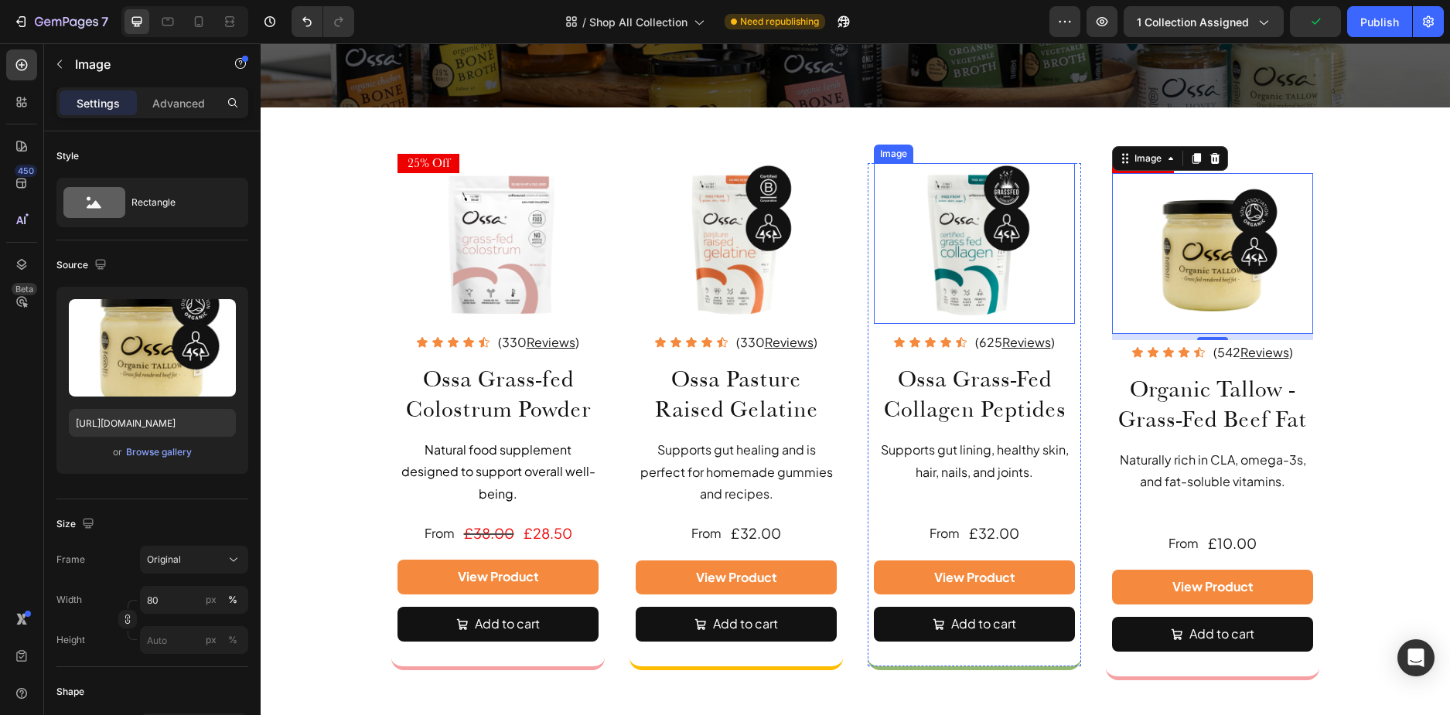
scroll to position [77, 0]
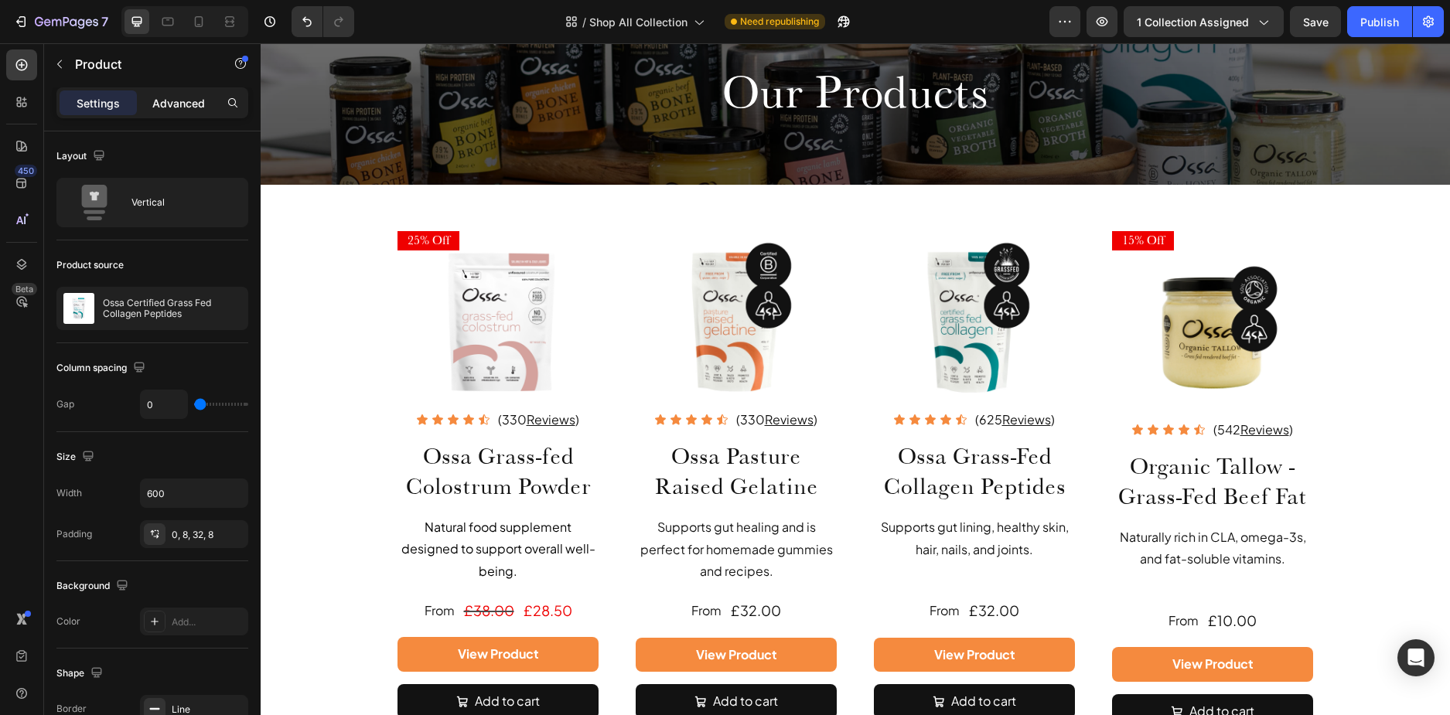
click at [190, 108] on p "Advanced" at bounding box center [178, 103] width 53 height 16
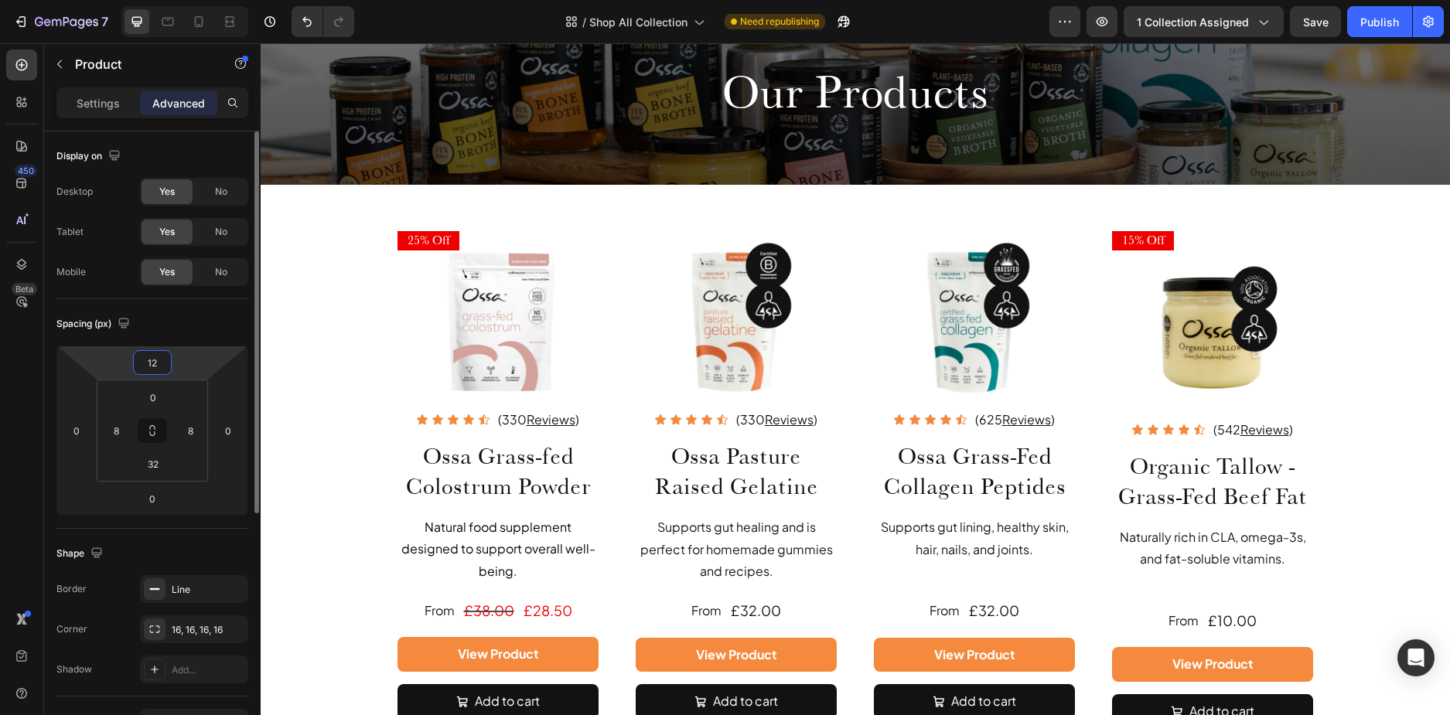
drag, startPoint x: 152, startPoint y: 360, endPoint x: 2, endPoint y: 280, distance: 169.6
click at [152, 360] on input "12" at bounding box center [152, 362] width 31 height 23
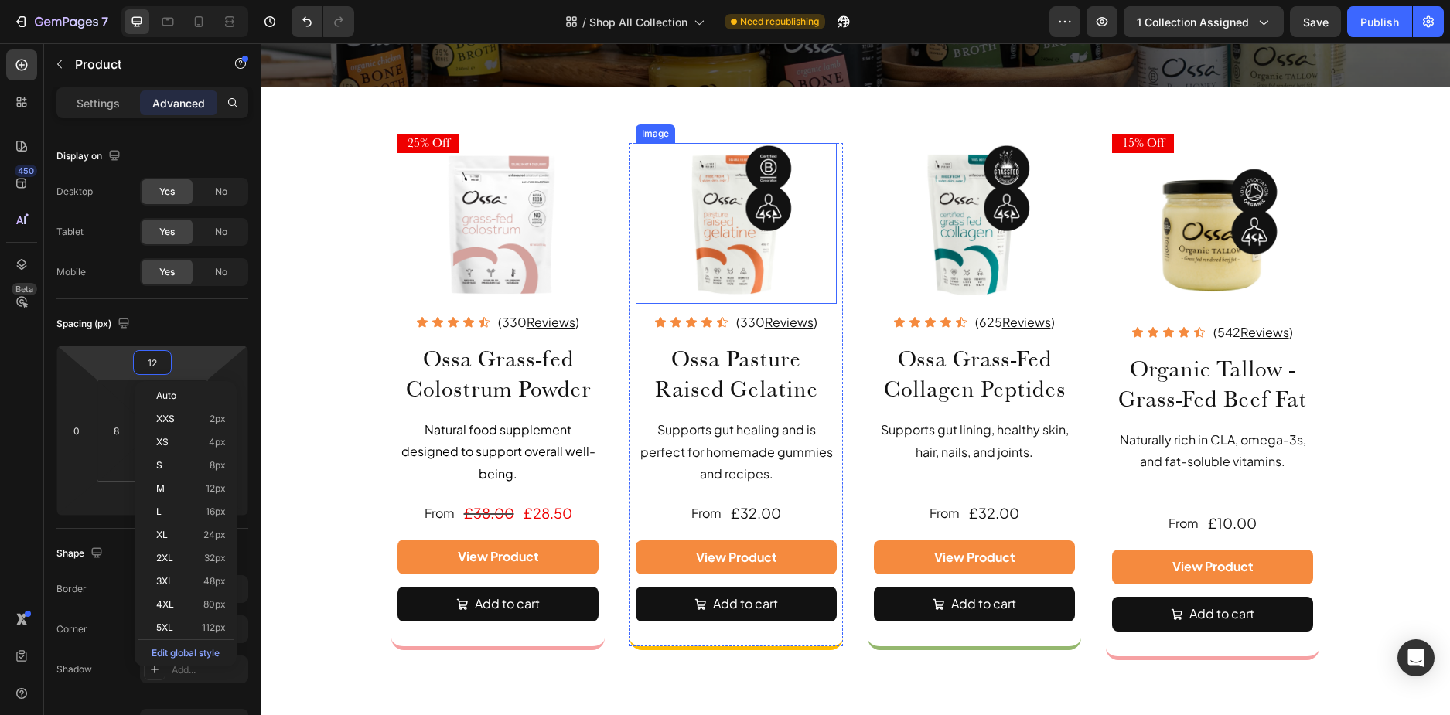
scroll to position [232, 0]
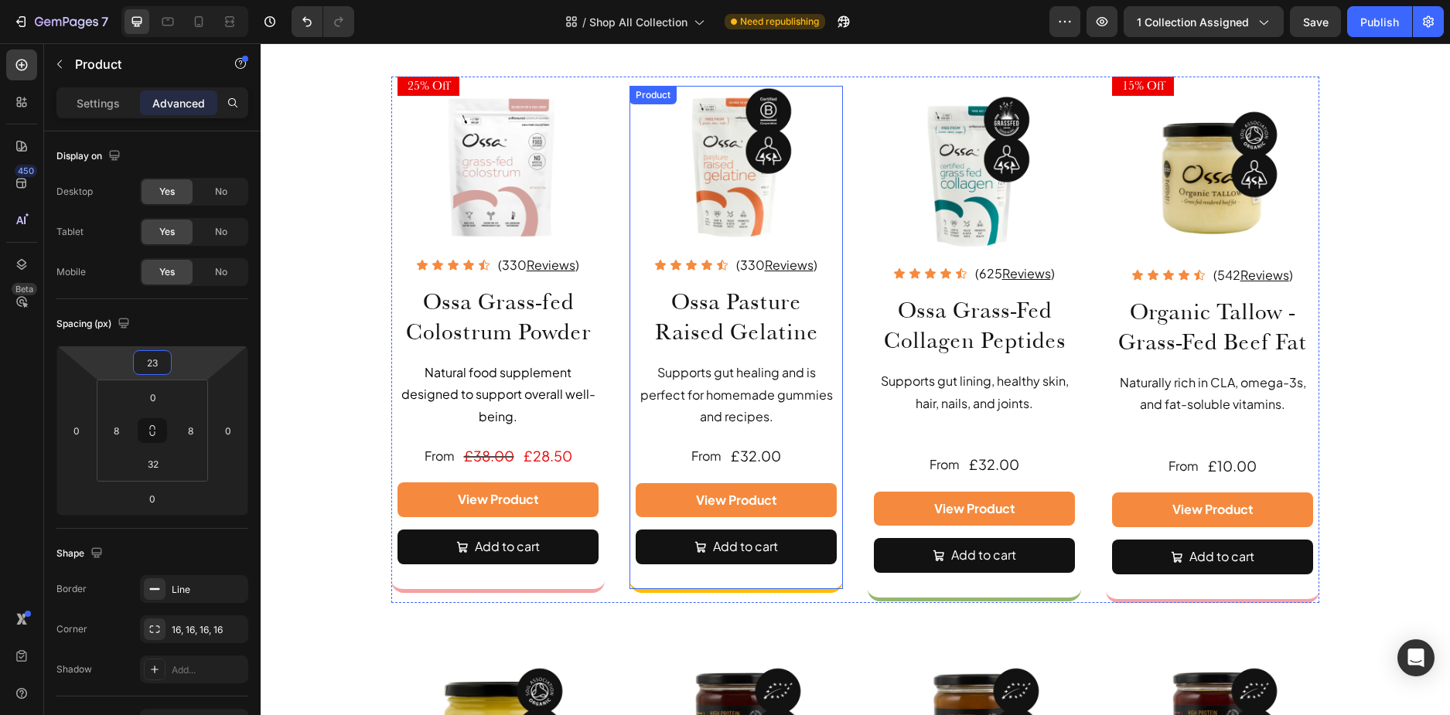
type input "24"
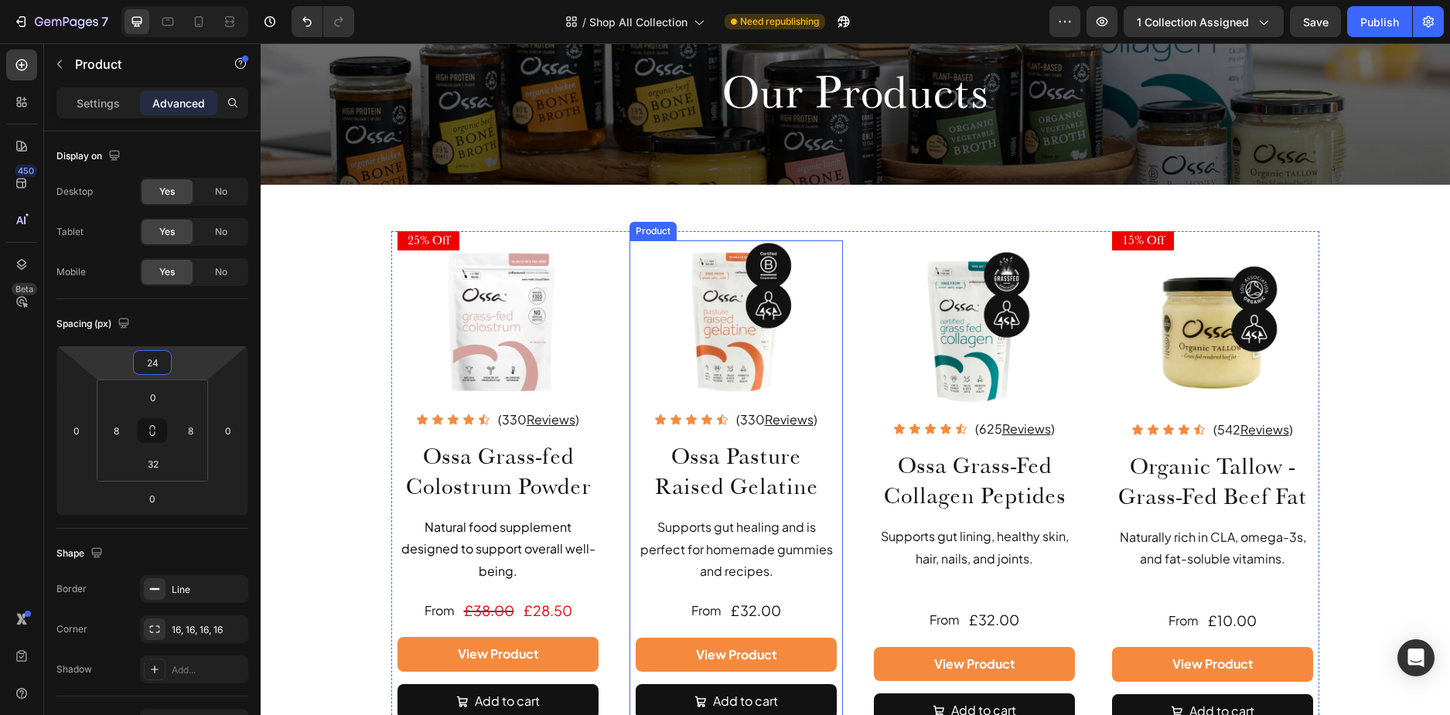
click at [630, 311] on div "Image Icon Icon Icon Icon Icon Icon List (330 Reviews ) Text Block Row Ossa Pas…" at bounding box center [736, 494] width 213 height 507
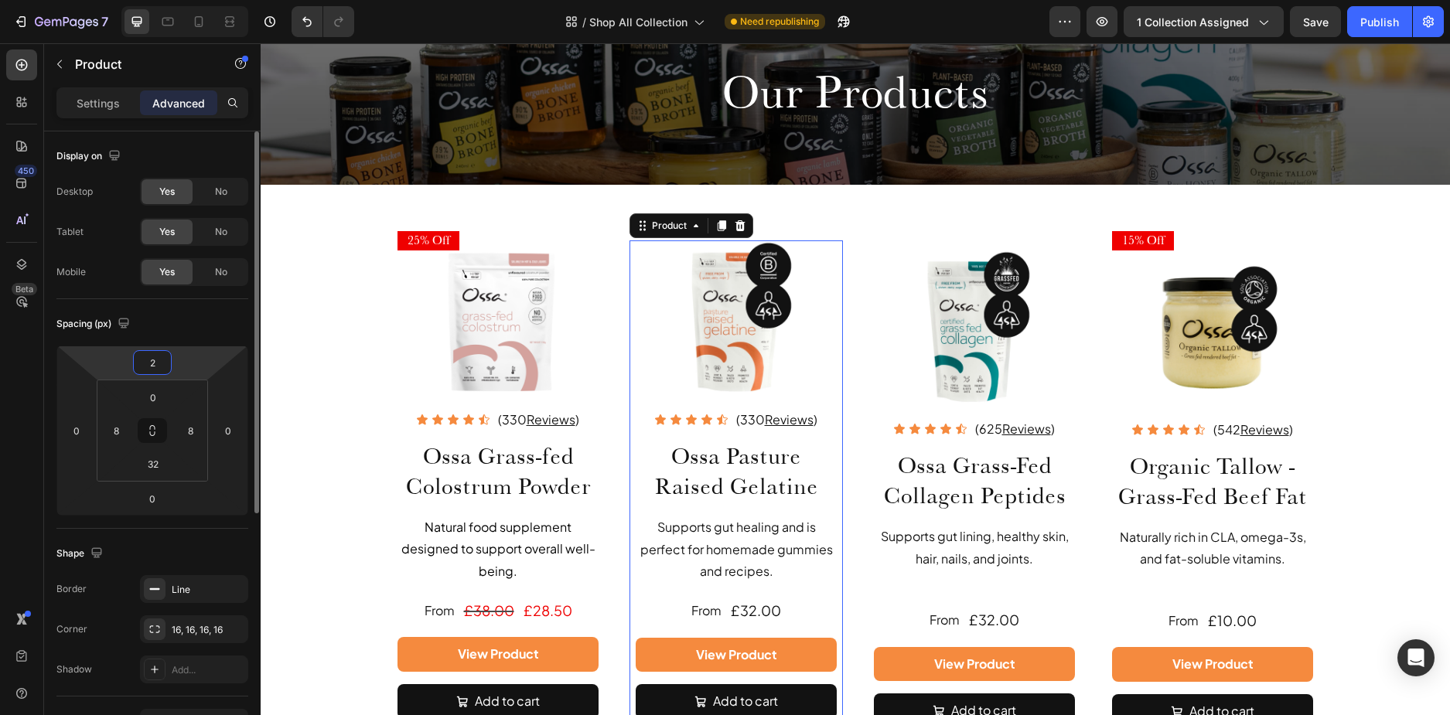
type input "24"
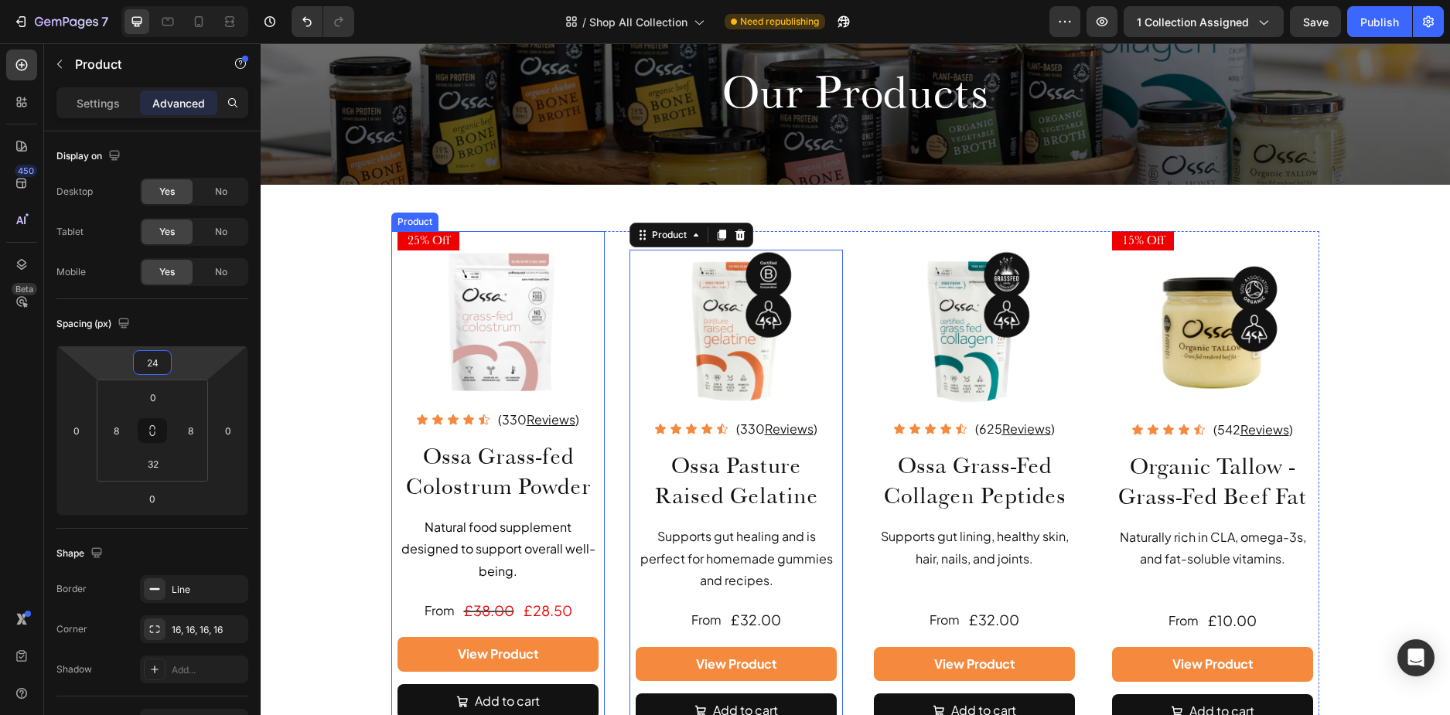
click at [391, 261] on div "25% Off Heading Image Icon Icon Icon Icon Icon Icon List (330 Reviews ) Text Bl…" at bounding box center [497, 489] width 213 height 517
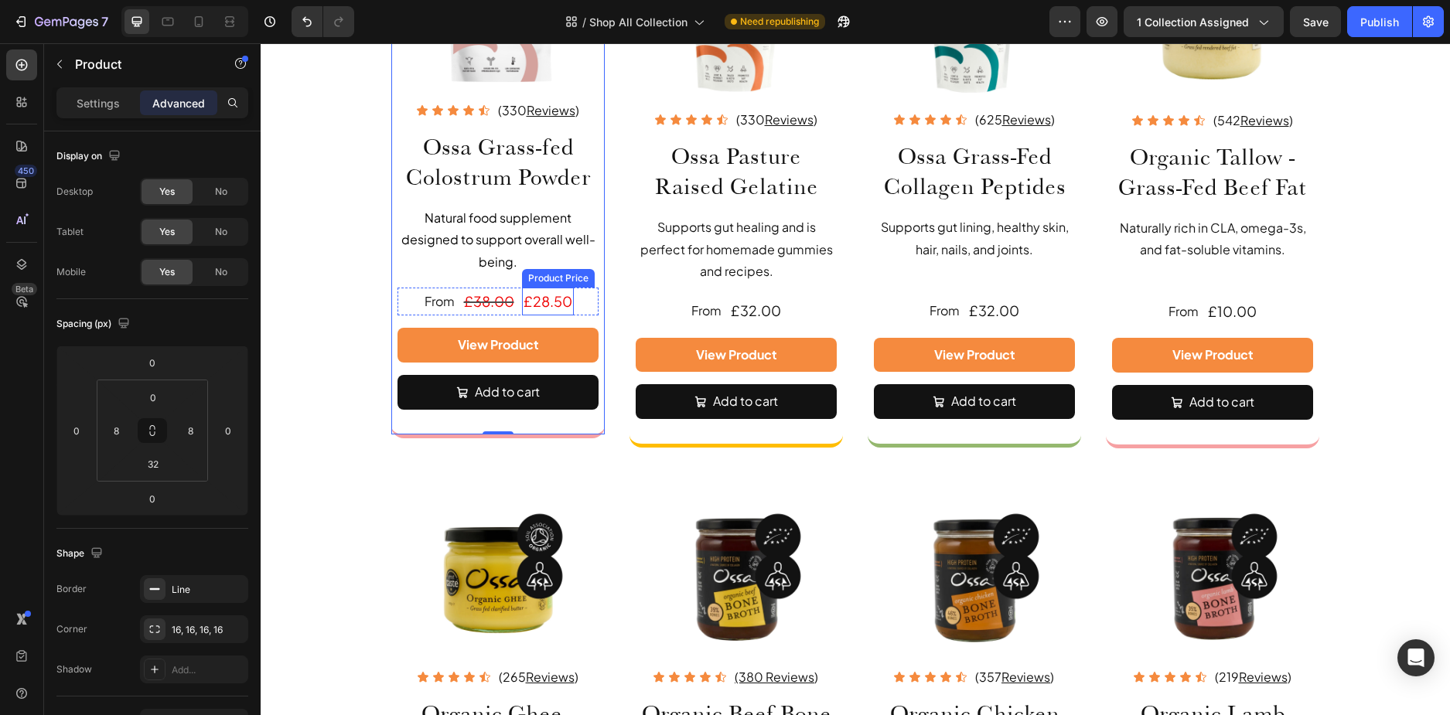
scroll to position [232, 0]
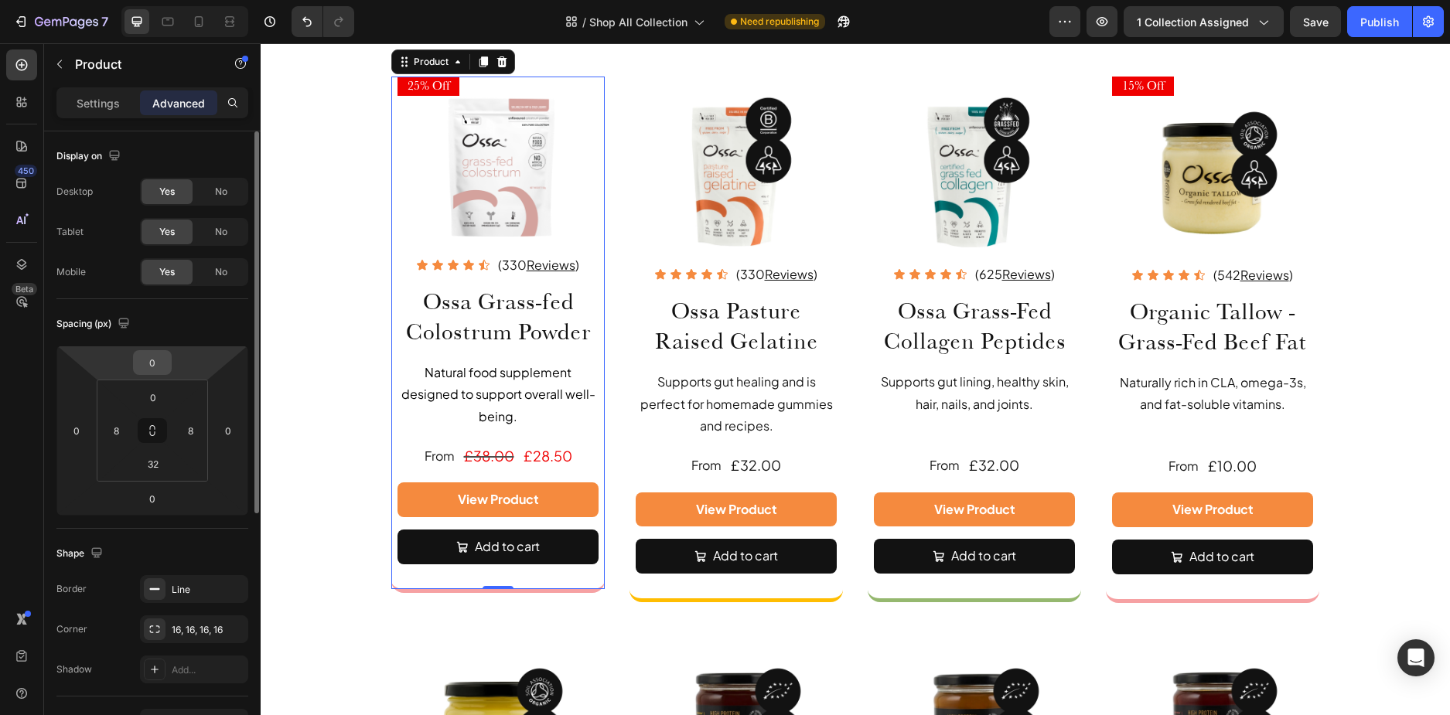
click at [146, 359] on input "0" at bounding box center [152, 362] width 31 height 23
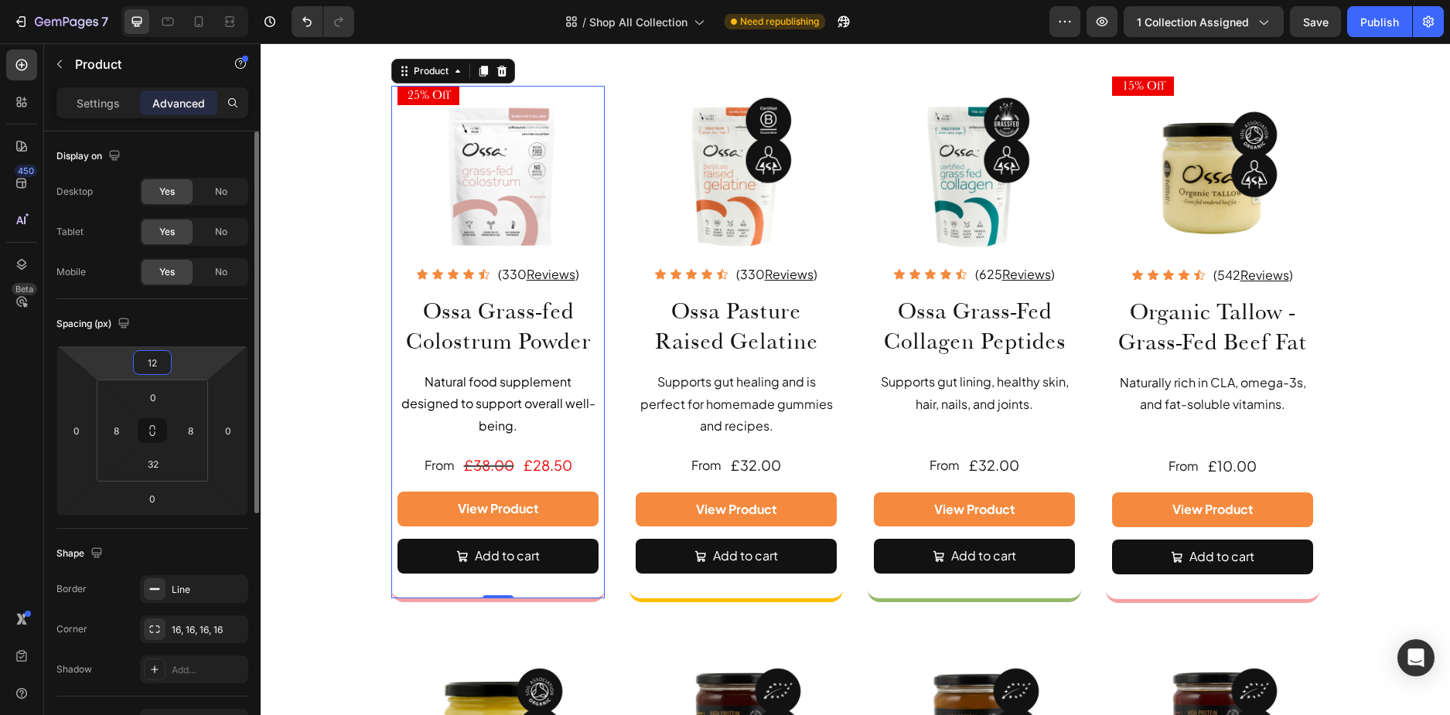
type input "13"
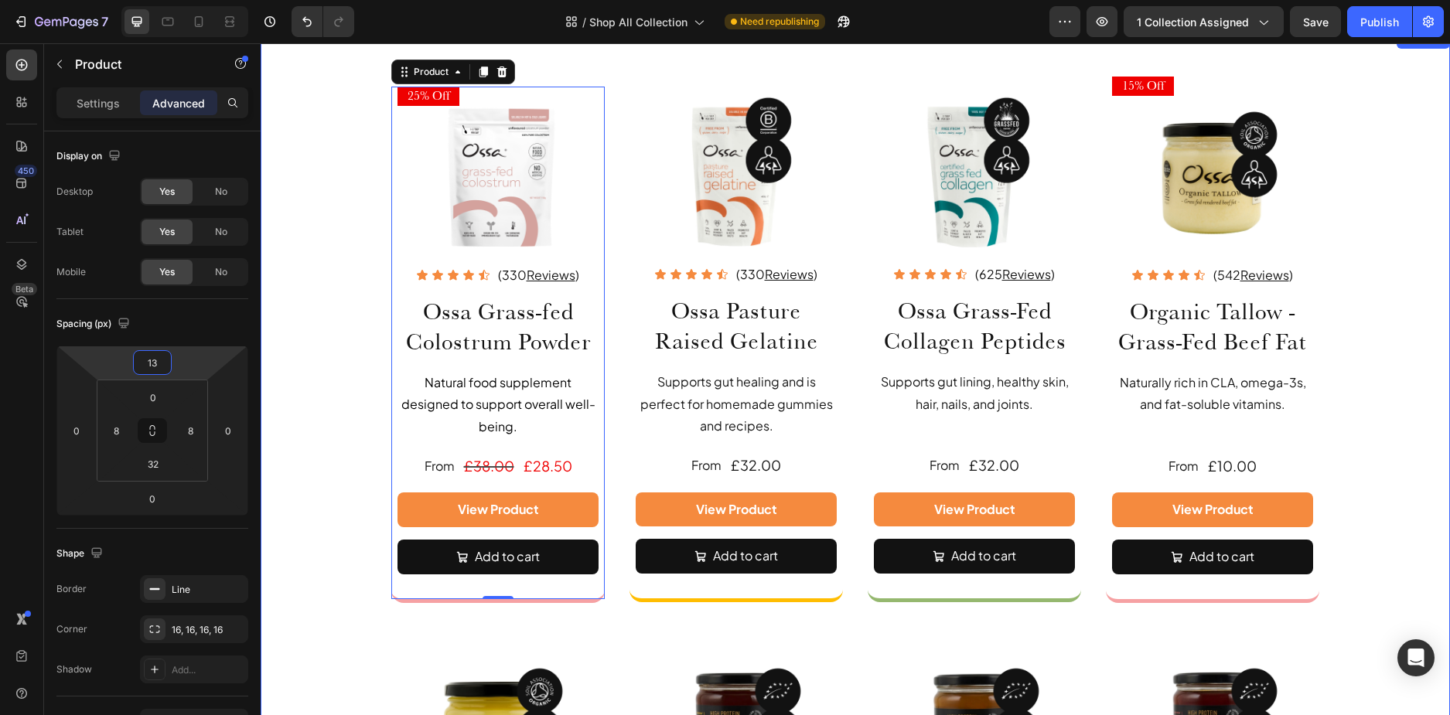
click at [344, 331] on div "25% Off Heading Image Icon Icon Icon Icon Icon Icon List (330 Reviews ) Text Bl…" at bounding box center [856, 664] width 1190 height 1174
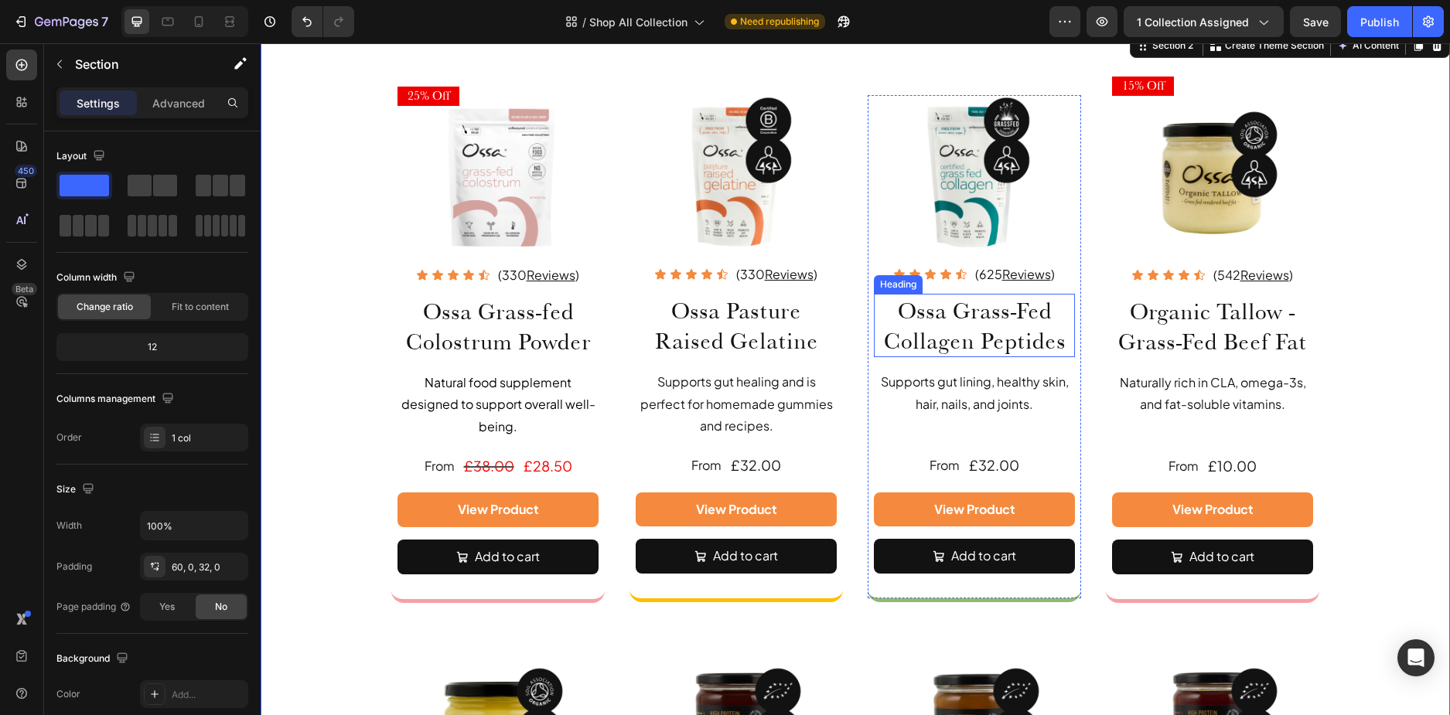
scroll to position [77, 0]
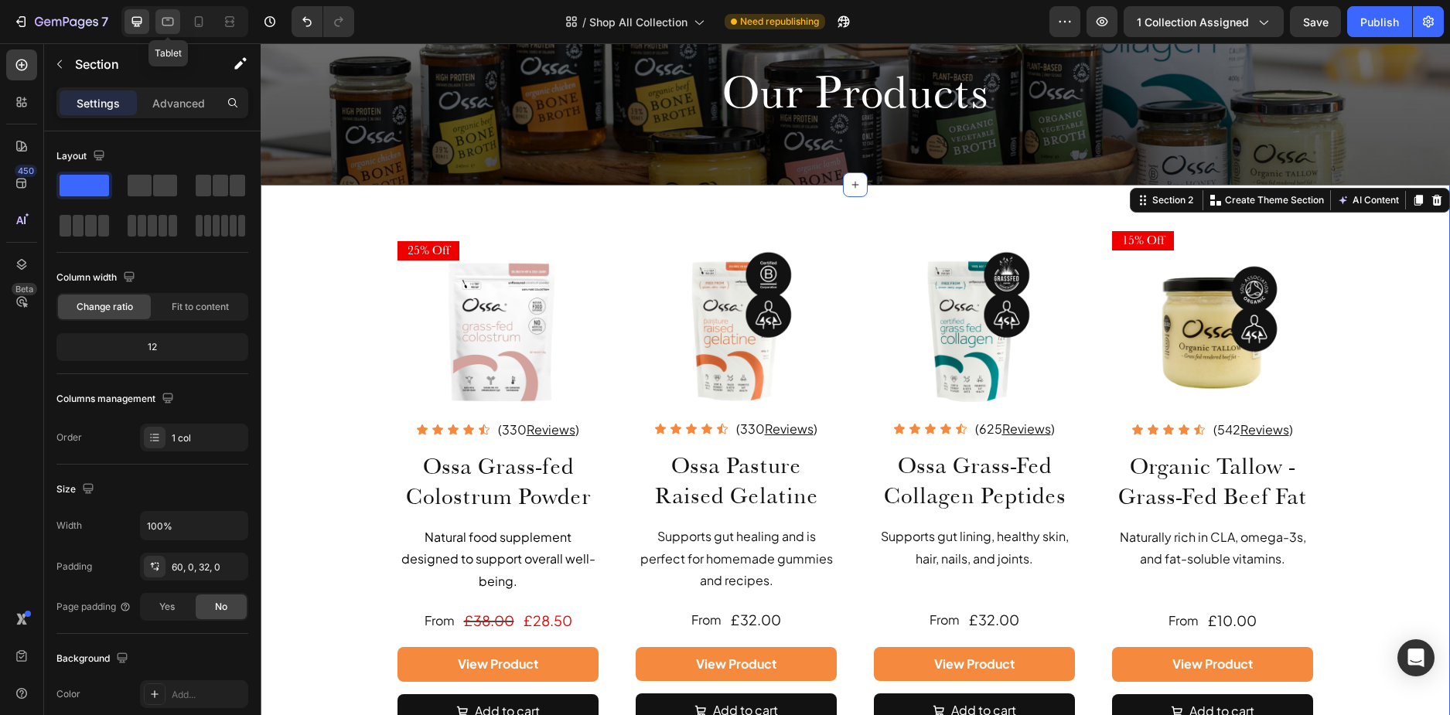
click at [173, 17] on icon at bounding box center [167, 21] width 15 height 15
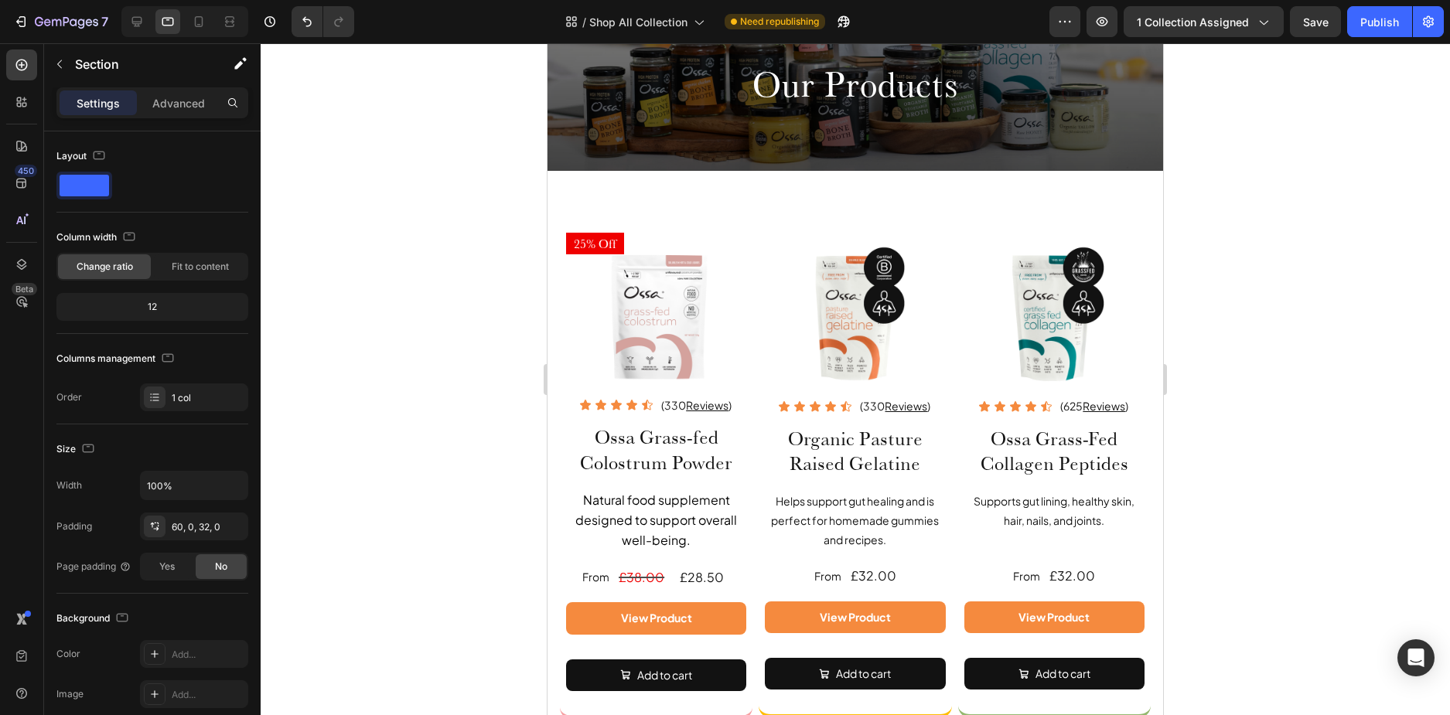
scroll to position [23, 0]
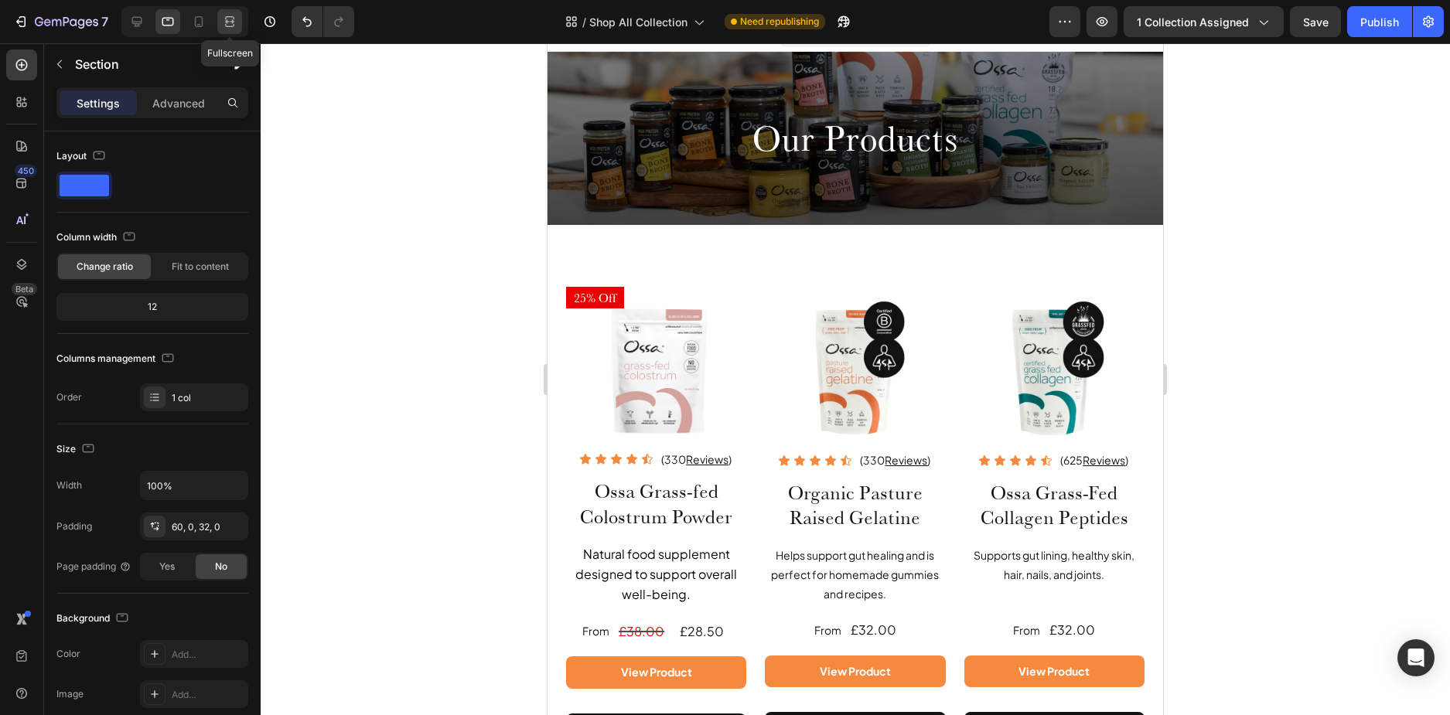
click at [232, 15] on icon at bounding box center [229, 21] width 15 height 15
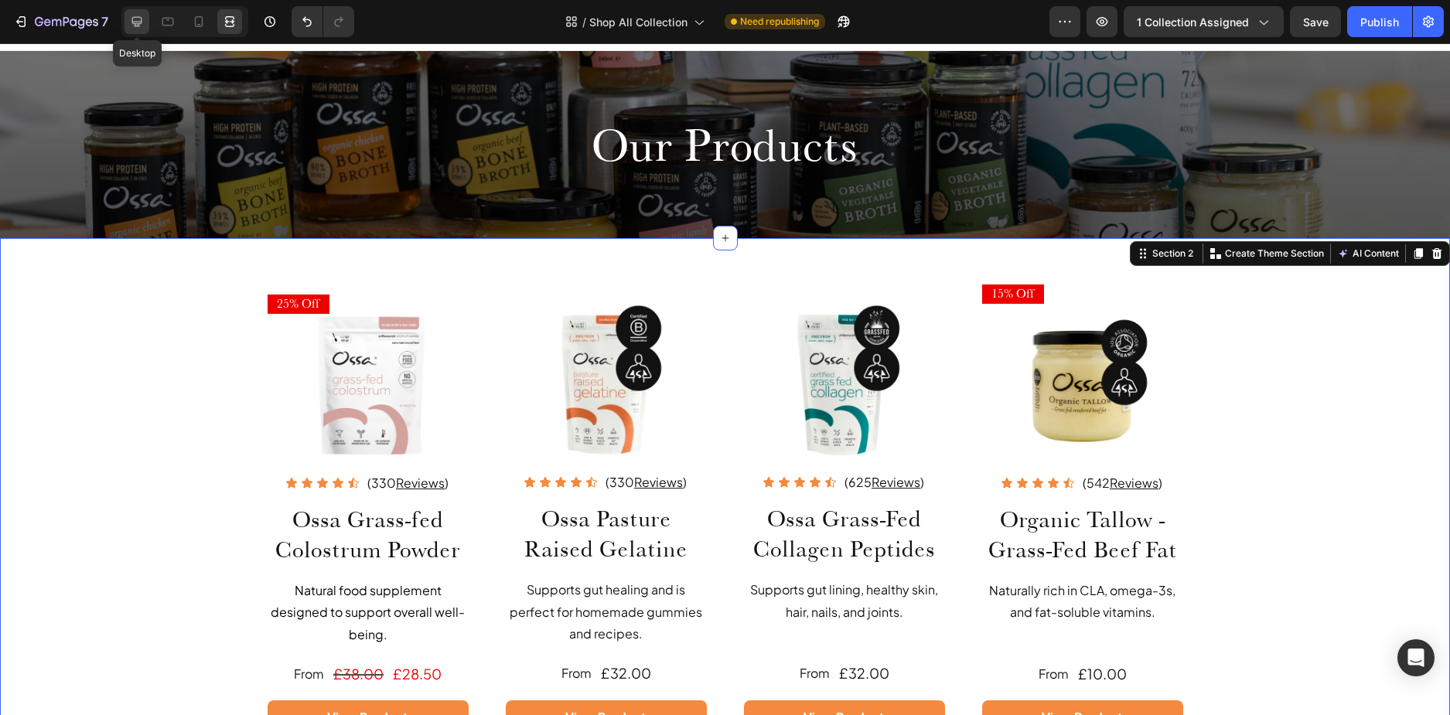
scroll to position [165, 0]
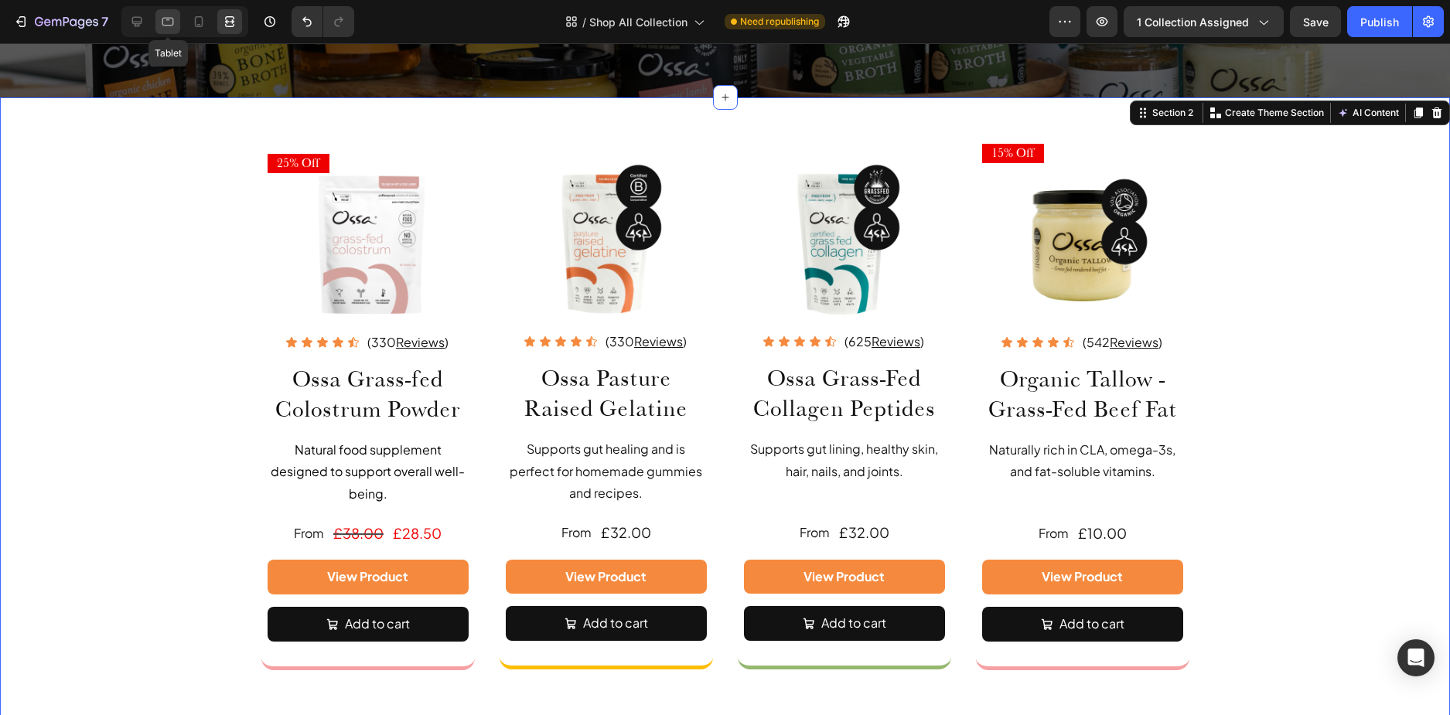
click at [176, 23] on icon at bounding box center [167, 21] width 15 height 15
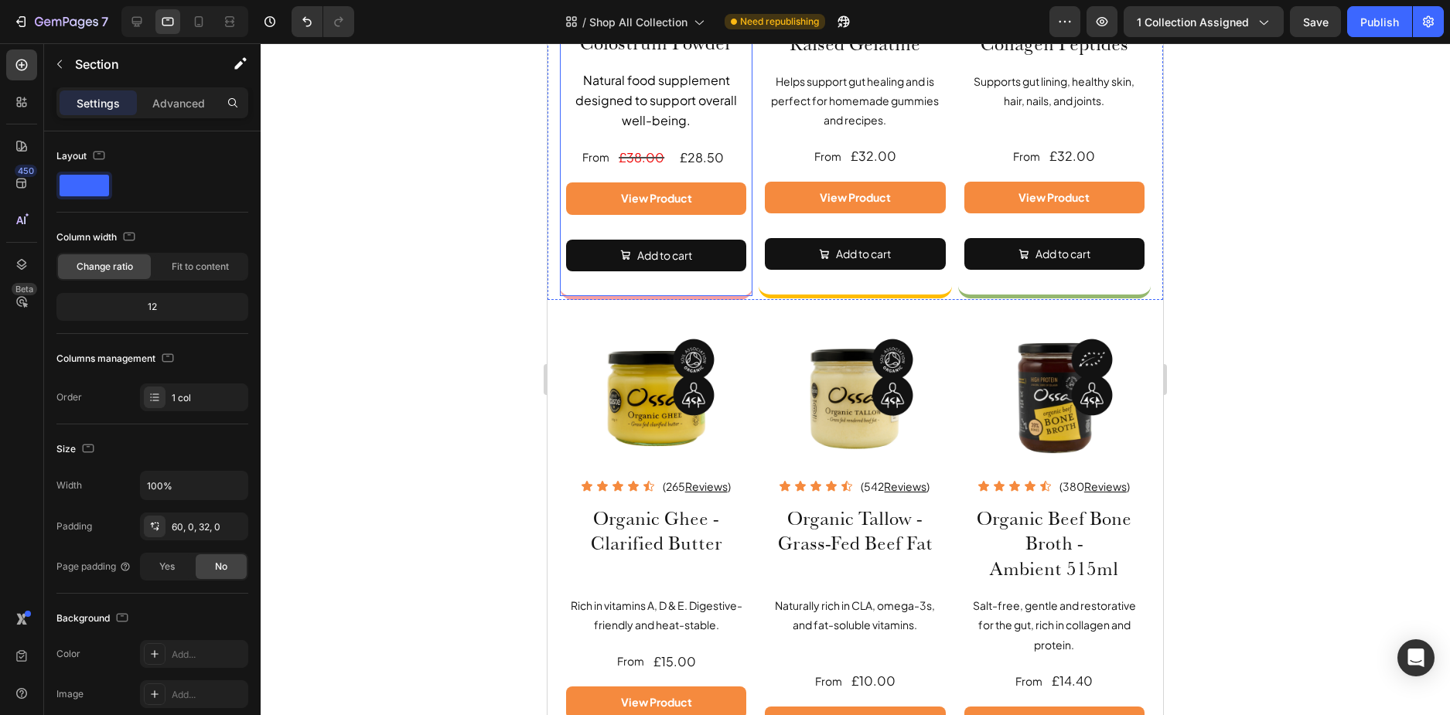
scroll to position [652, 0]
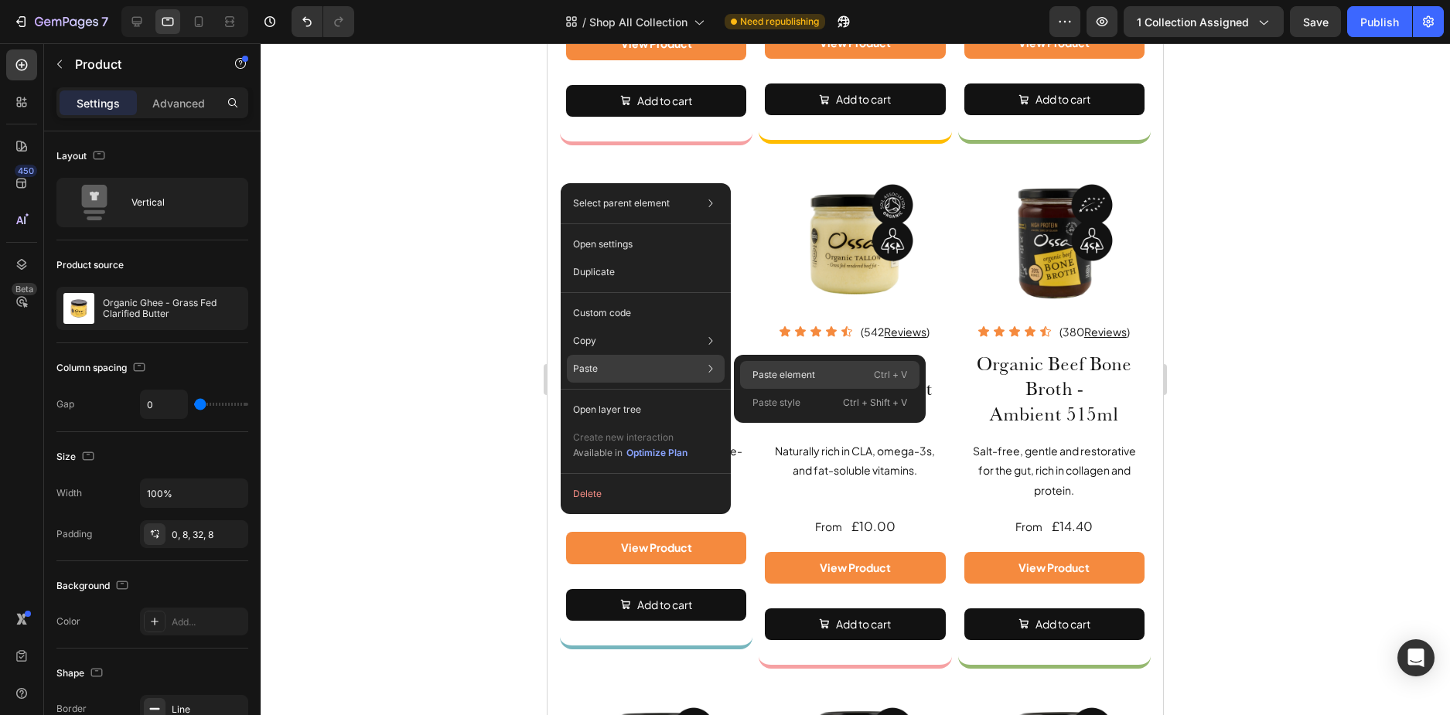
click at [768, 371] on p "Paste element" at bounding box center [784, 375] width 63 height 14
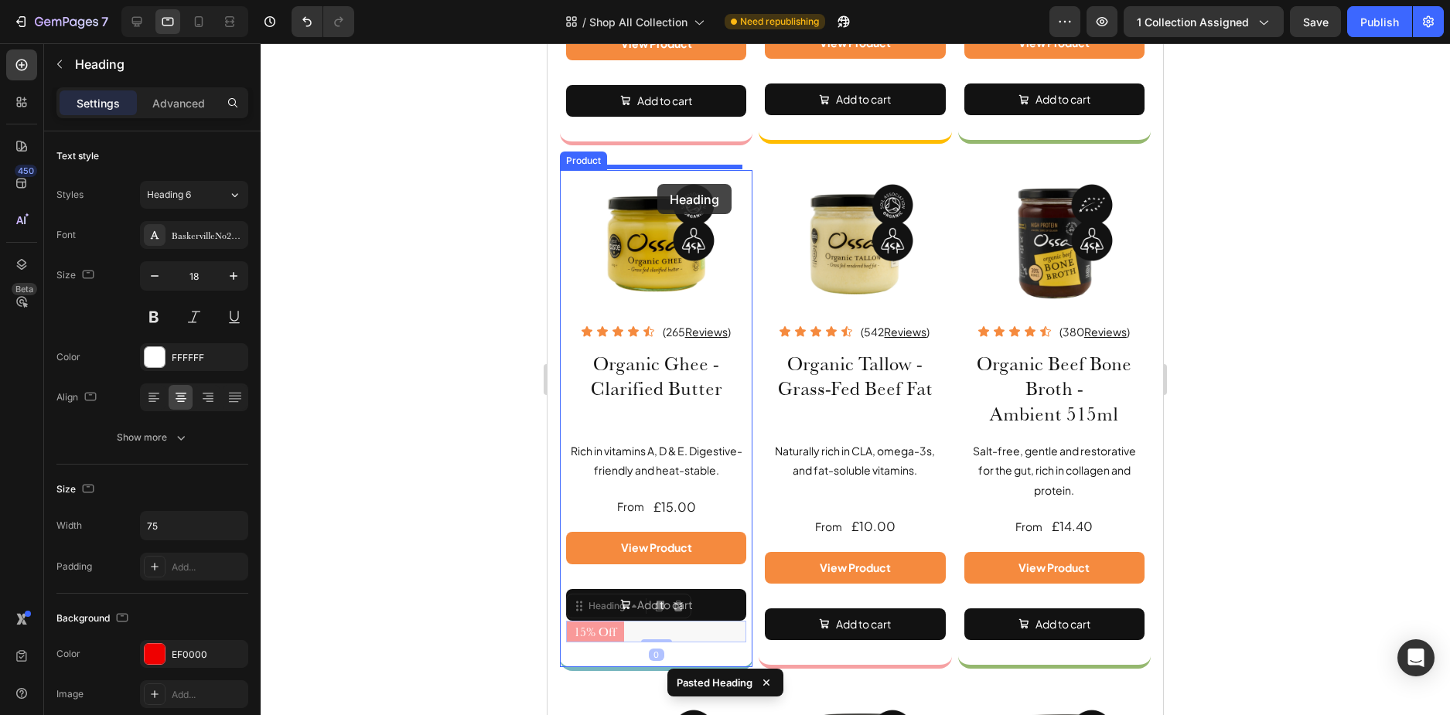
drag, startPoint x: 670, startPoint y: 645, endPoint x: 657, endPoint y: 184, distance: 461.2
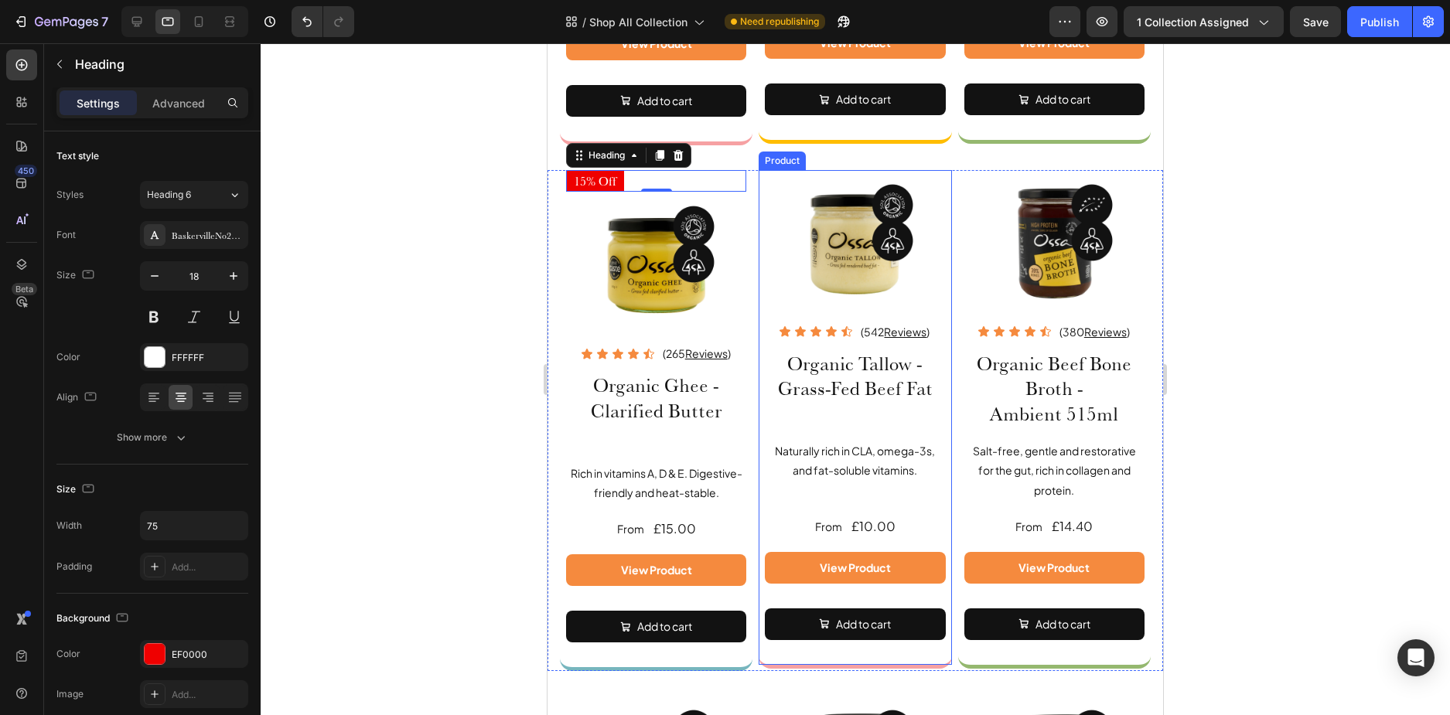
click at [760, 176] on div "Image Icon Icon Icon Icon Icon Icon List (542 Reviews ) Text Block Row Organic …" at bounding box center [855, 419] width 193 height 499
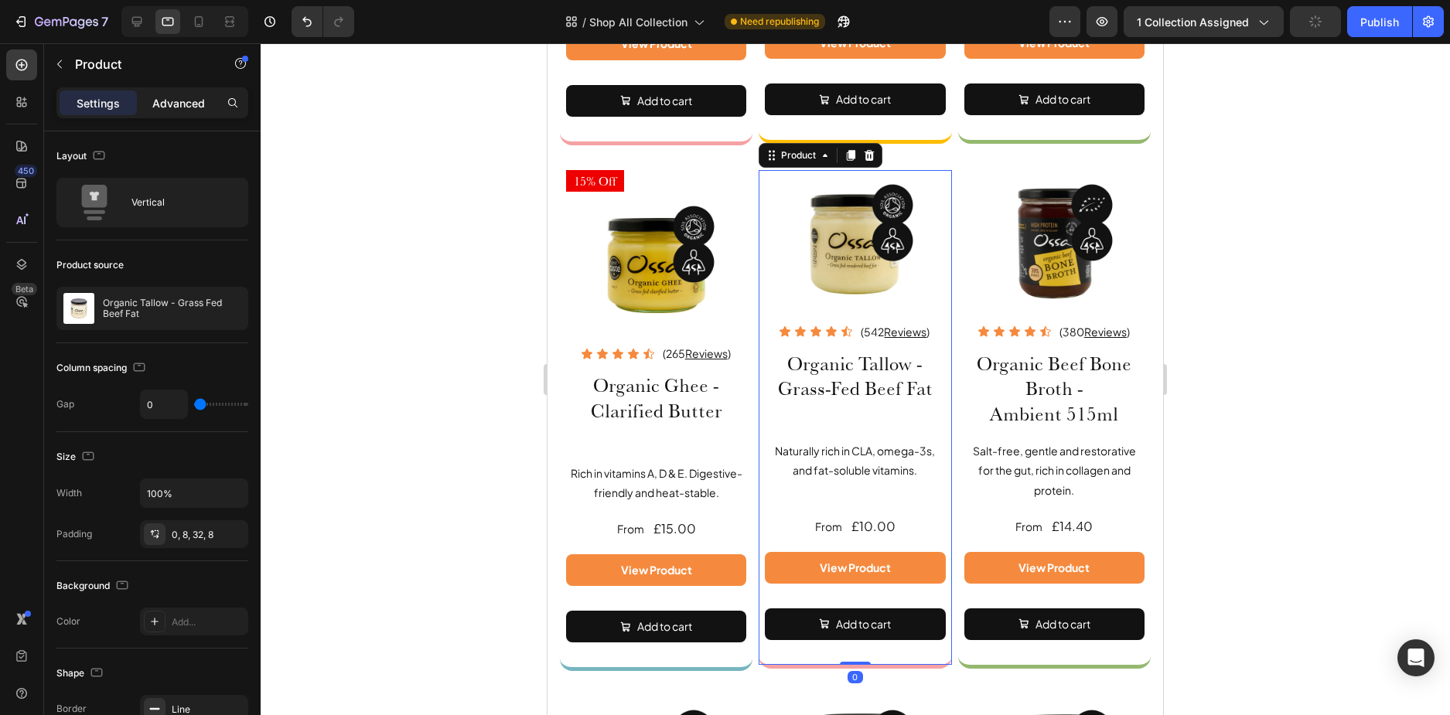
click at [155, 99] on p "Advanced" at bounding box center [178, 103] width 53 height 16
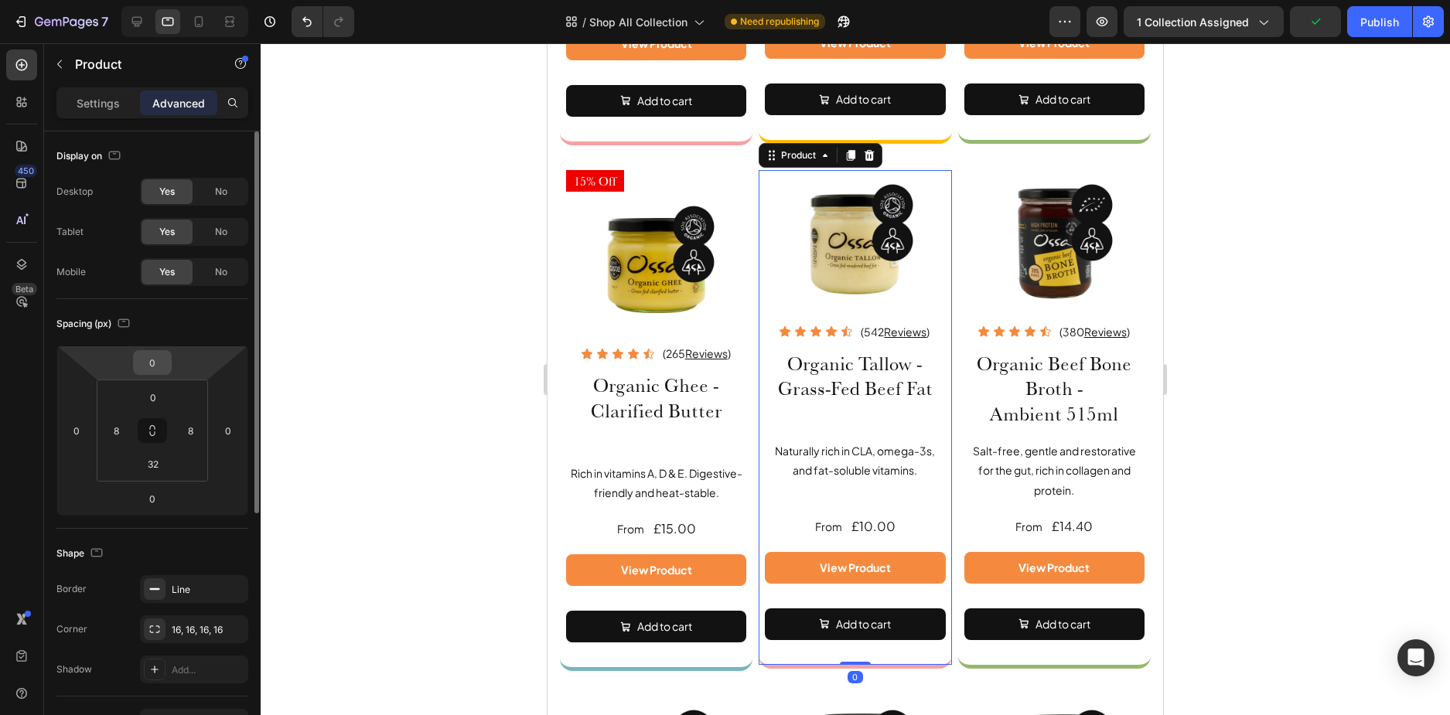
click at [163, 367] on input "0" at bounding box center [152, 362] width 31 height 23
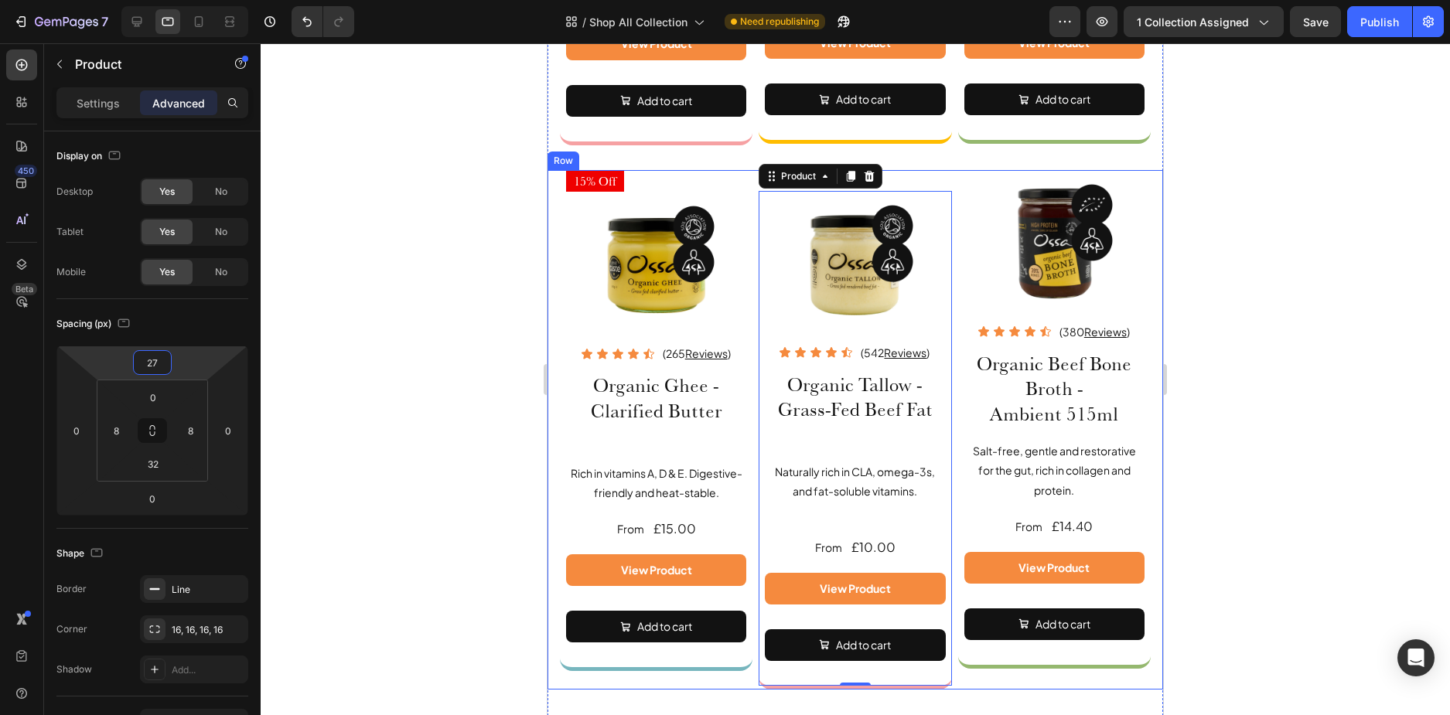
type input "28"
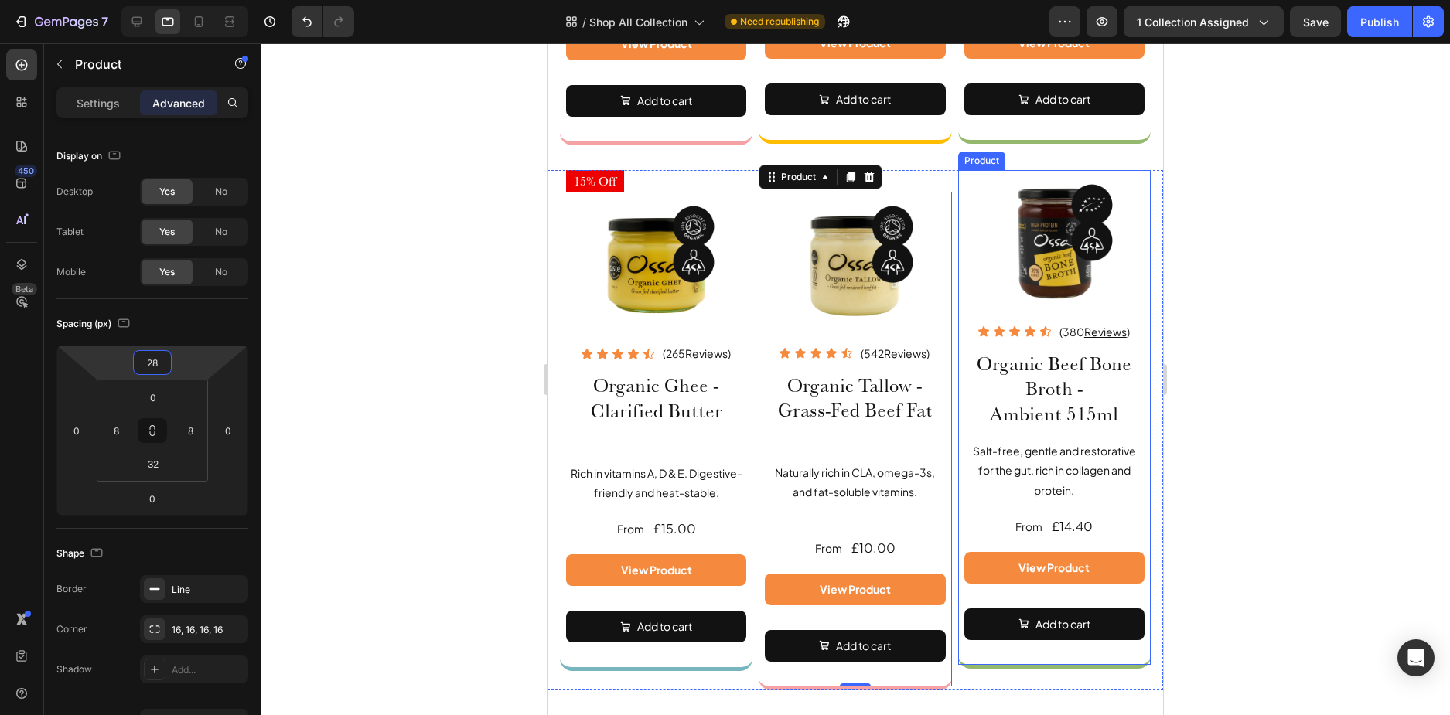
click at [958, 196] on div "Image Icon Icon Icon Icon Icon Icon List (380 Reviews ) Text Block Row Organic …" at bounding box center [1054, 419] width 193 height 499
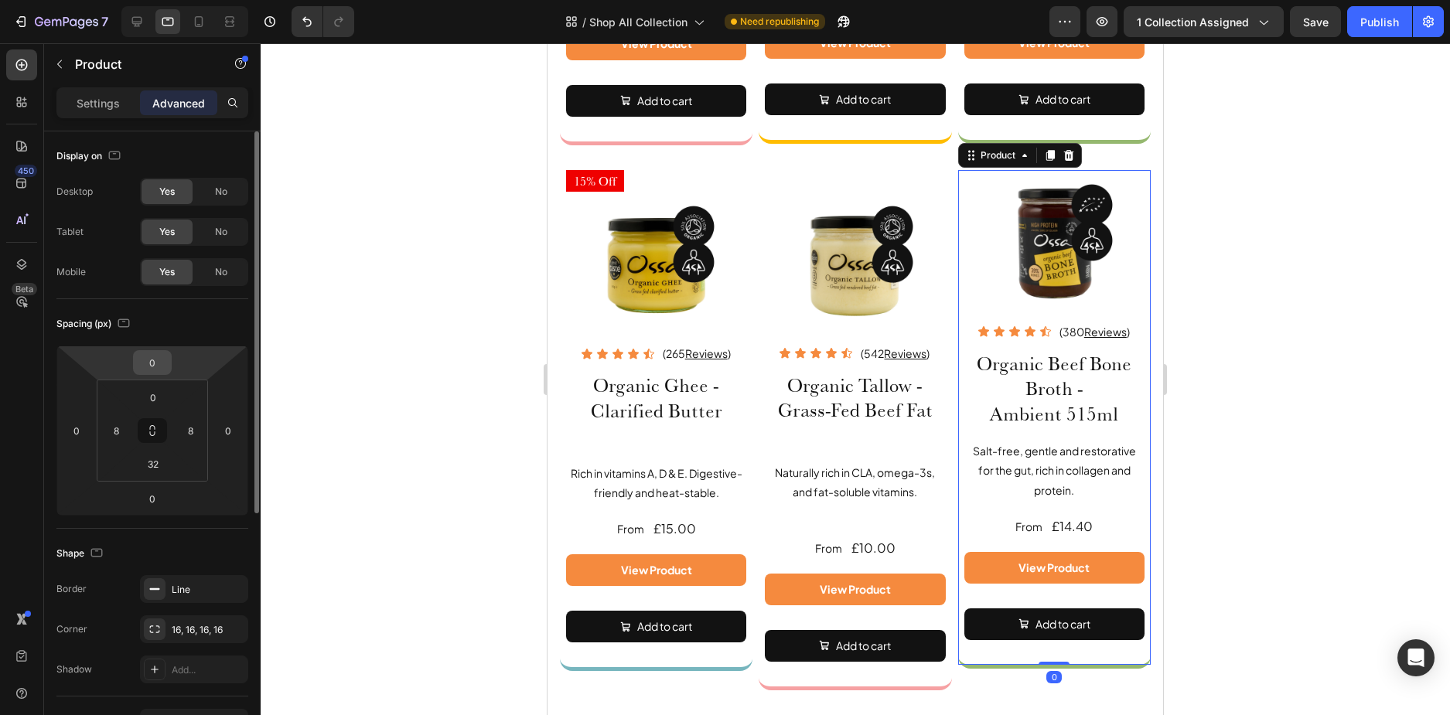
click at [155, 368] on input "0" at bounding box center [152, 362] width 31 height 23
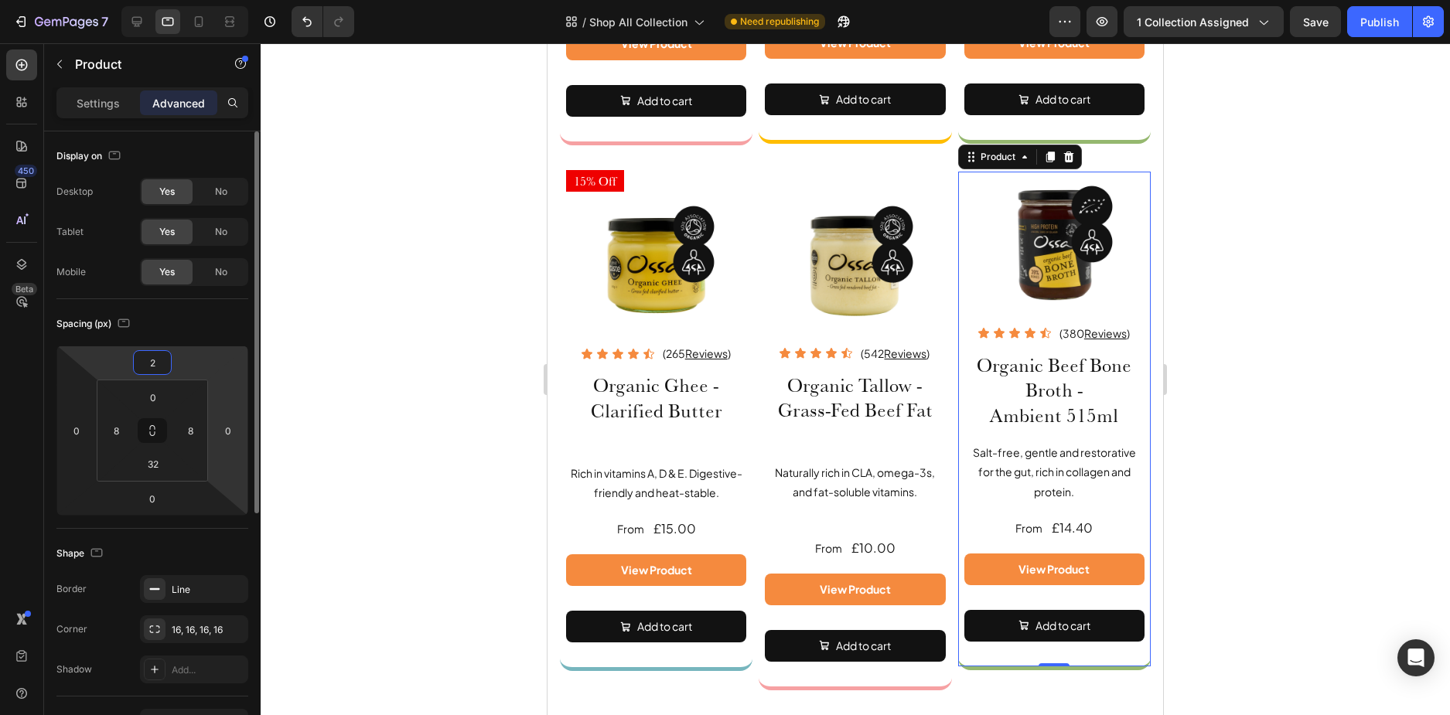
type input "28"
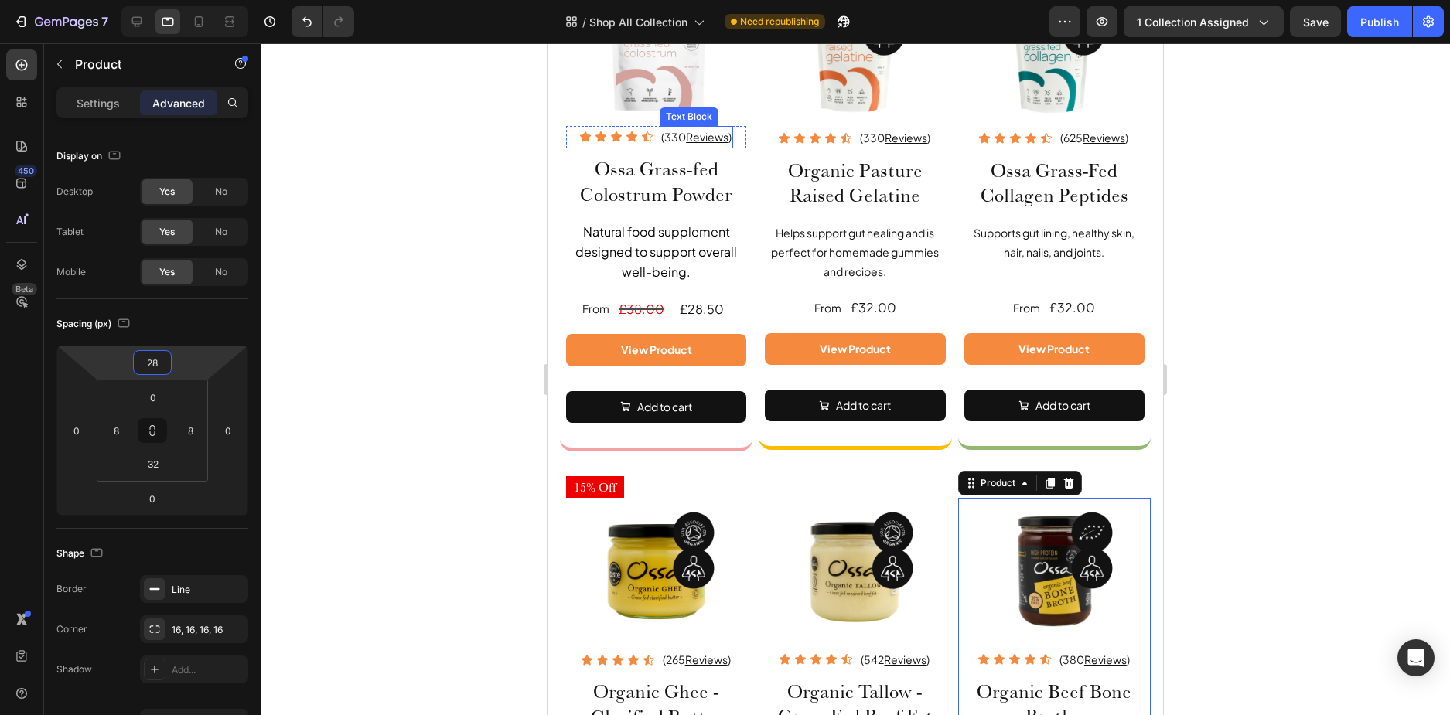
scroll to position [420, 0]
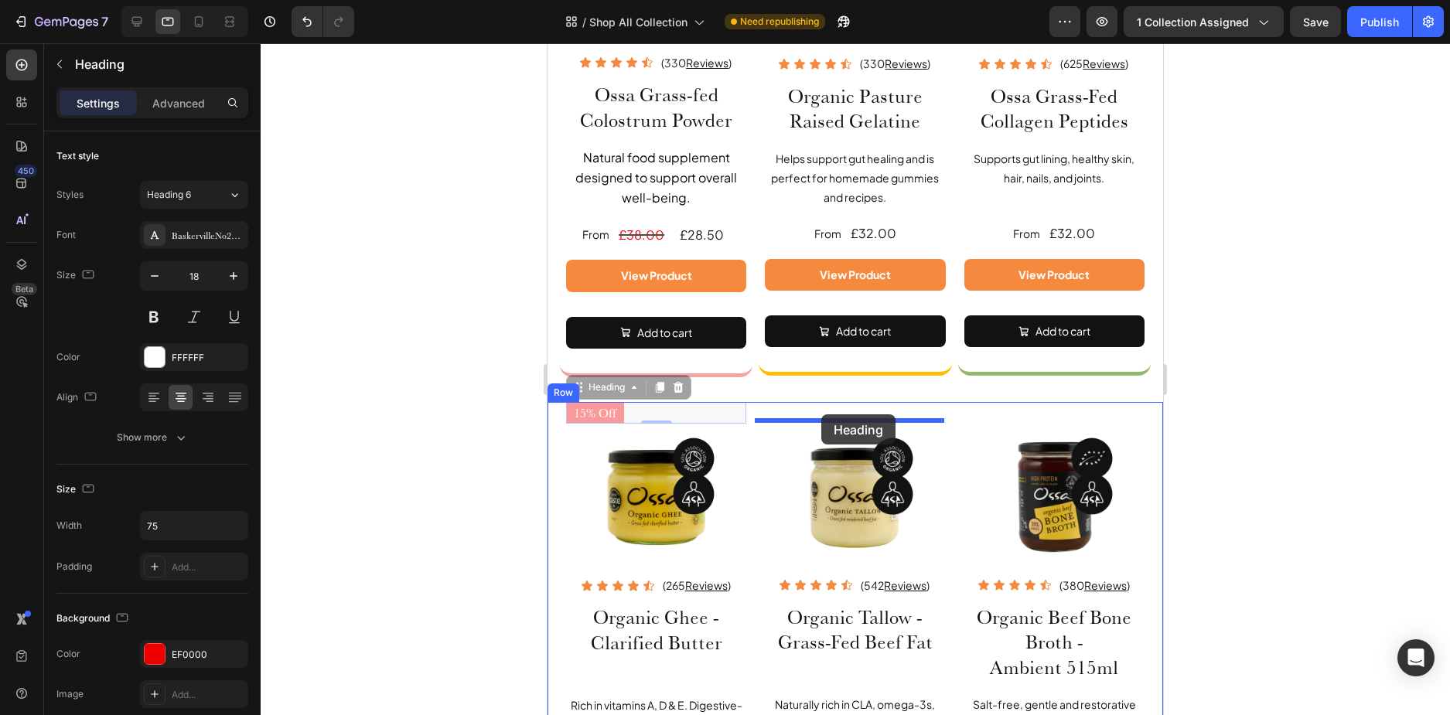
drag, startPoint x: 650, startPoint y: 413, endPoint x: 821, endPoint y: 415, distance: 171.7
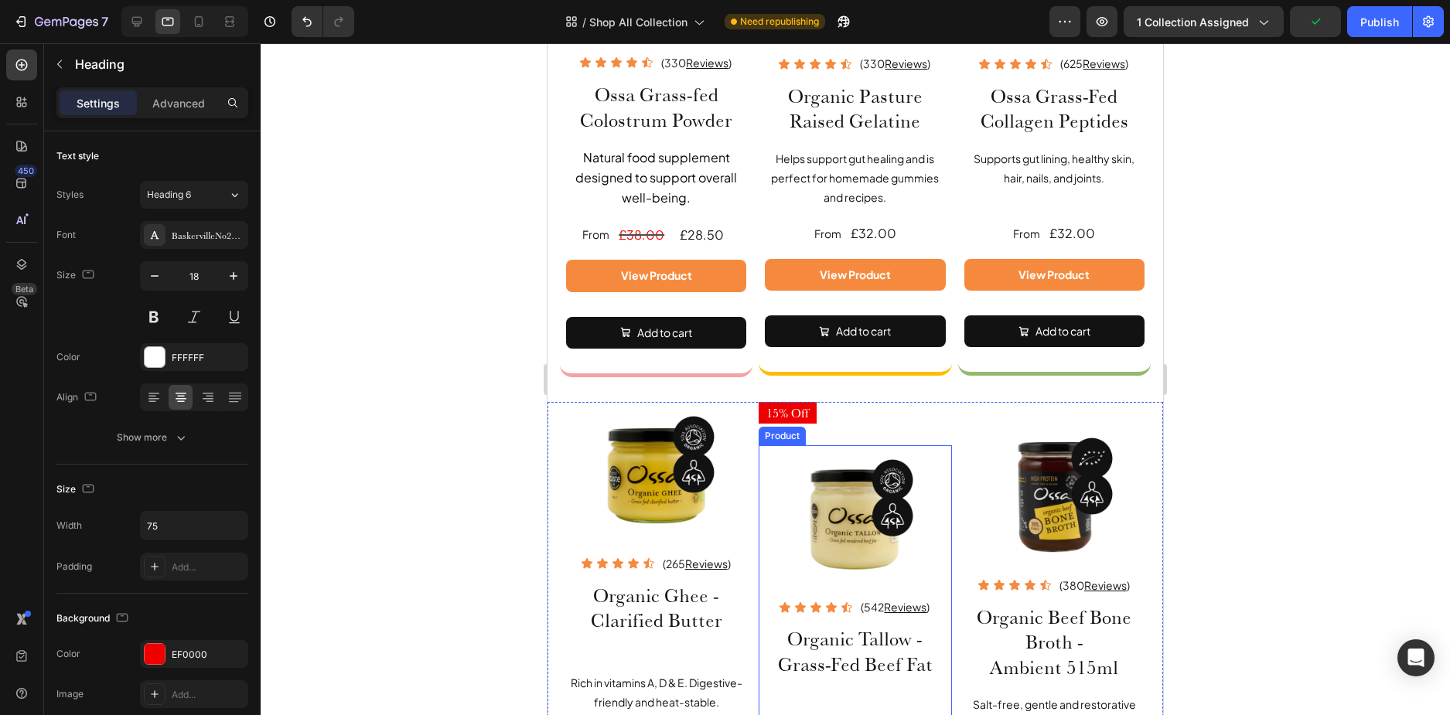
click at [759, 479] on div "Image Icon Icon Icon Icon Icon Icon List (542 Reviews ) Text Block Row Organic …" at bounding box center [855, 695] width 193 height 499
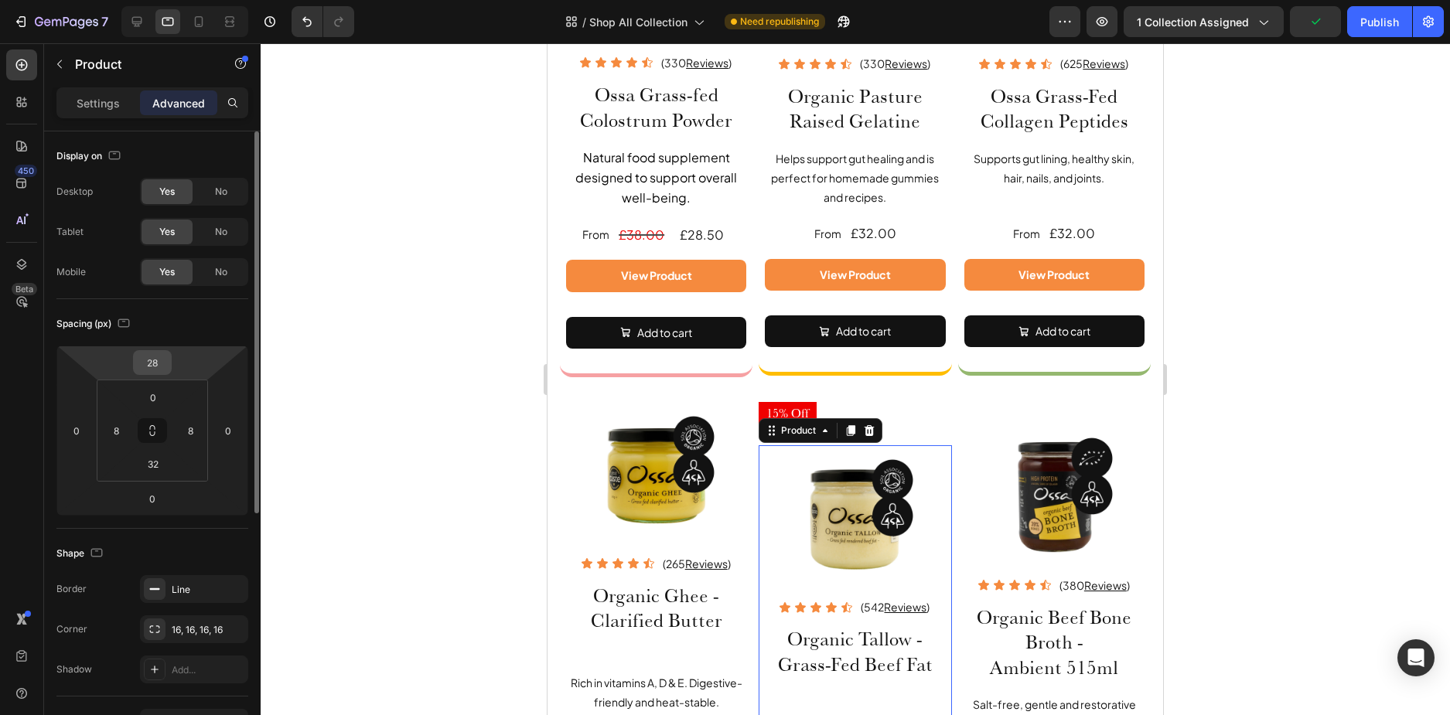
click at [159, 358] on input "28" at bounding box center [152, 362] width 31 height 23
type input "0"
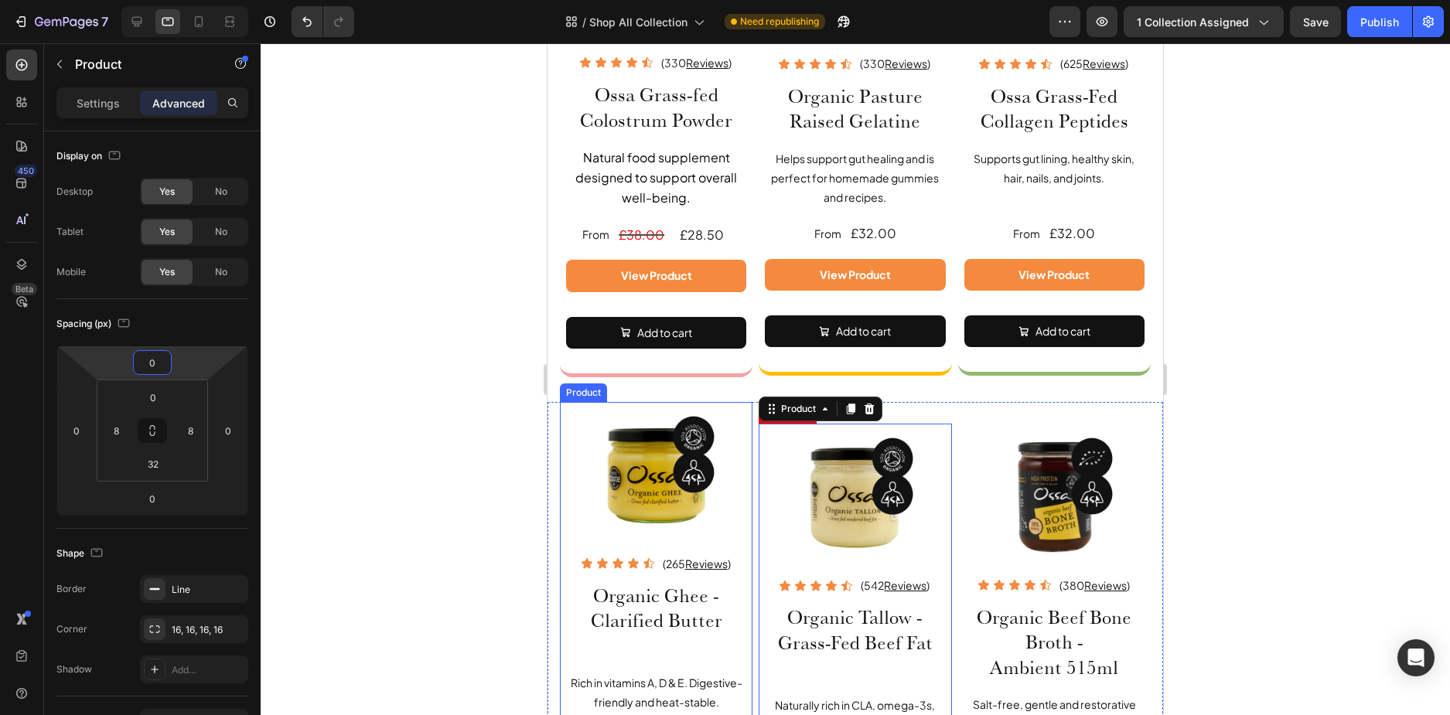
click at [560, 425] on div "Image Icon Icon Icon Icon Icon Icon List (265 Reviews ) Text Block Row Organic …" at bounding box center [656, 642] width 193 height 480
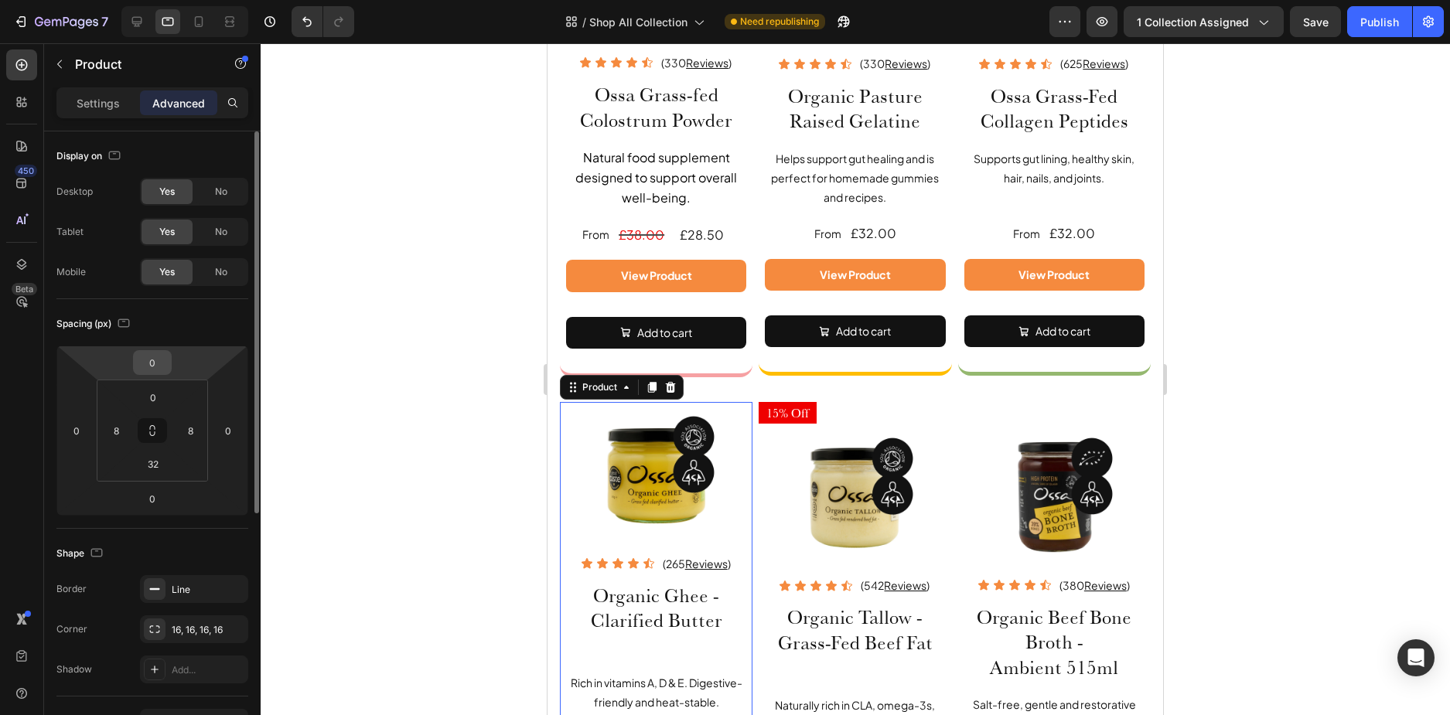
click at [159, 367] on input "0" at bounding box center [152, 362] width 31 height 23
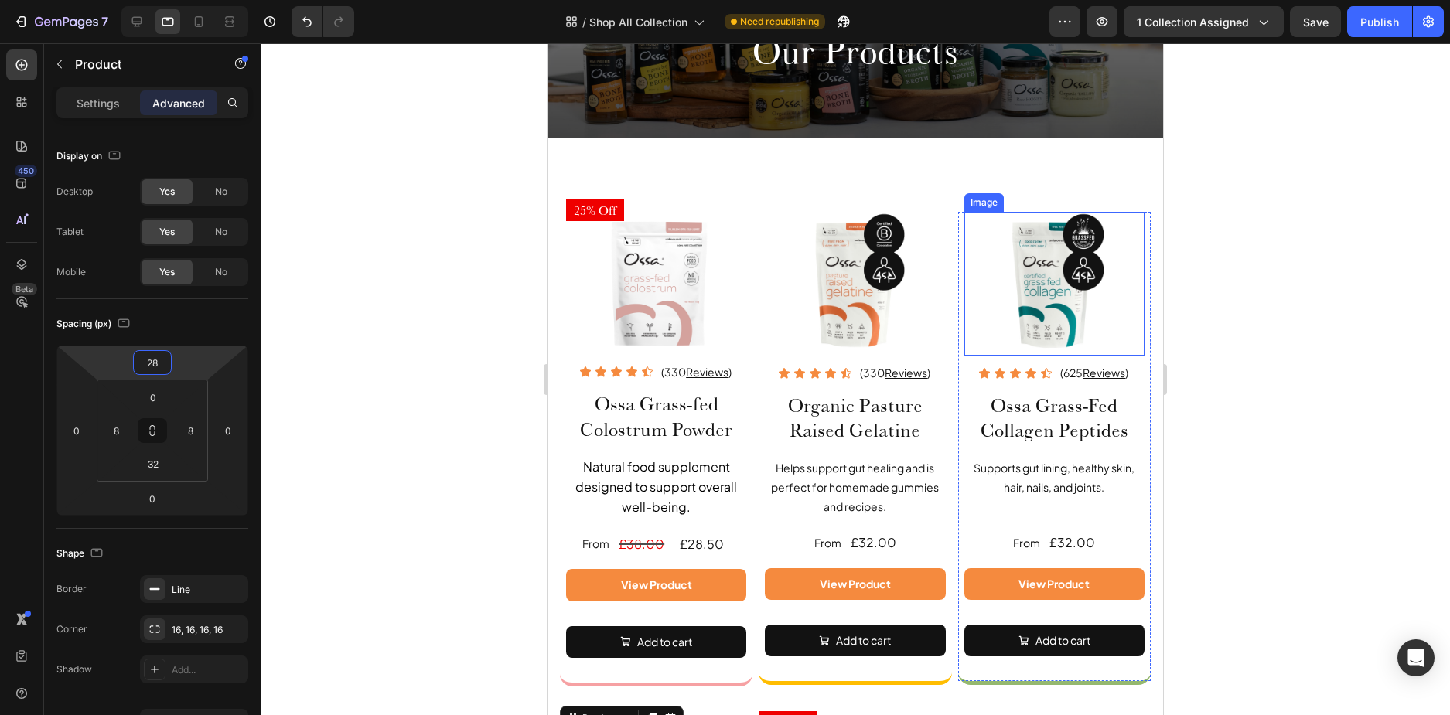
scroll to position [0, 0]
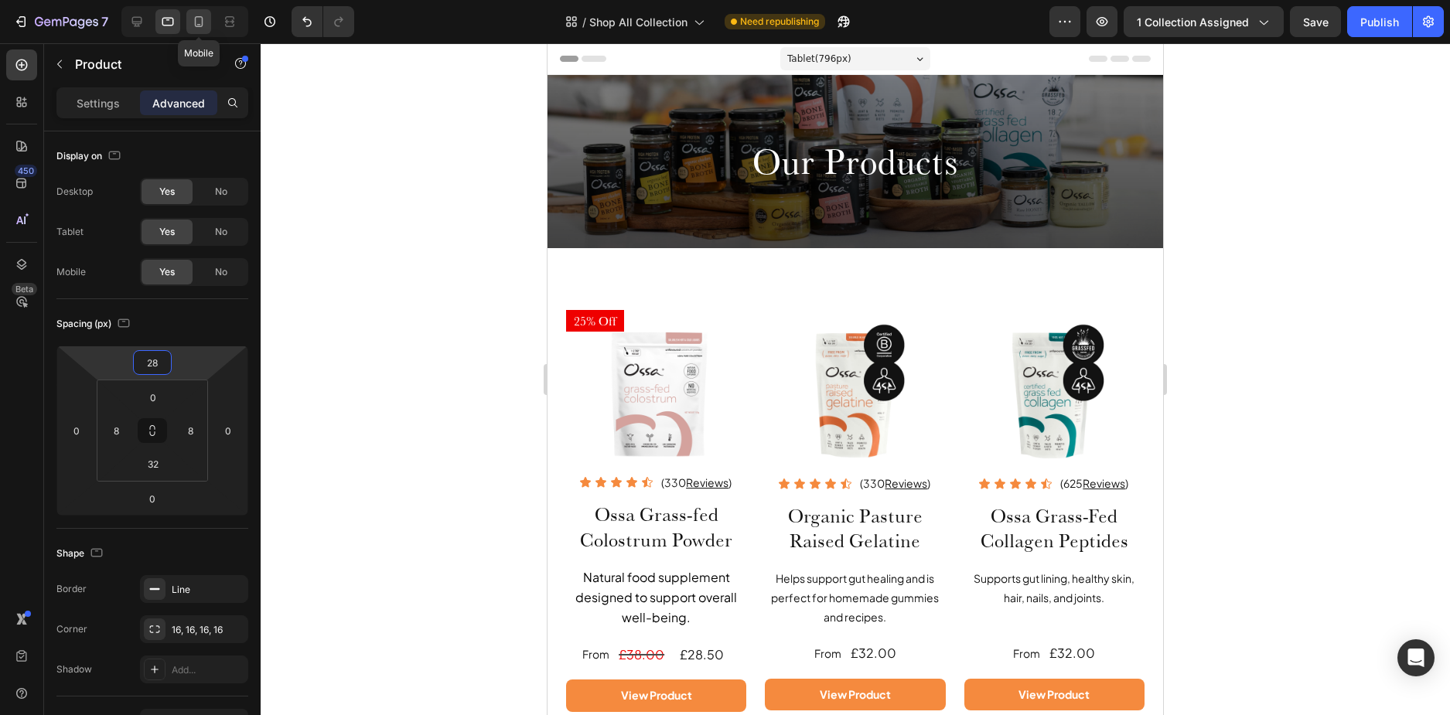
type input "28"
click at [203, 23] on icon at bounding box center [199, 21] width 9 height 11
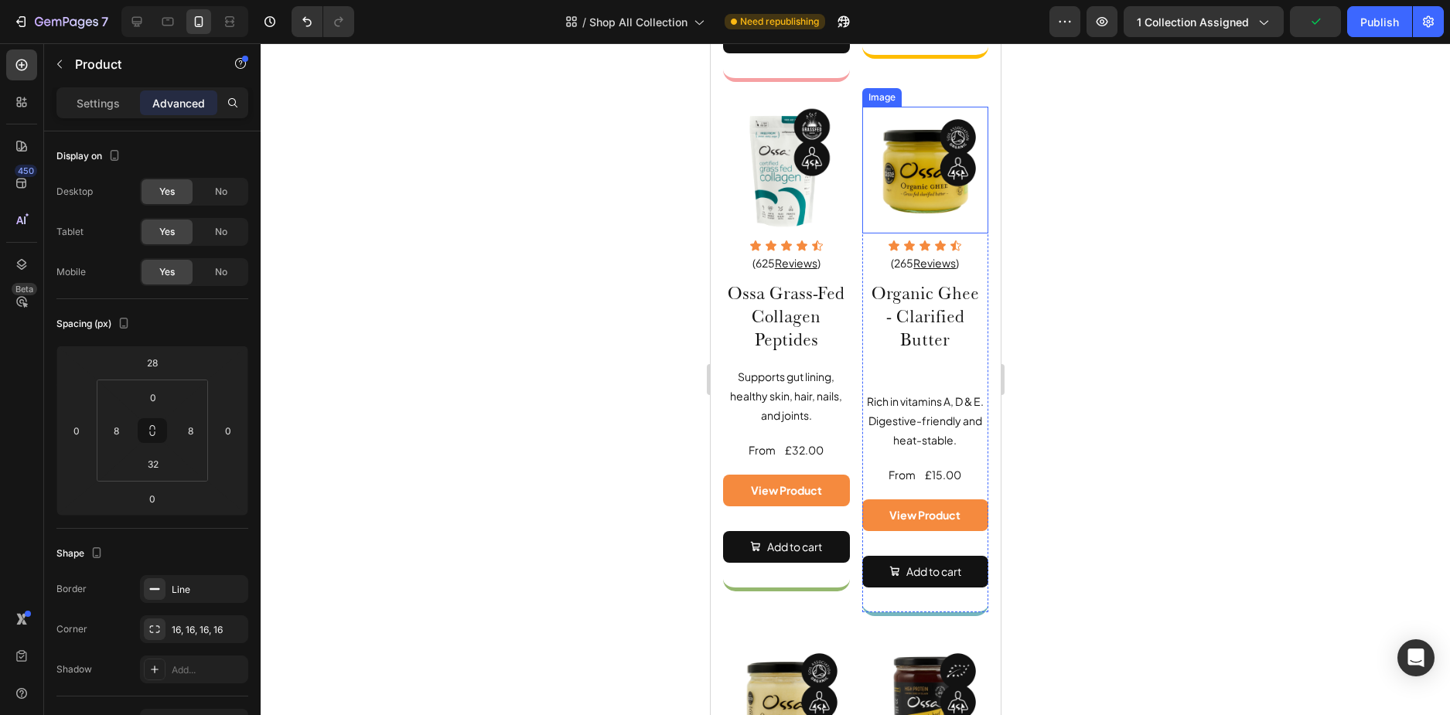
scroll to position [1006, 0]
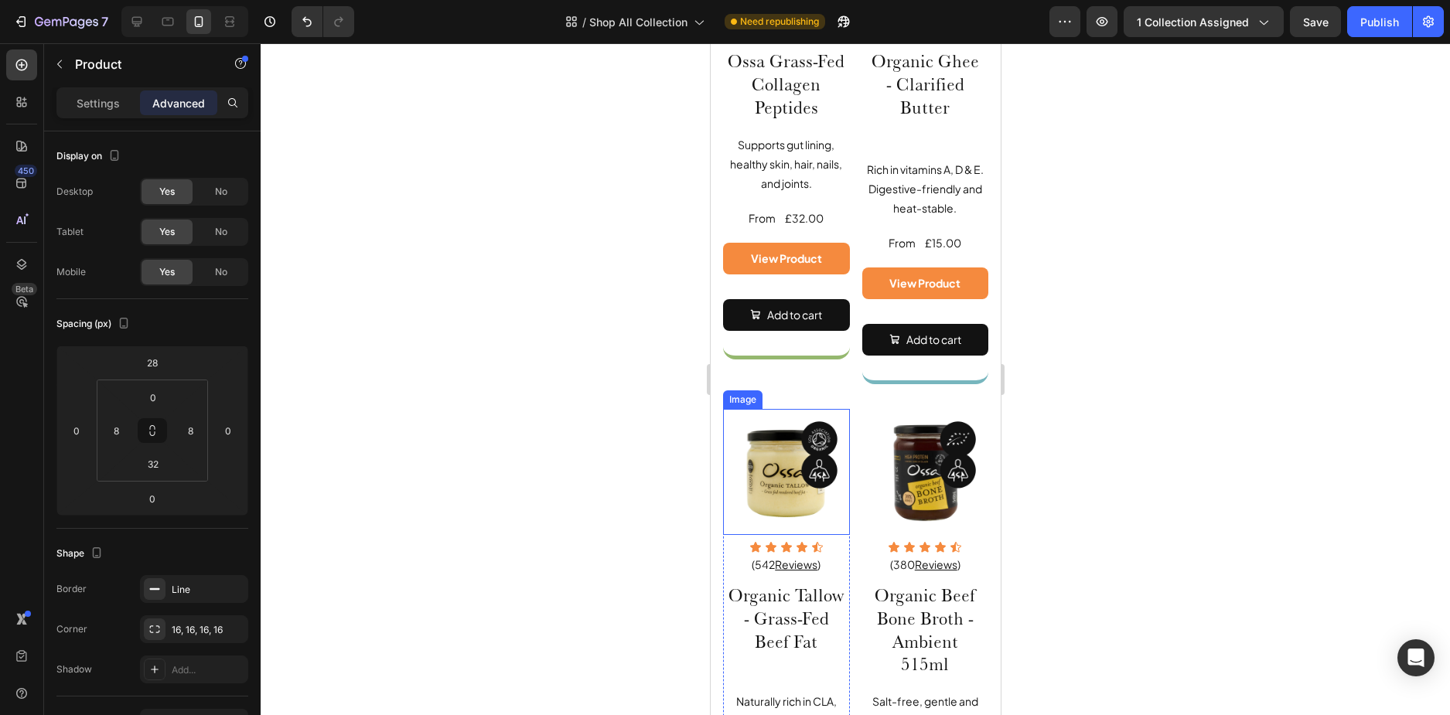
click at [731, 409] on img at bounding box center [785, 472] width 127 height 127
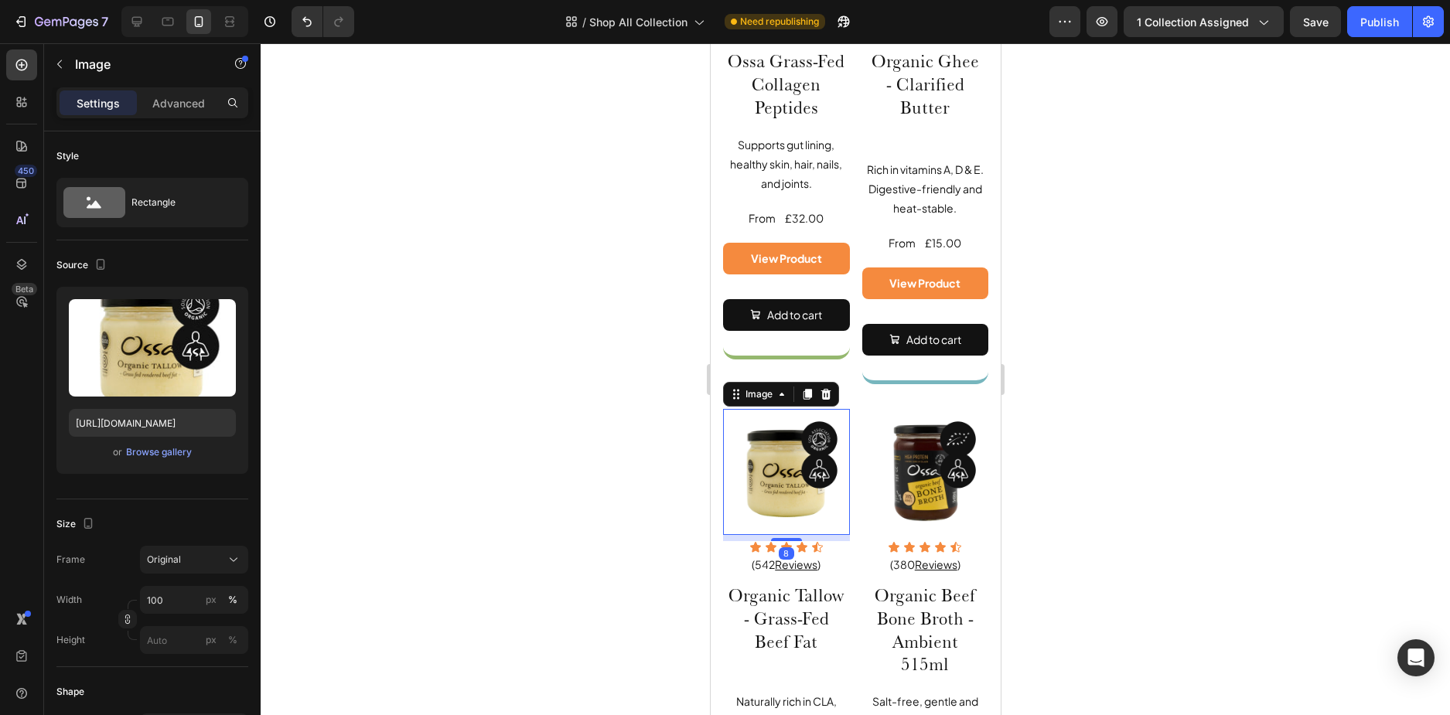
scroll to position [1238, 0]
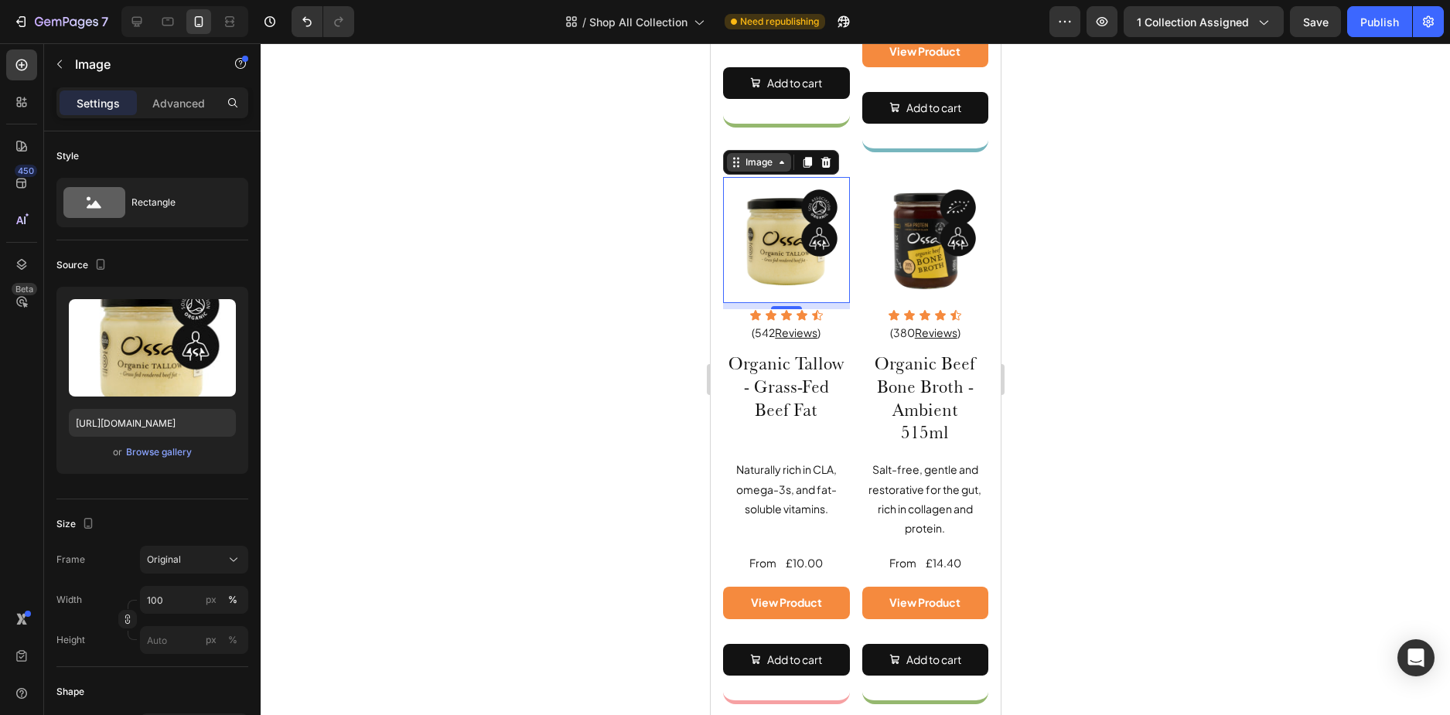
click at [773, 155] on div "Image" at bounding box center [758, 162] width 33 height 14
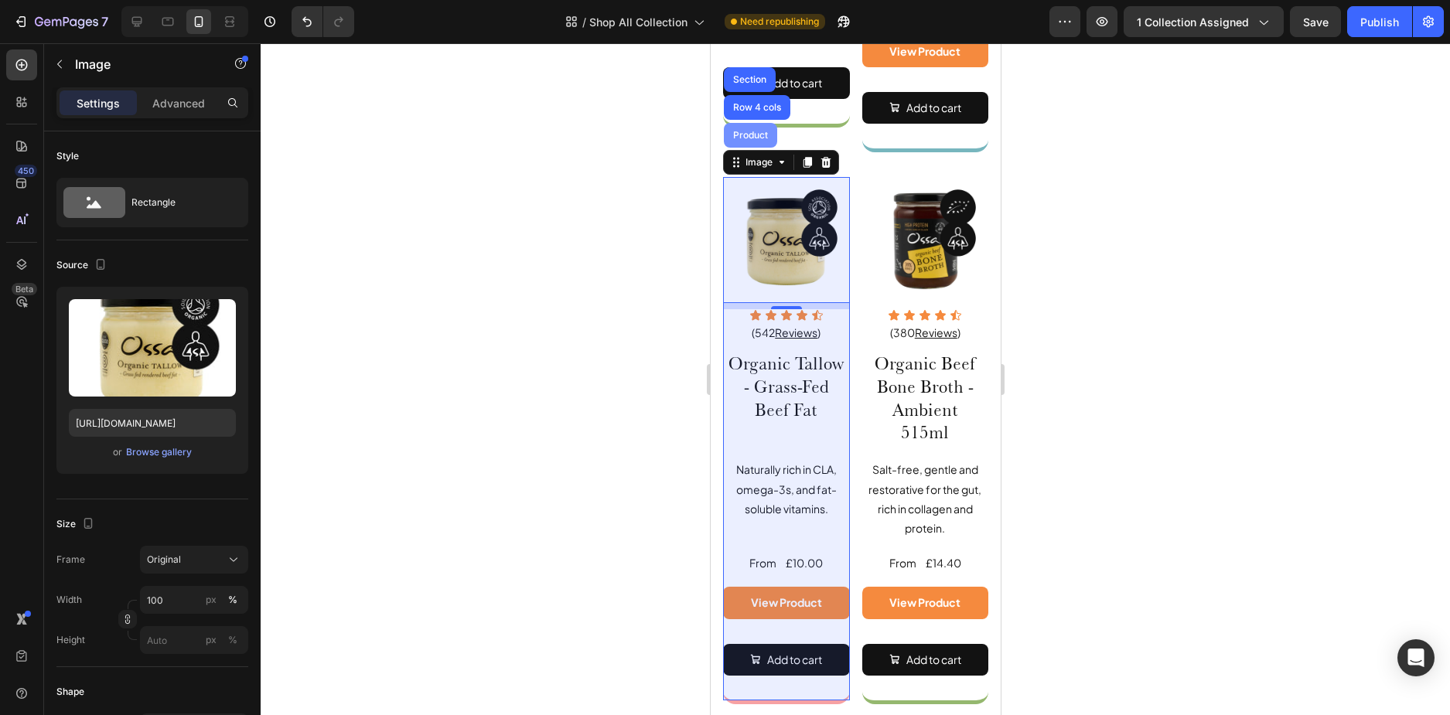
click at [739, 130] on div "Product" at bounding box center [749, 135] width 53 height 25
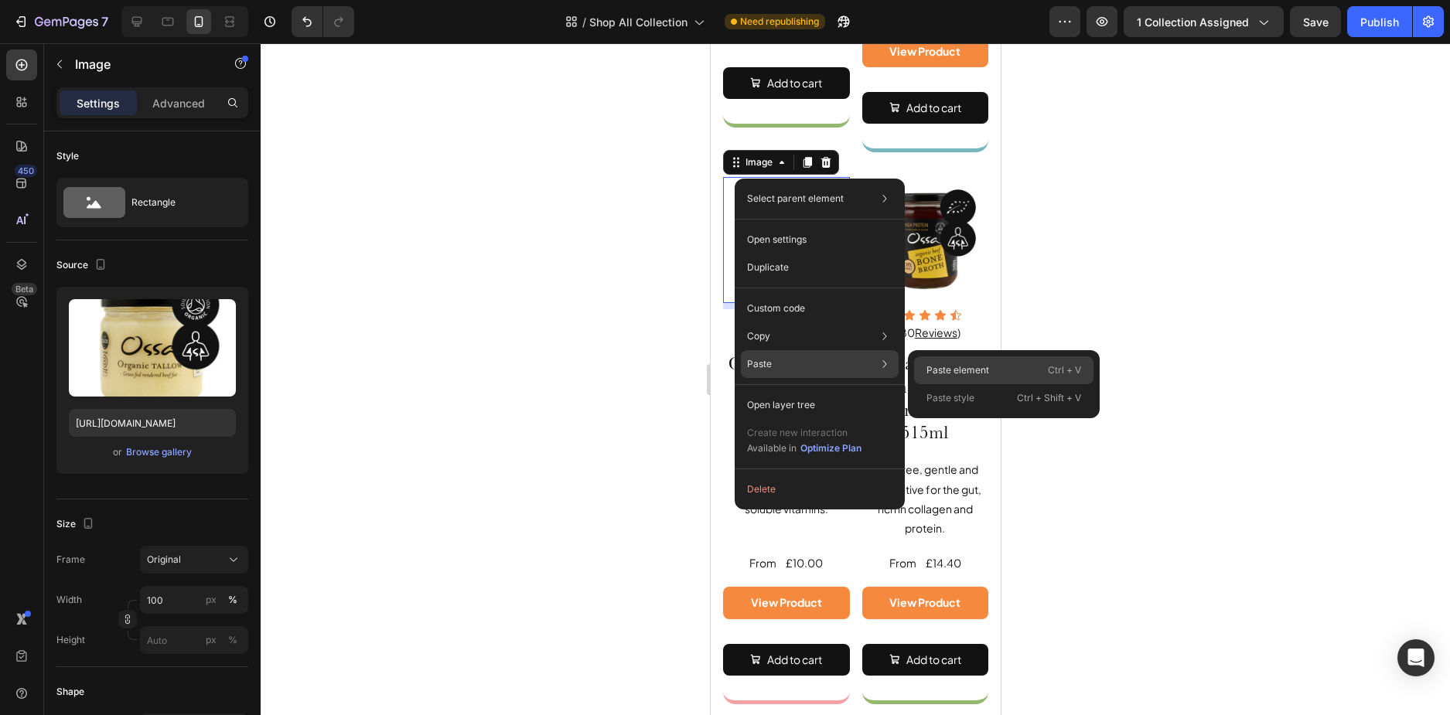
click at [954, 367] on p "Paste element" at bounding box center [958, 371] width 63 height 14
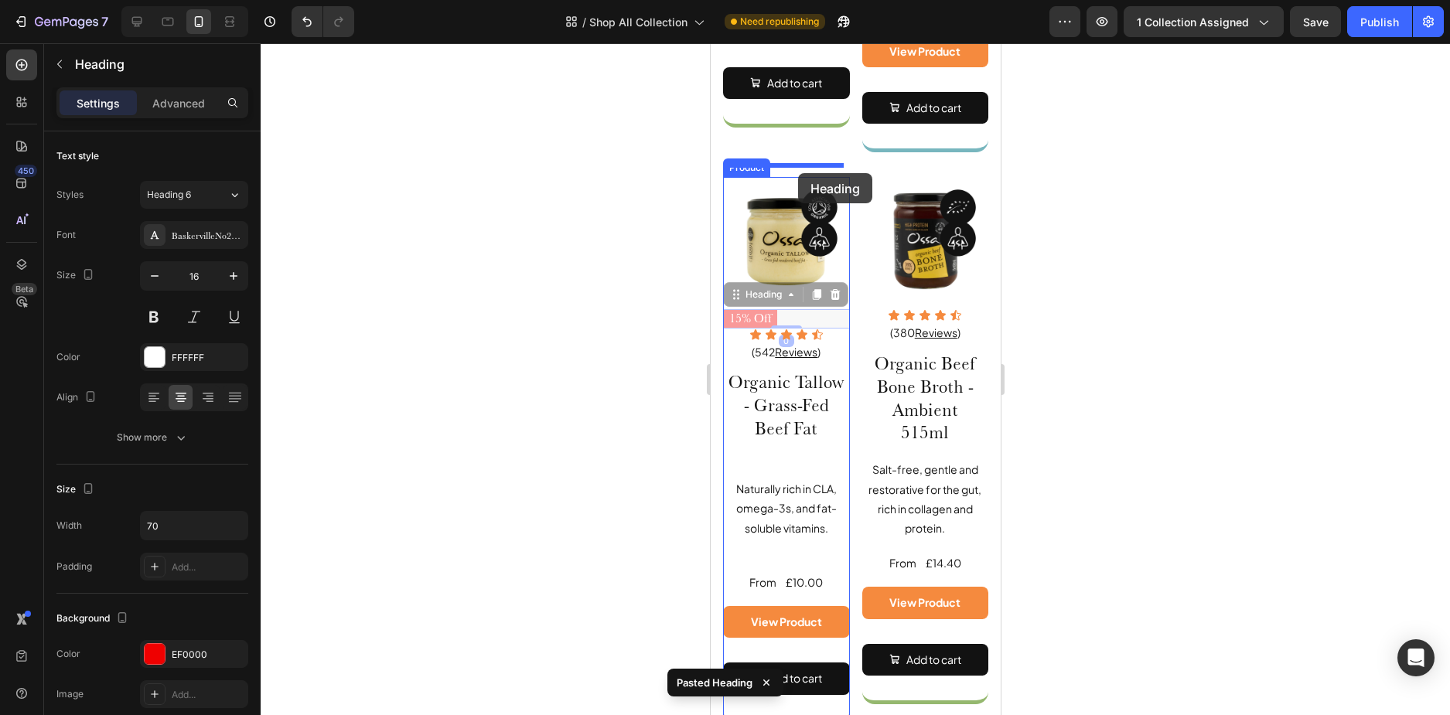
drag, startPoint x: 811, startPoint y: 302, endPoint x: 797, endPoint y: 173, distance: 129.9
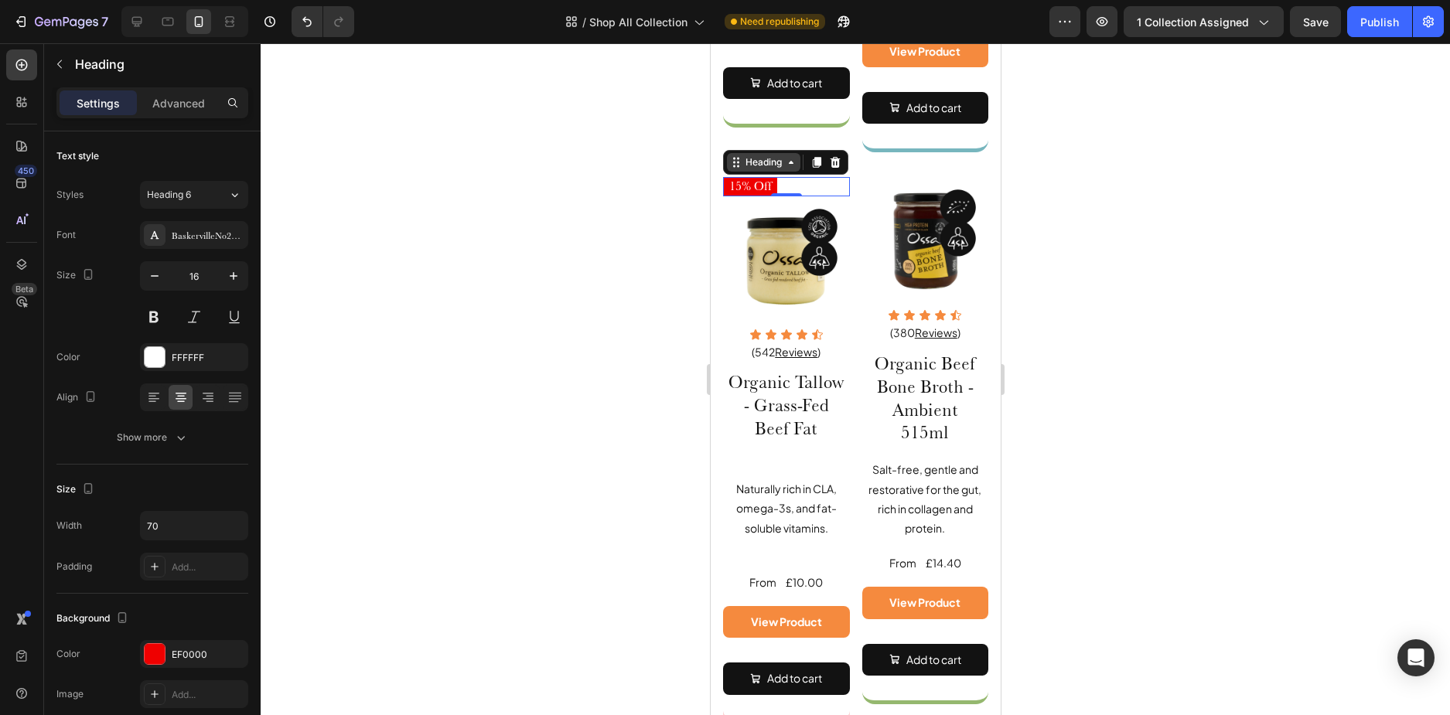
drag, startPoint x: 784, startPoint y: 182, endPoint x: 784, endPoint y: 157, distance: 24.8
click at [784, 177] on div "15% Off Heading 0" at bounding box center [785, 186] width 127 height 19
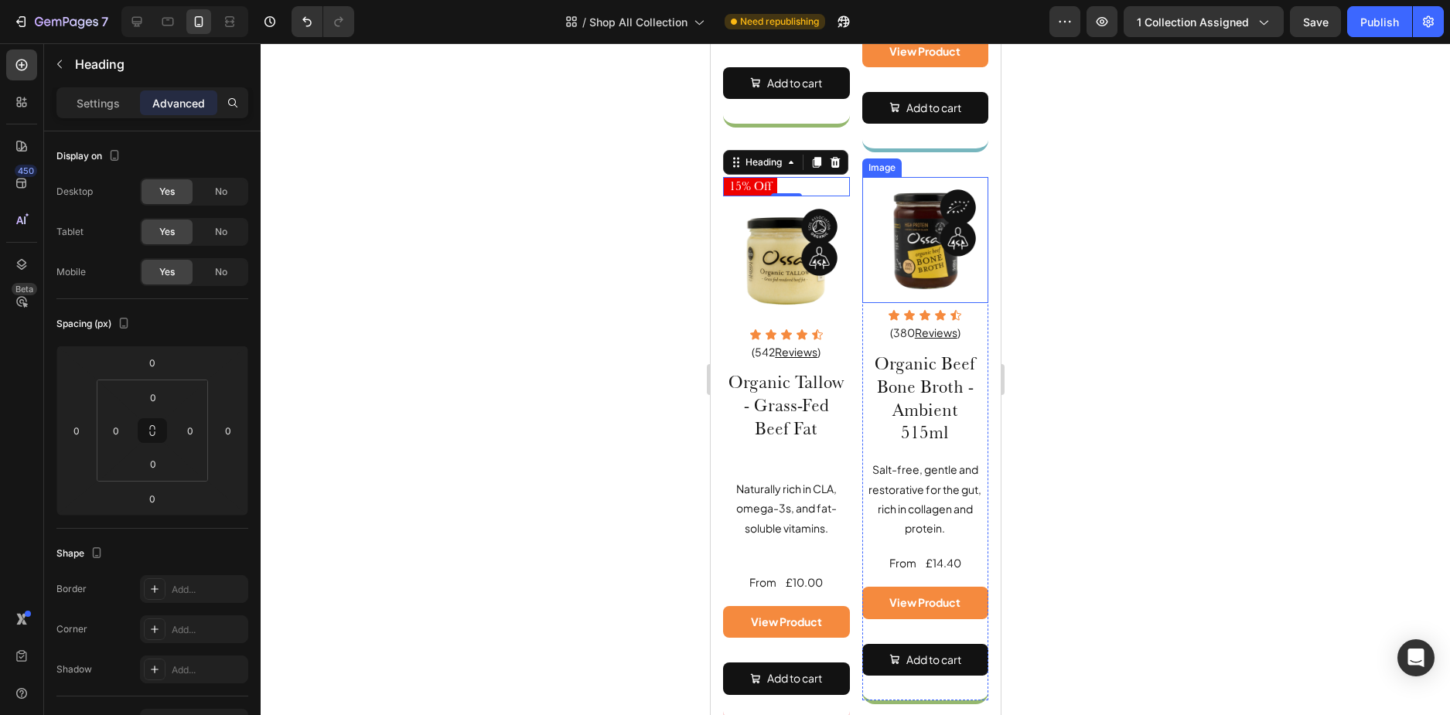
click at [878, 161] on div "Image" at bounding box center [881, 168] width 33 height 14
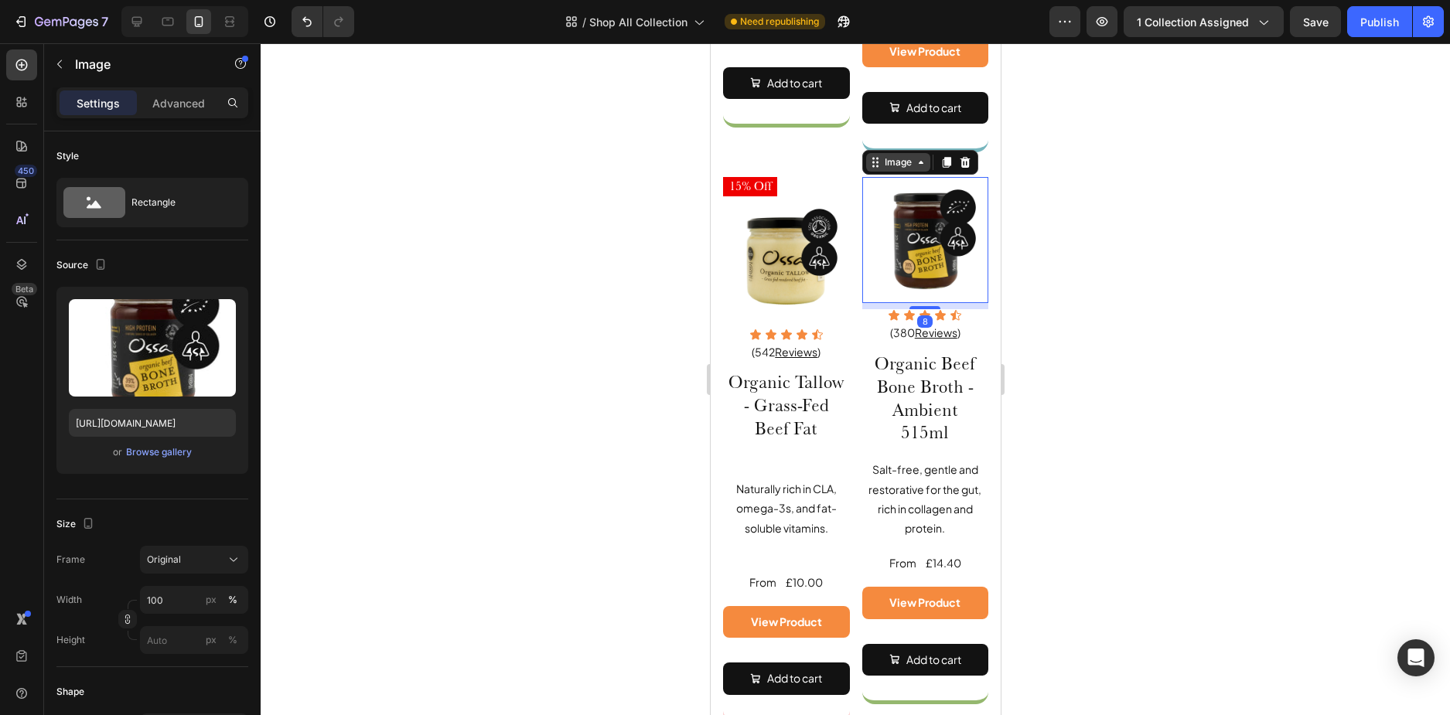
click at [883, 155] on div "Image" at bounding box center [897, 162] width 33 height 14
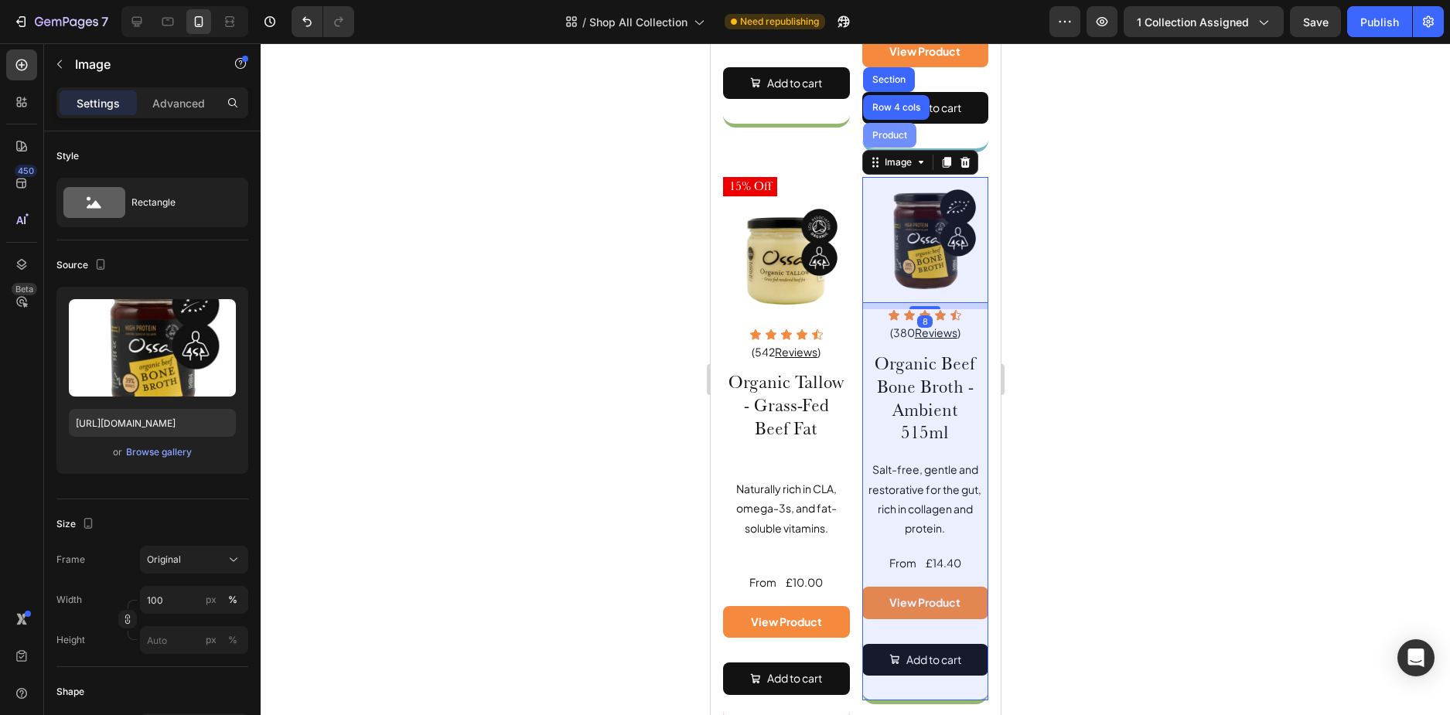
click at [886, 135] on div "Product" at bounding box center [888, 135] width 53 height 25
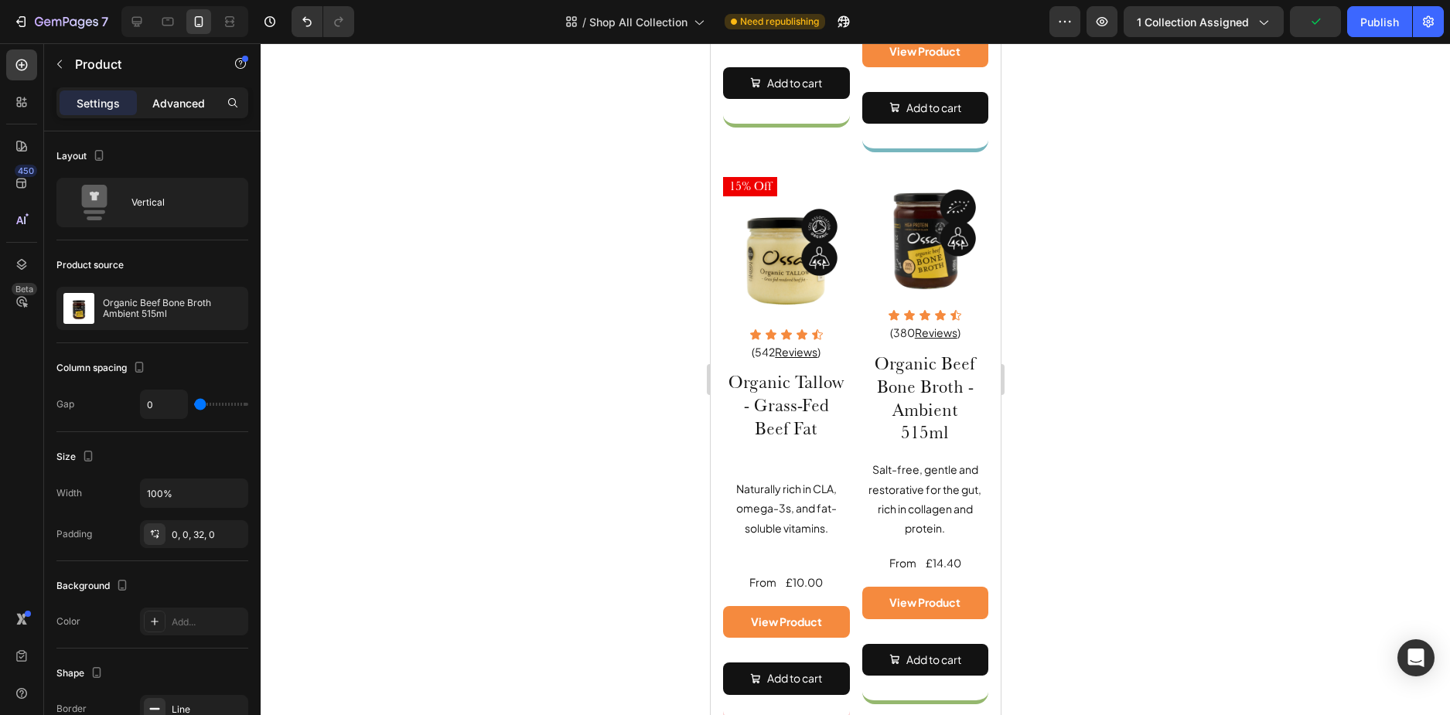
click at [177, 94] on div "Advanced" at bounding box center [178, 102] width 77 height 25
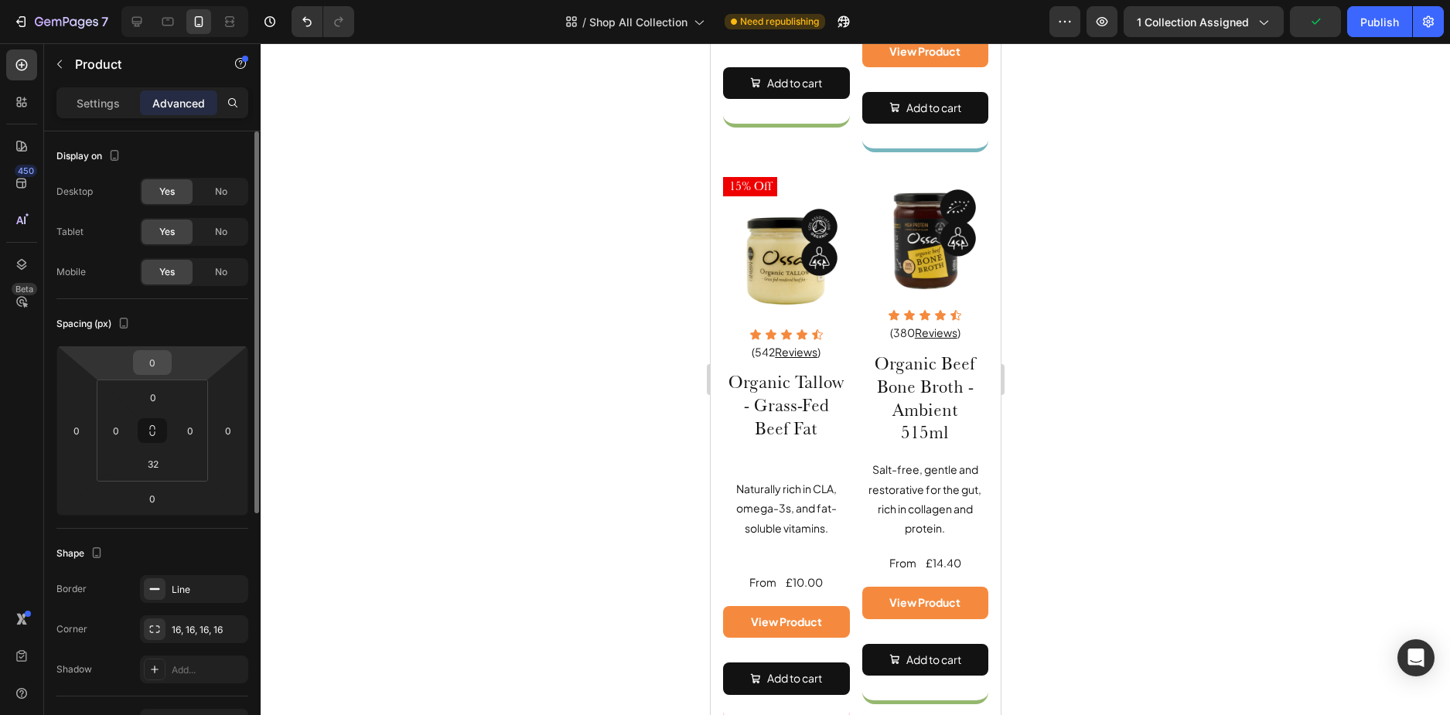
click at [147, 364] on input "0" at bounding box center [152, 362] width 31 height 23
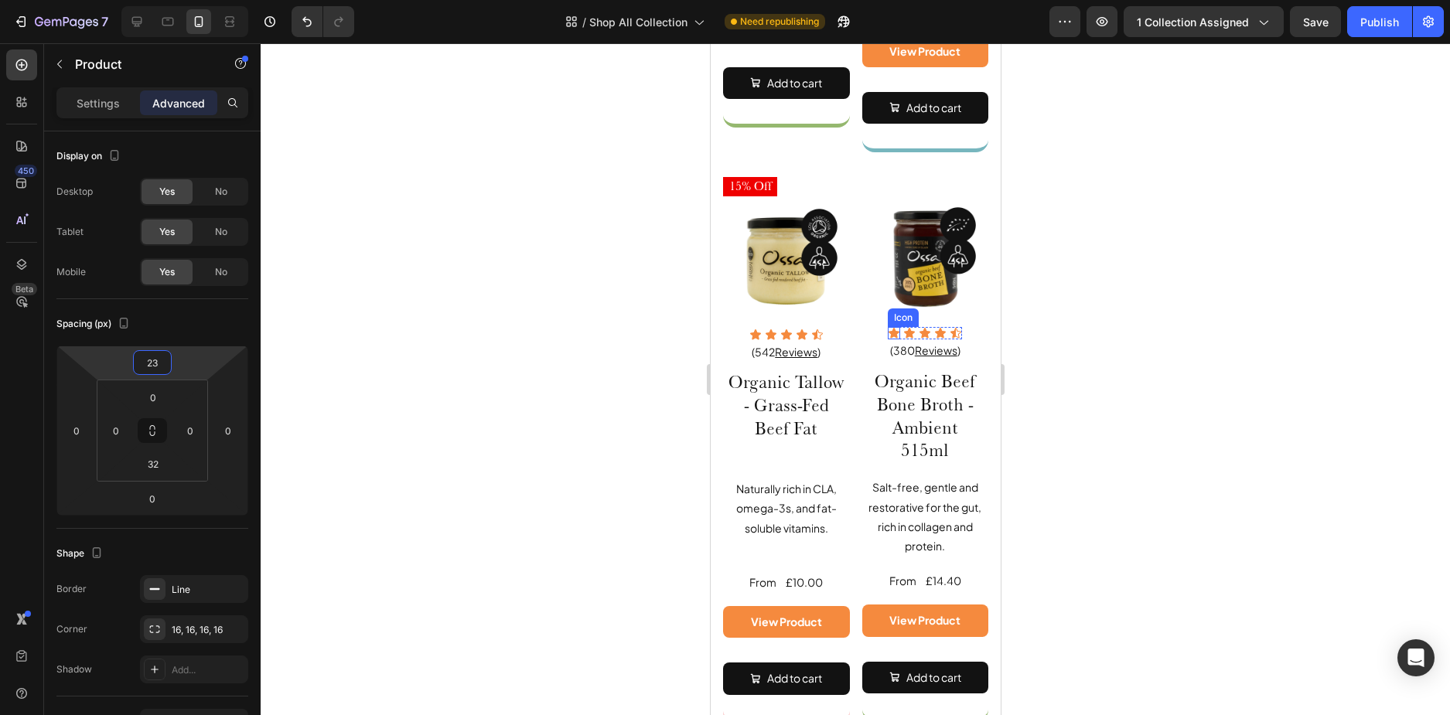
type input "24"
click at [1062, 312] on div at bounding box center [856, 379] width 1190 height 672
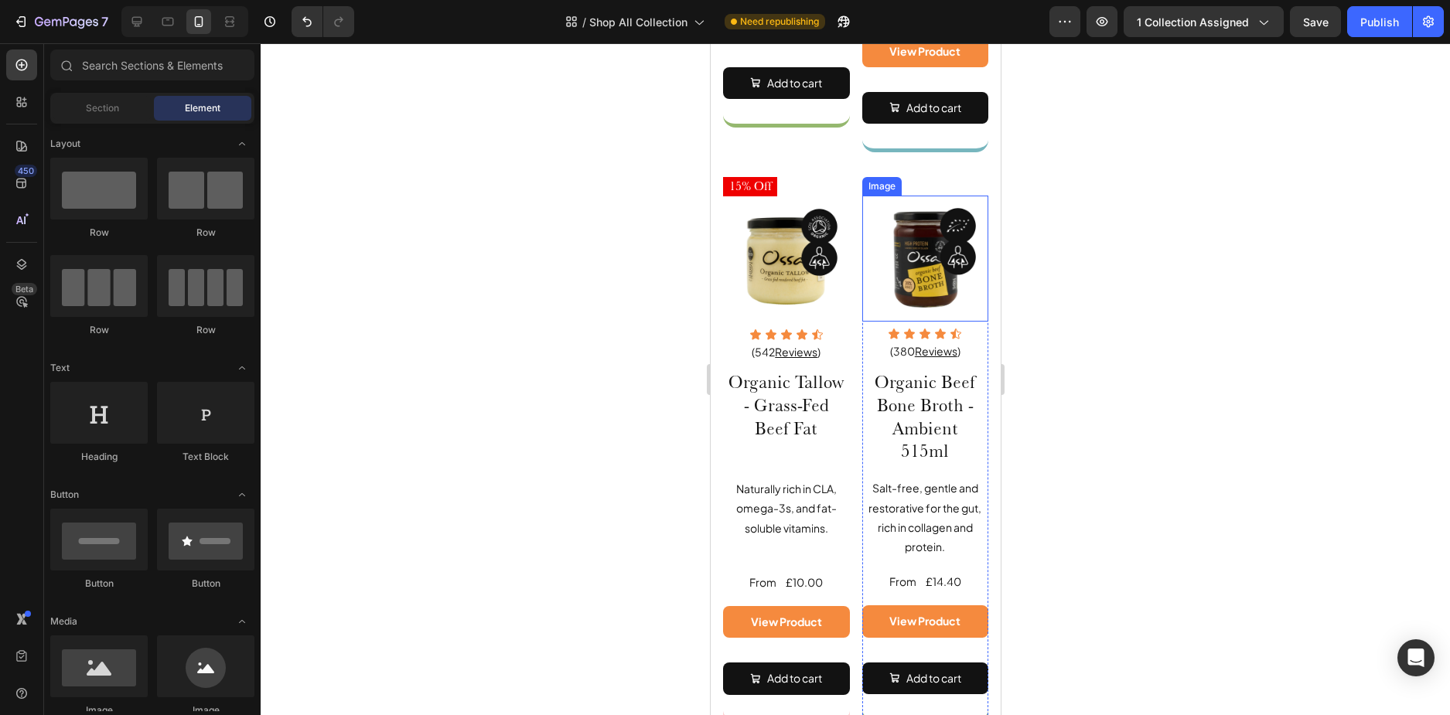
click at [862, 203] on img at bounding box center [925, 259] width 127 height 127
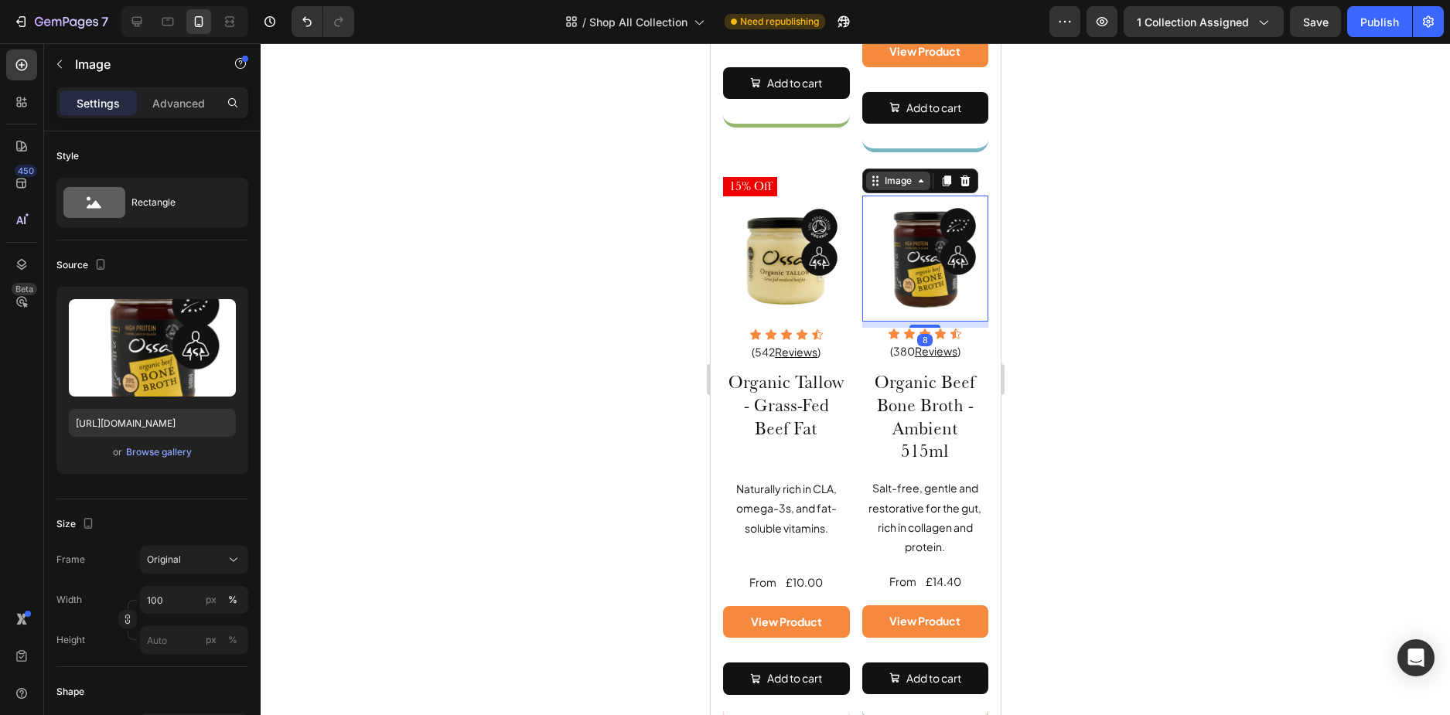
click at [881, 174] on div "Image" at bounding box center [897, 181] width 33 height 14
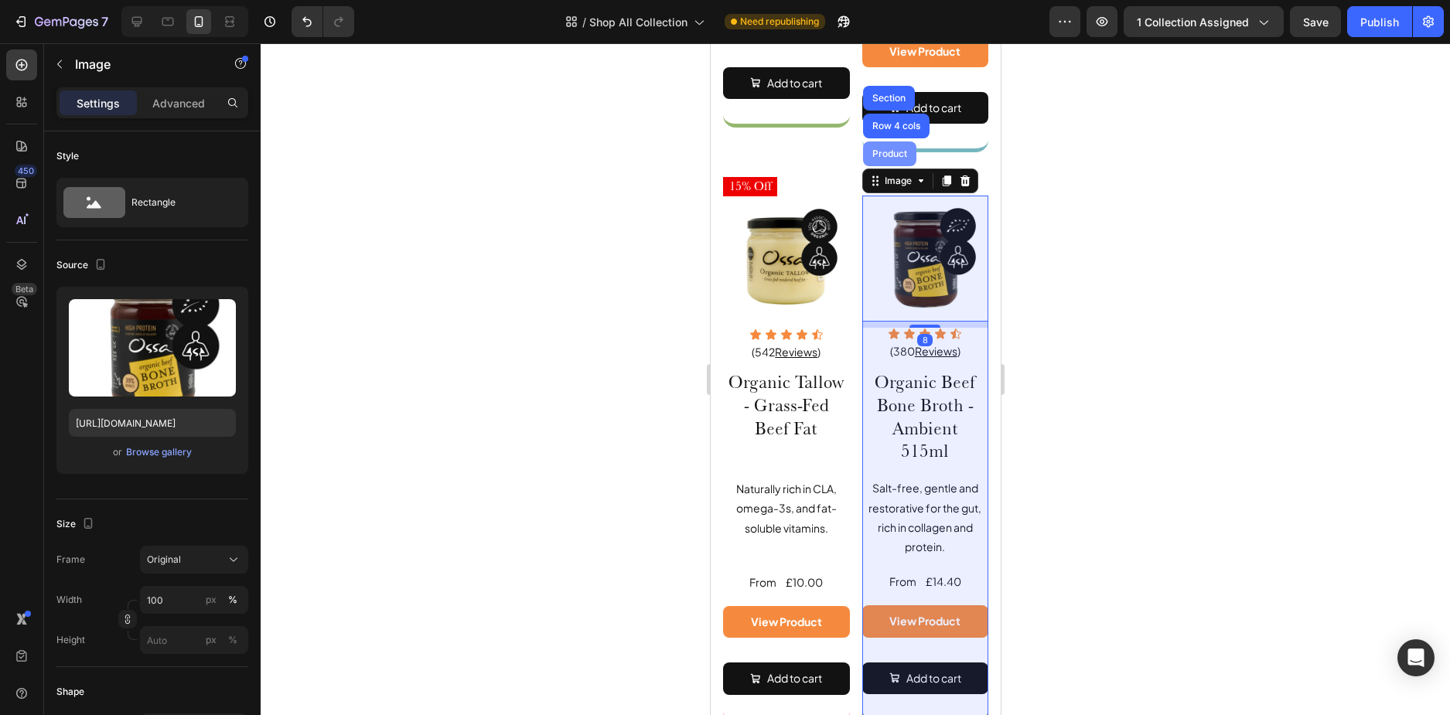
click at [885, 149] on div "Product" at bounding box center [889, 153] width 41 height 9
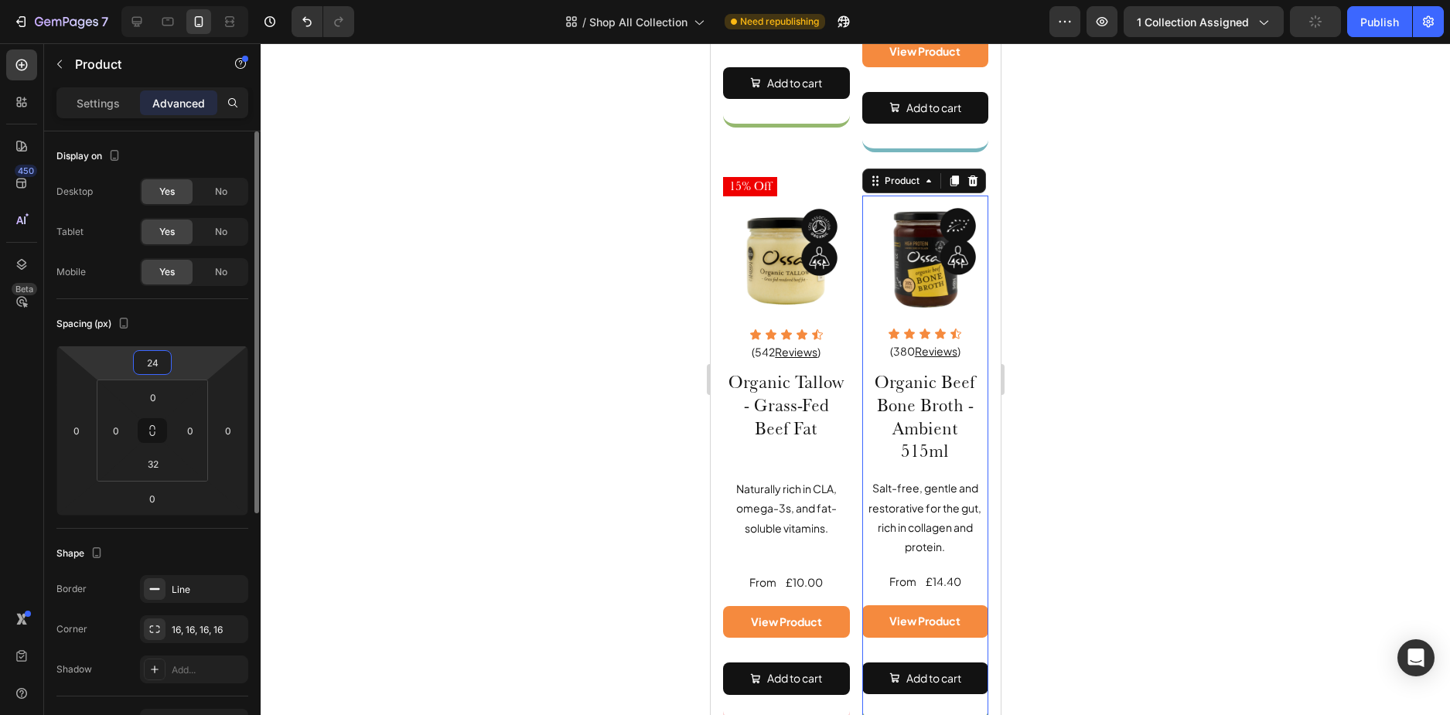
click at [164, 363] on input "24" at bounding box center [152, 362] width 31 height 23
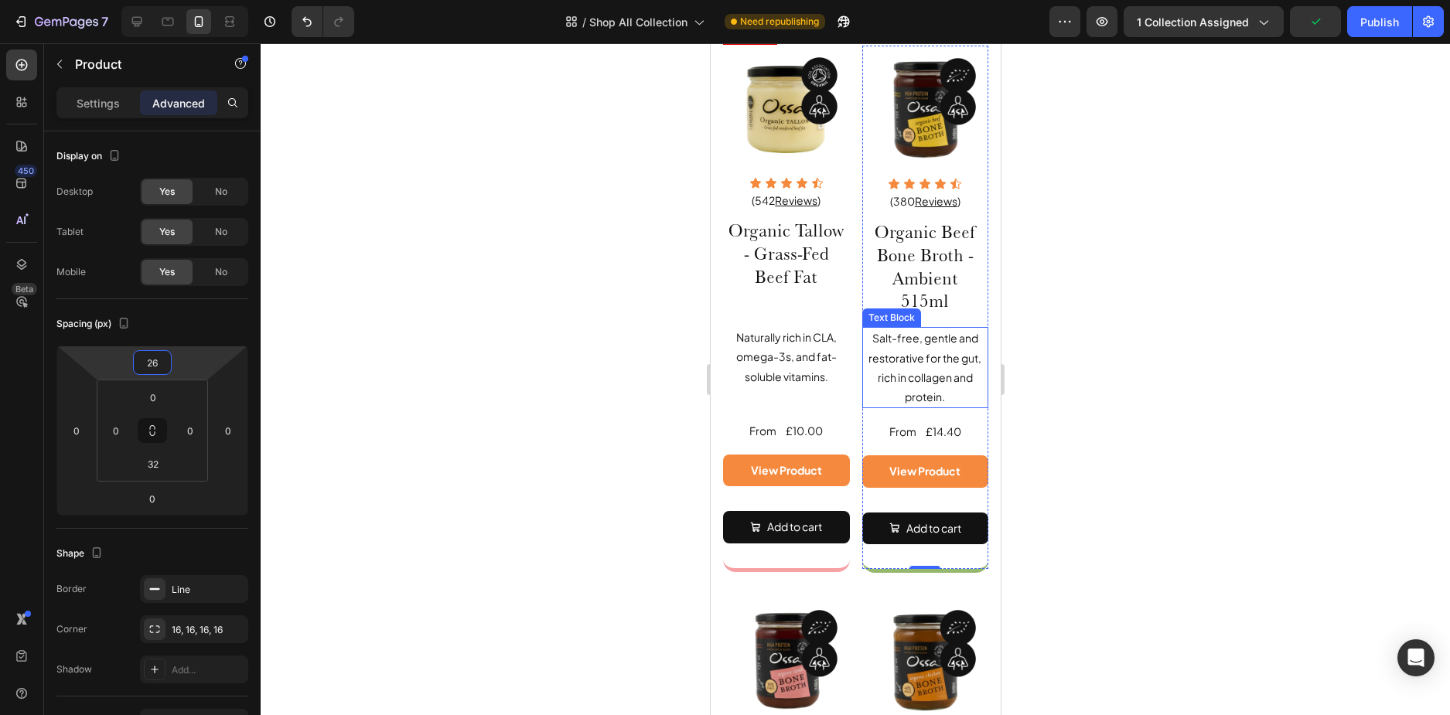
scroll to position [1392, 0]
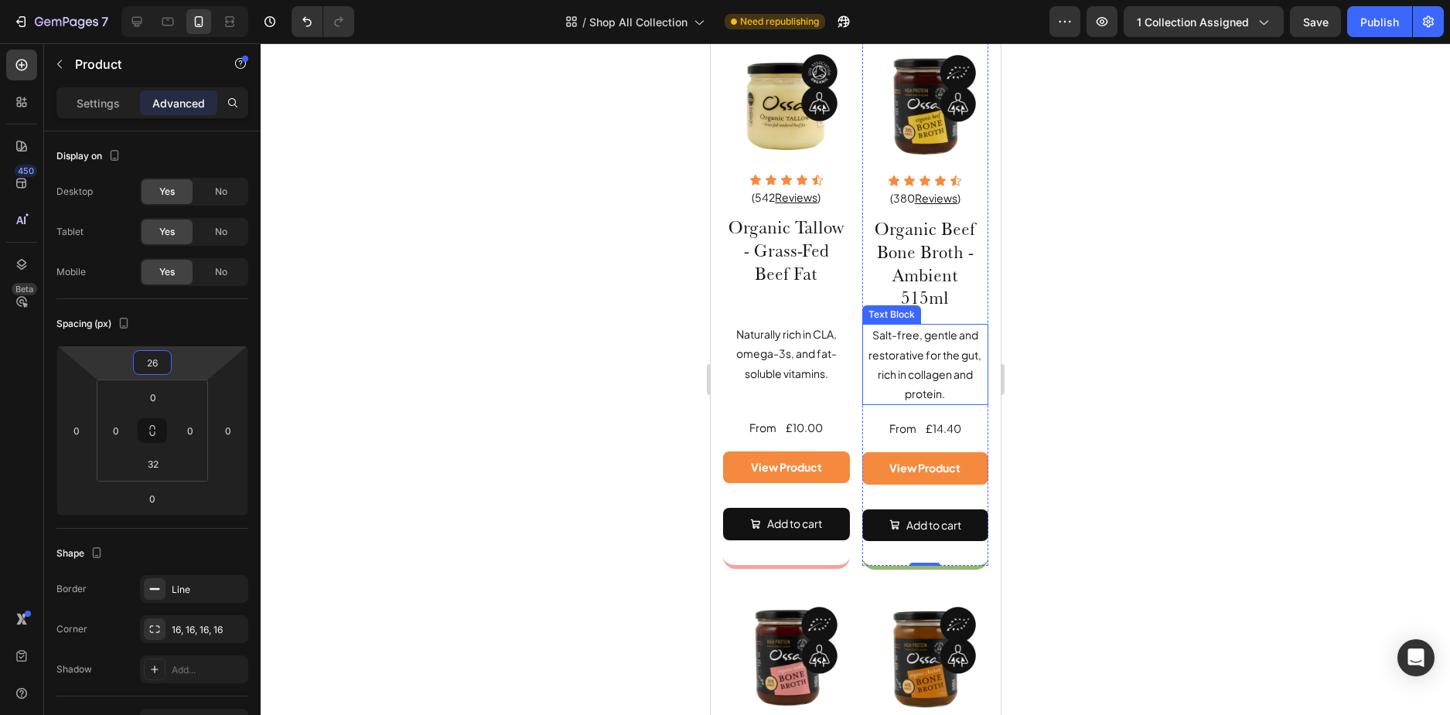
type input "25"
click at [1077, 392] on div at bounding box center [856, 379] width 1190 height 672
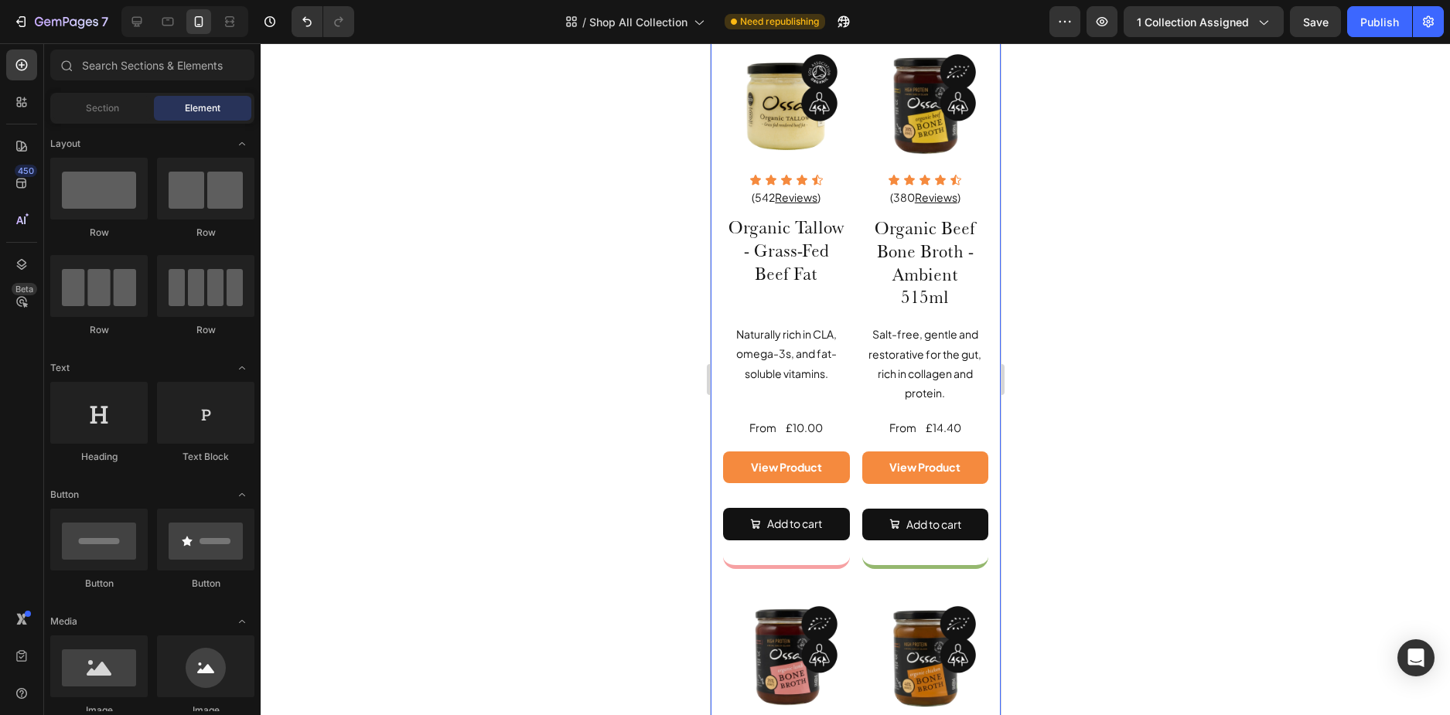
click at [985, 402] on div "15% Off Heading Image Icon Icon Icon Icon Icon Icon List (542 Reviews ) Text Bl…" at bounding box center [855, 583] width 290 height 1122
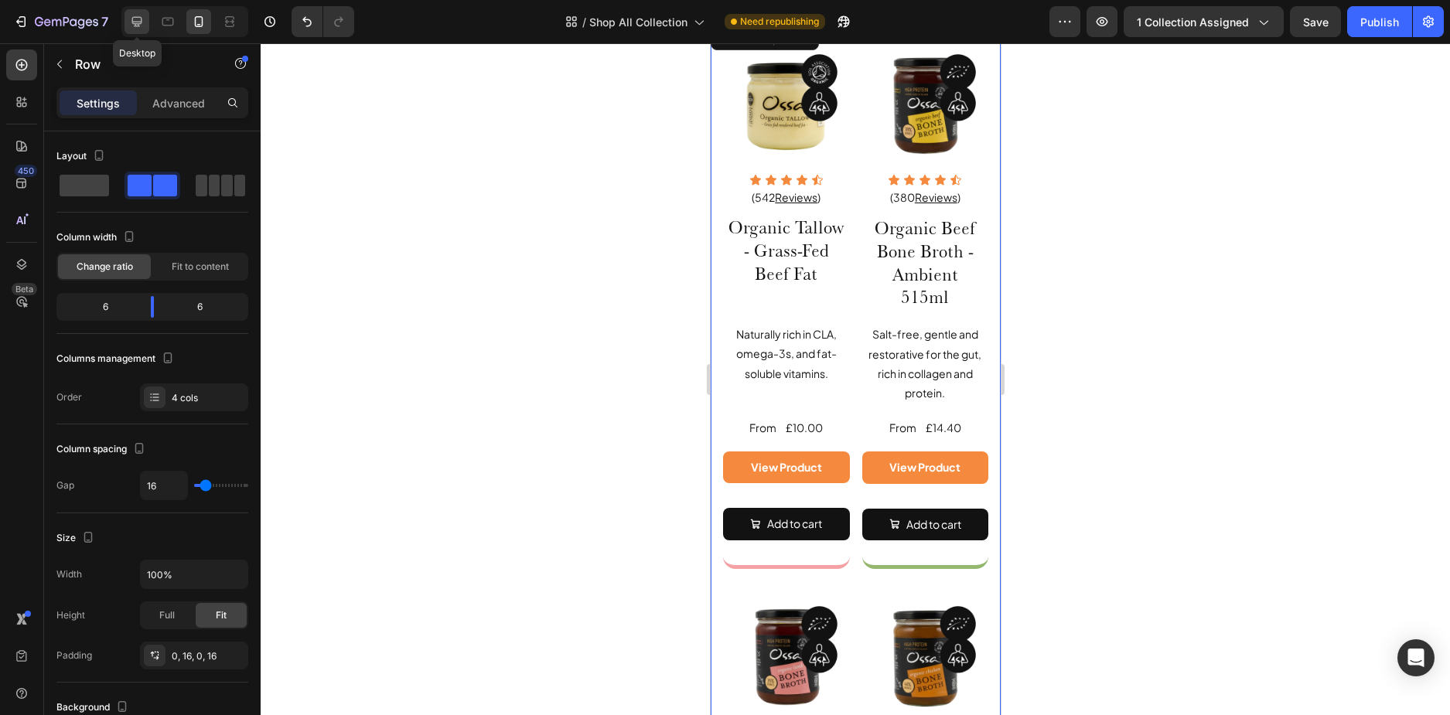
click at [126, 20] on div at bounding box center [137, 21] width 25 height 25
type input "32"
type input "1200"
